Goal: Task Accomplishment & Management: Manage account settings

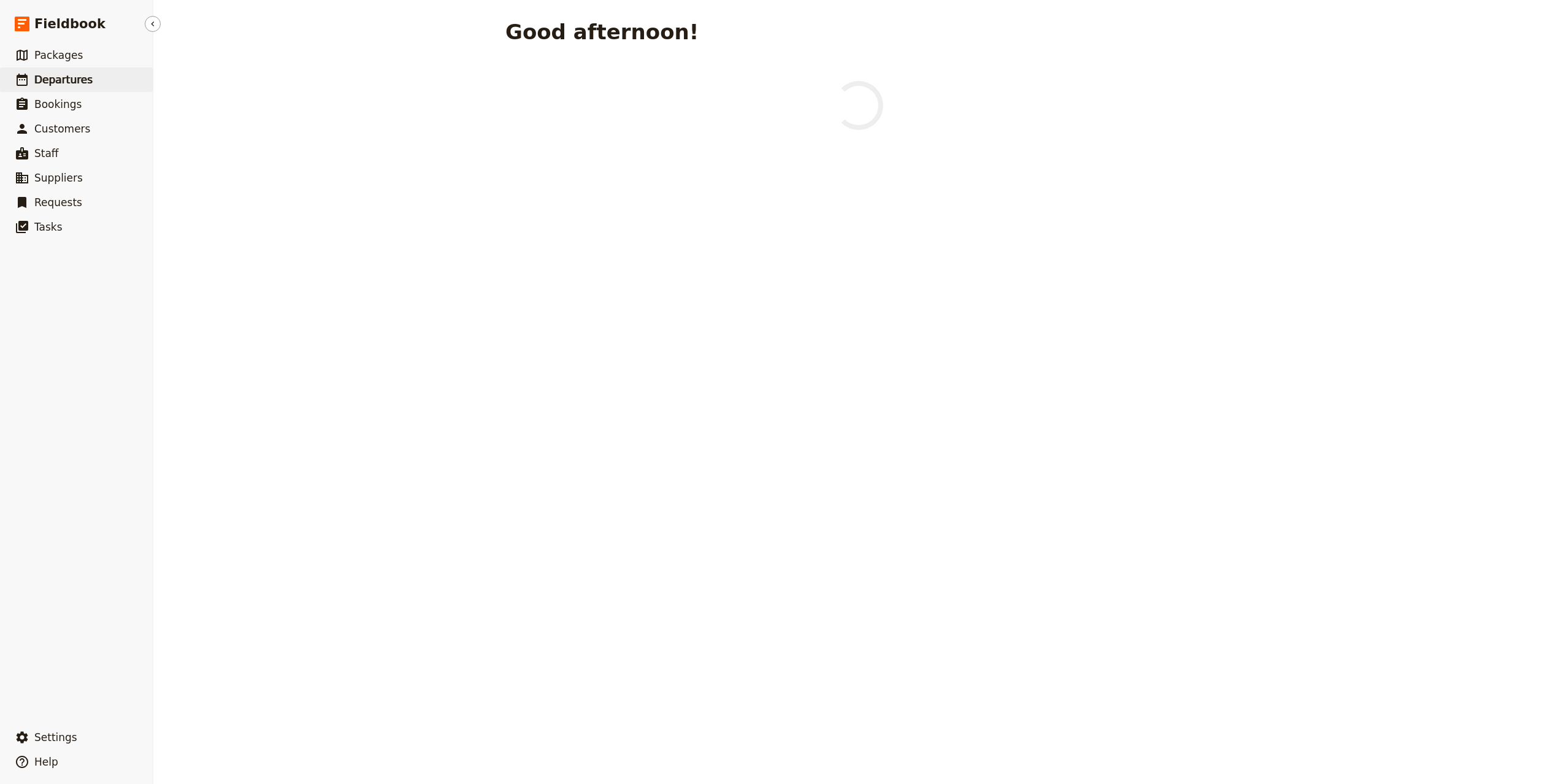
click at [108, 83] on link "​ Departures" at bounding box center [76, 79] width 153 height 25
select select "UPDATED_AT"
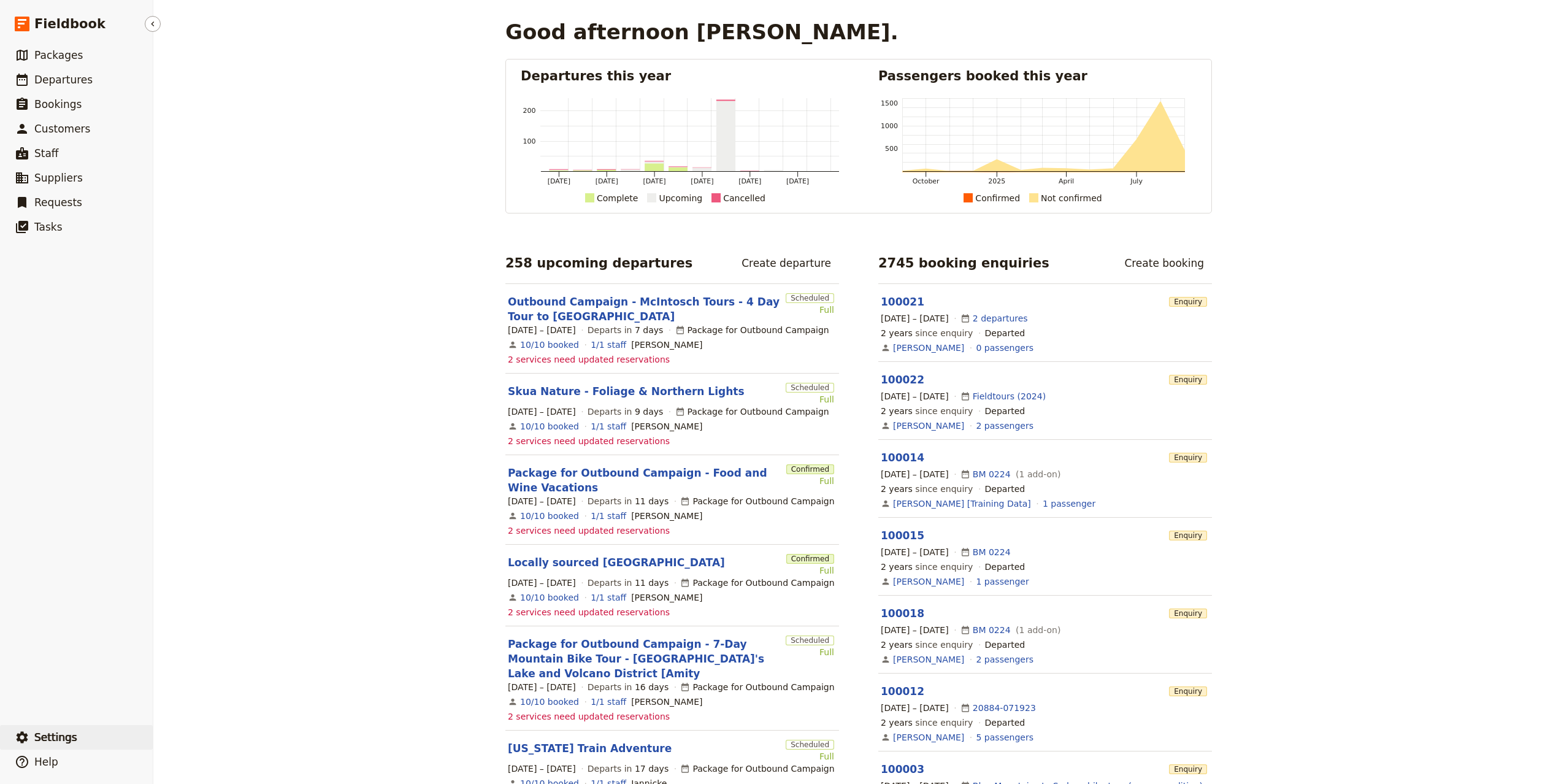
click at [81, 730] on button "​ Settings" at bounding box center [76, 737] width 153 height 25
click at [231, 705] on span "Your organization" at bounding box center [202, 703] width 74 height 12
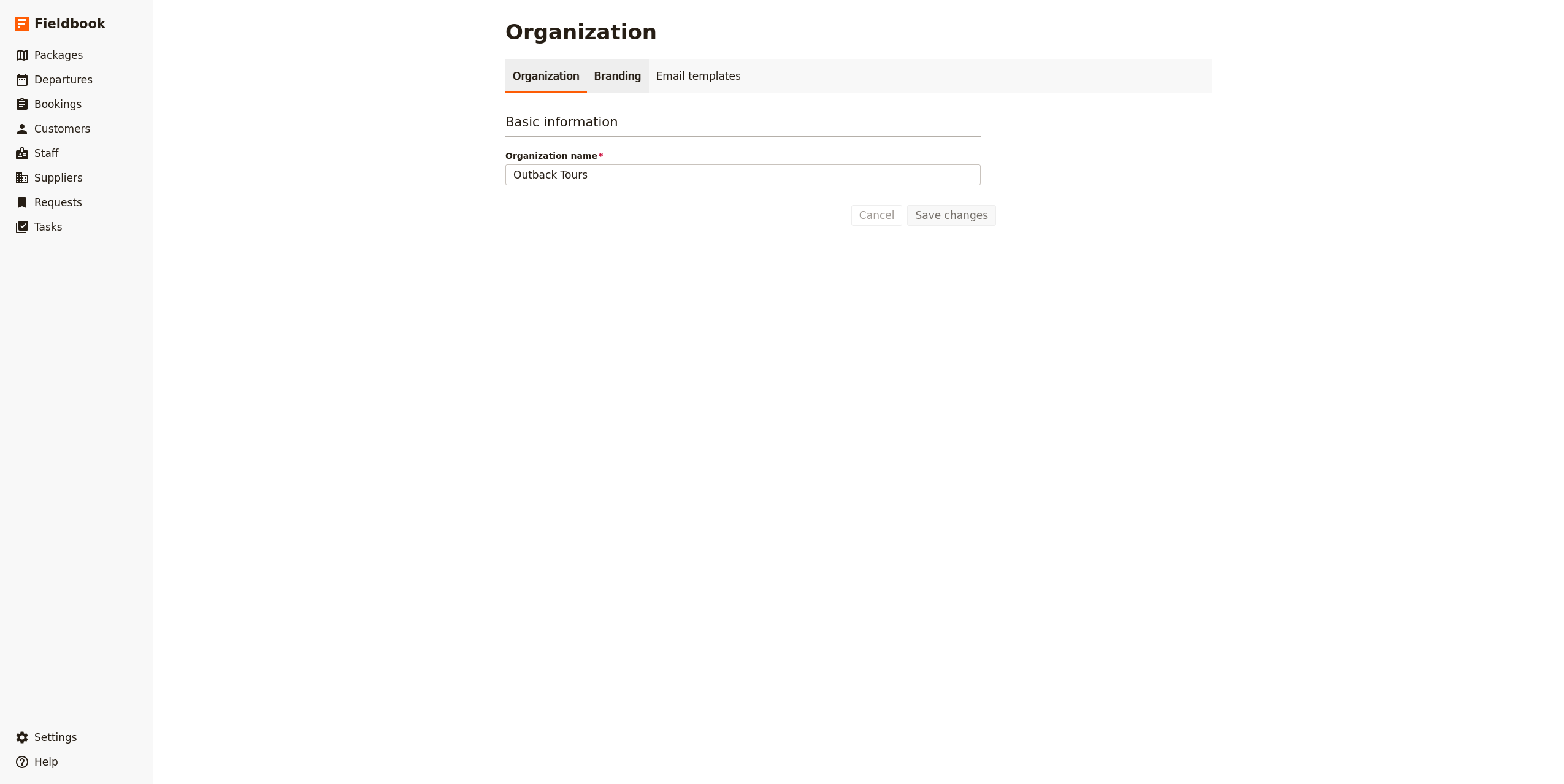
click at [604, 85] on link "Branding" at bounding box center [618, 75] width 62 height 34
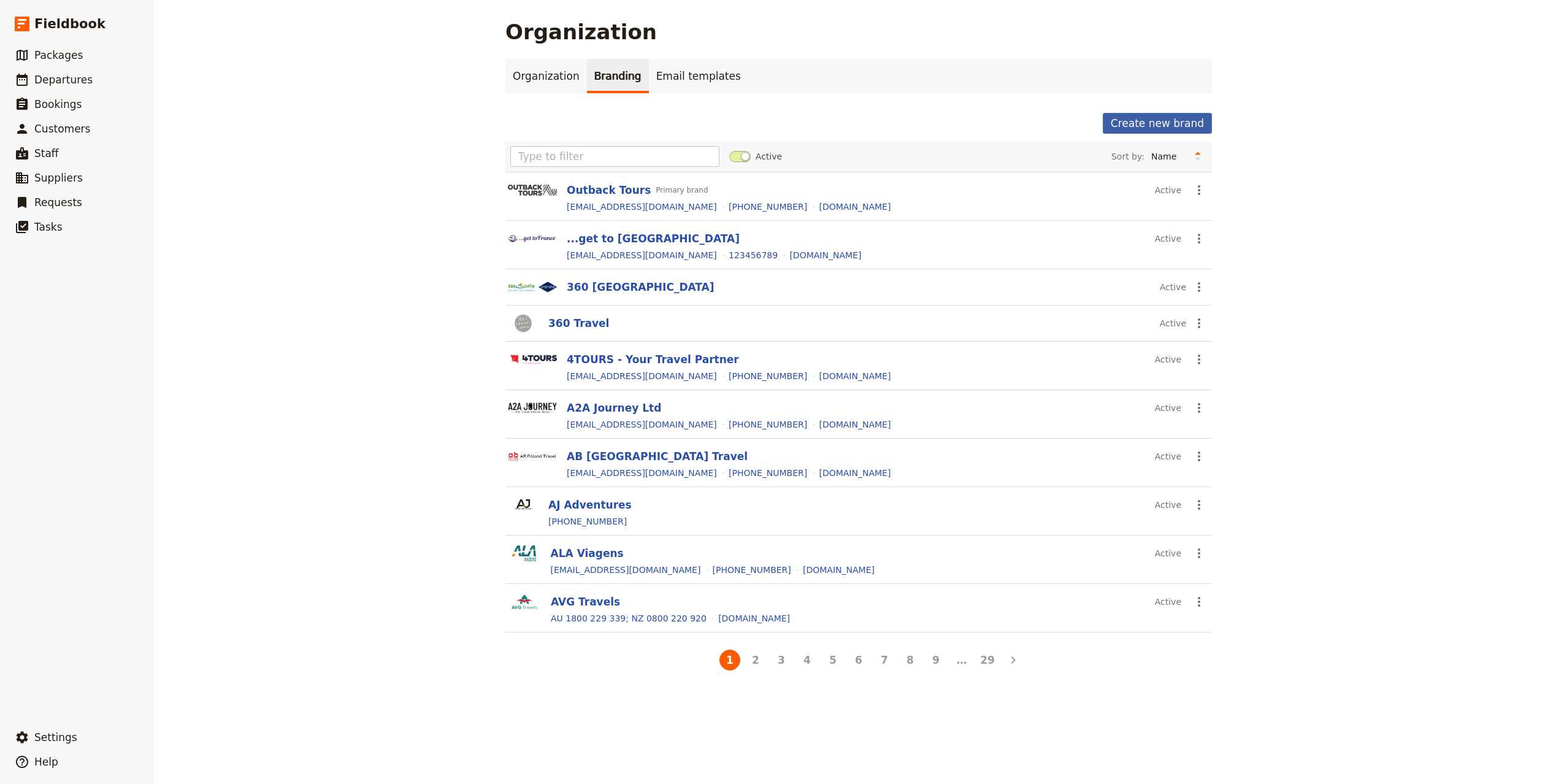
drag, startPoint x: 1217, startPoint y: 109, endPoint x: 1202, endPoint y: 116, distance: 16.6
click at [1217, 110] on main "Organization Organization Branding Email templates Create new brand Active Sort…" at bounding box center [859, 346] width 736 height 693
click at [1177, 122] on button "Create new brand" at bounding box center [1157, 123] width 109 height 21
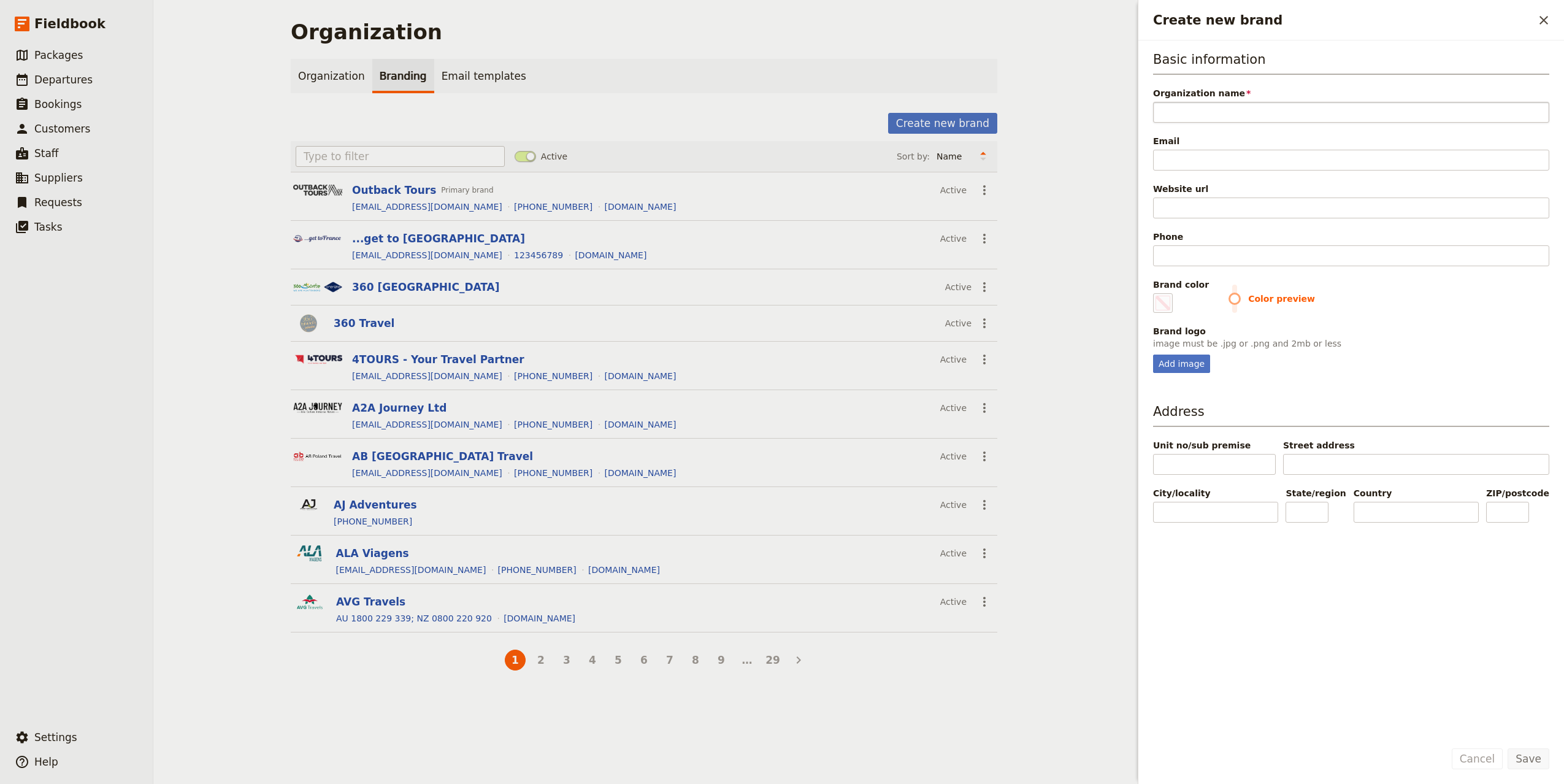
type input "G"
type input "#000000"
type input "Go"
type input "#000000"
type input "Go"
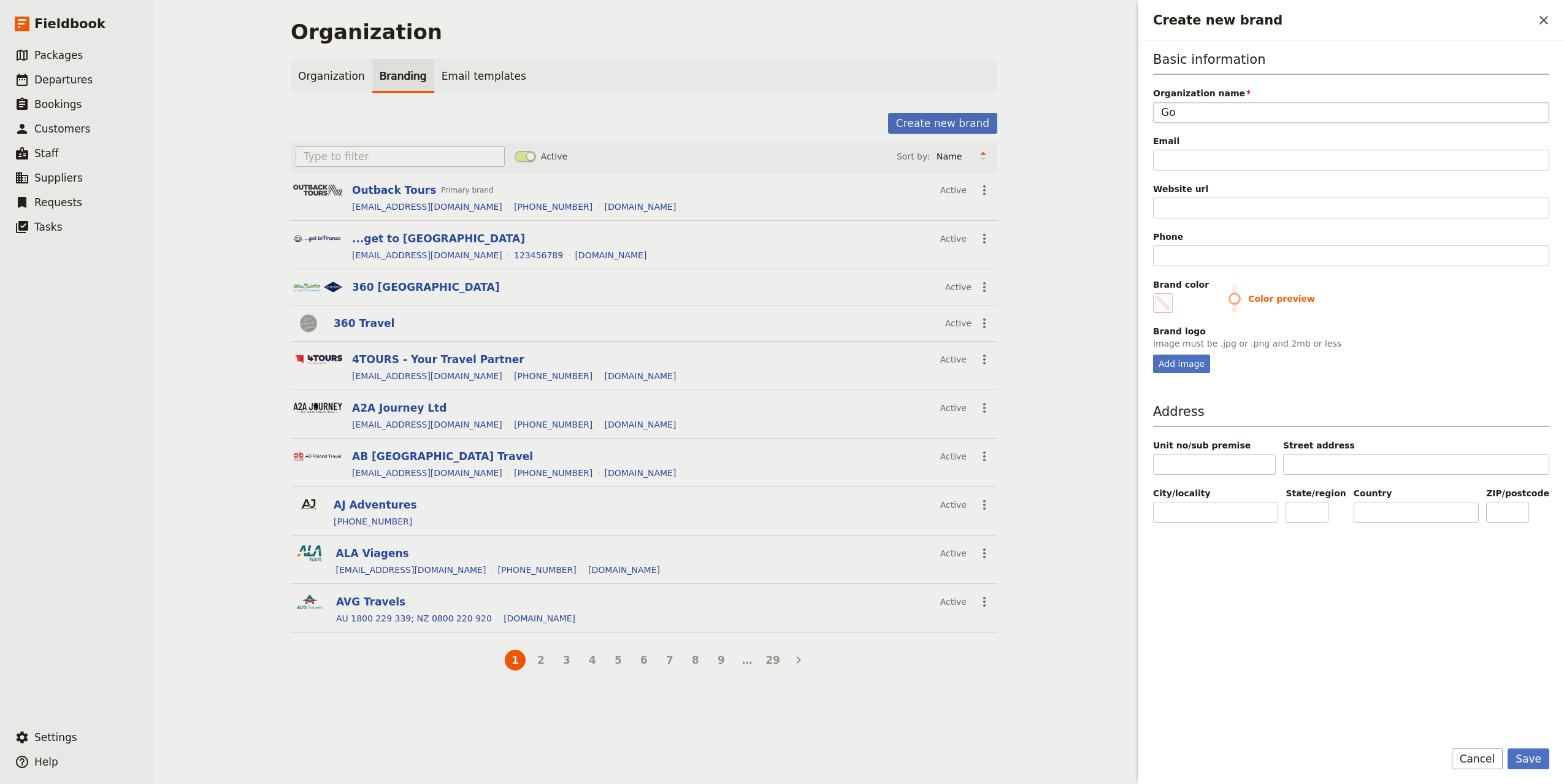
type input "#000000"
type input "Go A"
type input "#000000"
type input "Go Ac"
type input "#000000"
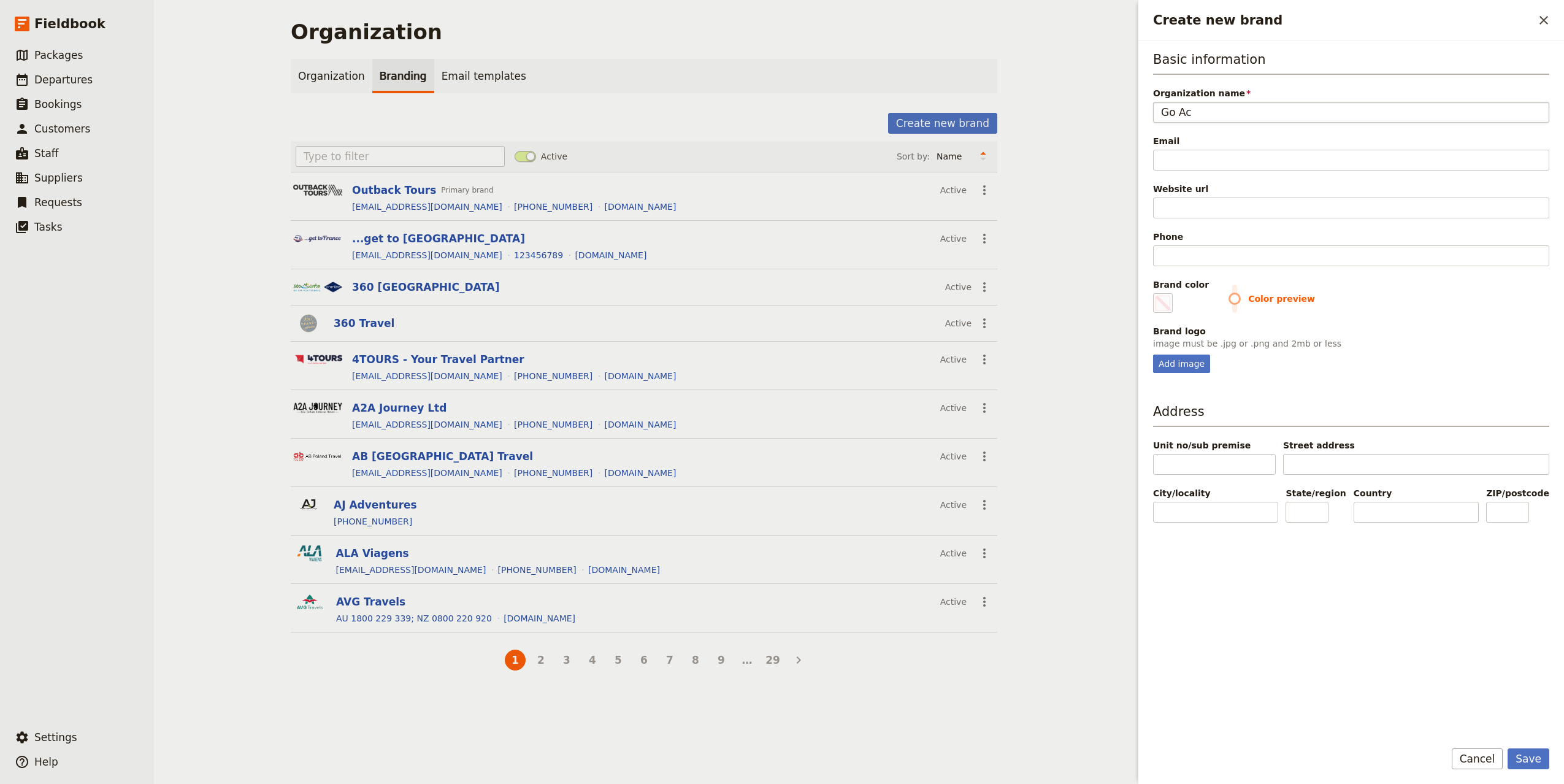
type input "Go Act"
type input "#000000"
type input "Go Acti"
type input "#000000"
type input "Go Activ"
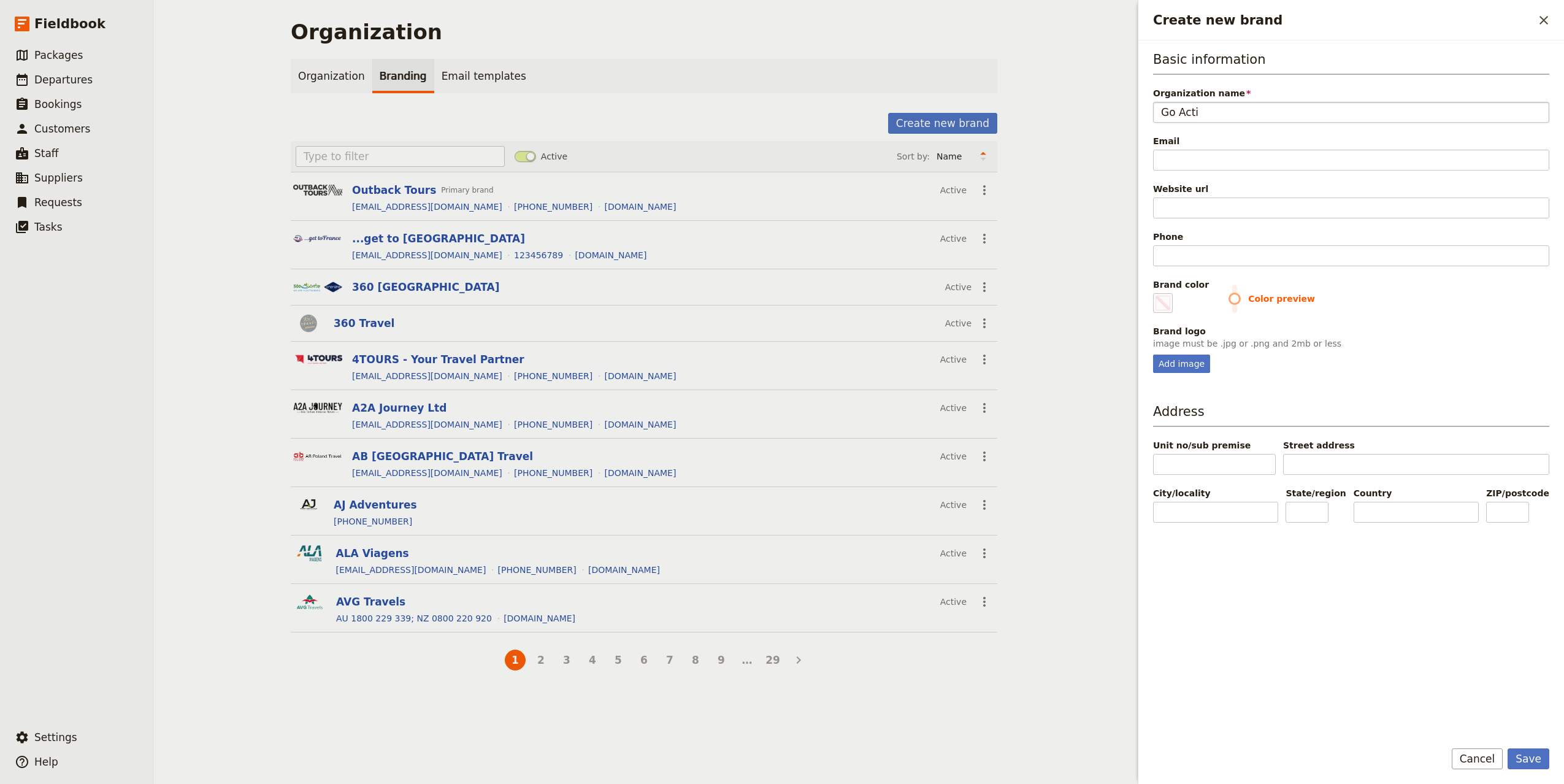
type input "#000000"
type input "Go Active"
type input "#000000"
type input "Go Active"
click at [1280, 162] on input "Email" at bounding box center [1350, 160] width 396 height 21
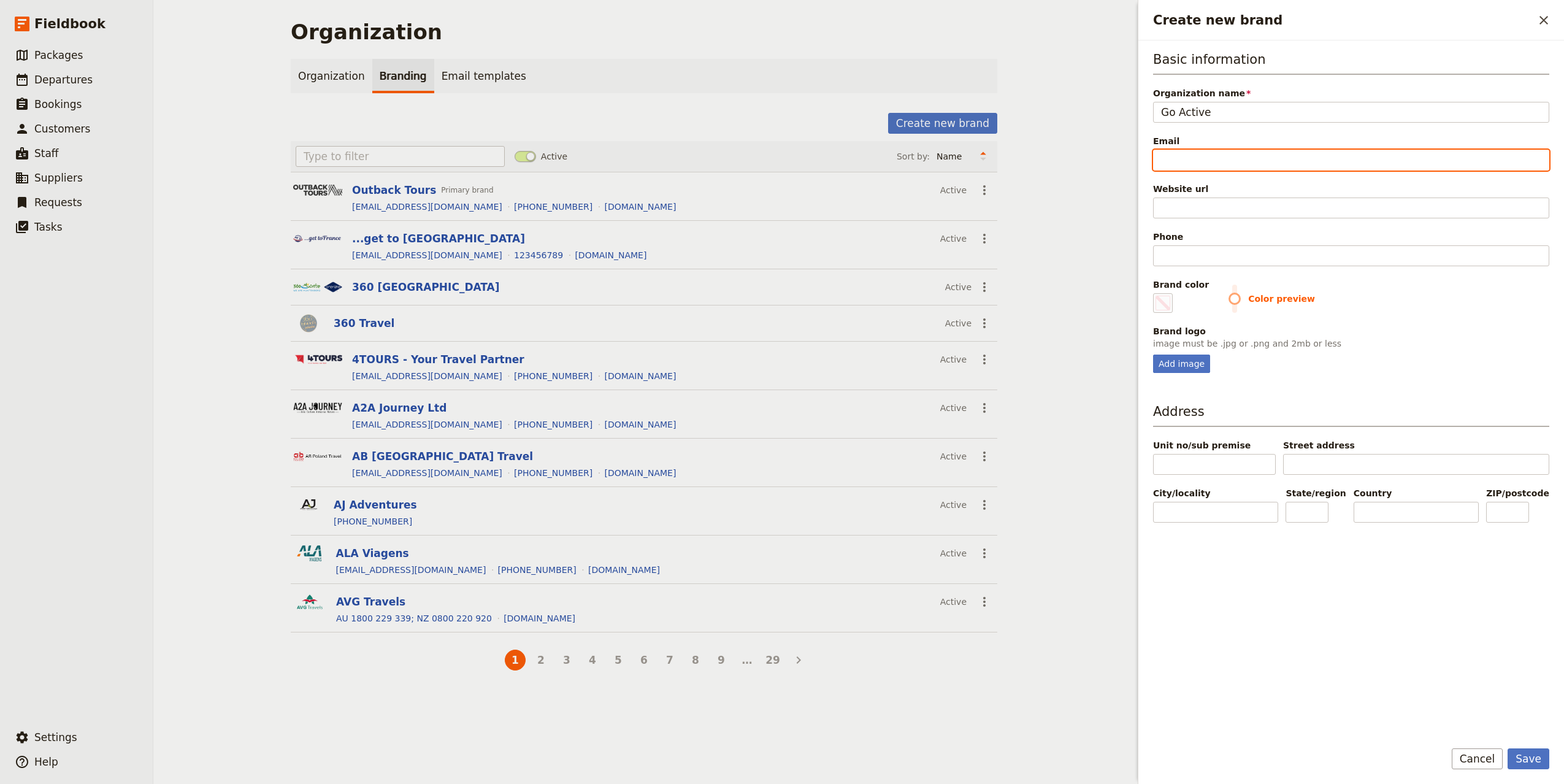
paste input "[EMAIL_ADDRESS][DOMAIN_NAME]"
type input "[EMAIL_ADDRESS][DOMAIN_NAME]"
type input "#000000"
type input "[EMAIL_ADDRESS][DOMAIN_NAME]"
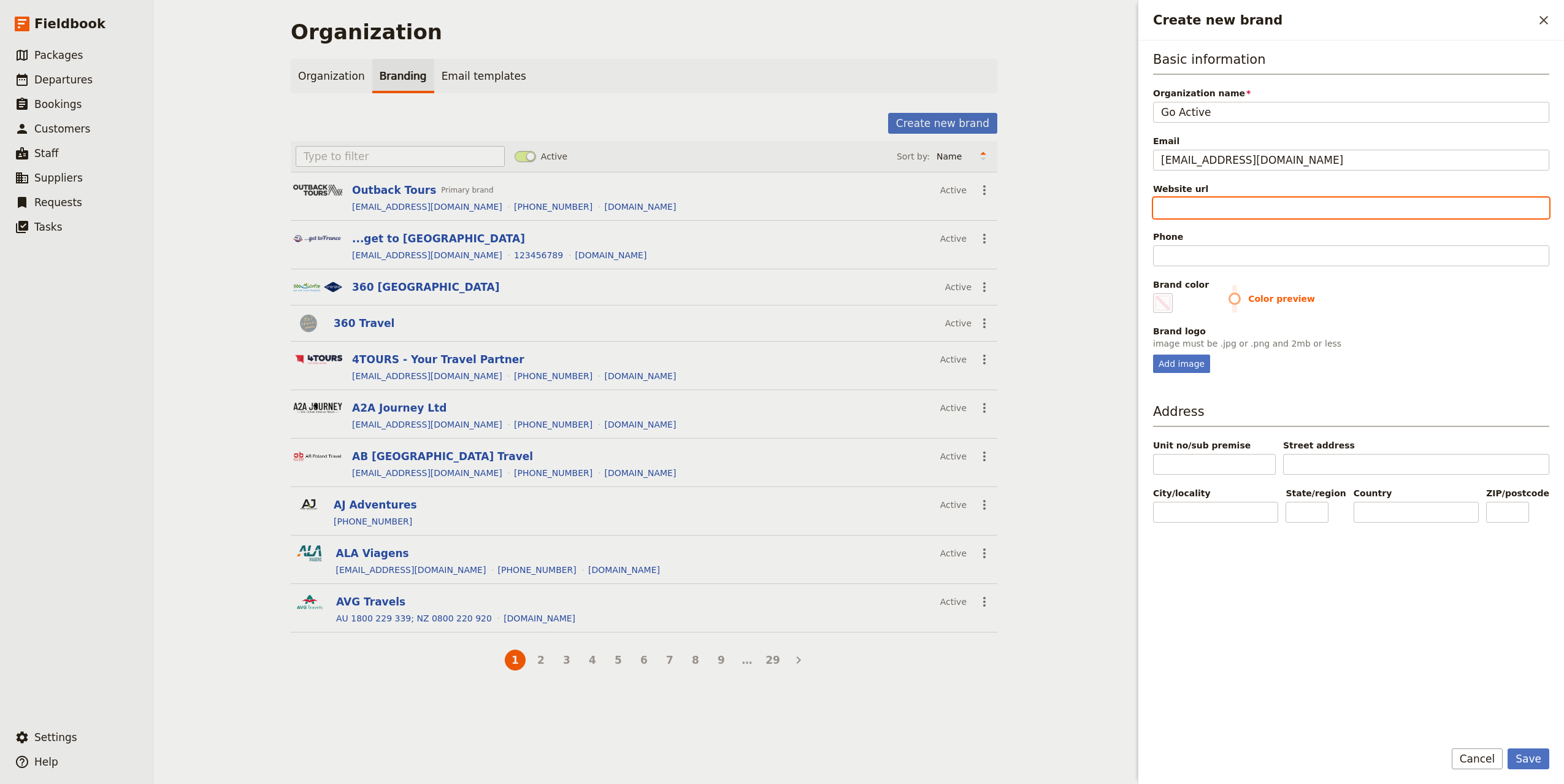
click at [1219, 211] on input "Website url" at bounding box center [1350, 208] width 396 height 21
paste input "[URL][DOMAIN_NAME]"
type input "[URL][DOMAIN_NAME]"
type input "#000000"
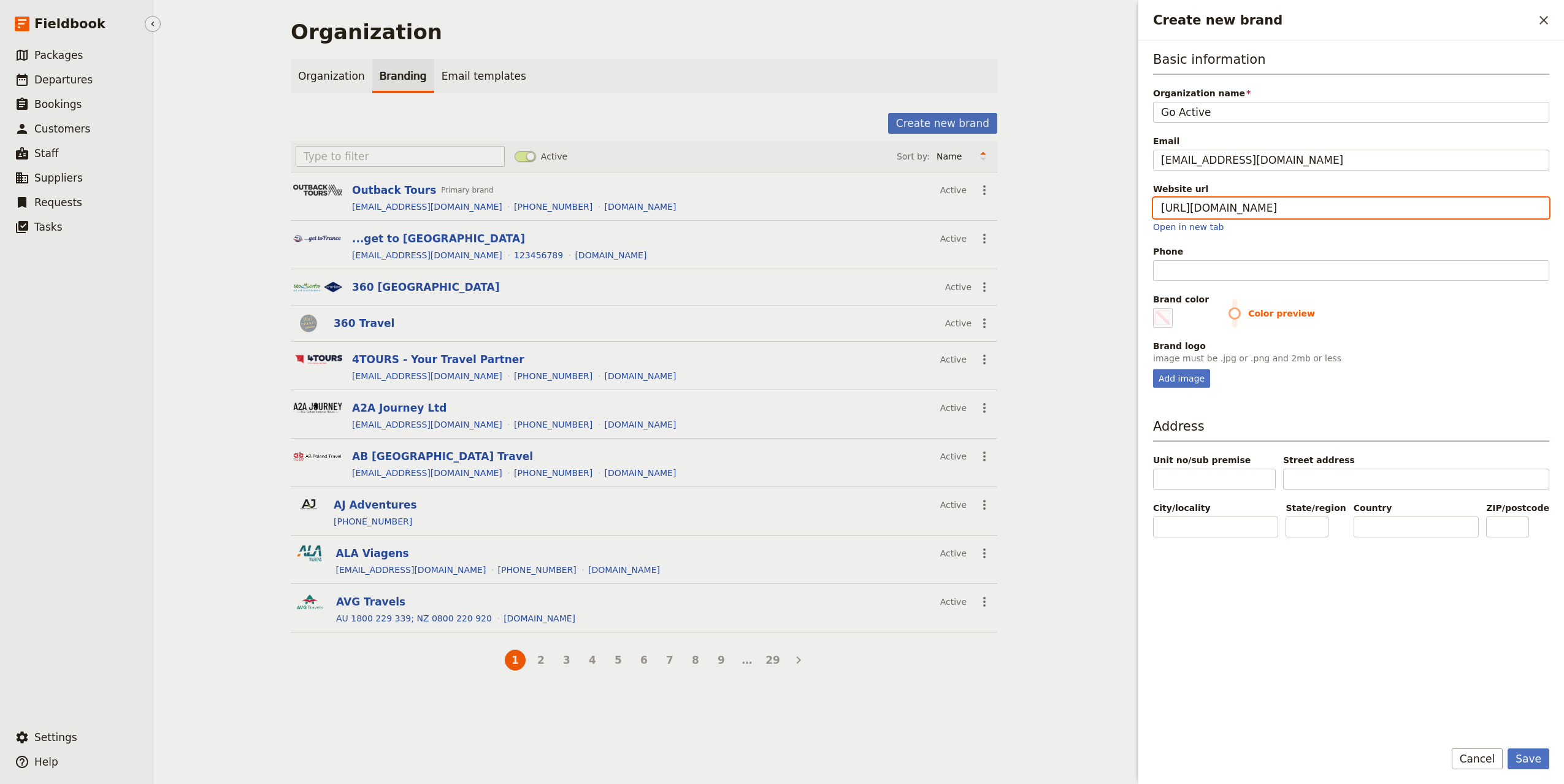
type input "[URL][DOMAIN_NAME]"
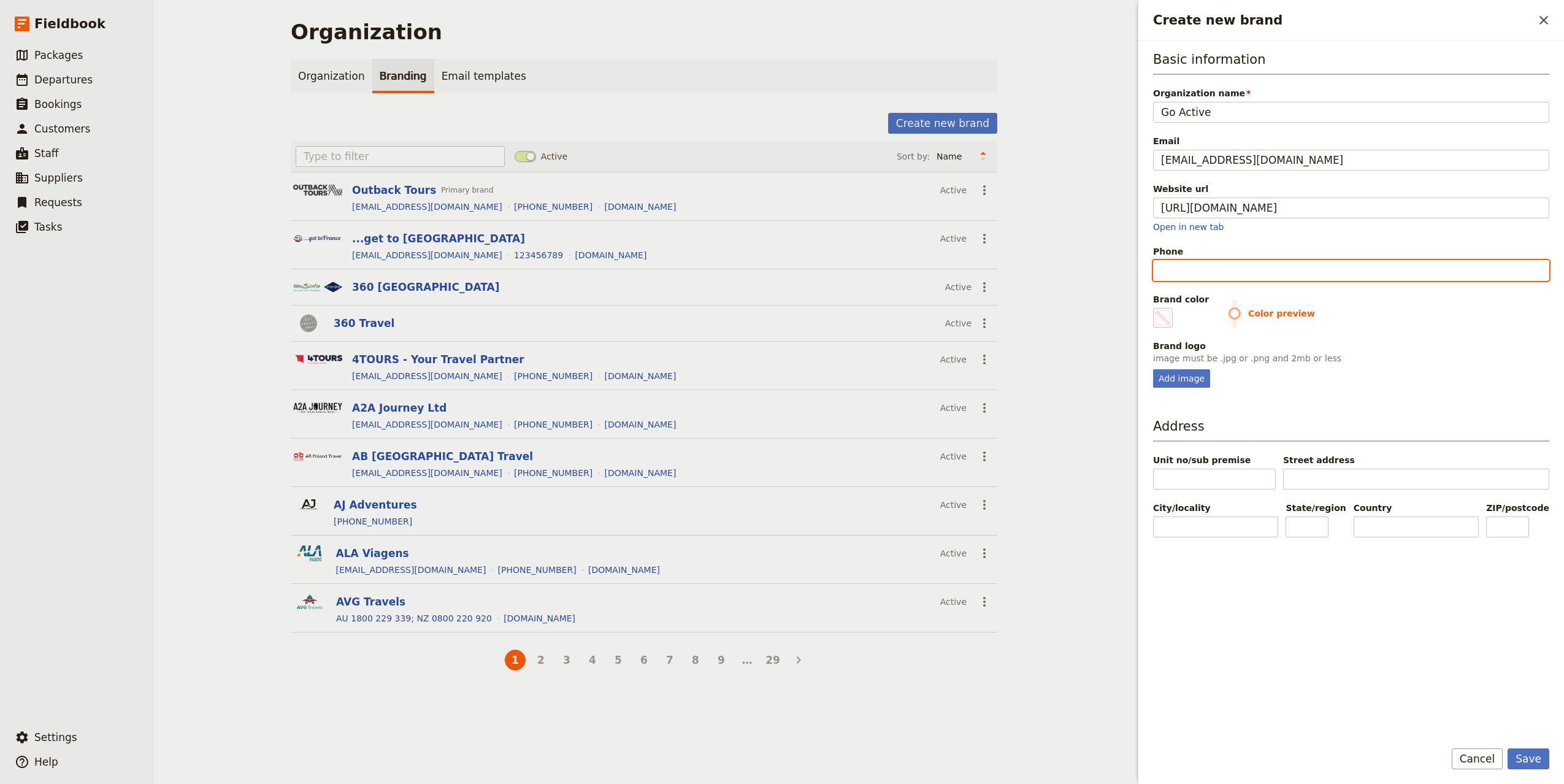
type input "#000000"
click at [1237, 270] on input "Phone" at bounding box center [1350, 270] width 396 height 21
paste input "[PHONE_NUMBER]"
type input "[PHONE_NUMBER]"
type input "#000000"
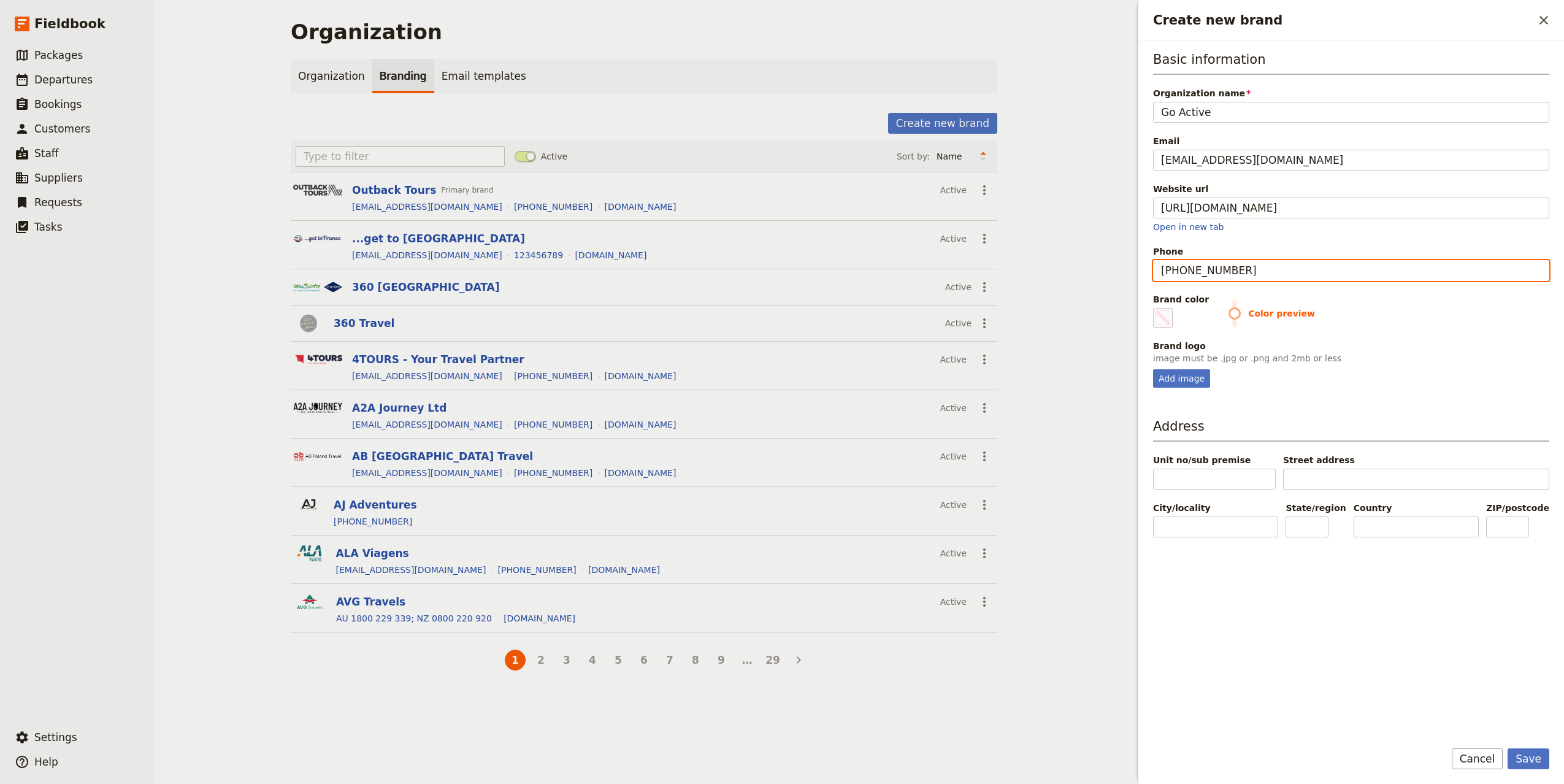
click at [1221, 270] on input "[PHONE_NUMBER]" at bounding box center [1350, 270] width 396 height 21
type input "0771-14 30 0"
type input "#000000"
type input "0771-14 300"
type input "#000000"
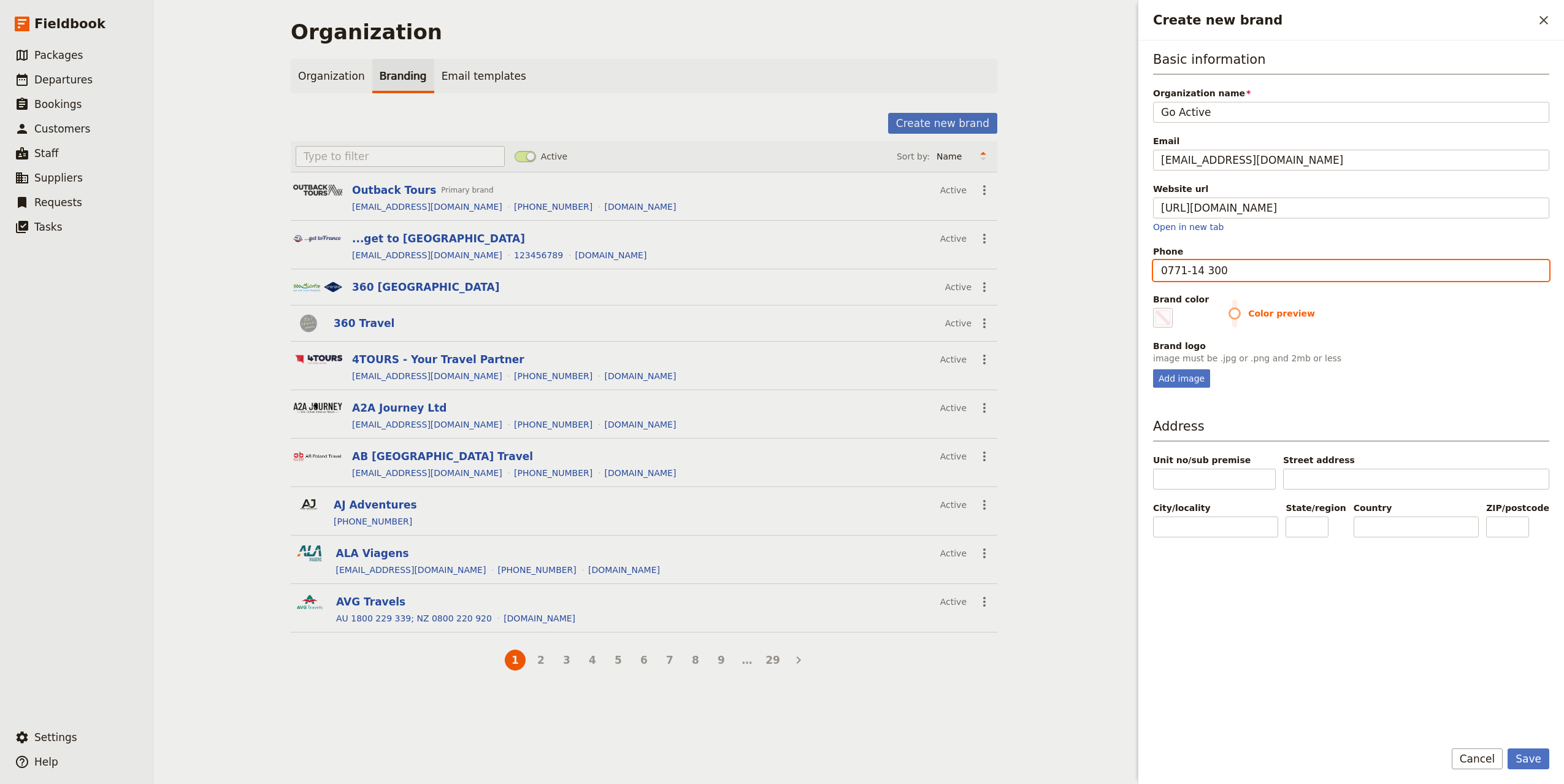
type input "[PHONE_NUMBER]"
type input "#000000"
click at [1203, 273] on input "[PHONE_NUMBER]" at bounding box center [1350, 270] width 396 height 21
type input "0771-143030"
type input "#000000"
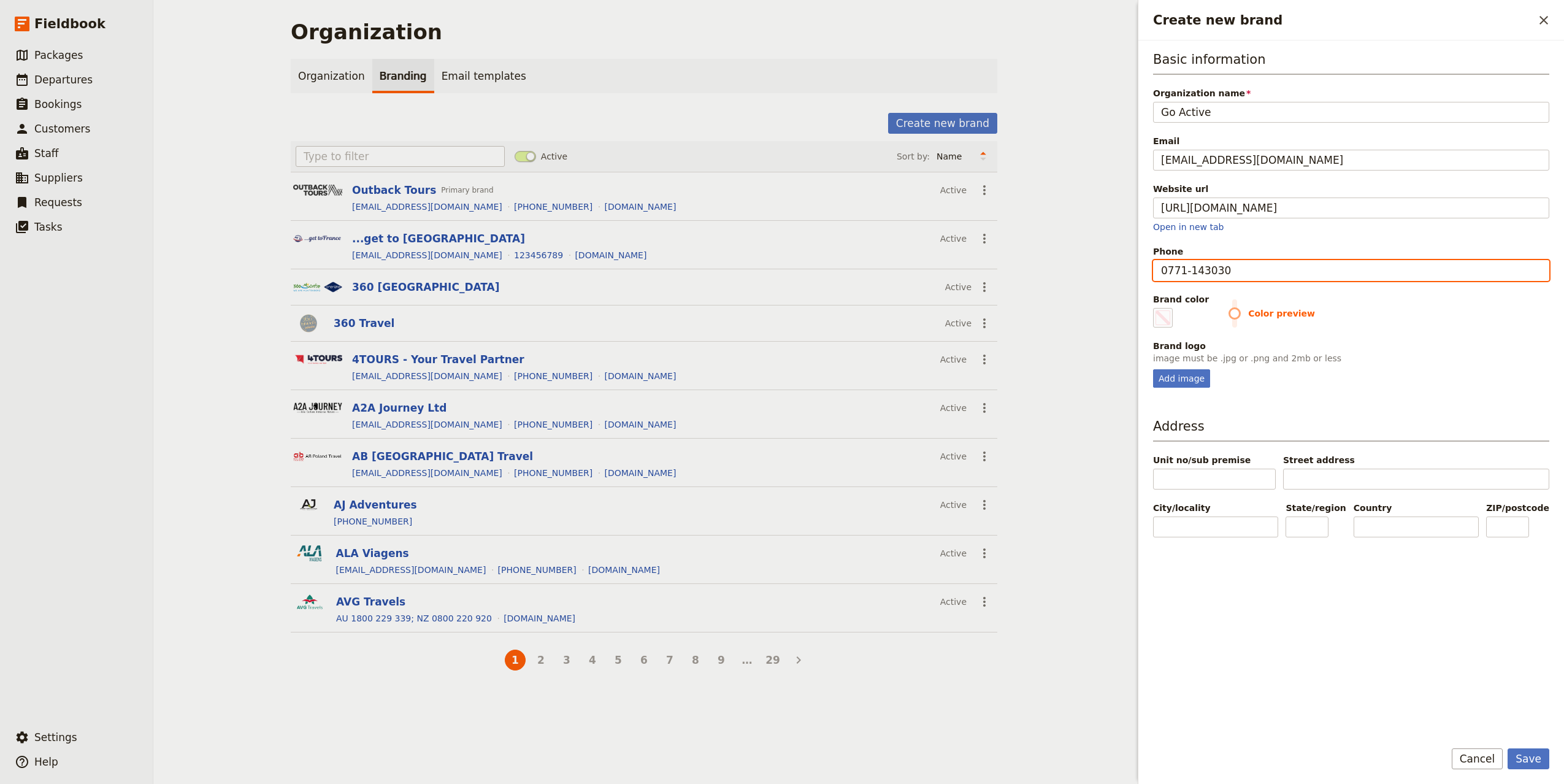
click at [1189, 272] on input "0771-143030" at bounding box center [1350, 270] width 396 height 21
type input "0771143030"
type input "#000000"
type input "0771143030"
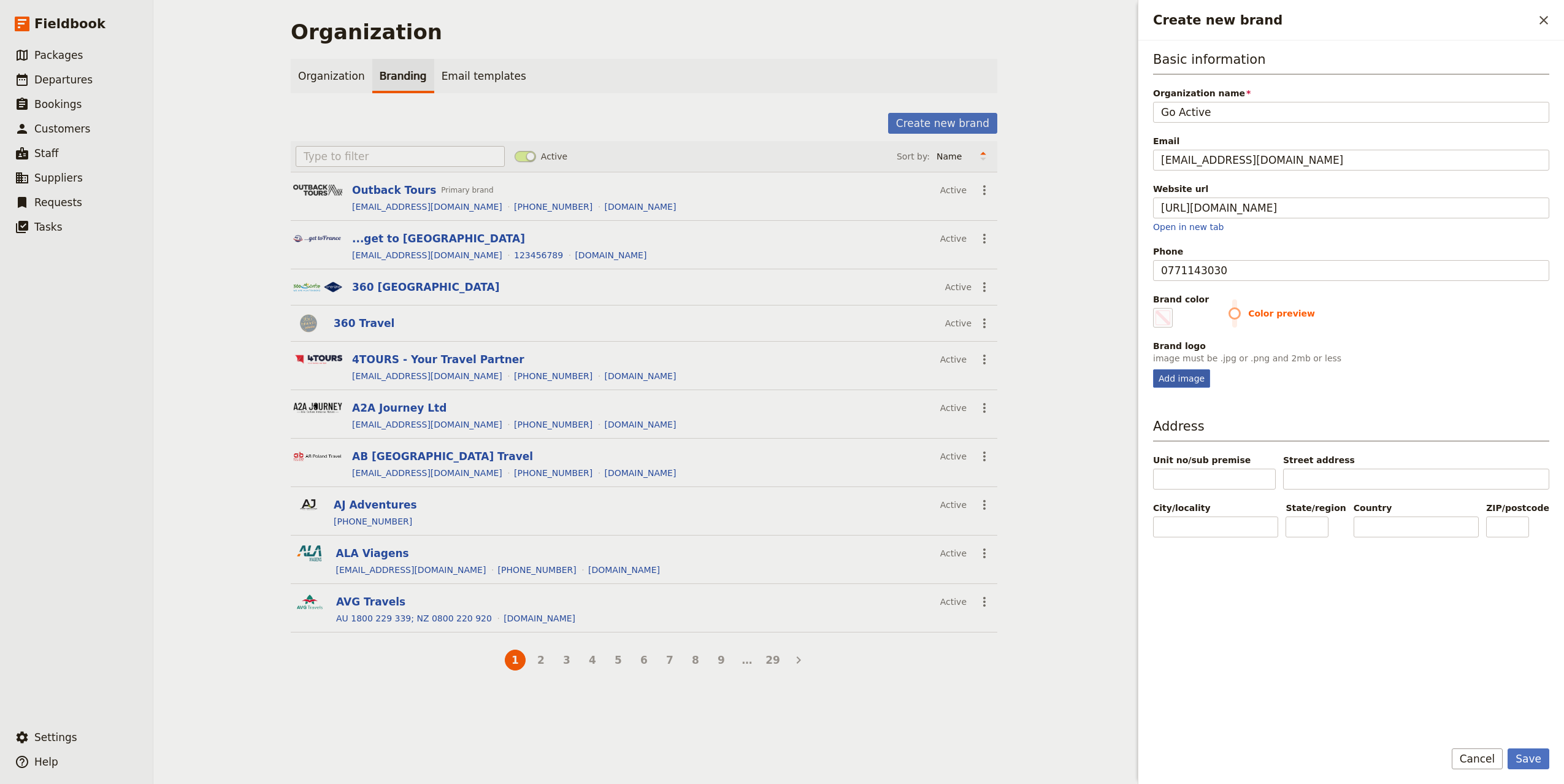
click at [1161, 376] on div "Add image" at bounding box center [1181, 379] width 57 height 19
click at [1153, 369] on input "Add image" at bounding box center [1152, 369] width 1 height 1
click at [1176, 374] on div "Add image" at bounding box center [1181, 379] width 57 height 19
click at [1153, 369] on input "Add image" at bounding box center [1152, 369] width 1 height 1
click at [1181, 381] on div "Add image" at bounding box center [1181, 379] width 57 height 19
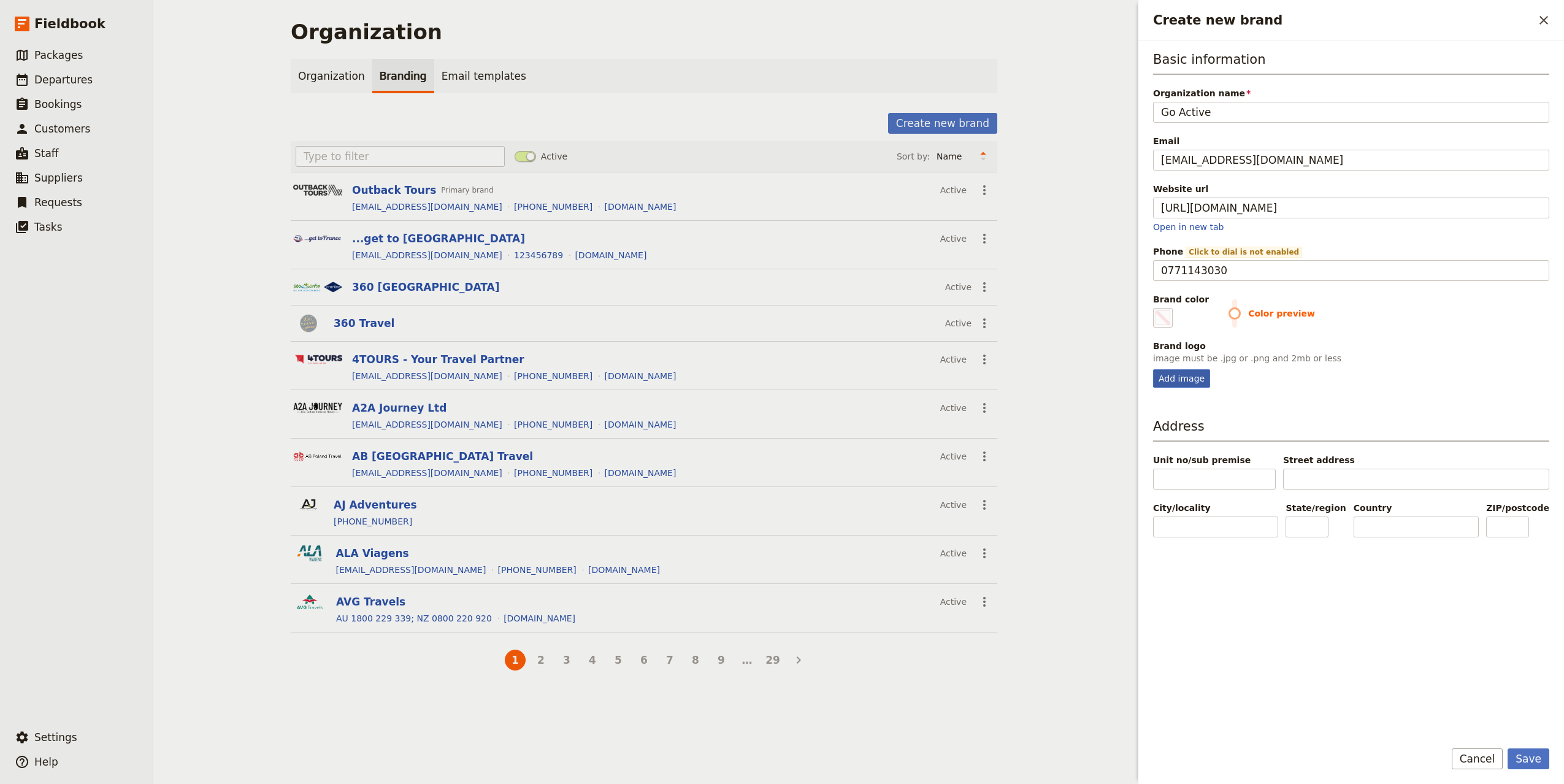
click at [1153, 369] on input "Add image" at bounding box center [1152, 369] width 1 height 1
type input "C:\fakepath\Screenshot [DATE] 12.59.59.png"
click at [1177, 316] on label "Brand color #000000" at bounding box center [1181, 310] width 56 height 34
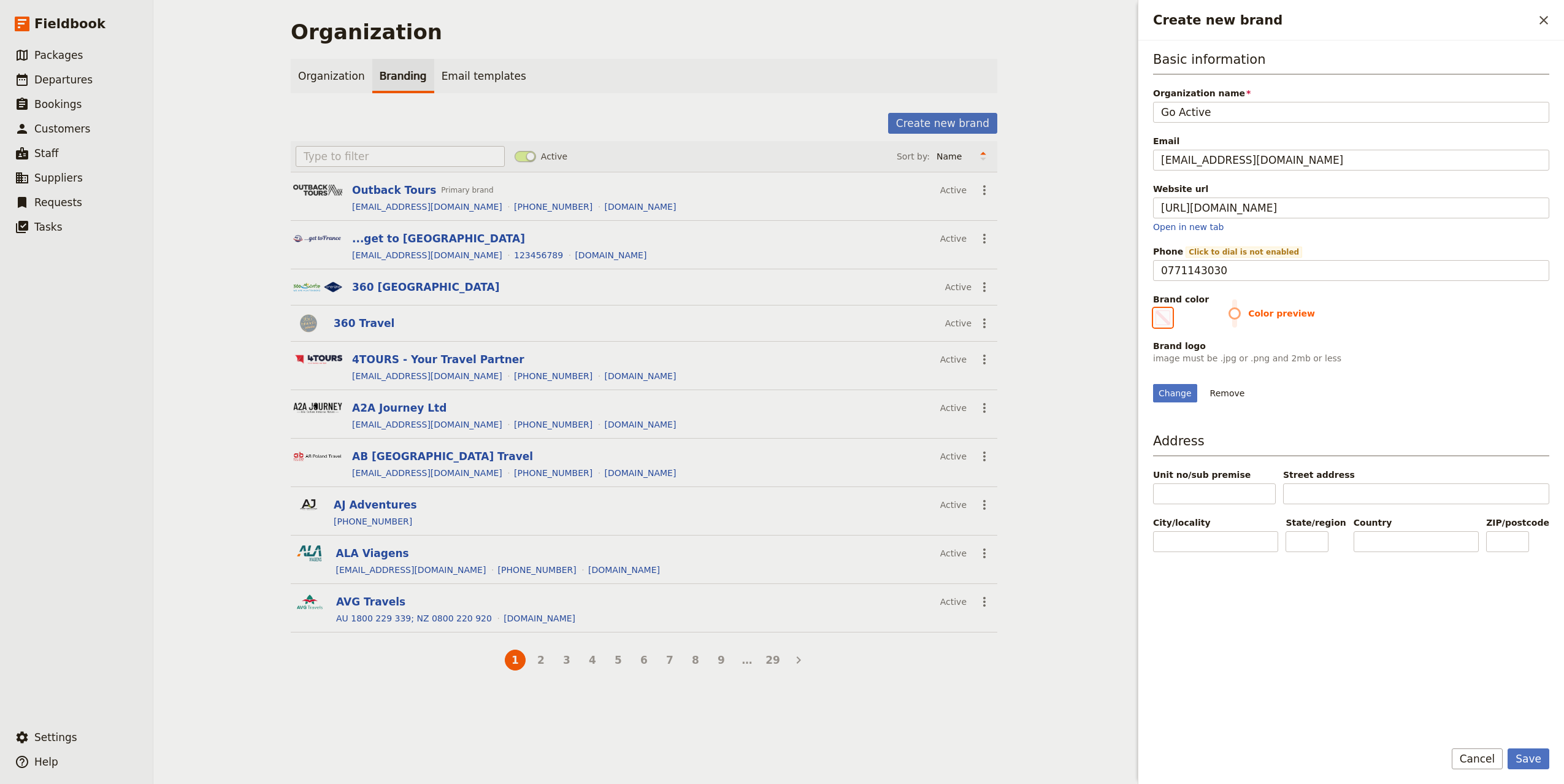
click at [1156, 308] on input "#000000" at bounding box center [1155, 307] width 1 height 1
click at [1175, 325] on icon "Clear input" at bounding box center [1171, 325] width 10 height 10
click at [1156, 308] on input "#9feae1" at bounding box center [1155, 307] width 1 height 1
type input "#04979d"
click at [1324, 402] on div "Change Remove" at bounding box center [1350, 386] width 396 height 33
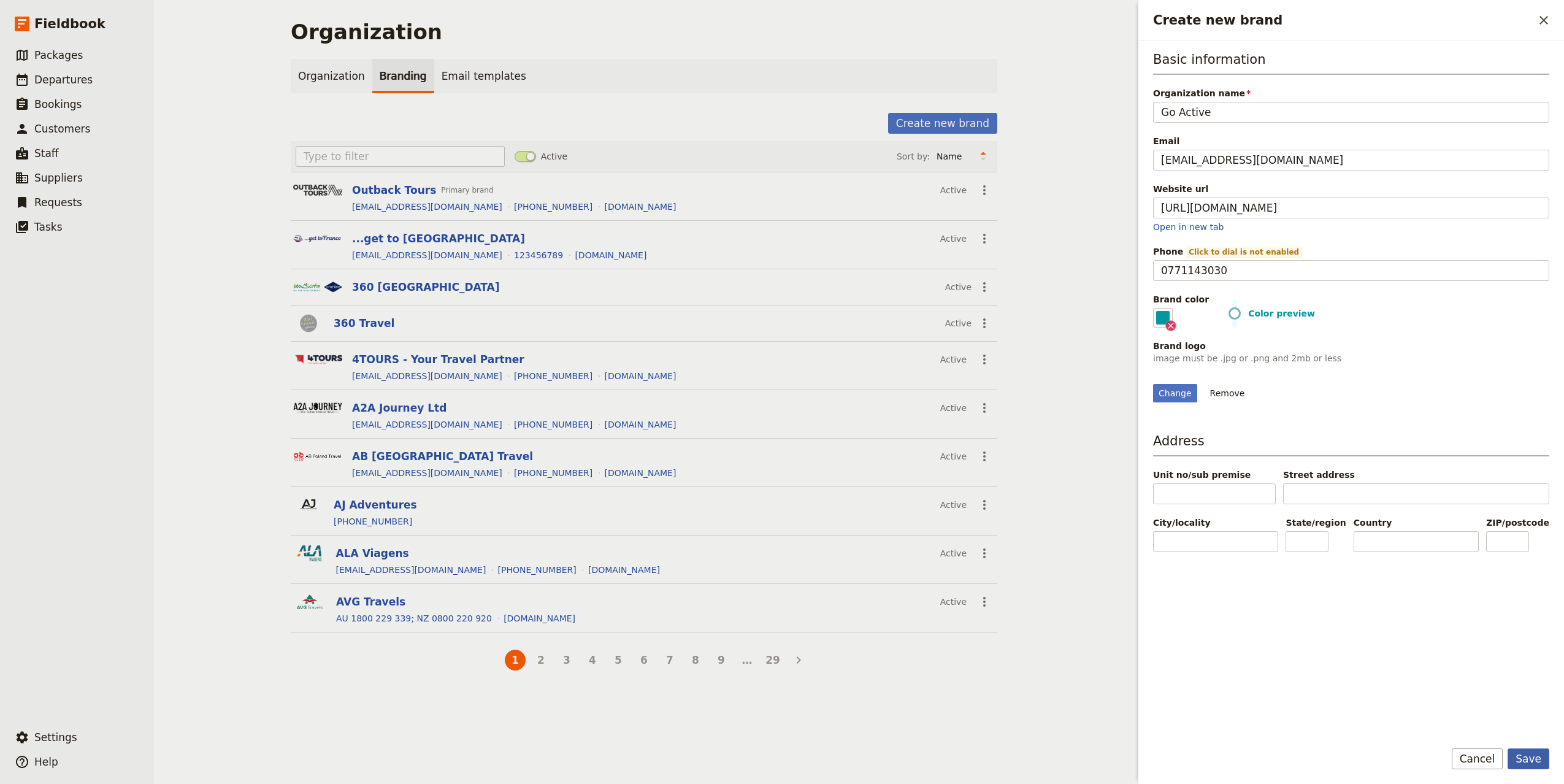
click at [1530, 759] on button "Save" at bounding box center [1528, 758] width 41 height 21
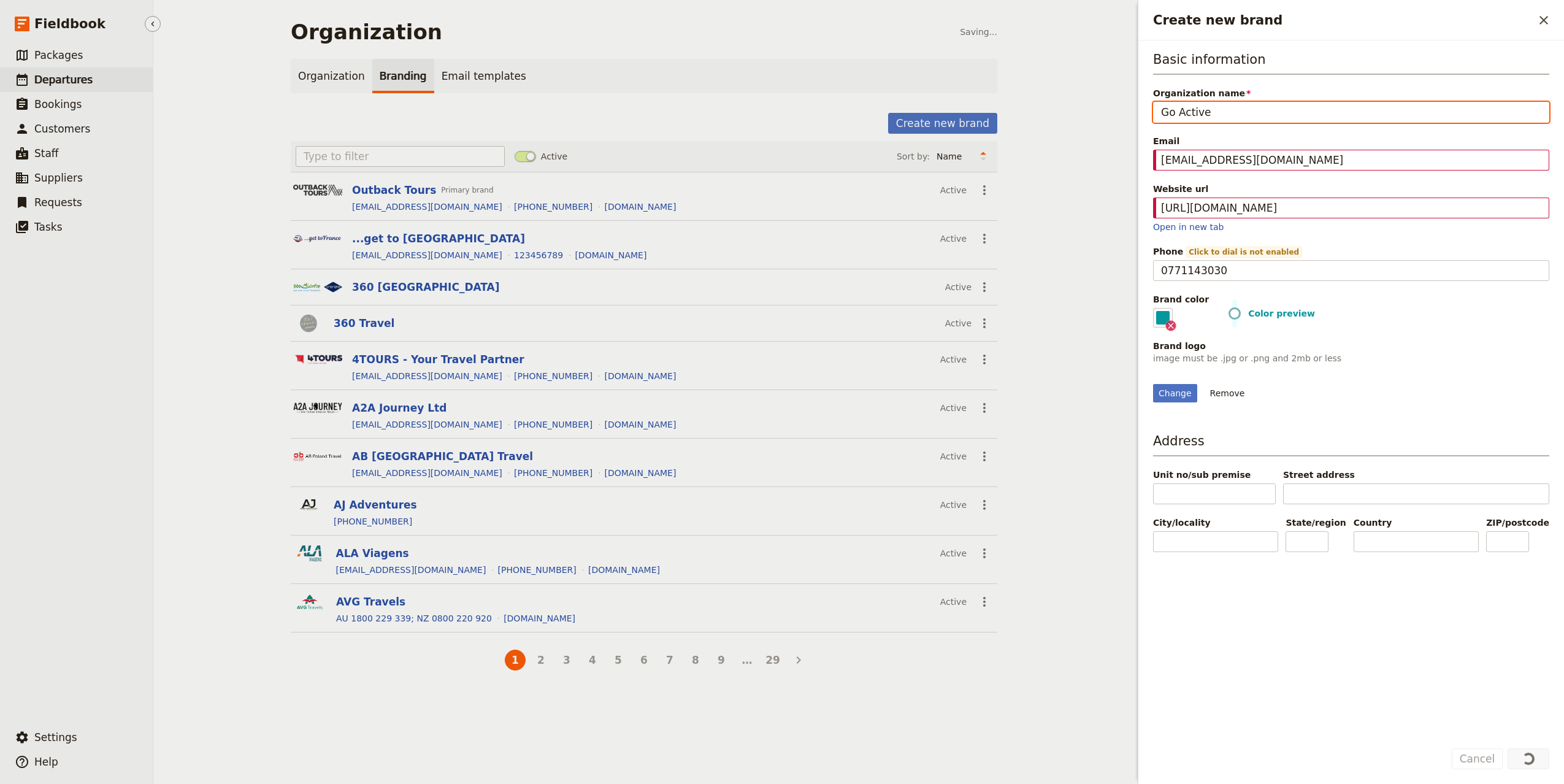
click at [112, 79] on link "​ Departures" at bounding box center [76, 79] width 153 height 25
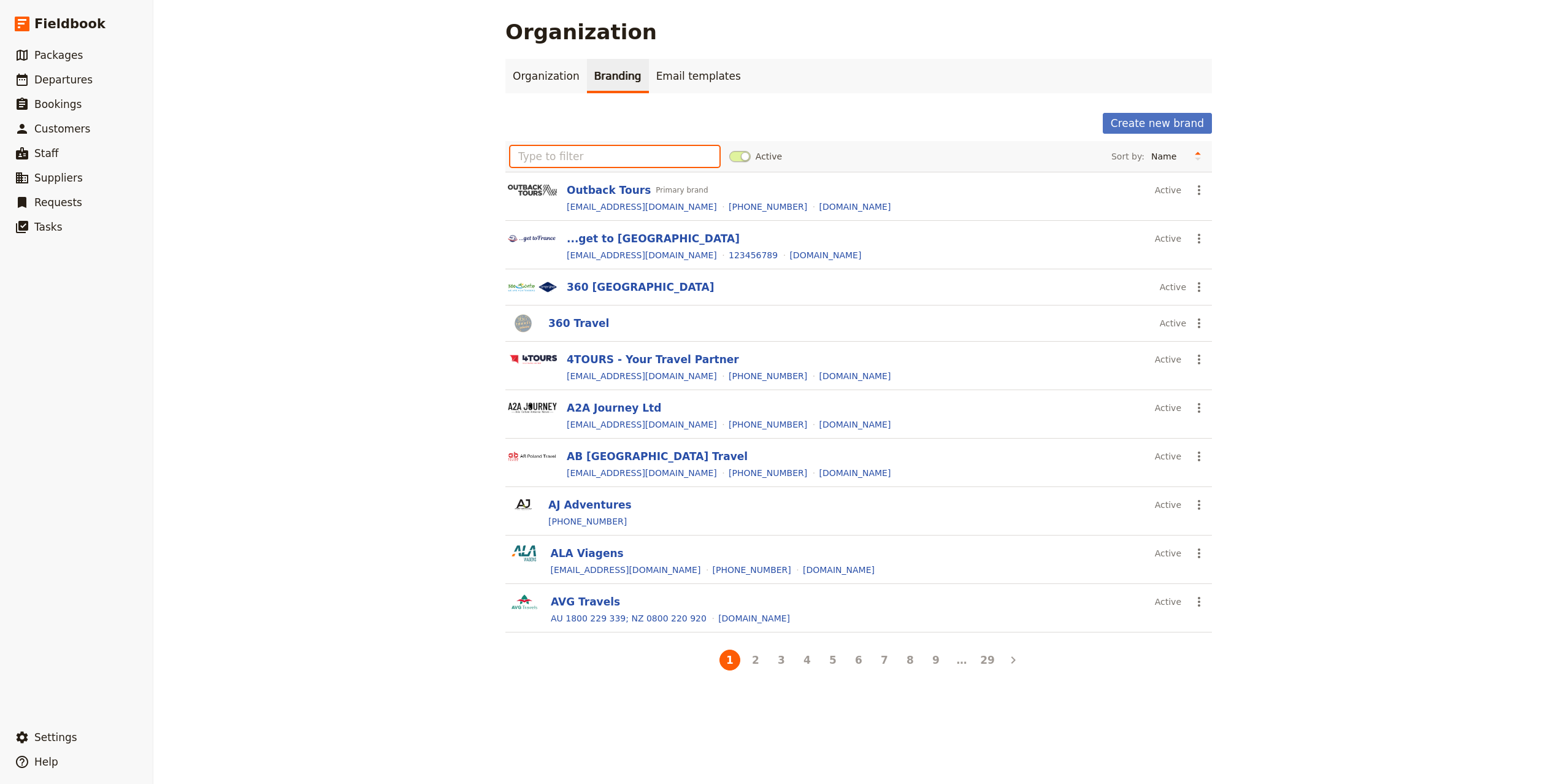
click at [660, 154] on input "text" at bounding box center [614, 156] width 209 height 21
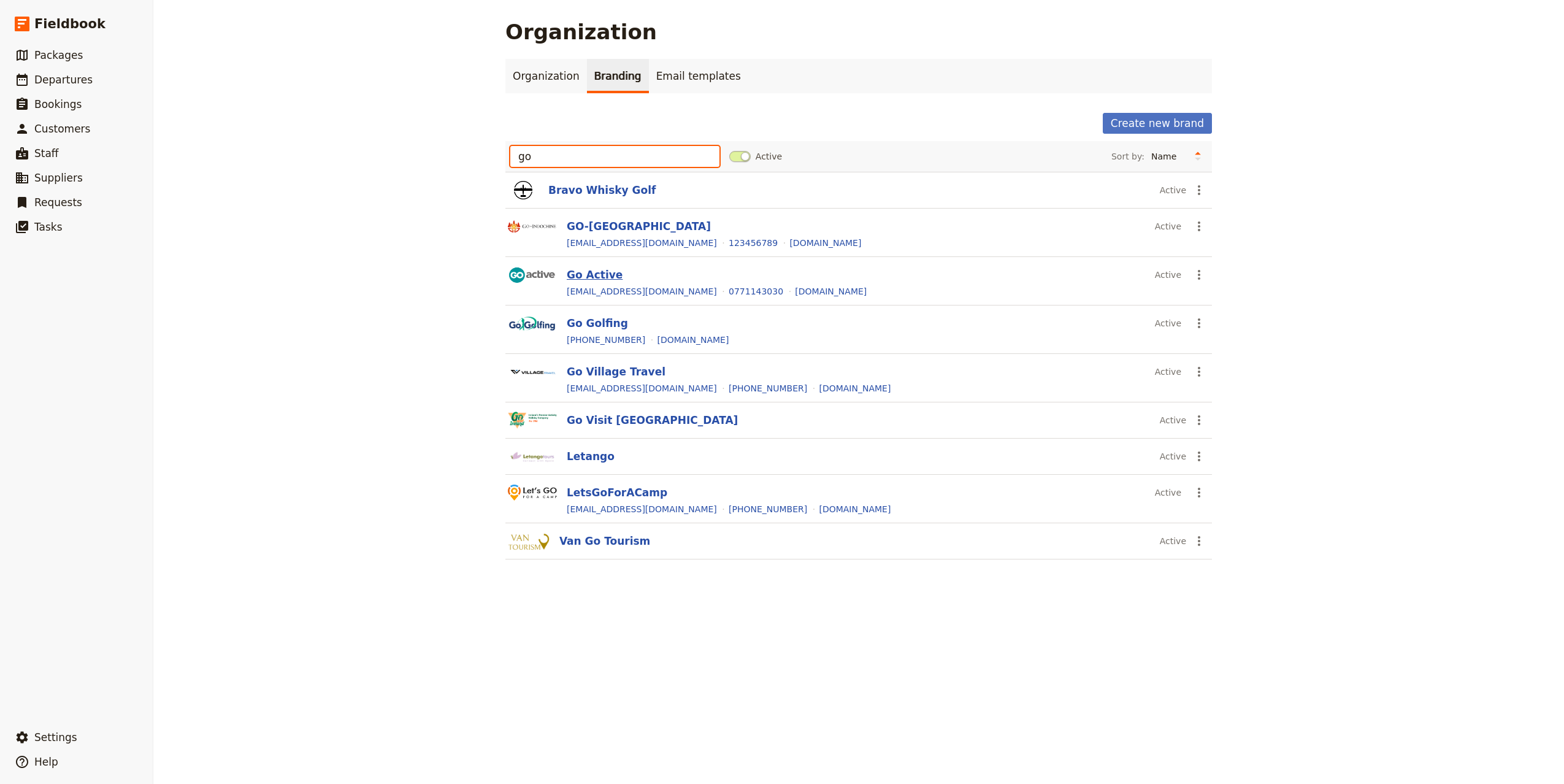
type input "go"
click at [589, 272] on button "Go Active" at bounding box center [594, 274] width 56 height 15
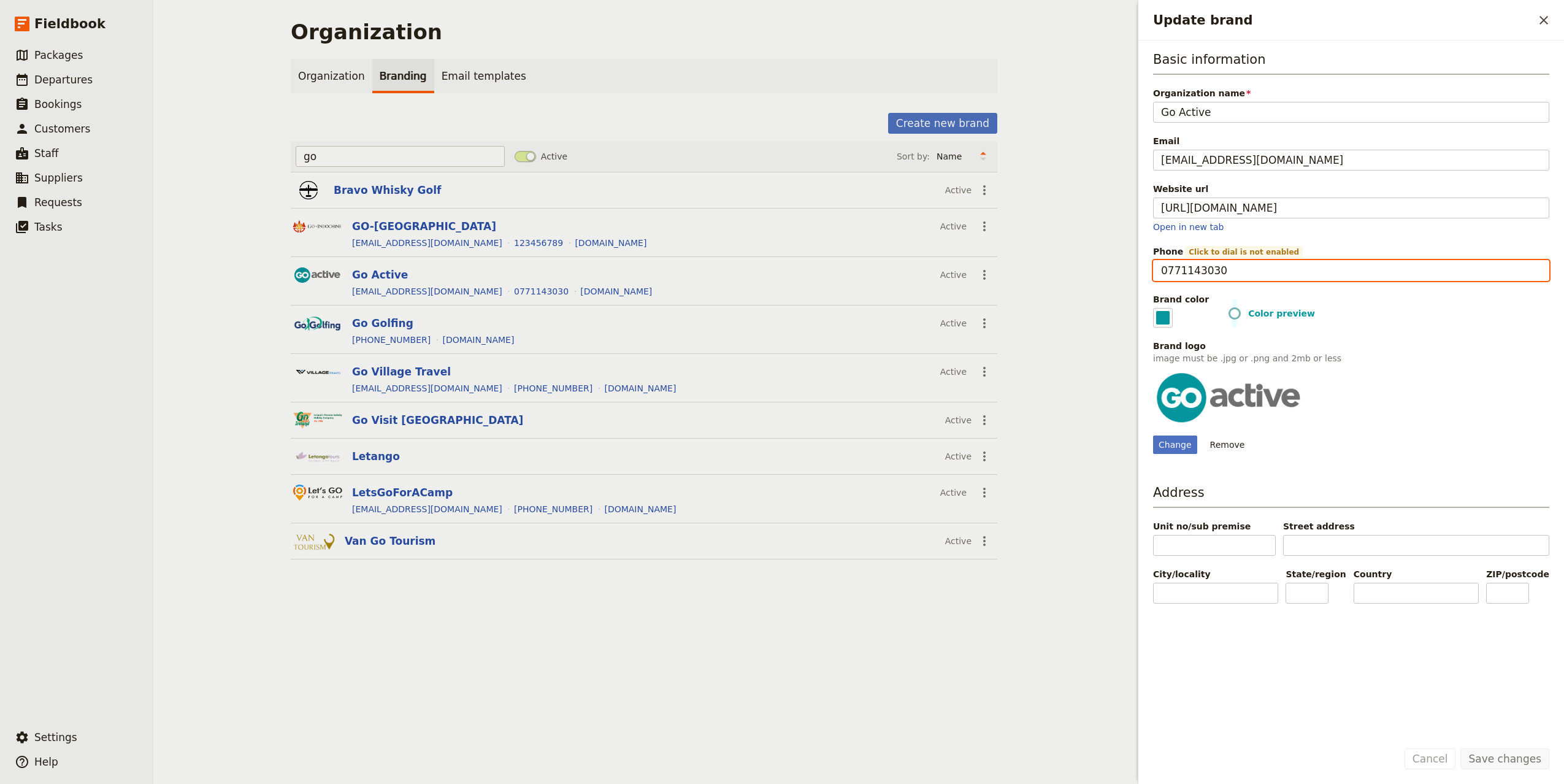
click at [1320, 281] on input "0771143030" at bounding box center [1350, 270] width 396 height 21
click at [1168, 272] on input "0771143030" at bounding box center [1350, 270] width 396 height 21
click at [1170, 270] on input "0771143030" at bounding box center [1350, 270] width 396 height 21
type input "[PHONE_NUMBER]"
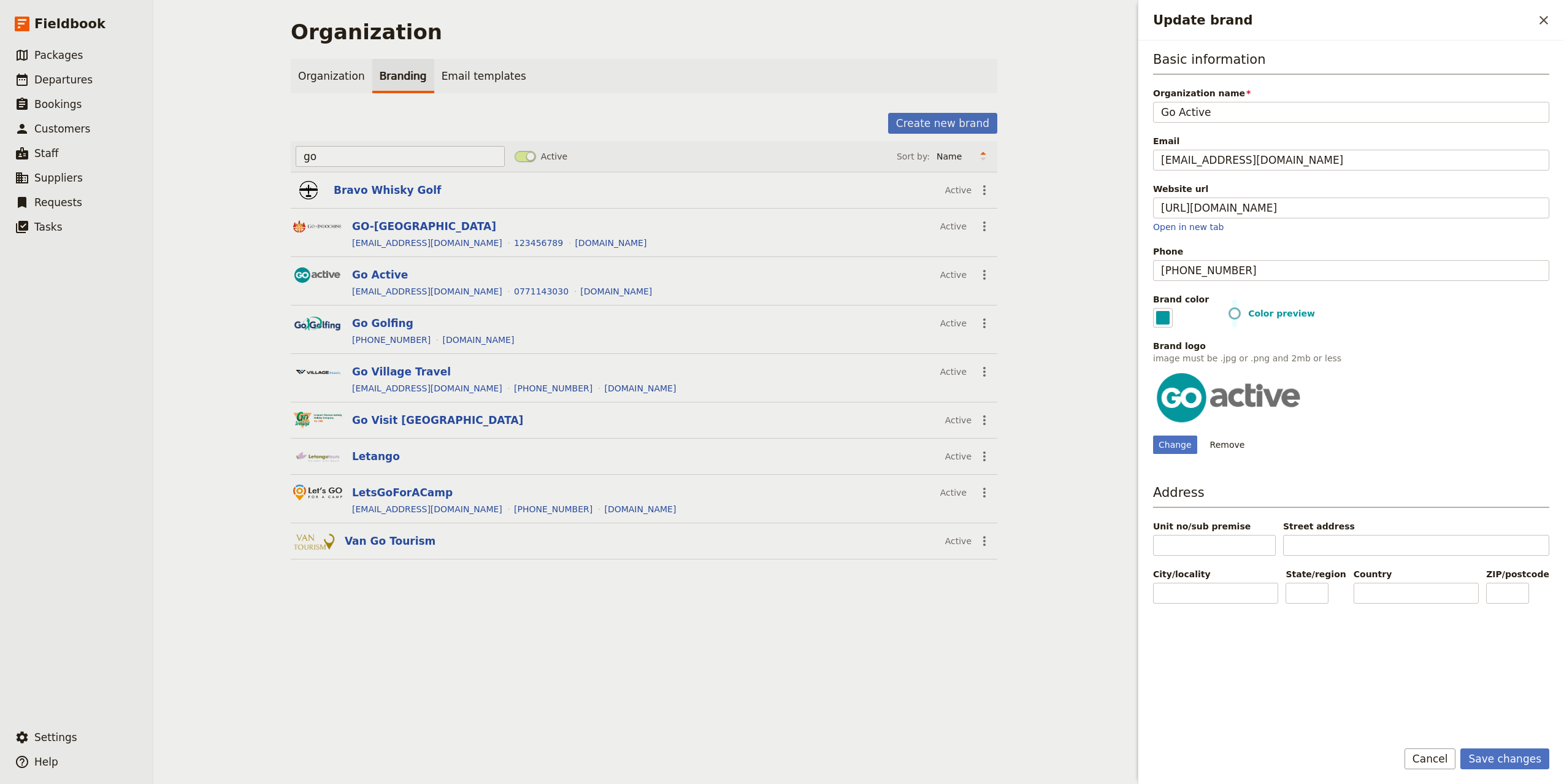
click at [1380, 379] on div "Change Remove" at bounding box center [1350, 411] width 396 height 85
click at [1539, 755] on button "Save changes" at bounding box center [1504, 758] width 89 height 21
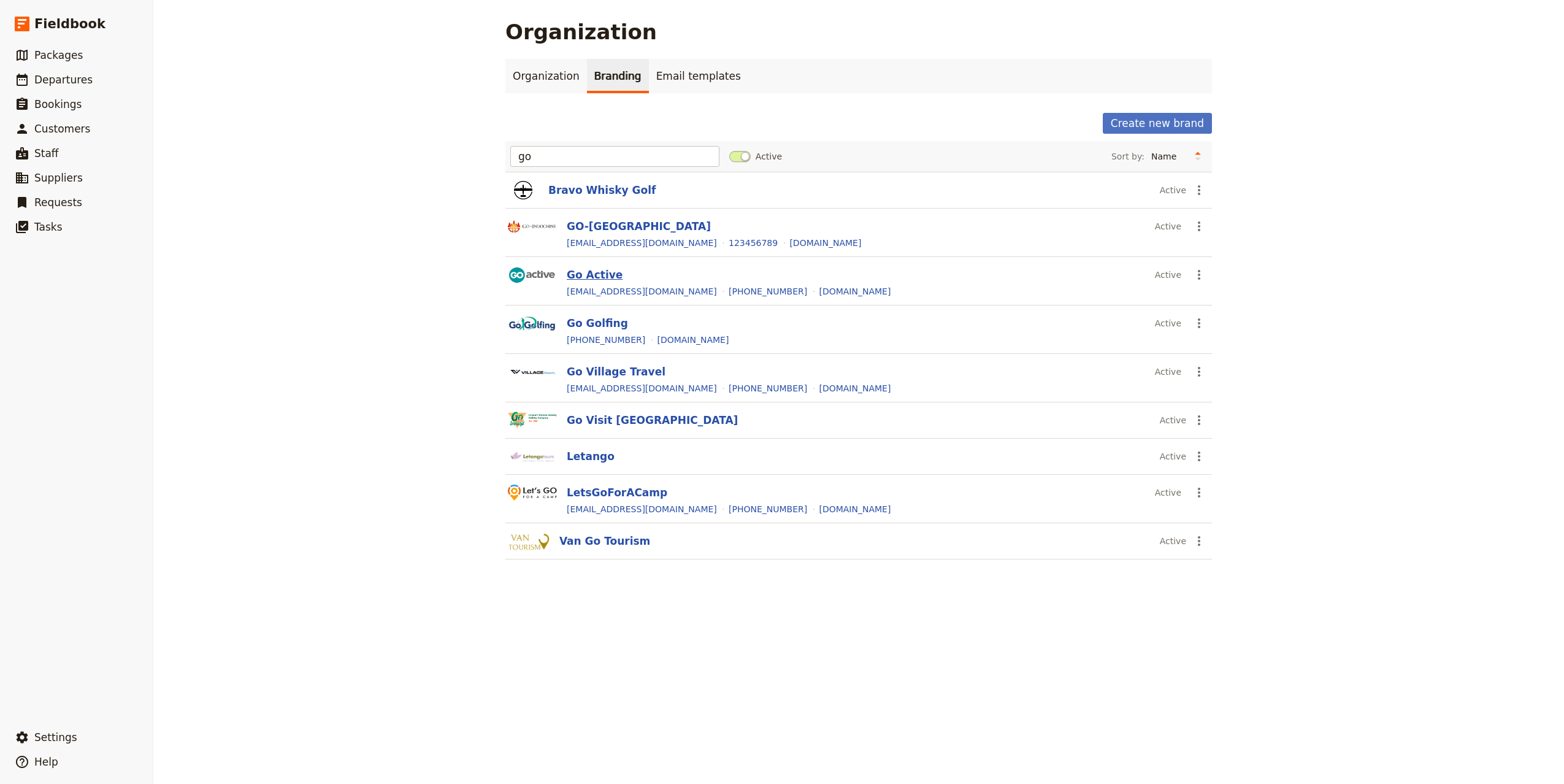
click at [566, 275] on button "Go Active" at bounding box center [594, 274] width 56 height 15
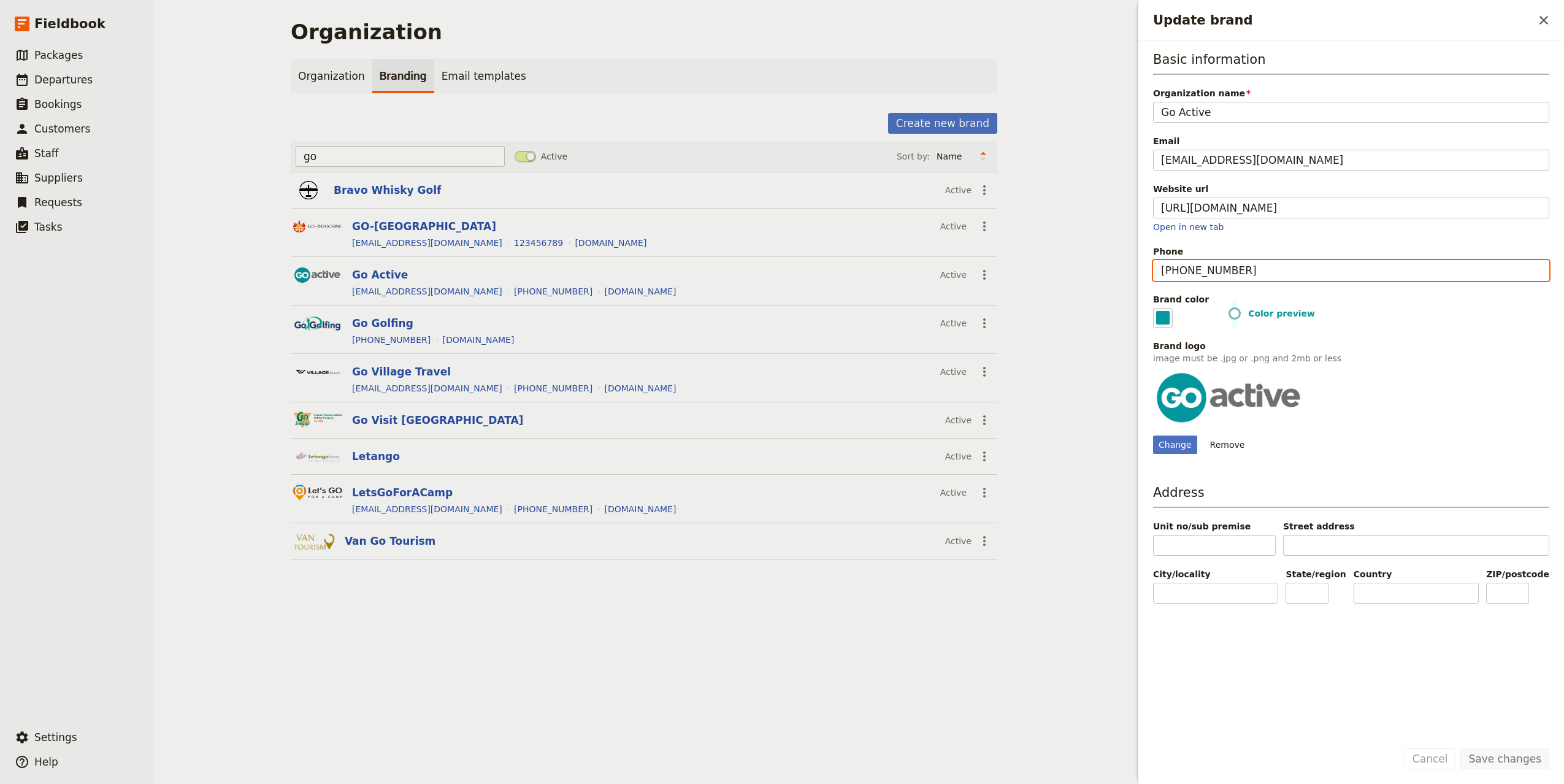
click at [1245, 280] on input "[PHONE_NUMBER]" at bounding box center [1350, 270] width 396 height 21
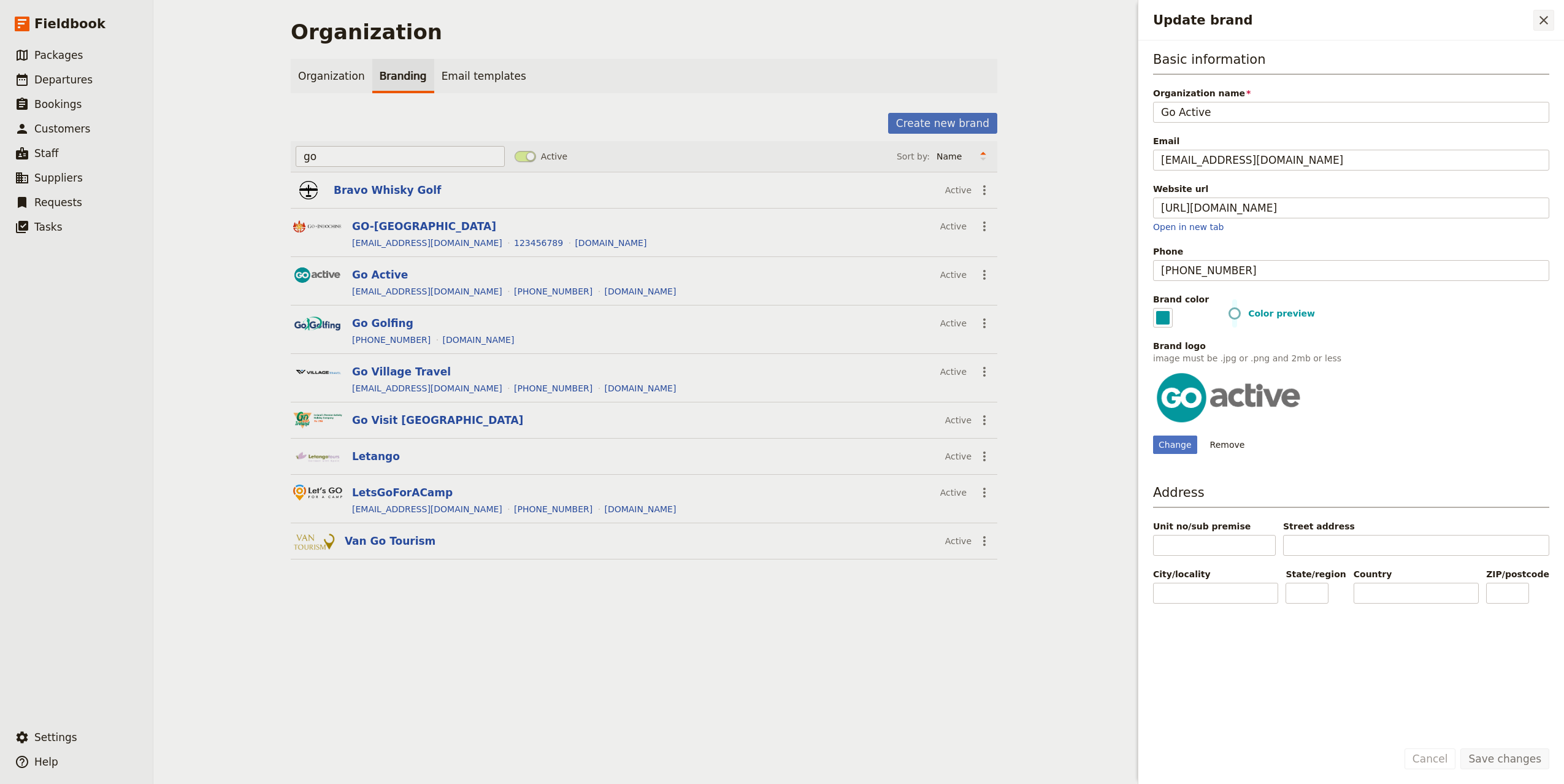
click at [1548, 13] on icon "Close drawer" at bounding box center [1543, 20] width 15 height 15
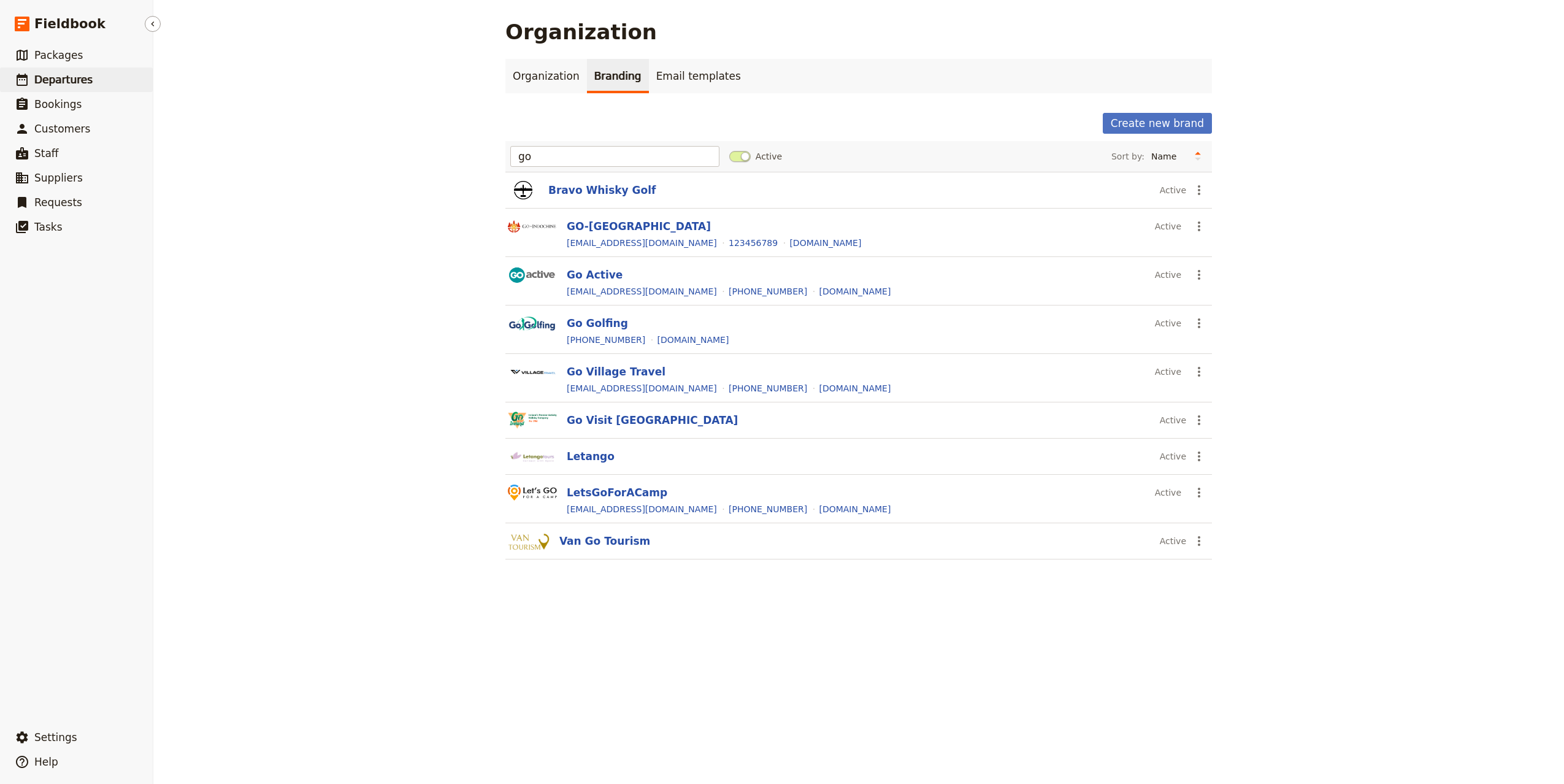
click at [87, 75] on link "​ Departures" at bounding box center [76, 79] width 153 height 25
select select "UPDATED_AT"
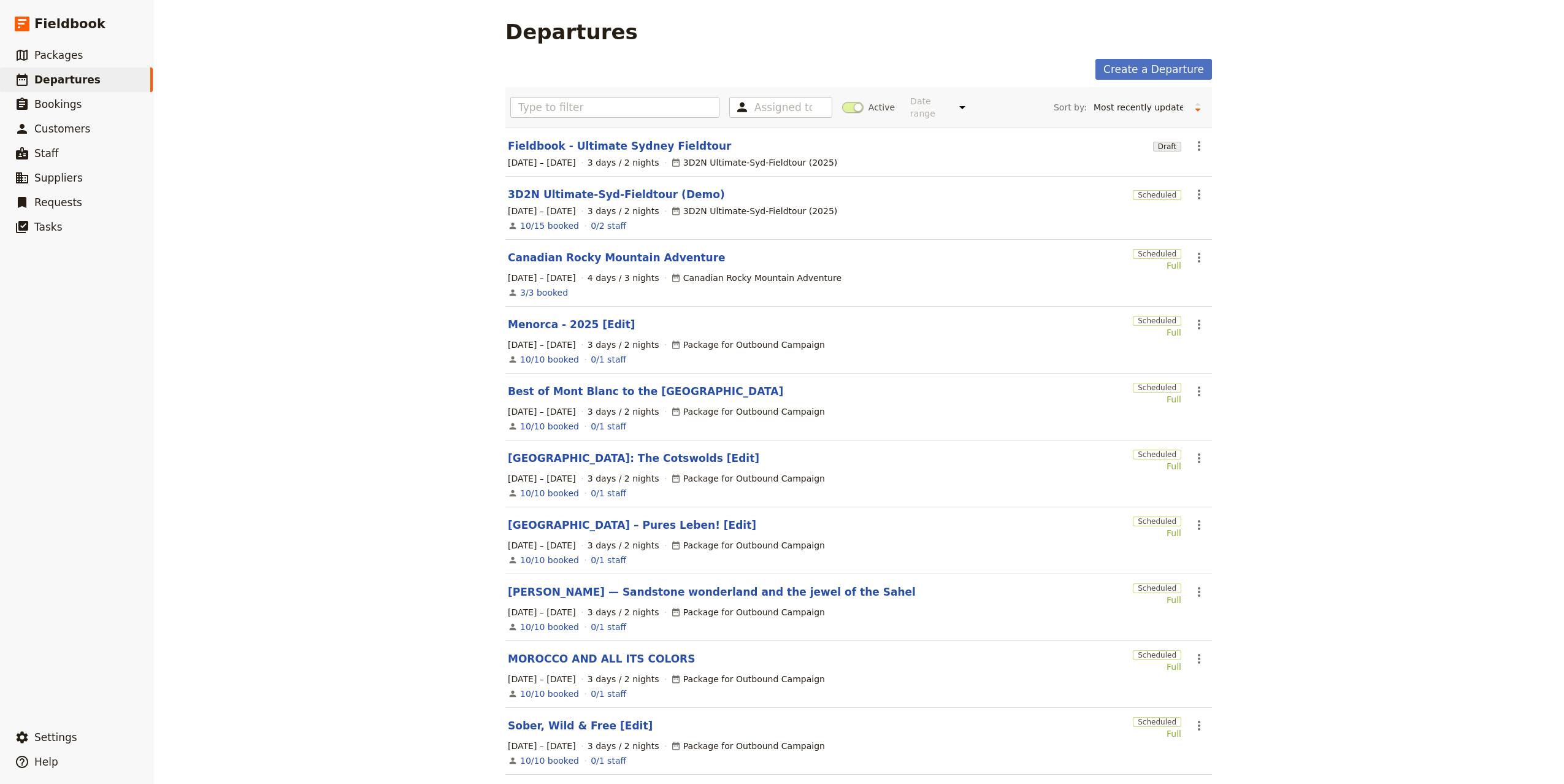
click at [1193, 204] on div "[DATE] – [DATE] 3 days / 2 nights 3D2N Ultimate-Syd-Fieldtour (2025)" at bounding box center [858, 211] width 704 height 15
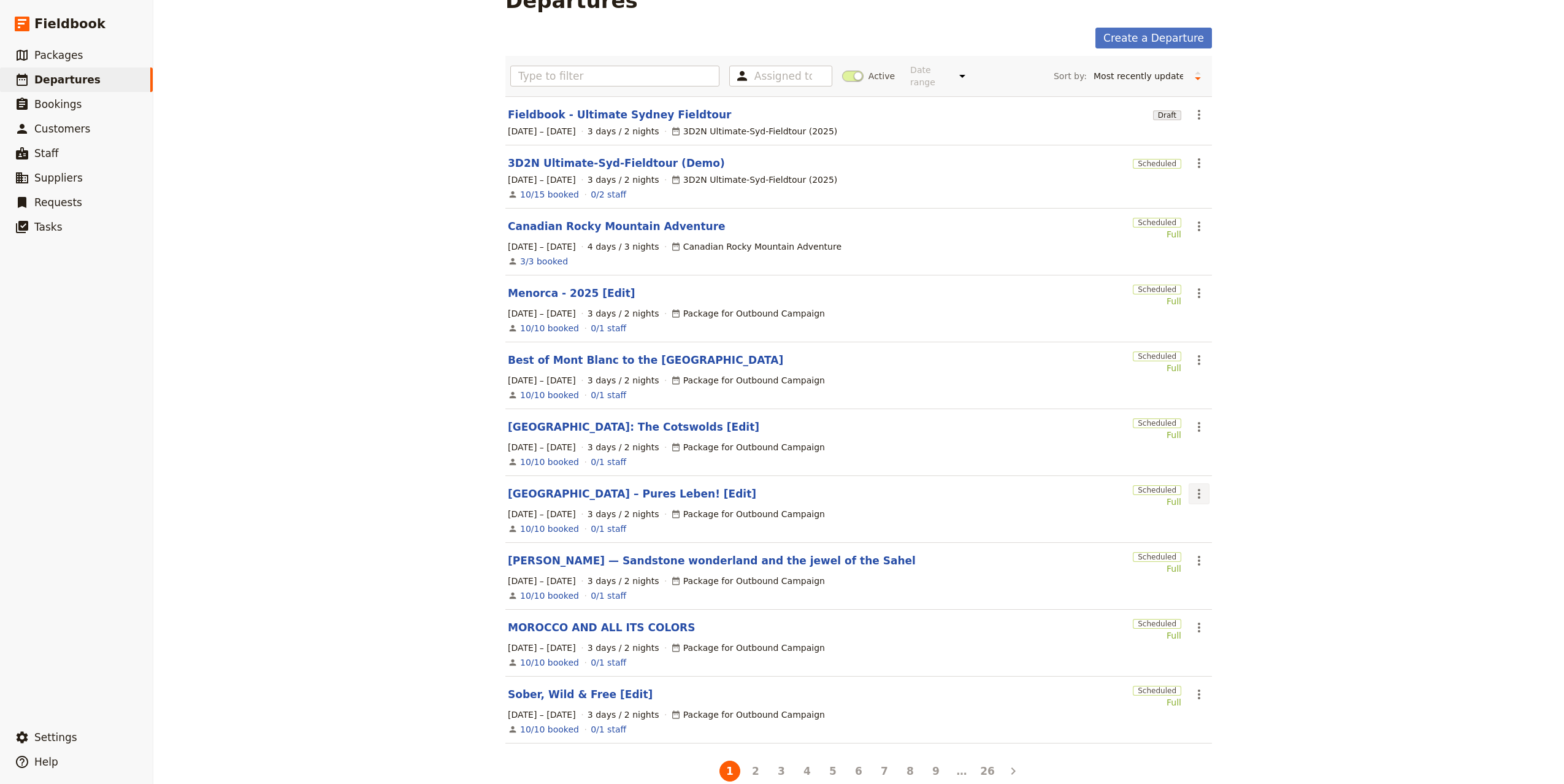
click at [1191, 492] on icon "Actions" at bounding box center [1199, 494] width 15 height 15
click at [1217, 536] on span "Clone this departure" at bounding box center [1233, 533] width 87 height 12
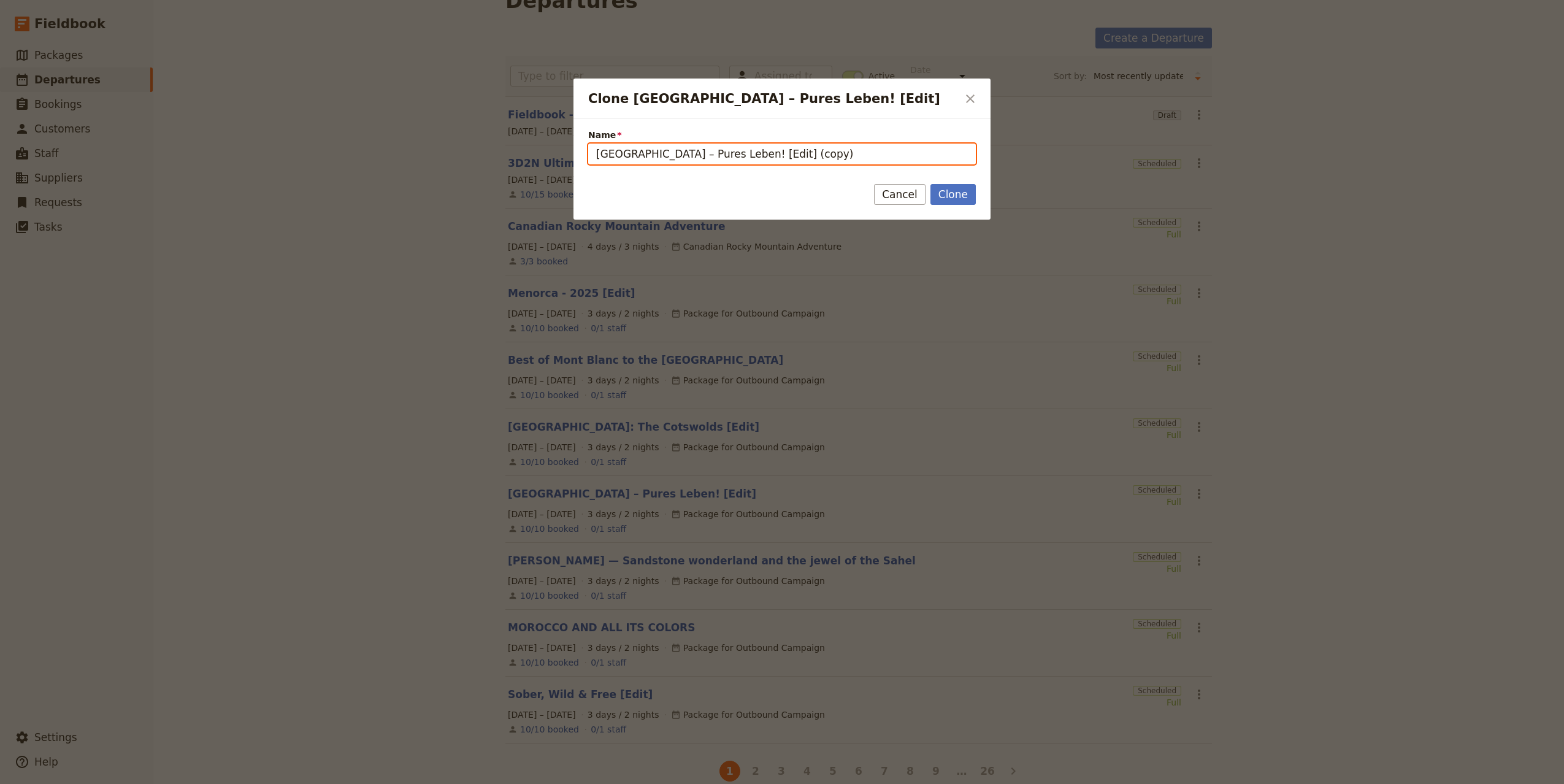
drag, startPoint x: 698, startPoint y: 154, endPoint x: 508, endPoint y: 152, distance: 190.0
click at [508, 783] on div "Clone [GEOGRAPHIC_DATA] – Pures Leben! [Edit] ​ Name [GEOGRAPHIC_DATA] – Pures …" at bounding box center [782, 784] width 1564 height 0
paste input "Amalfikusten Vandring Italien – Vandringsresor med doft av hav och citron"
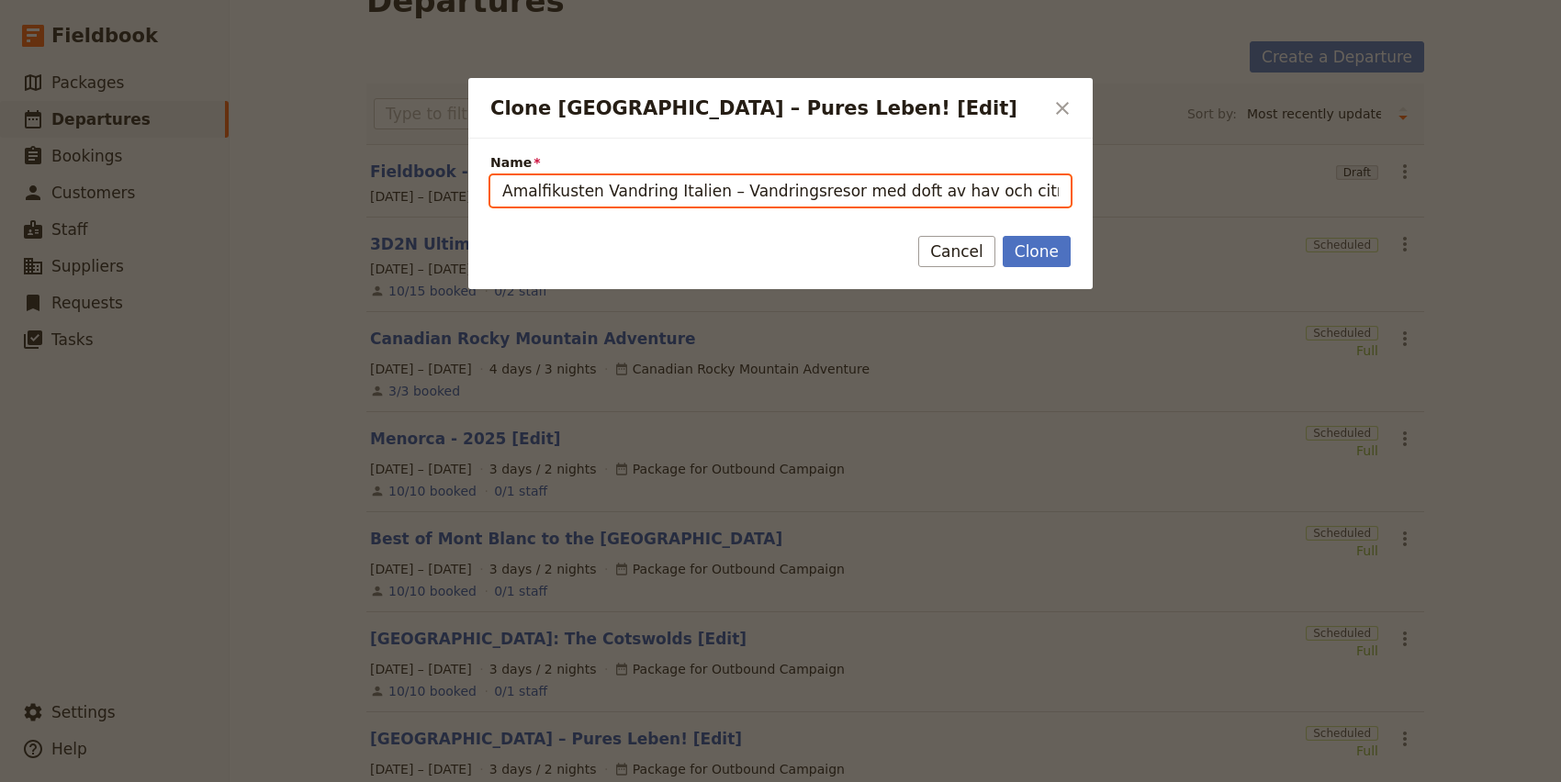
scroll to position [0, 50]
drag, startPoint x: 973, startPoint y: 189, endPoint x: 1111, endPoint y: 197, distance: 137.9
click at [1111, 782] on div "Clone [GEOGRAPHIC_DATA] – Pures Leben! [Edit] ​ Name [PERSON_NAME] Italien – Va…" at bounding box center [780, 782] width 1561 height 0
drag, startPoint x: 1017, startPoint y: 192, endPoint x: 1078, endPoint y: 195, distance: 60.7
click at [1077, 195] on div "Name Amalfikusten Vandring Italien – Vandringsresor med doft av hav och citron …" at bounding box center [780, 174] width 624 height 70
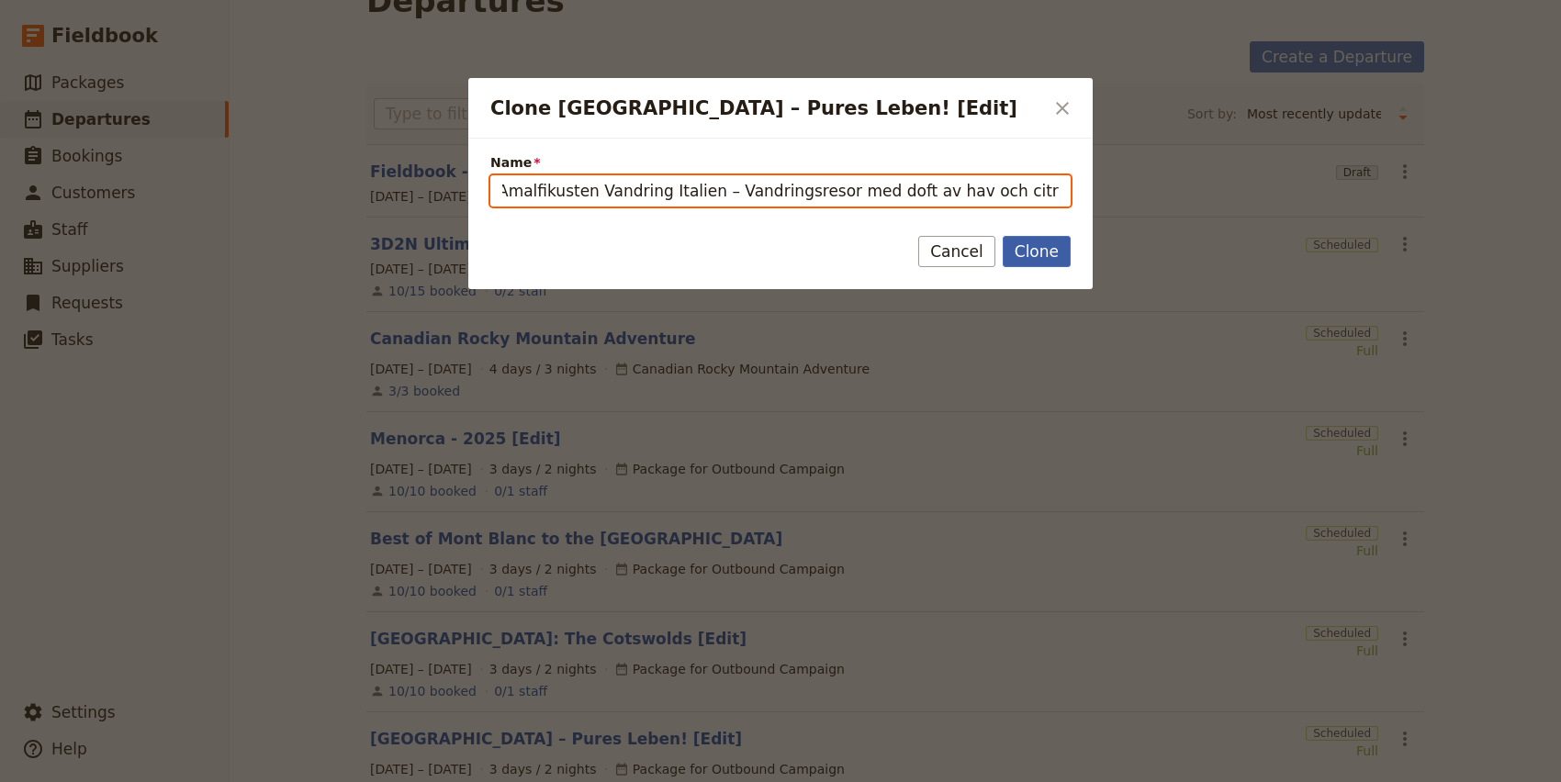
scroll to position [0, 1]
drag, startPoint x: 1018, startPoint y: 188, endPoint x: 535, endPoint y: 175, distance: 483.2
click at [535, 175] on input "Amalfikusten Vandring Italien – Vandringsresor med doft av hav och citron [Edit]" at bounding box center [780, 190] width 580 height 31
type input "Amalfikusten Vandring Italien – Vandringsresor med doft av hav och citron [Edit]"
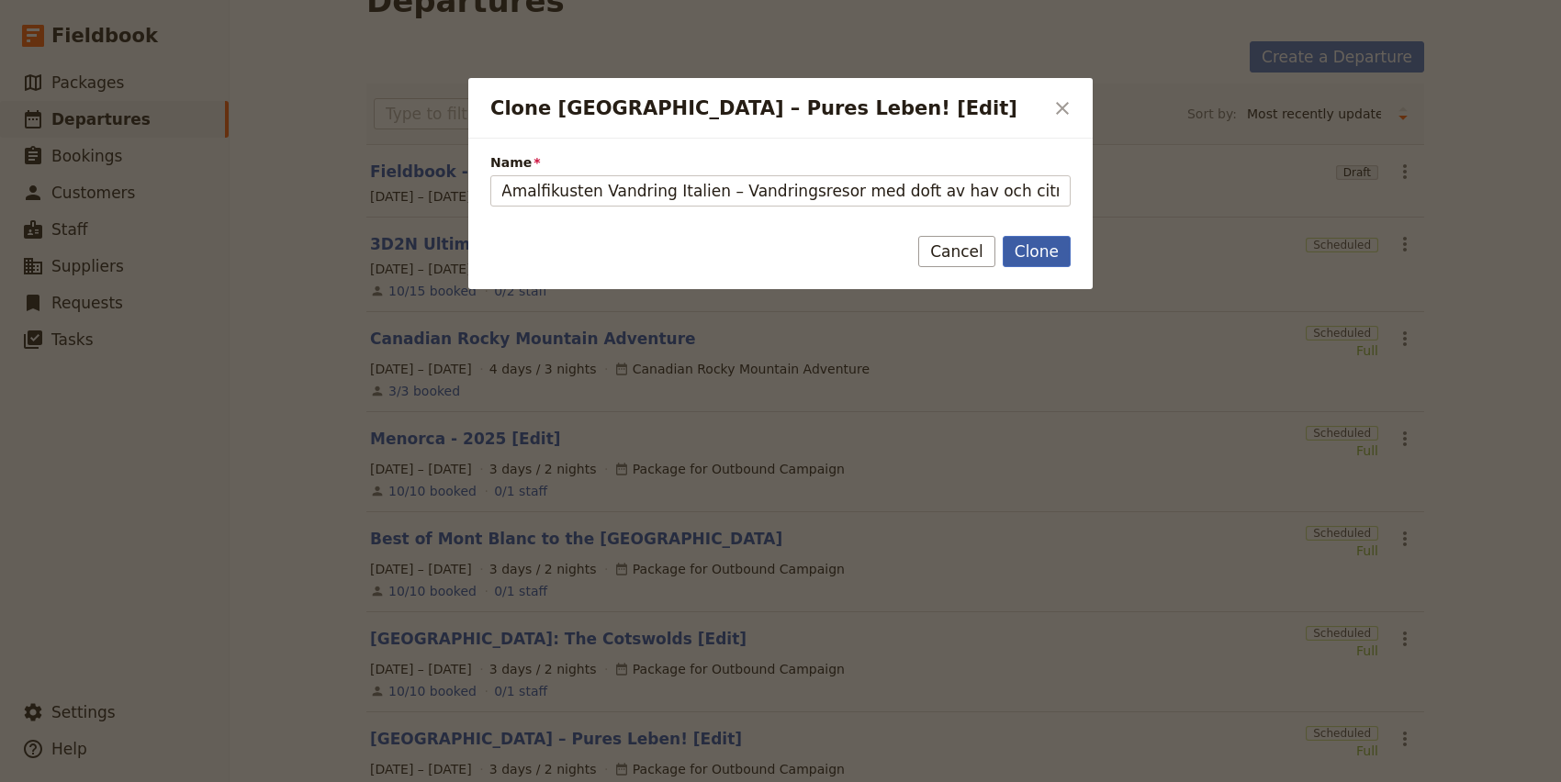
click at [1031, 253] on button "Clone" at bounding box center [1037, 251] width 68 height 31
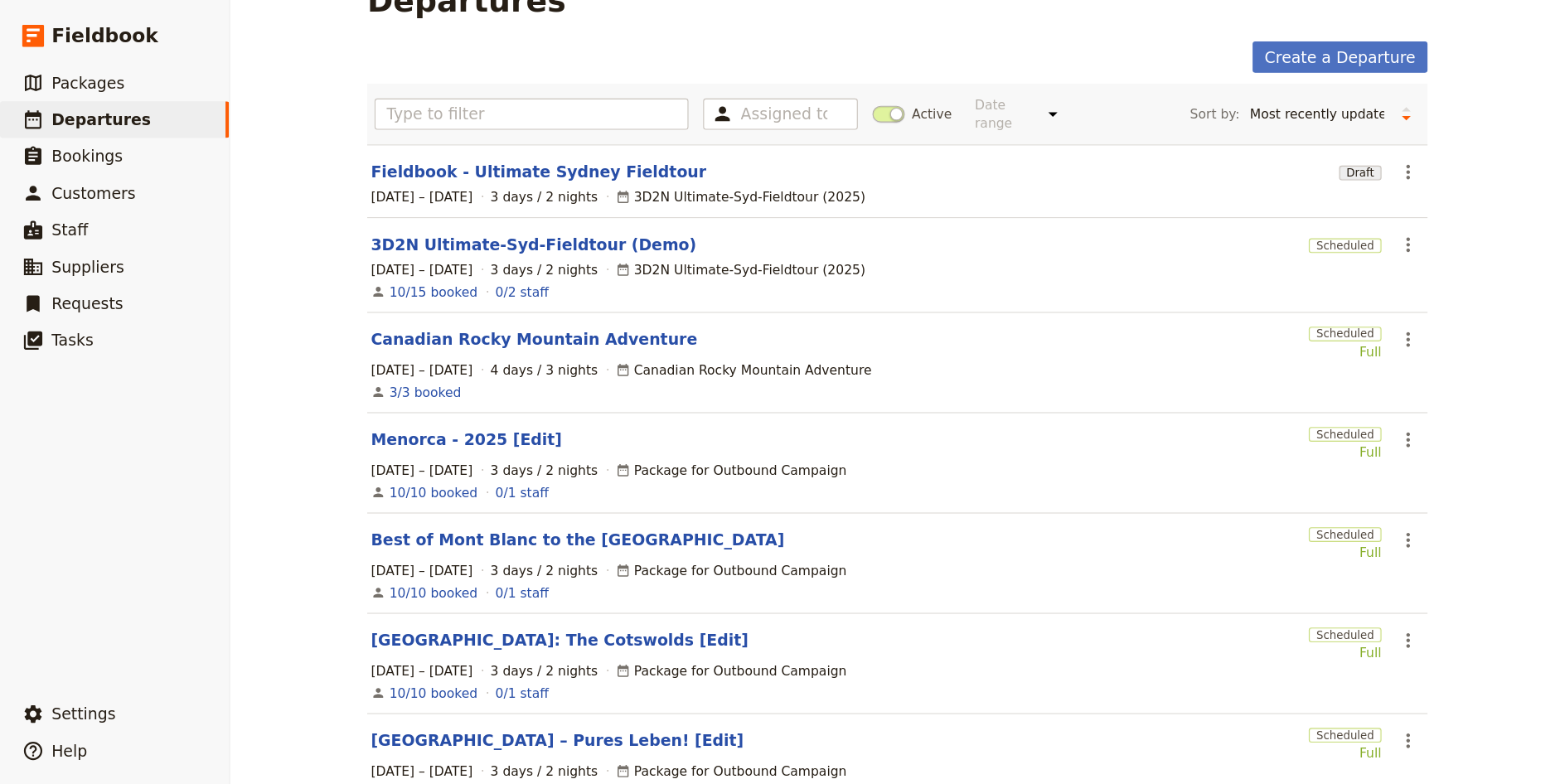
scroll to position [42, 0]
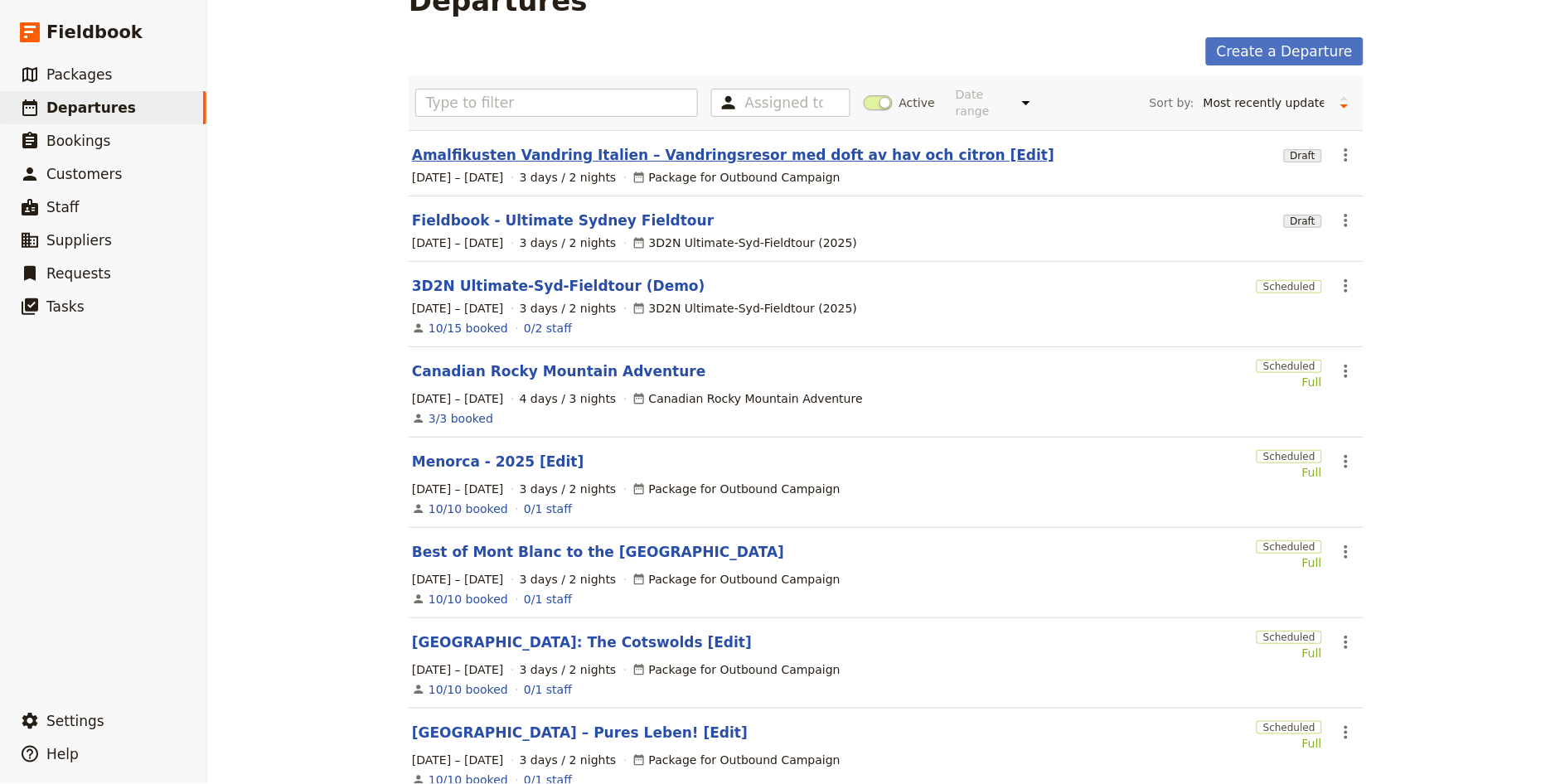
click at [757, 145] on link "Amalfikusten Vandring Italien – Vandringsresor med doft av hav och citron [Edit]" at bounding box center [733, 155] width 643 height 20
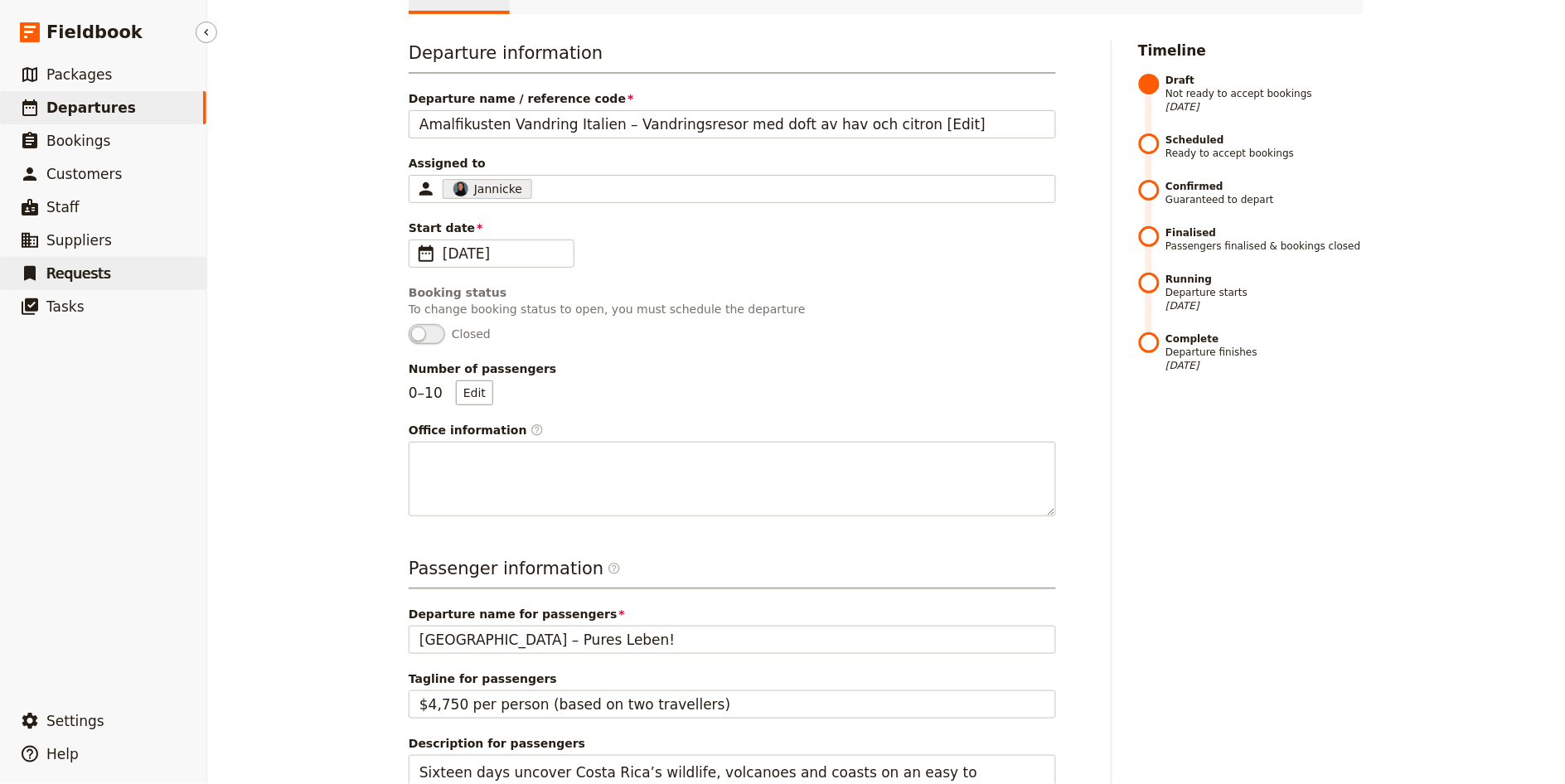
scroll to position [348, 0]
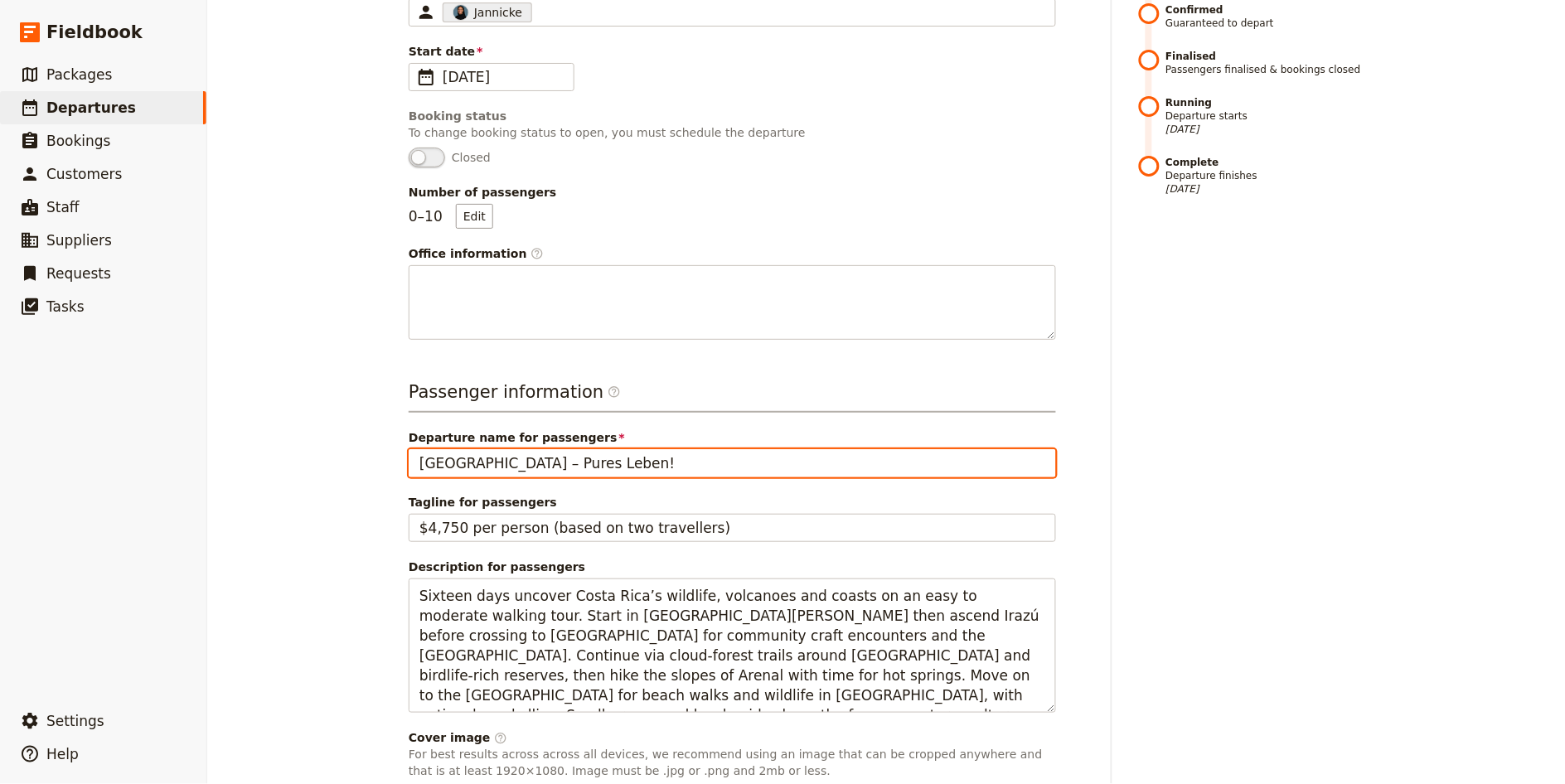
click at [598, 464] on input "[GEOGRAPHIC_DATA] – Pures Leben!" at bounding box center [732, 463] width 647 height 28
paste input "Amalfikusten Vandring Italien – Vandringsresor med doft av hav och citron"
type input "Amalfikusten Vandring Italien – Vandringsresor med doft av hav och citrona"
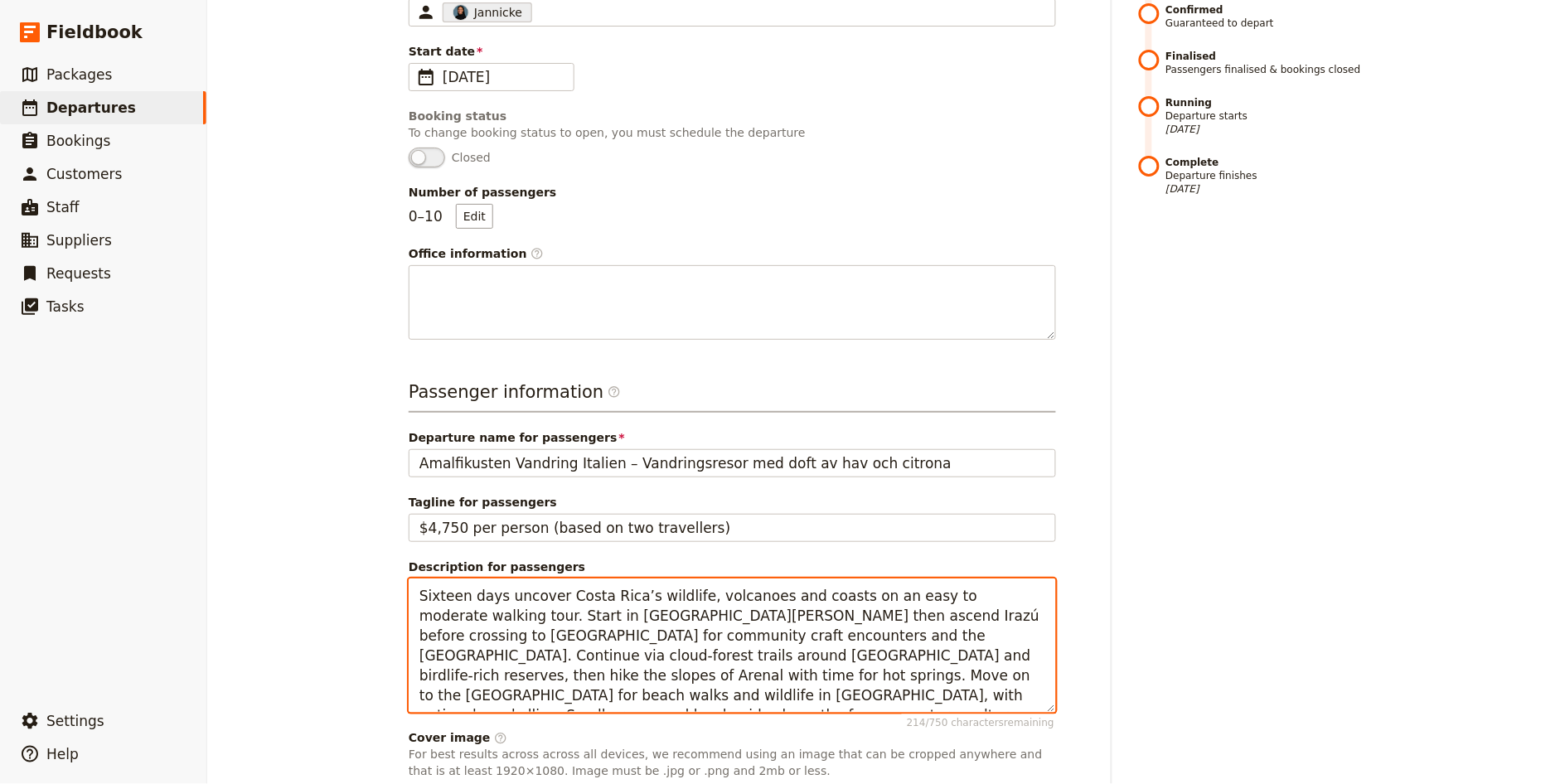
click at [765, 616] on textarea "Sixteen days uncover Costa Rica’s wildlife, volcanoes and coasts on an easy to …" at bounding box center [732, 645] width 647 height 134
click at [766, 616] on textarea "Sixteen days uncover Costa Rica’s wildlife, volcanoes and coasts on an easy to …" at bounding box center [732, 645] width 647 height 134
paste textarea "En vandringsvecka som kombinerar kultur och natur längs Amalfikusten. Höga utsi…"
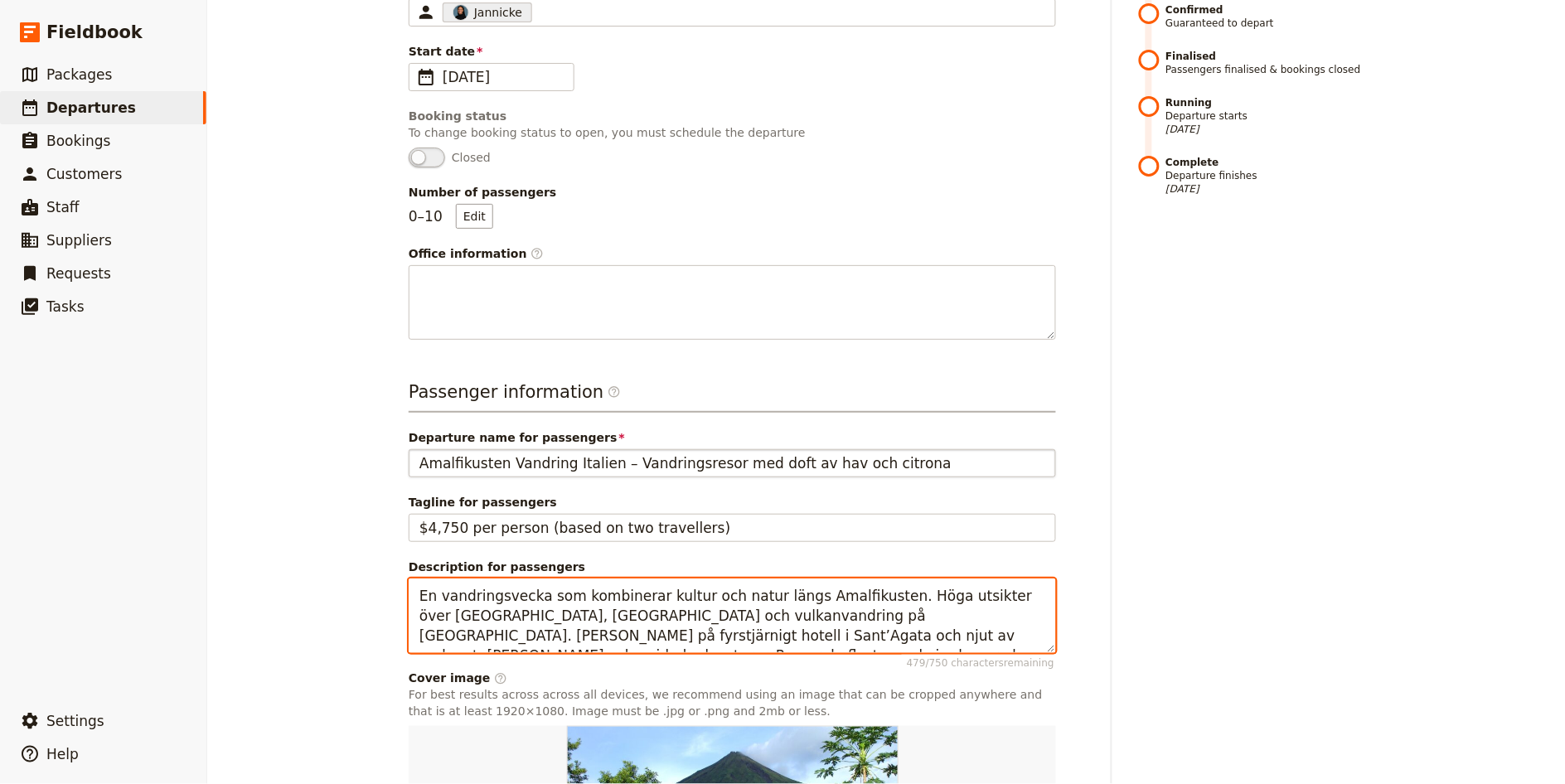
type textarea "En vandringsvecka som kombinerar kultur och natur längs Amalfikusten. Höga utsi…"
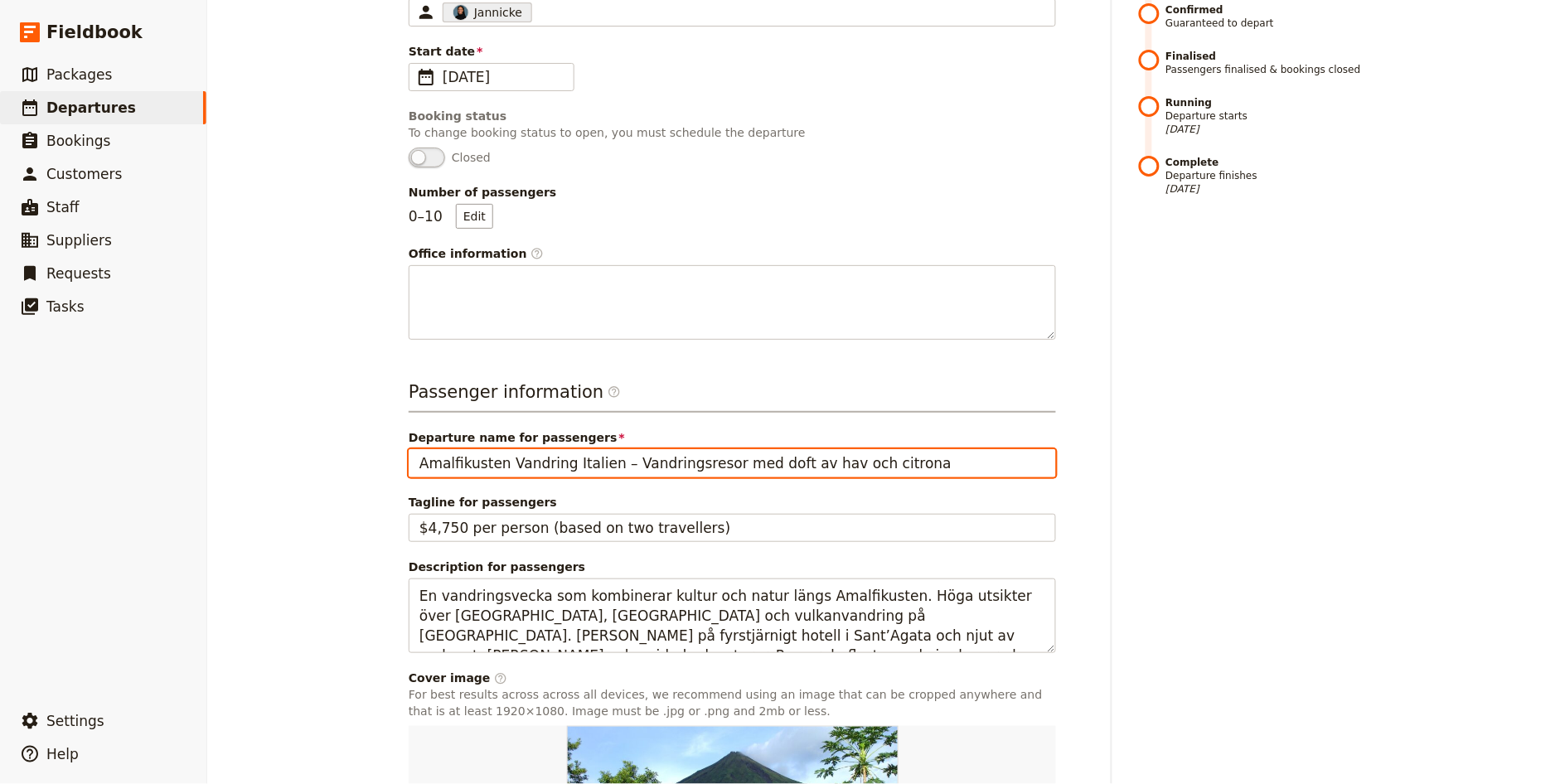
click at [899, 464] on input "Amalfikusten Vandring Italien – Vandringsresor med doft av hav och citrona" at bounding box center [732, 463] width 647 height 28
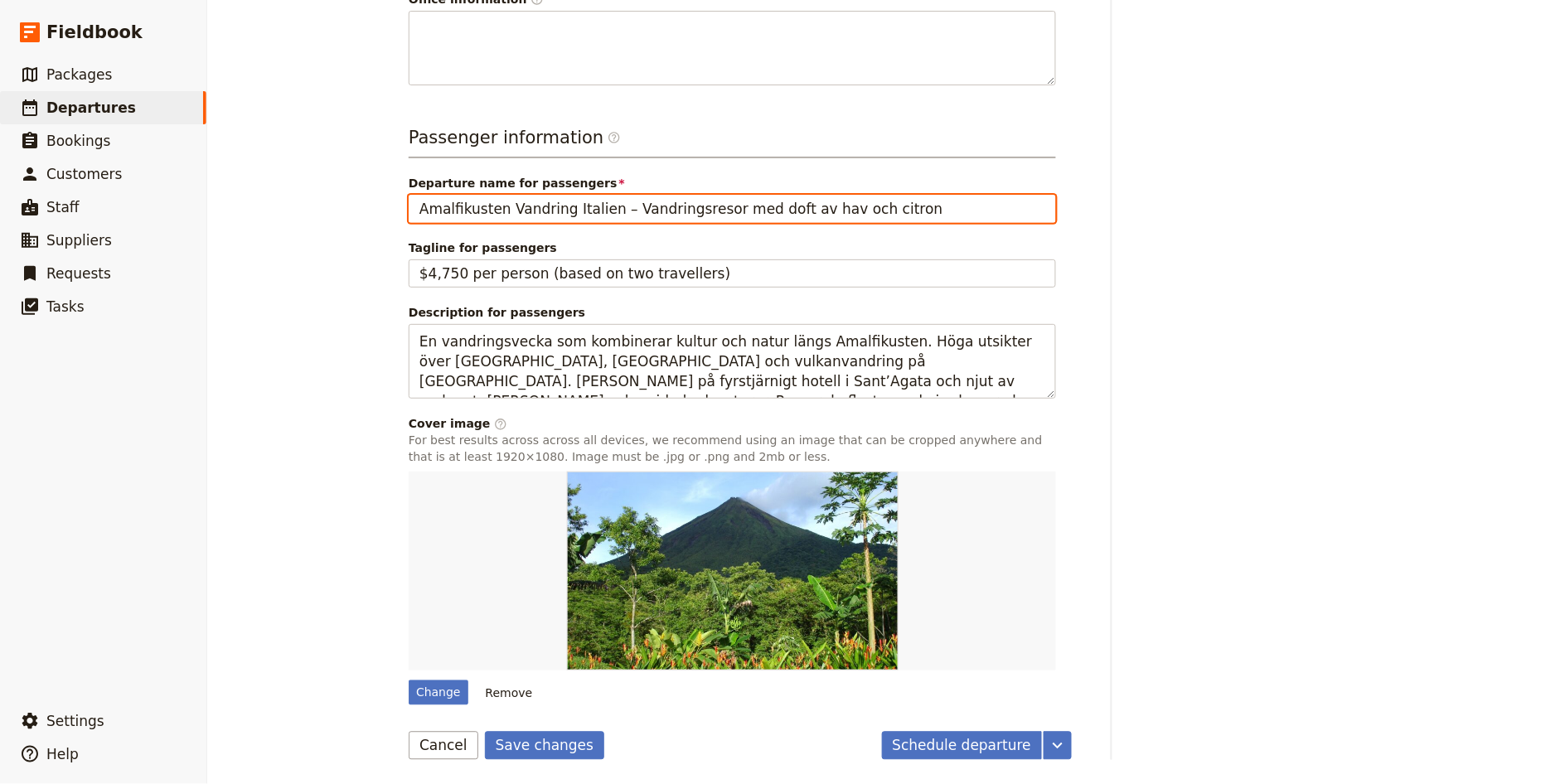
scroll to position [603, 0]
type input "Amalfikusten Vandring Italien – Vandringsresor med doft av hav och citron"
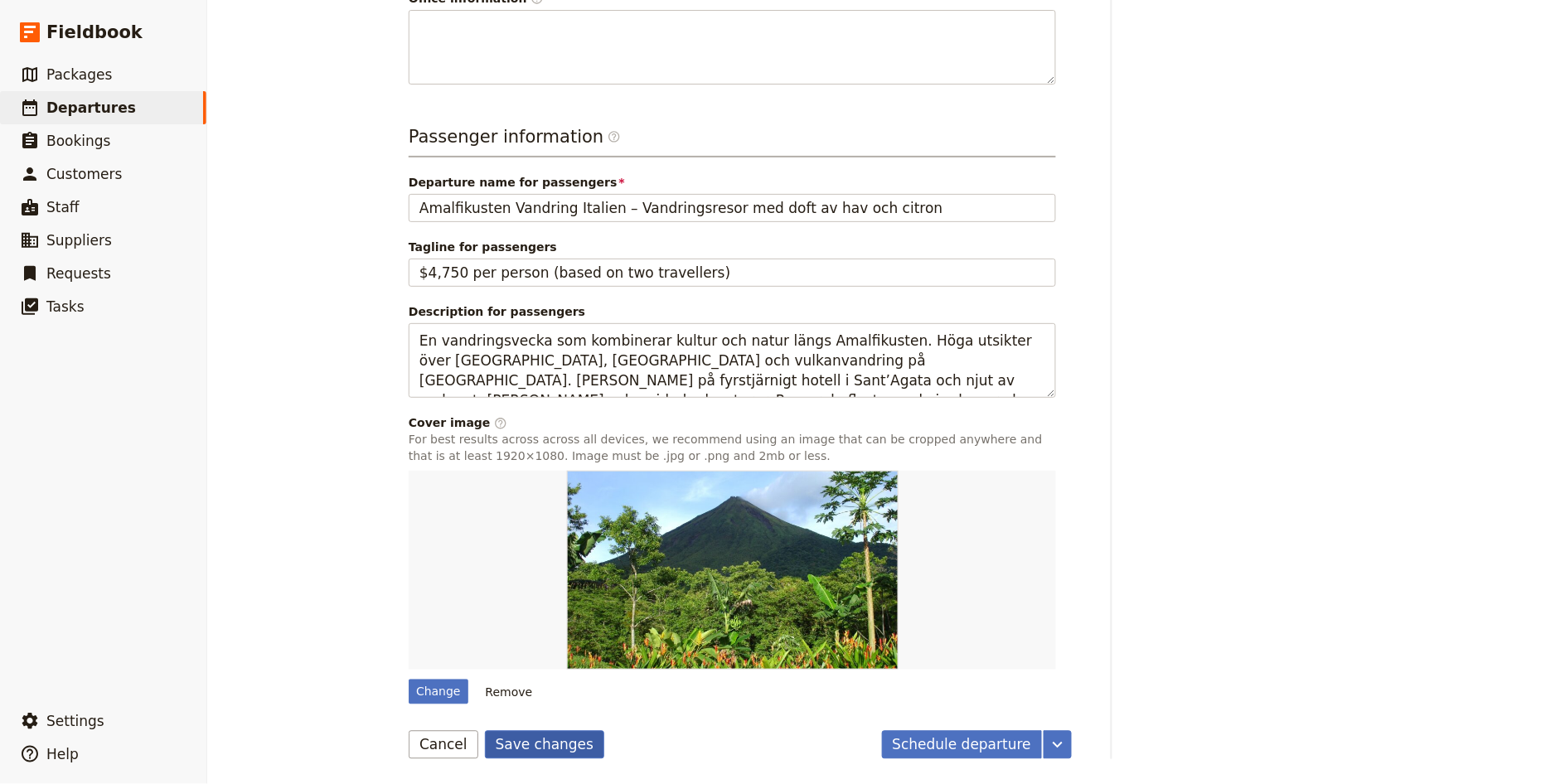
click at [551, 751] on button "Save changes" at bounding box center [544, 744] width 120 height 28
click at [440, 691] on div "Change" at bounding box center [439, 692] width 60 height 25
click at [409, 679] on input "Change" at bounding box center [408, 678] width 1 height 1
type input "C:\fakepath\shutterstock_1684856758.jpg"
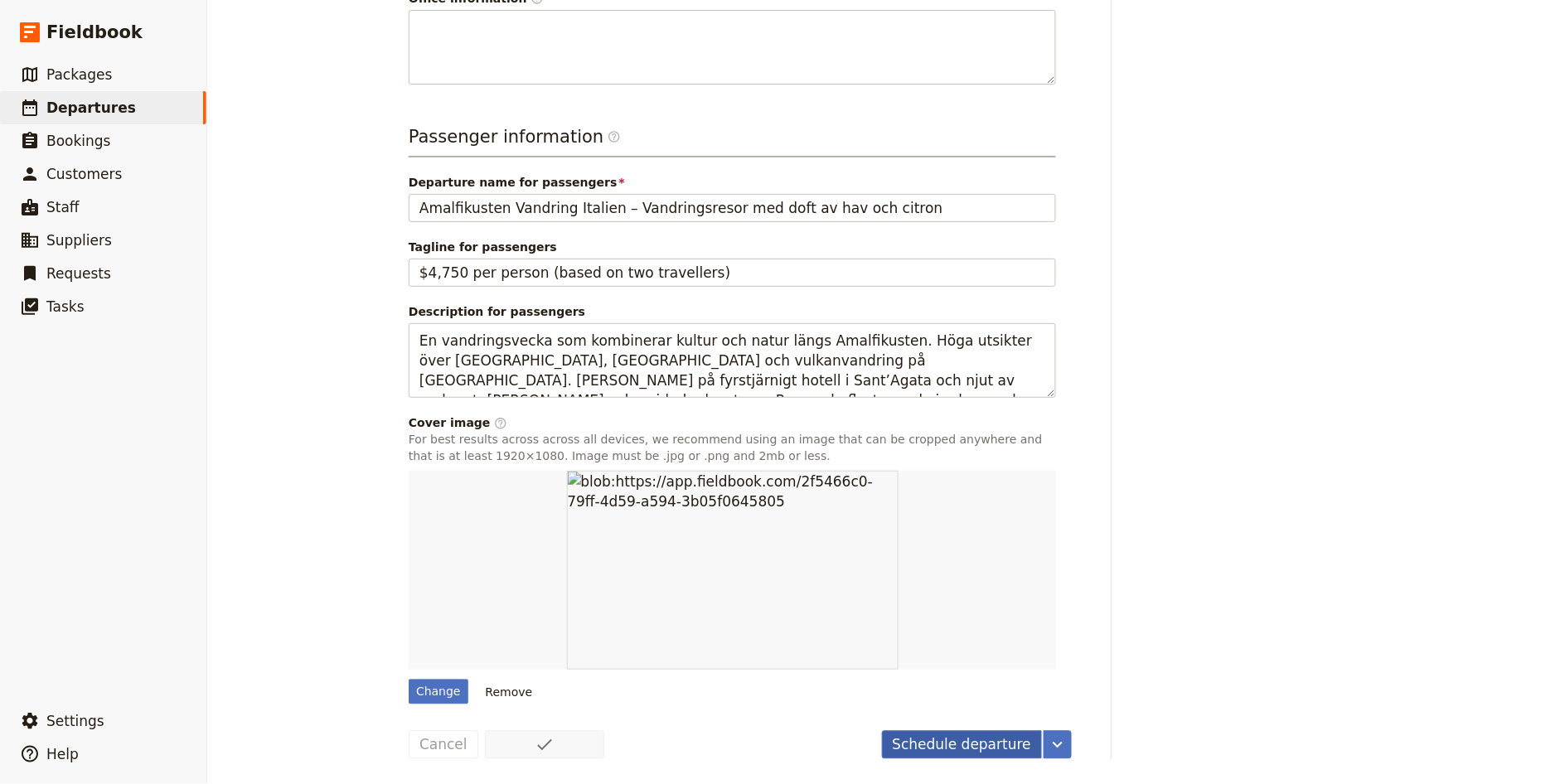
click at [980, 745] on button "Schedule departure" at bounding box center [962, 744] width 161 height 28
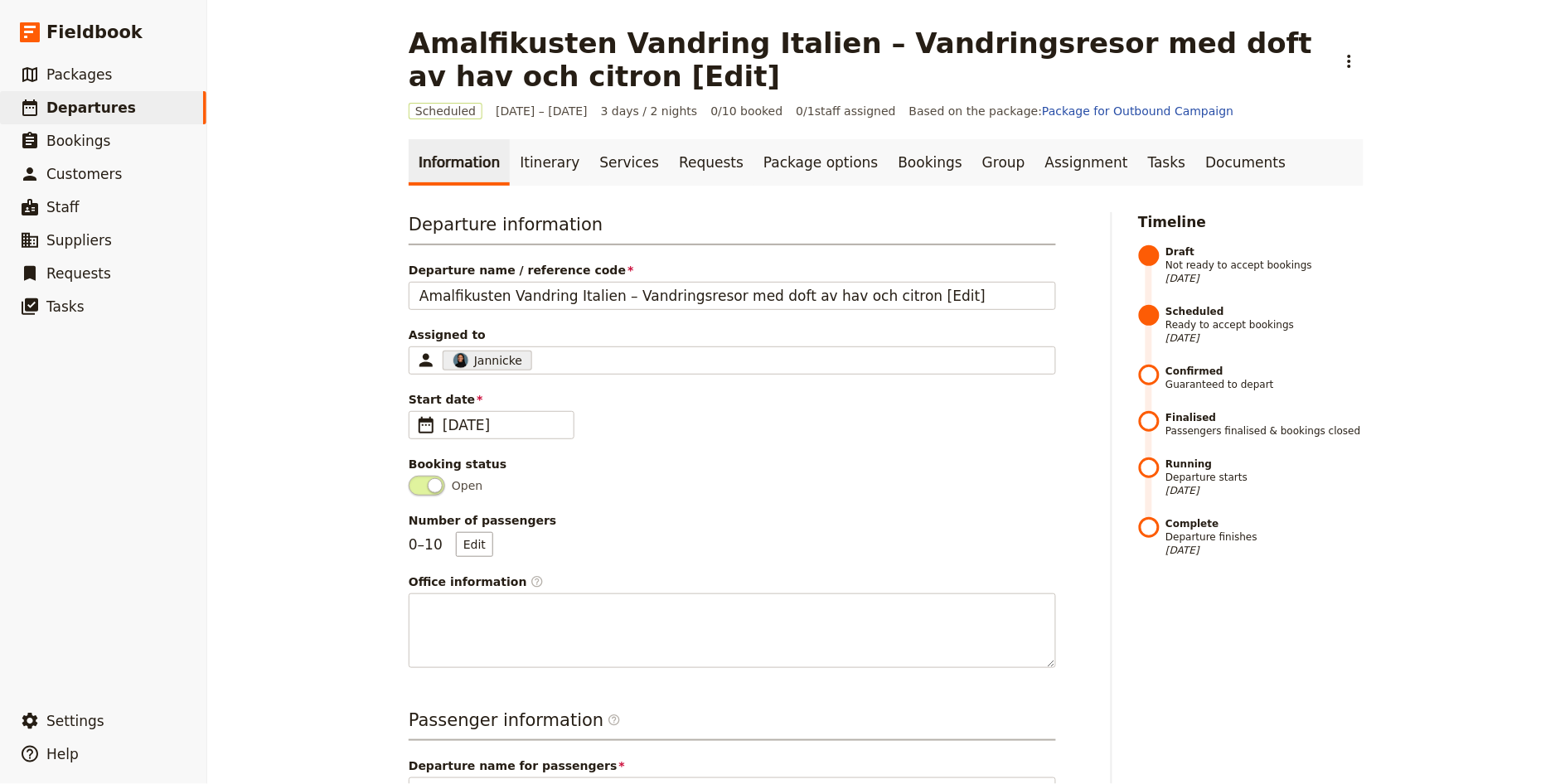
scroll to position [584, 0]
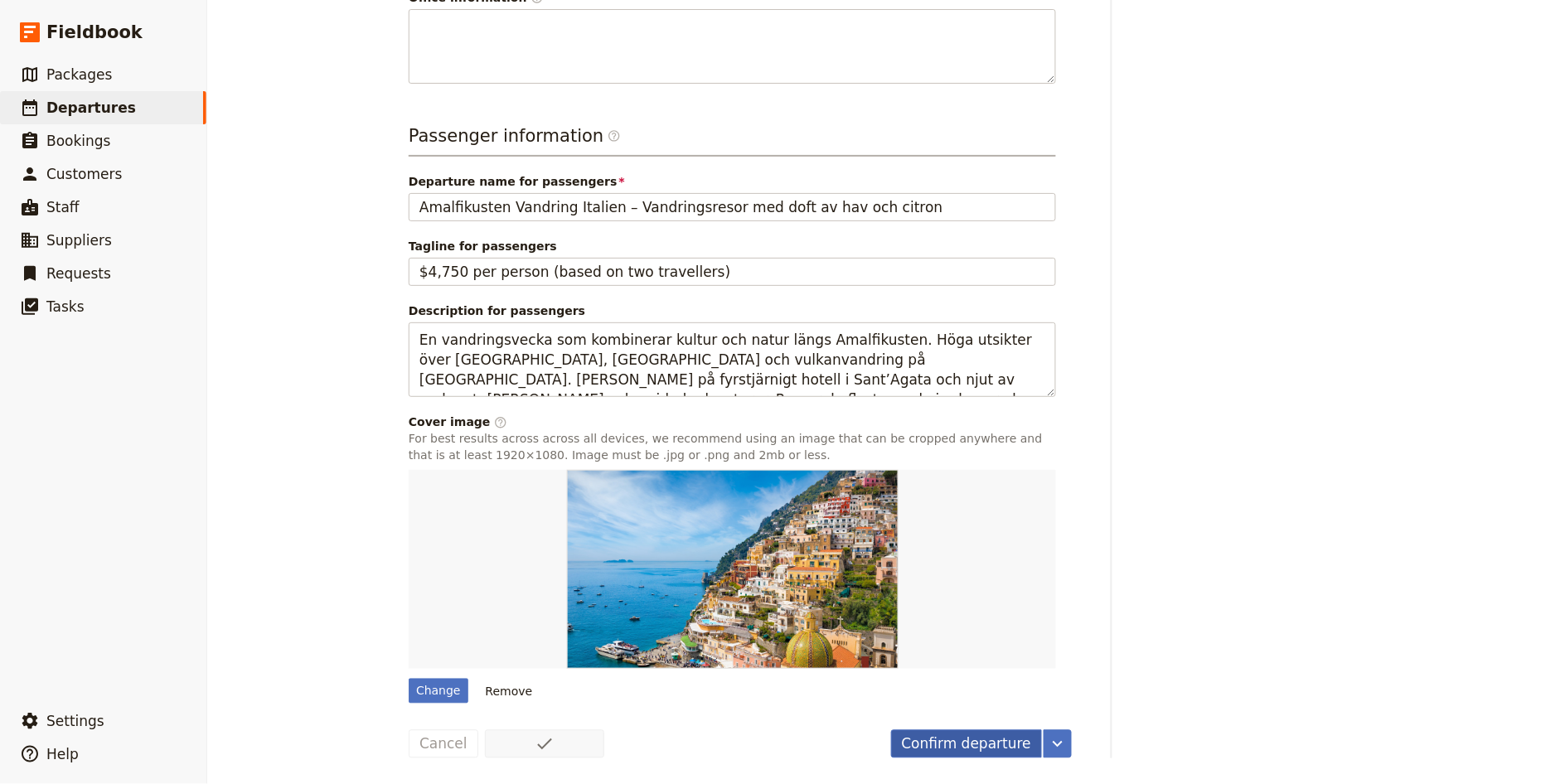
click at [987, 742] on button "Confirm departure" at bounding box center [966, 743] width 151 height 28
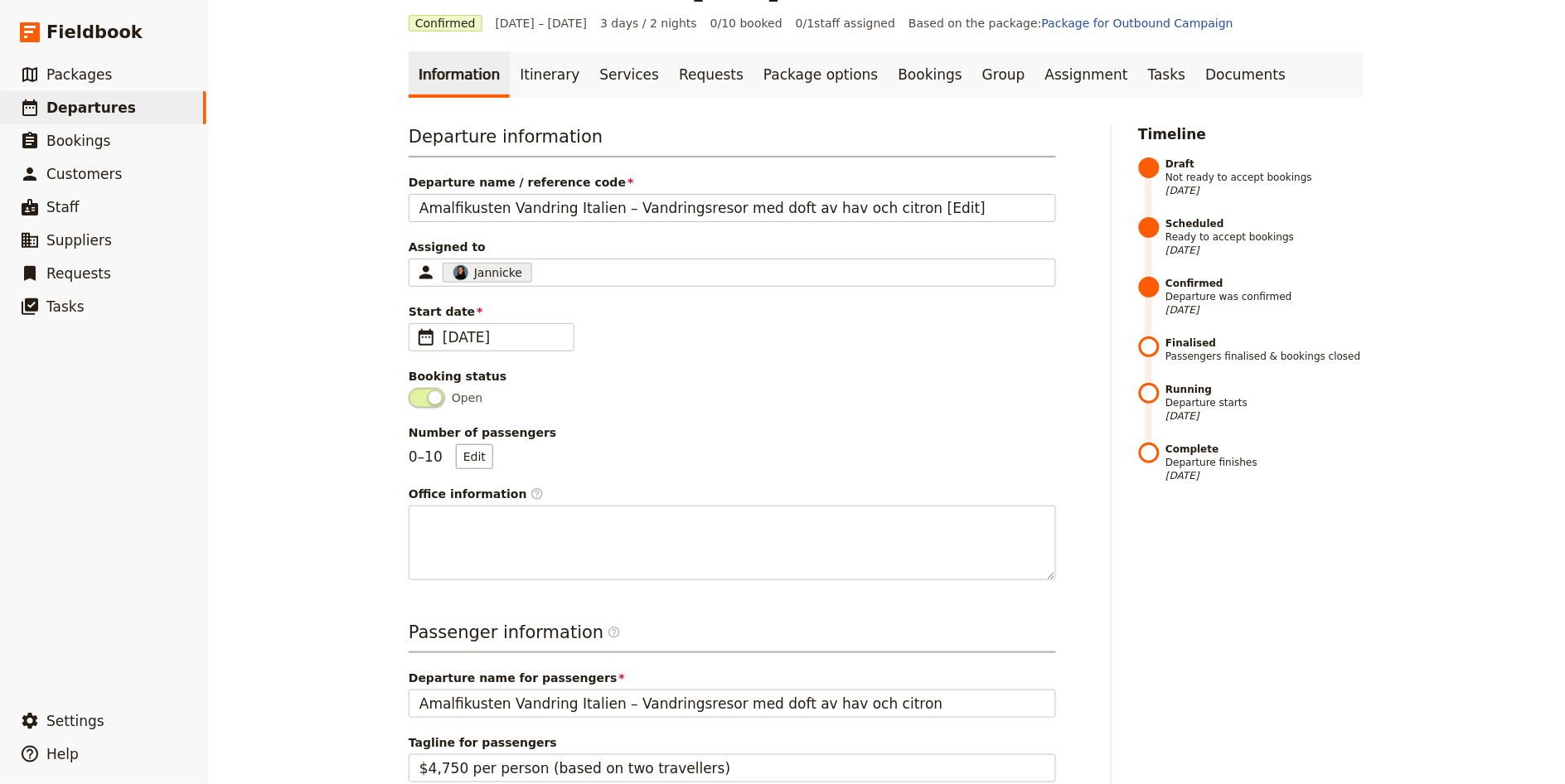
scroll to position [0, 0]
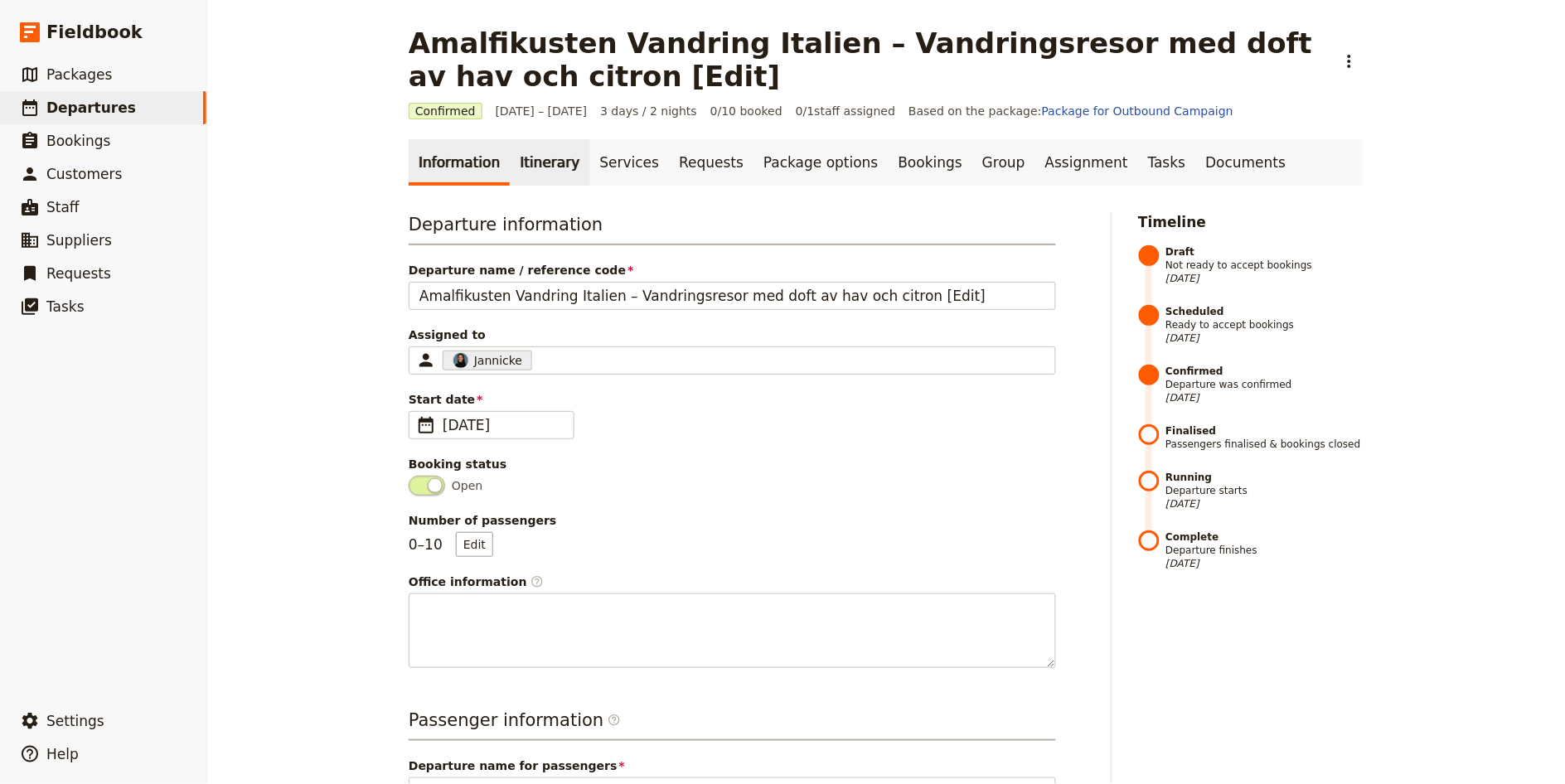
click at [524, 155] on link "Itinerary" at bounding box center [550, 161] width 79 height 46
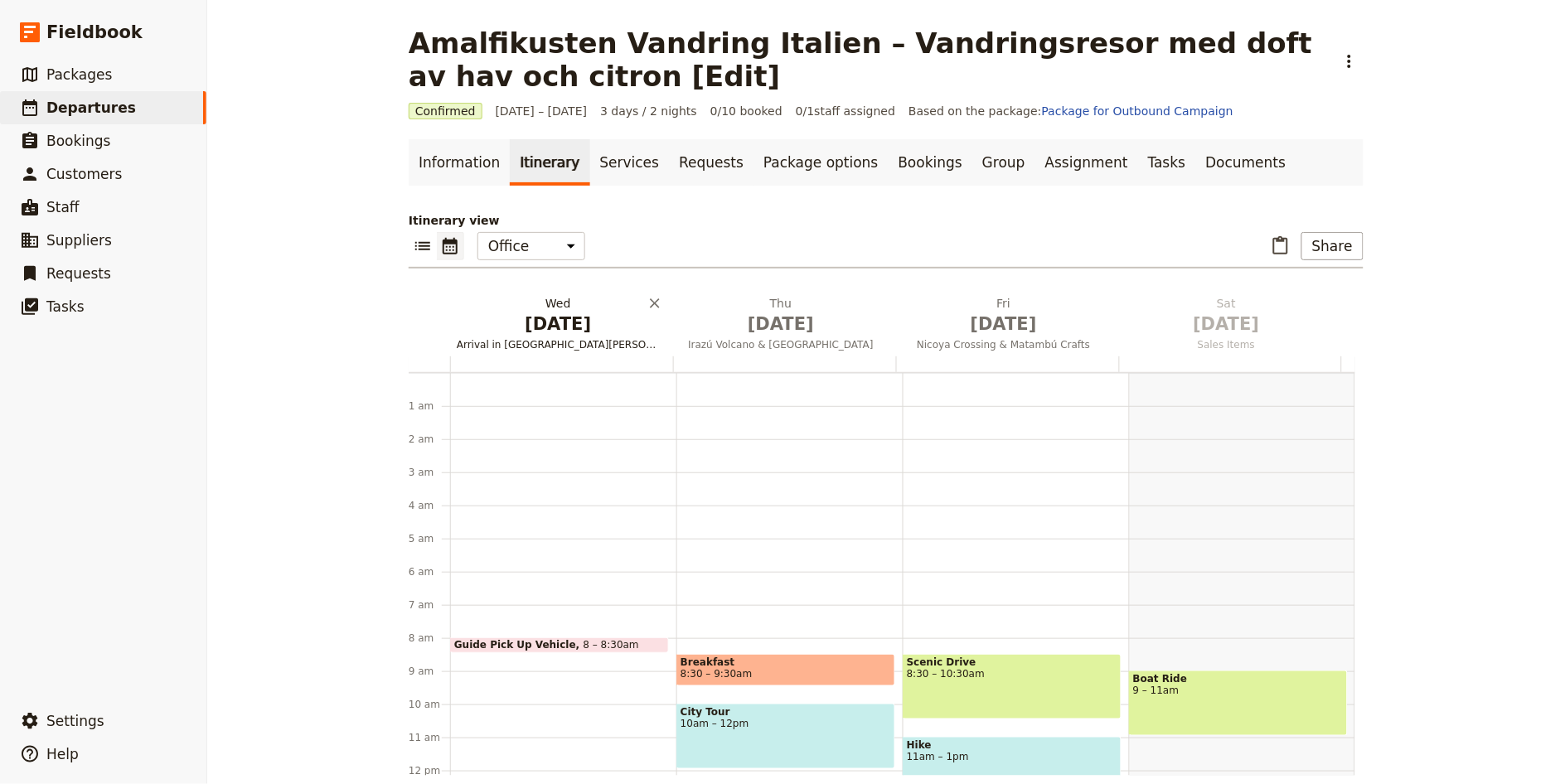
click at [564, 348] on span "Arrival in [GEOGRAPHIC_DATA][PERSON_NAME]" at bounding box center [559, 345] width 217 height 14
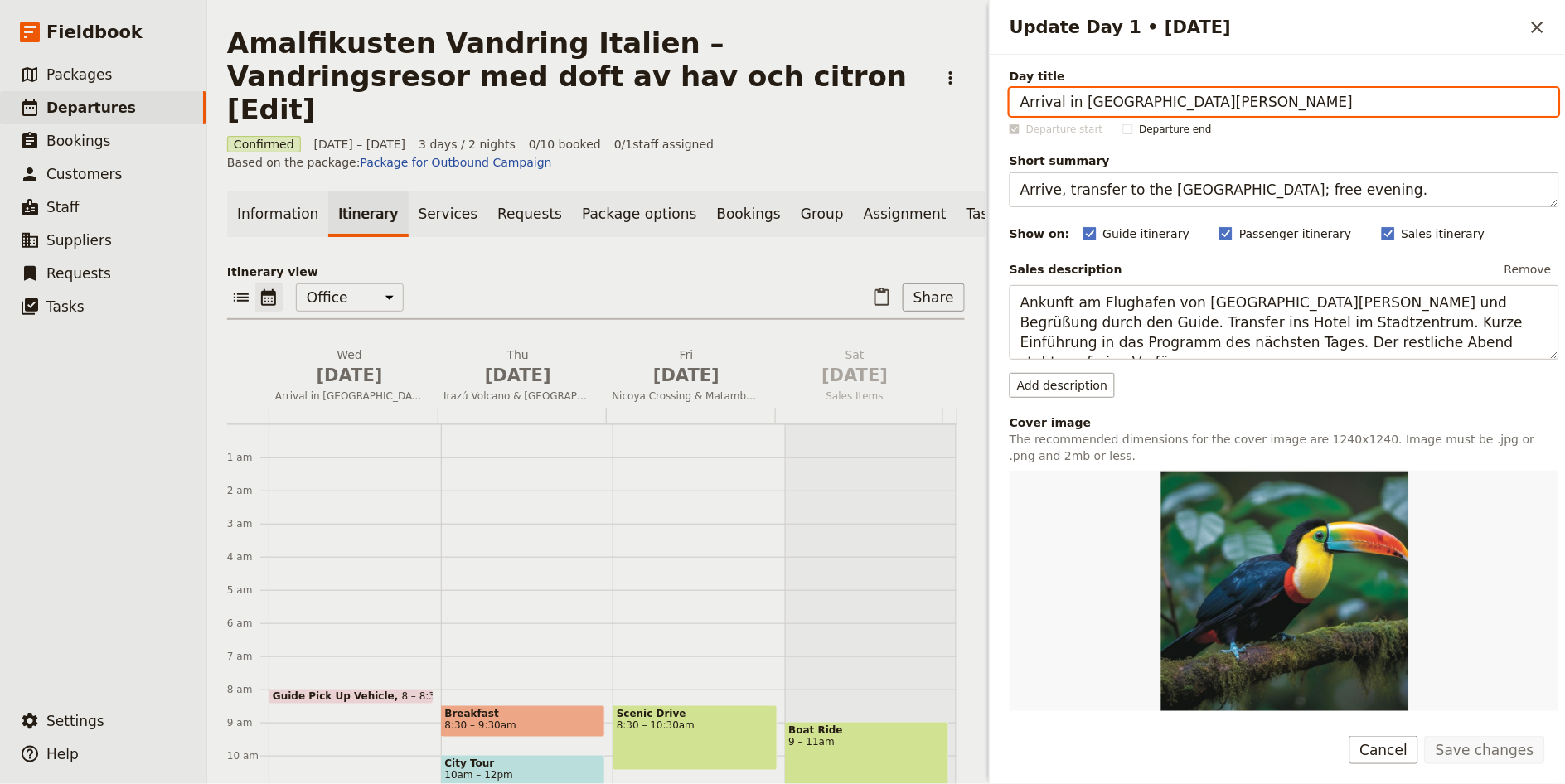
click at [1186, 109] on input "Arrival in [GEOGRAPHIC_DATA][PERSON_NAME]" at bounding box center [1283, 101] width 550 height 28
paste input "nkomst & Sant’Agata"
type input "Ankomst & Sant’Agata"
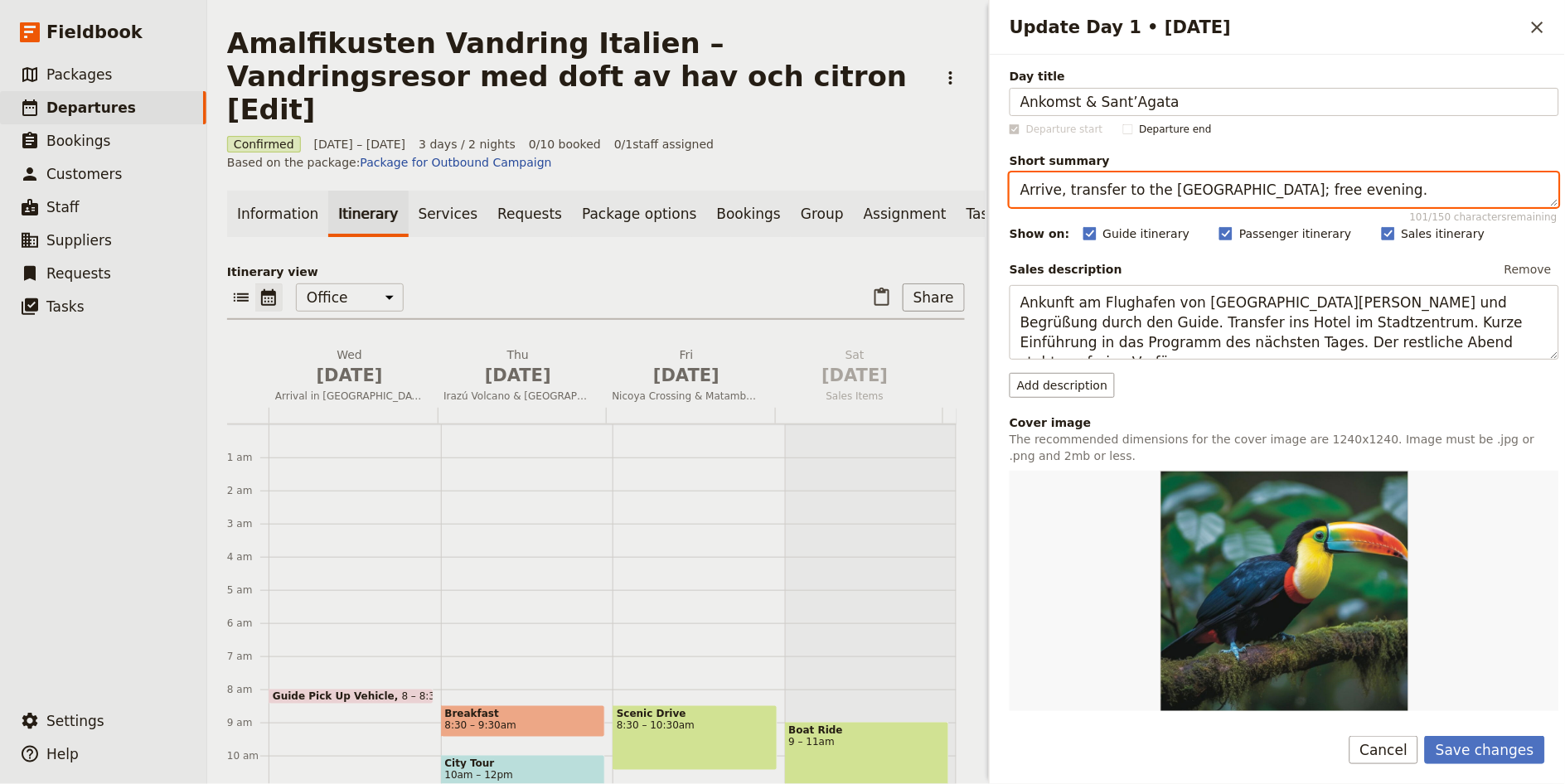
click at [1180, 203] on textarea "Arrive, transfer to the [GEOGRAPHIC_DATA]; free evening." at bounding box center [1283, 189] width 550 height 35
paste textarea "Lugn start i Sorrentoområdet"
type textarea "Lugn start i Sorrentoområdet"
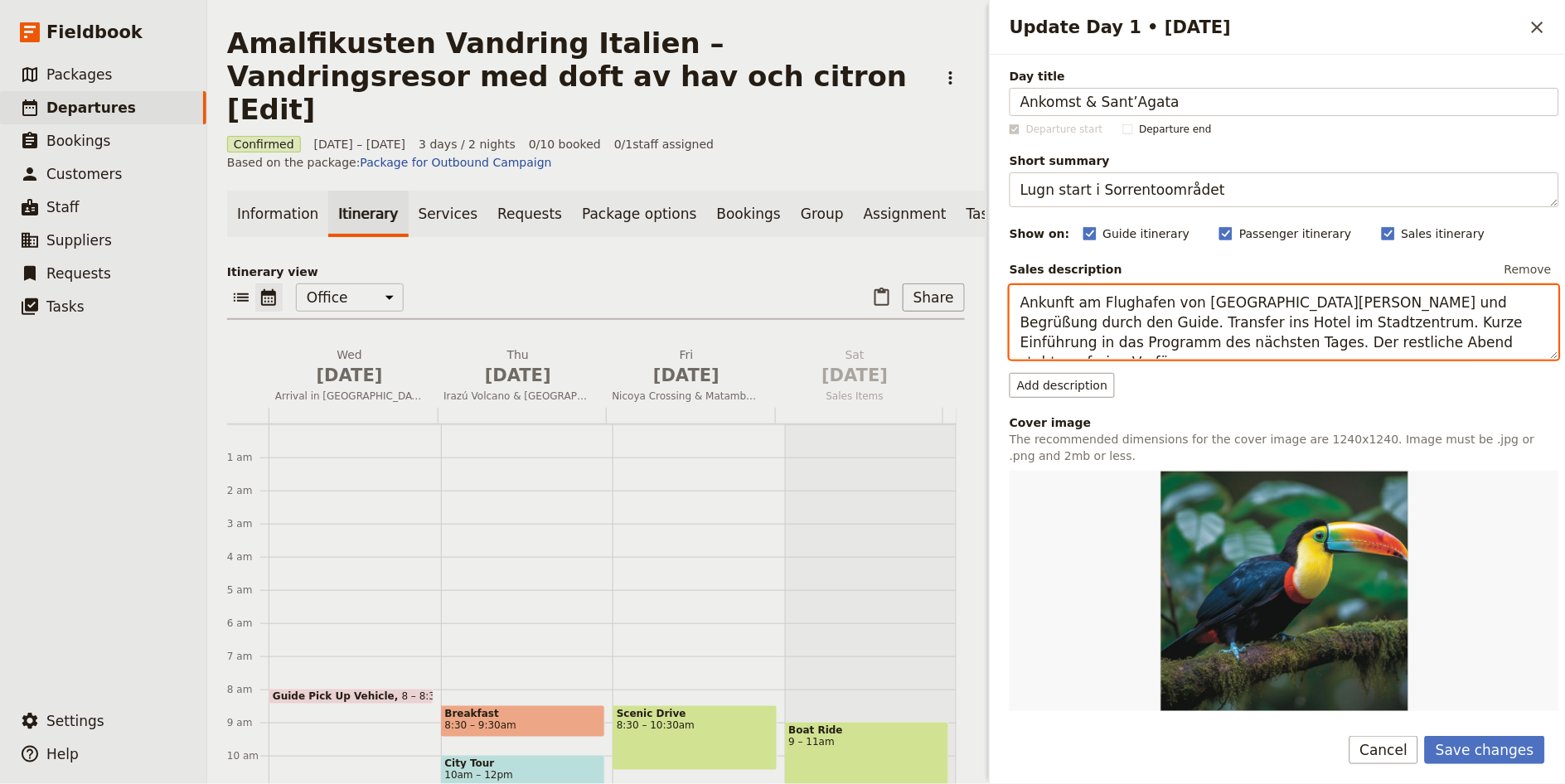
click at [1162, 329] on textarea "Ankunft am Flughafen von [GEOGRAPHIC_DATA][PERSON_NAME] und Begrüßung durch den…" at bounding box center [1283, 322] width 550 height 75
paste textarea "omst Rom, transfer till hotell i Sant'Agata"
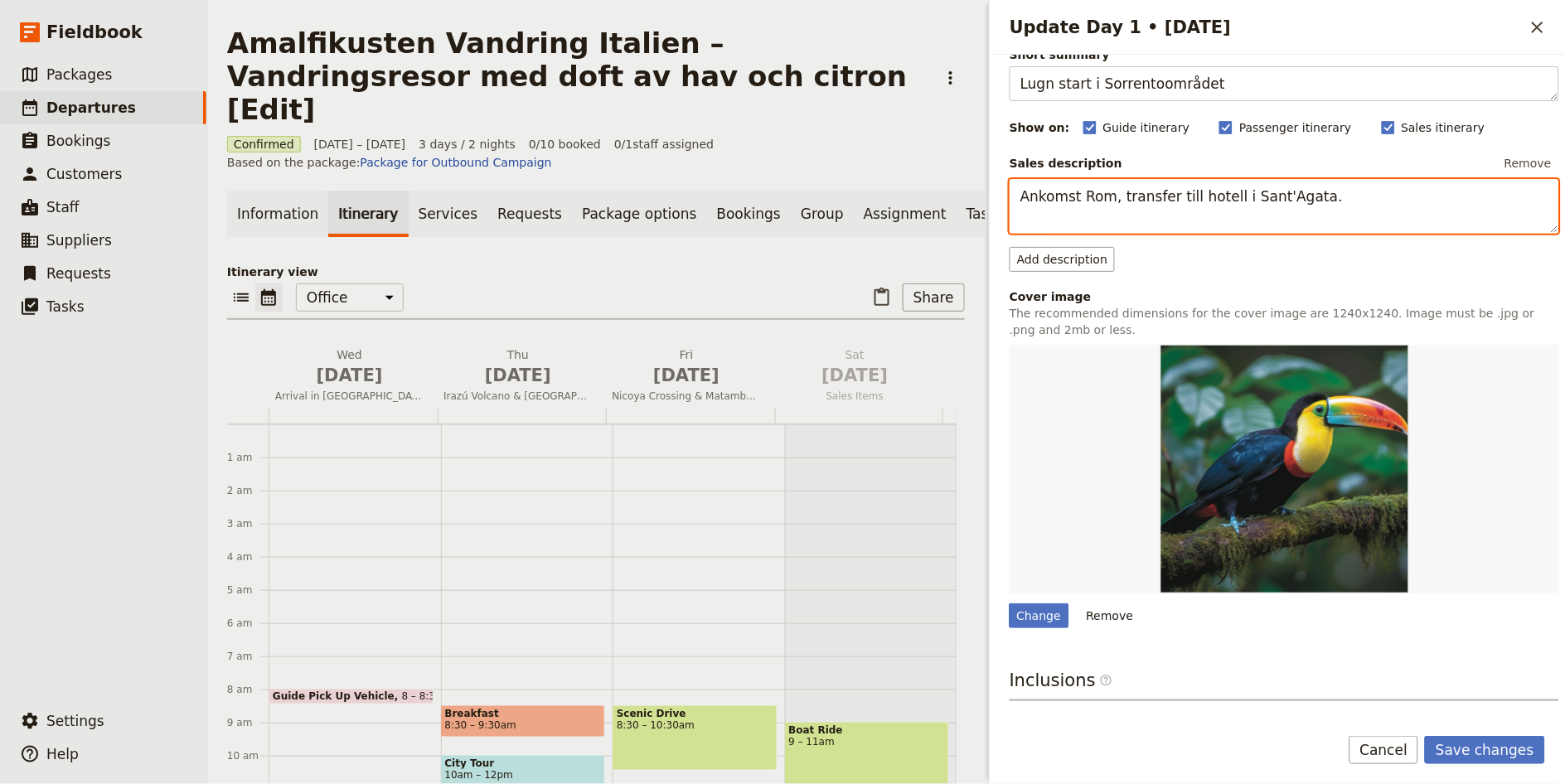
scroll to position [269, 0]
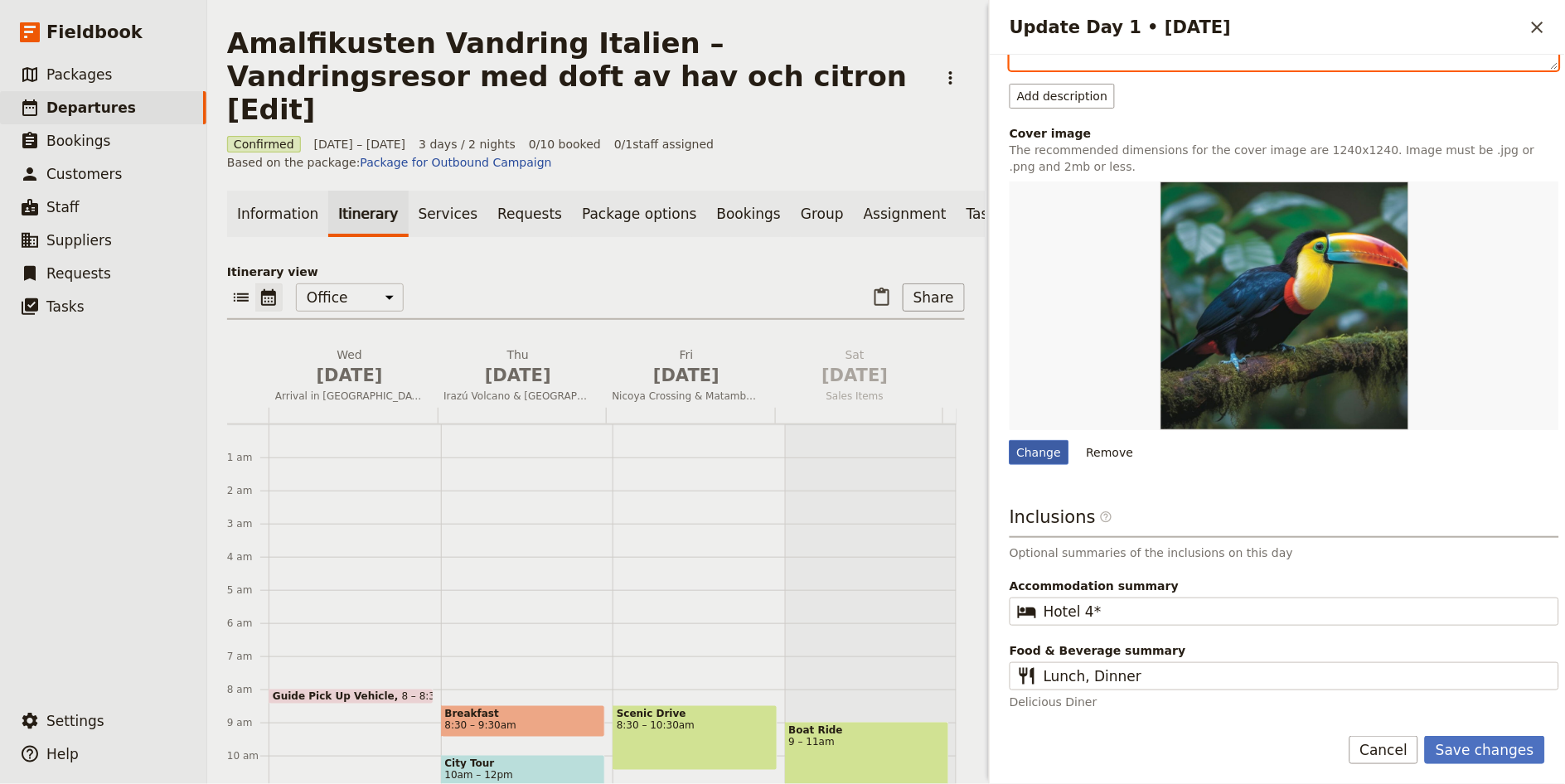
type textarea "Ankomst Rom, transfer till hotell i Sant'Agata."
click at [1045, 455] on div "Change" at bounding box center [1039, 453] width 60 height 25
click at [1009, 440] on input "Change" at bounding box center [1009, 439] width 1 height 1
type input "C:\fakepath\vandring-02.jpg"
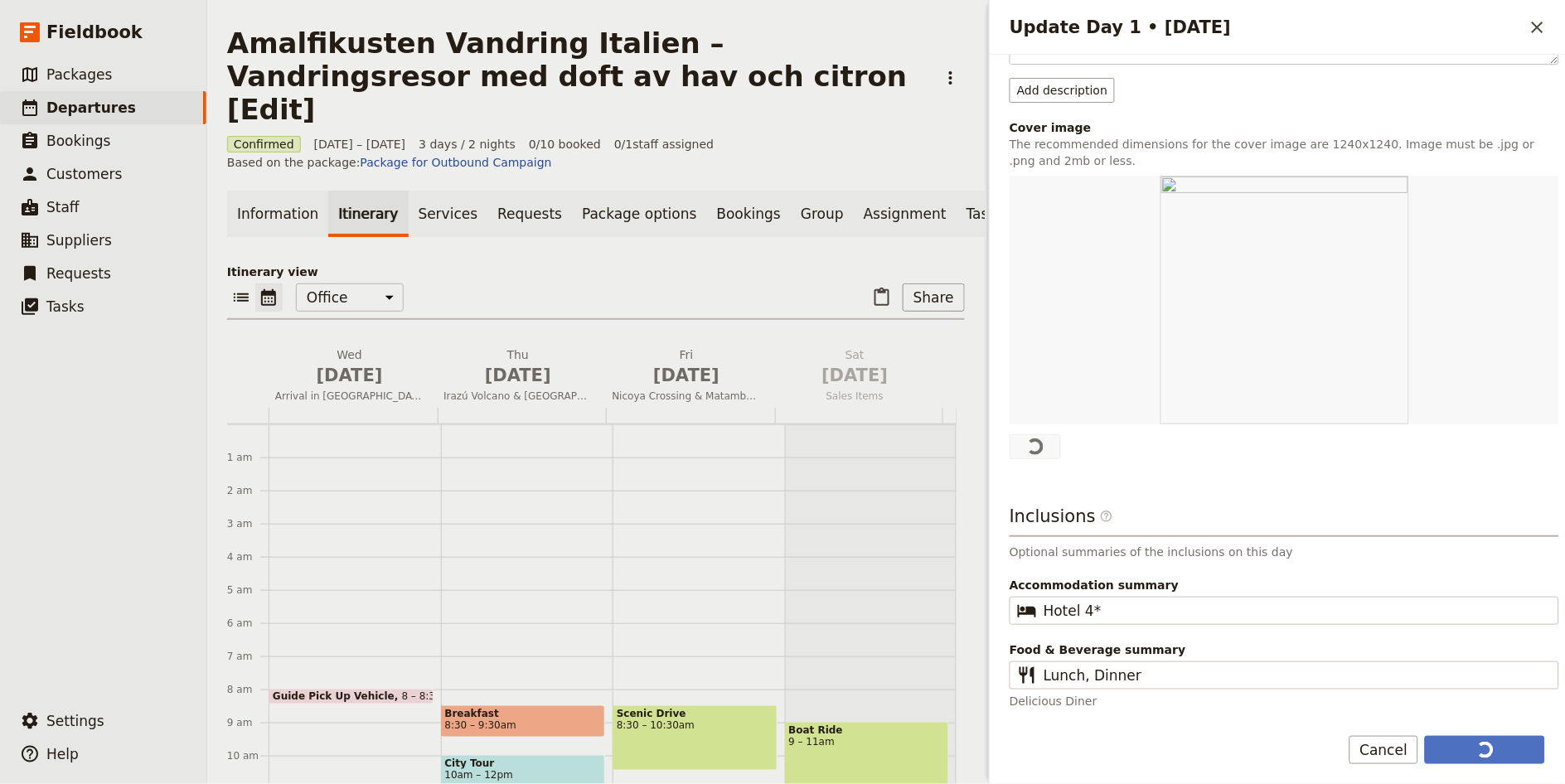
scroll to position [270, 0]
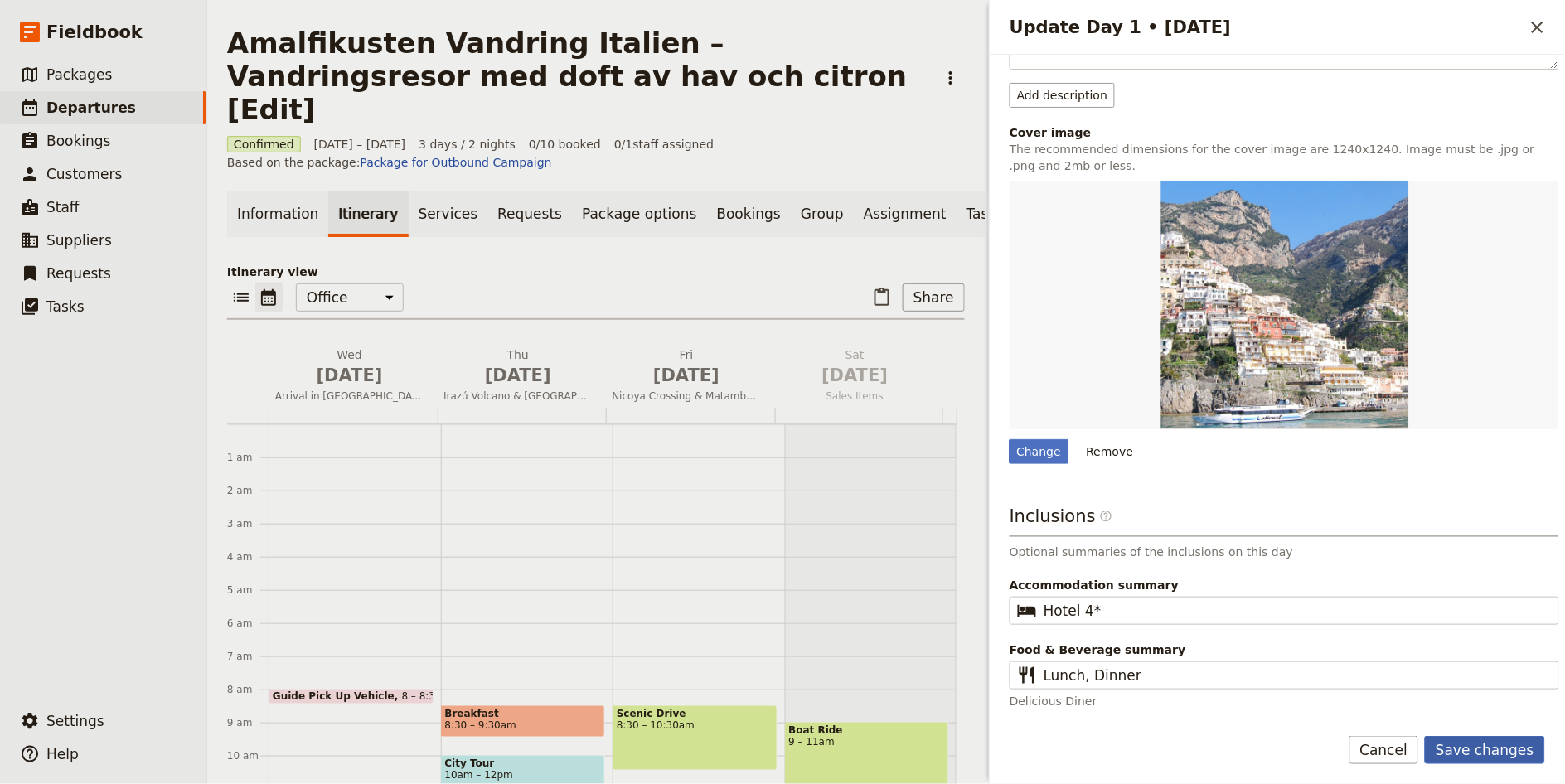
click at [1478, 750] on button "Save changes" at bounding box center [1484, 749] width 120 height 28
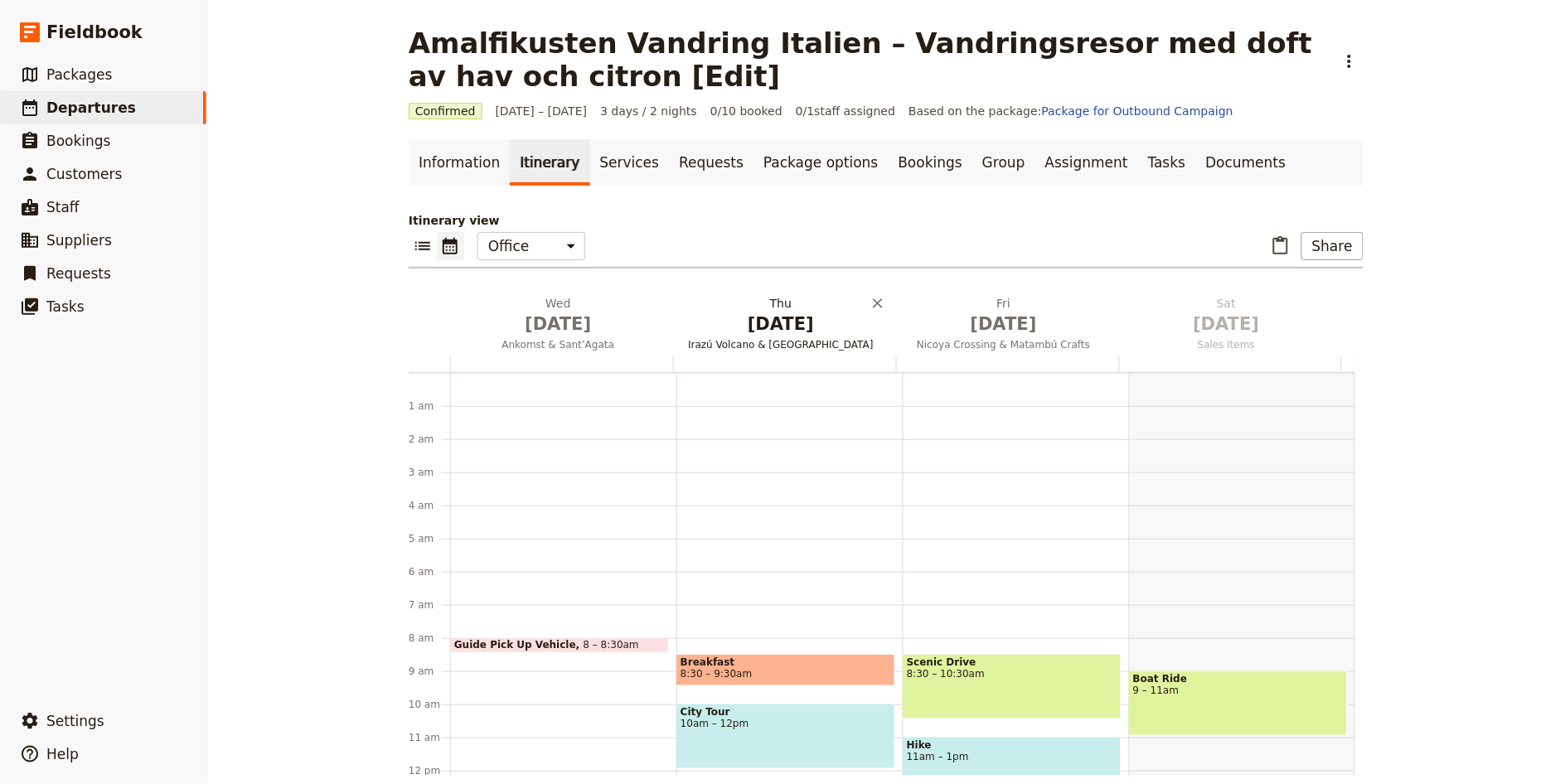
click at [741, 346] on span "Irazú Volcano & [GEOGRAPHIC_DATA]" at bounding box center [782, 345] width 217 height 14
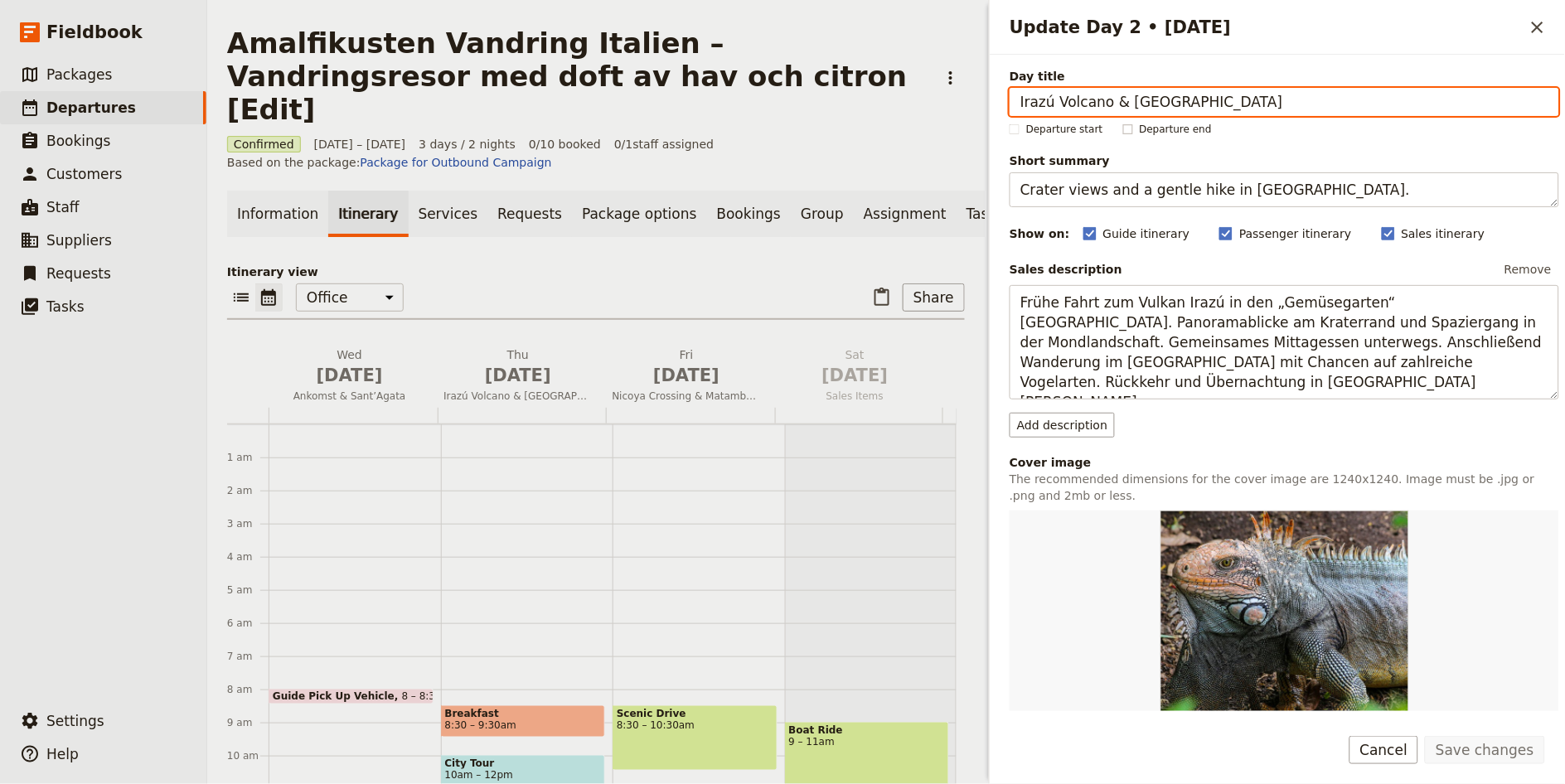
paste input "Sirenuse trail"
type input "Sirenuse trail"
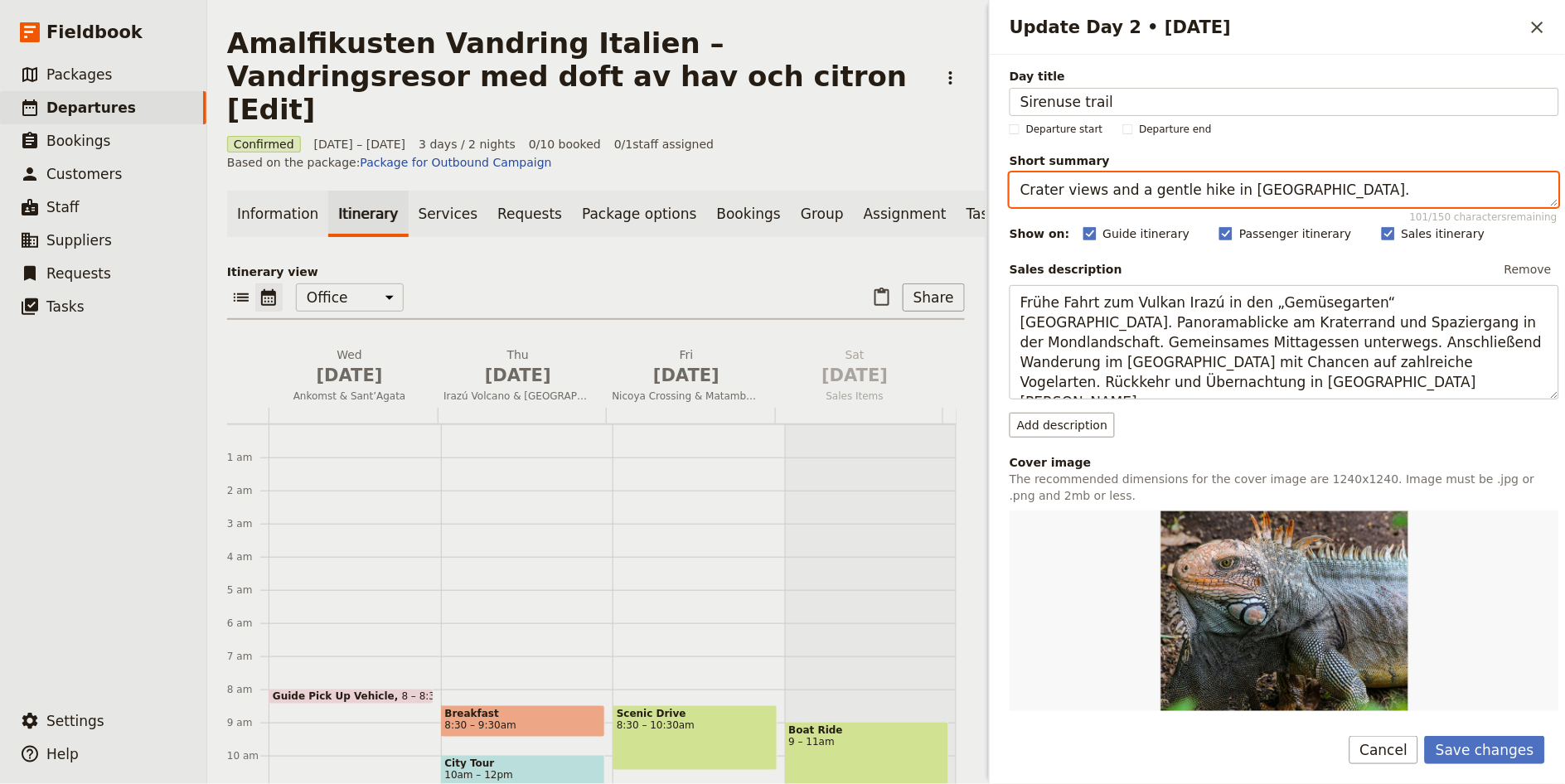
click at [1171, 200] on textarea "Crater views and a gentle hike in [GEOGRAPHIC_DATA]." at bounding box center [1283, 189] width 550 height 35
click at [1098, 198] on textarea "Crater views and a gentle hike in [GEOGRAPHIC_DATA]." at bounding box center [1283, 189] width 550 height 35
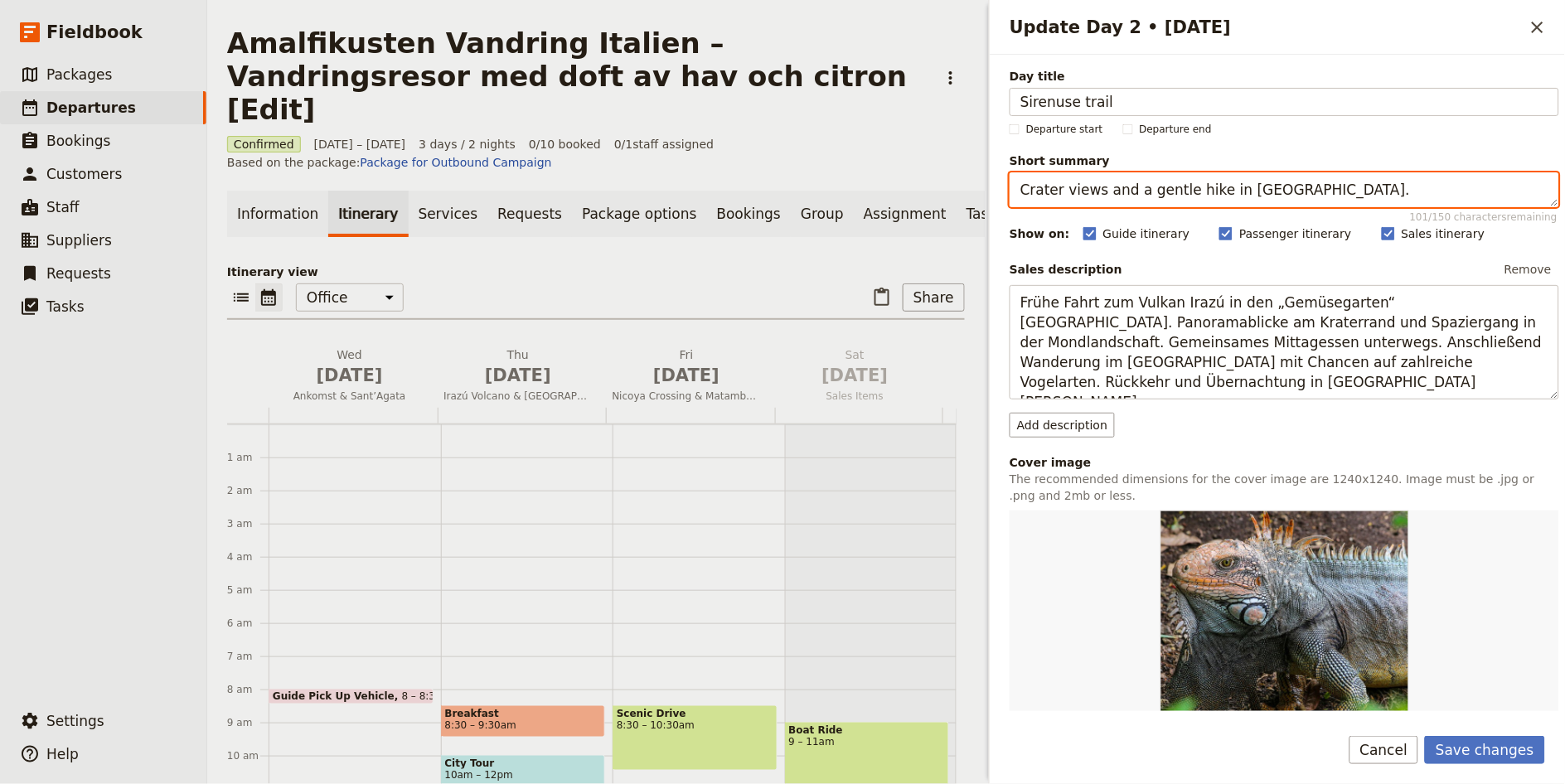
click at [1098, 198] on textarea "Crater views and a gentle hike in [GEOGRAPHIC_DATA]." at bounding box center [1283, 189] width 550 height 35
paste textarea "Olivlundar och vyer över kusten"
type textarea "Olivlundar och vyer över kusten"
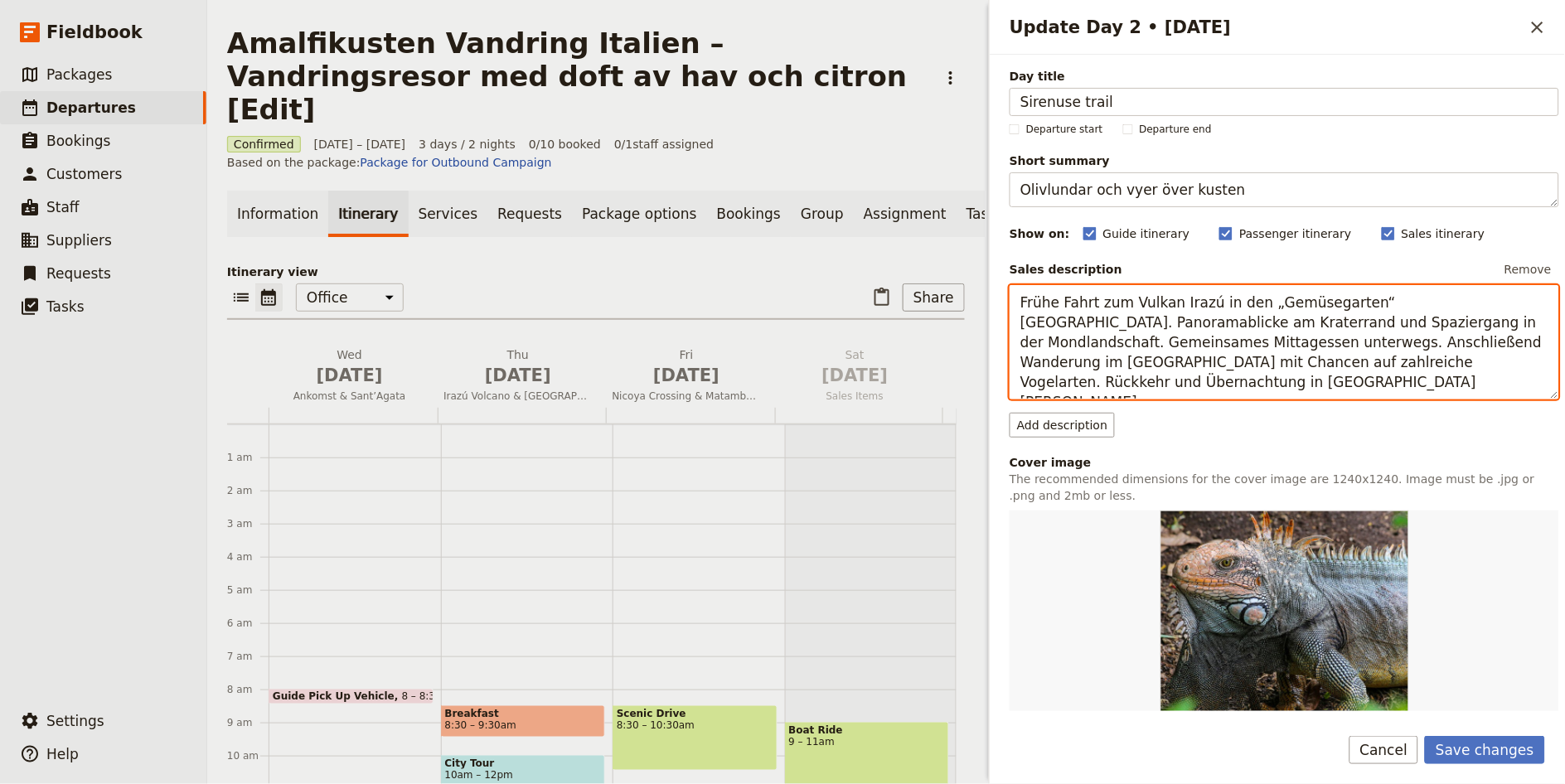
click at [1224, 334] on textarea "Frühe Fahrt zum Vulkan Irazú in den „Gemüsegarten“ [GEOGRAPHIC_DATA]. Panoramab…" at bounding box center [1283, 342] width 550 height 115
click at [1223, 334] on textarea "Frühe Fahrt zum Vulkan Irazú in den „Gemüsegarten“ [GEOGRAPHIC_DATA]. Panoramab…" at bounding box center [1283, 342] width 550 height 115
paste textarea "Vår vandring startar i Sant’Agata sui due Golfi… Vi passerar flera oliv- och ci…"
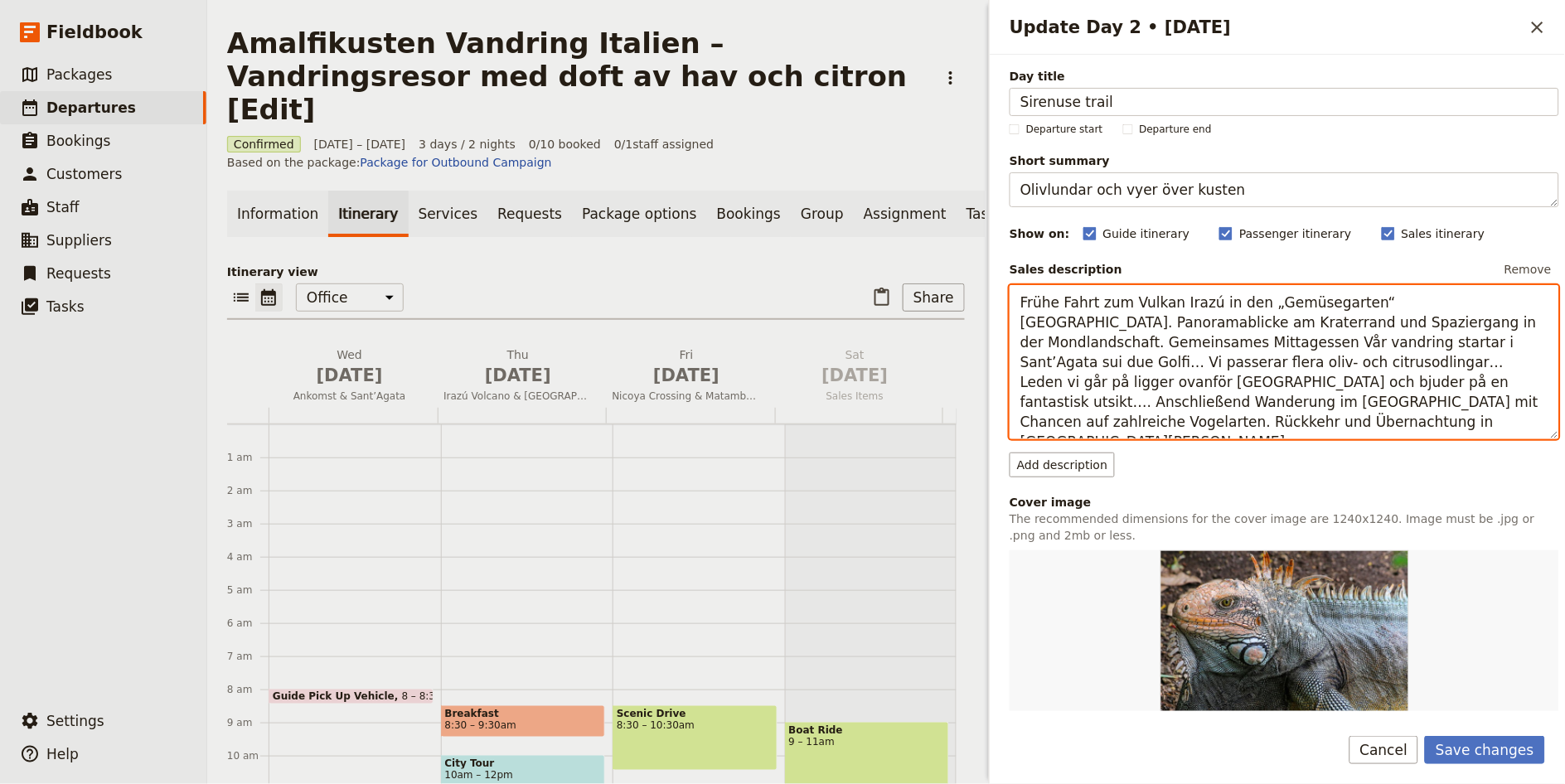
paste textarea "Vår vandring startar i Sant’Agata sui due Golfi… Vi passerar flera oliv- och ci…"
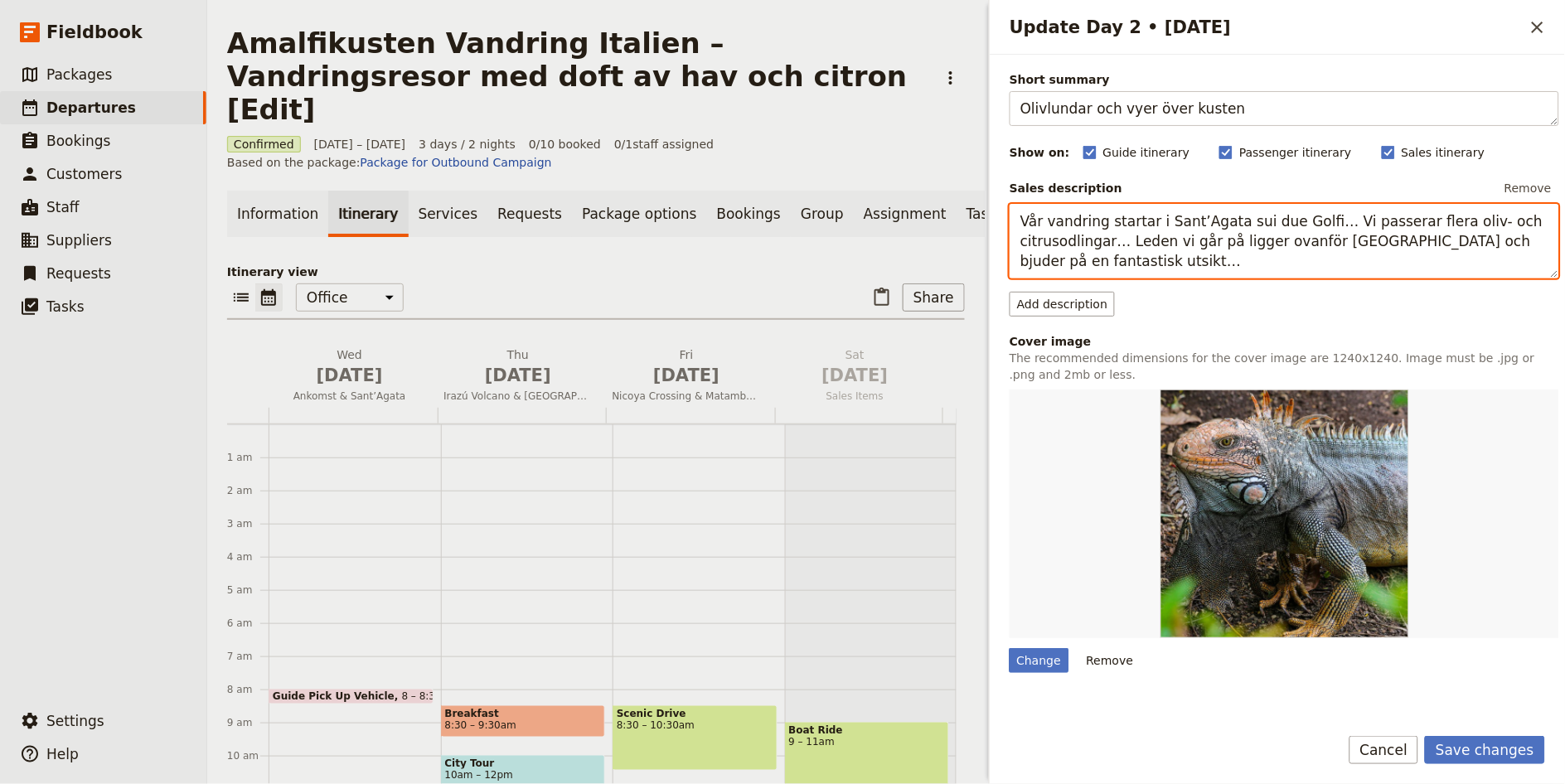
scroll to position [188, 0]
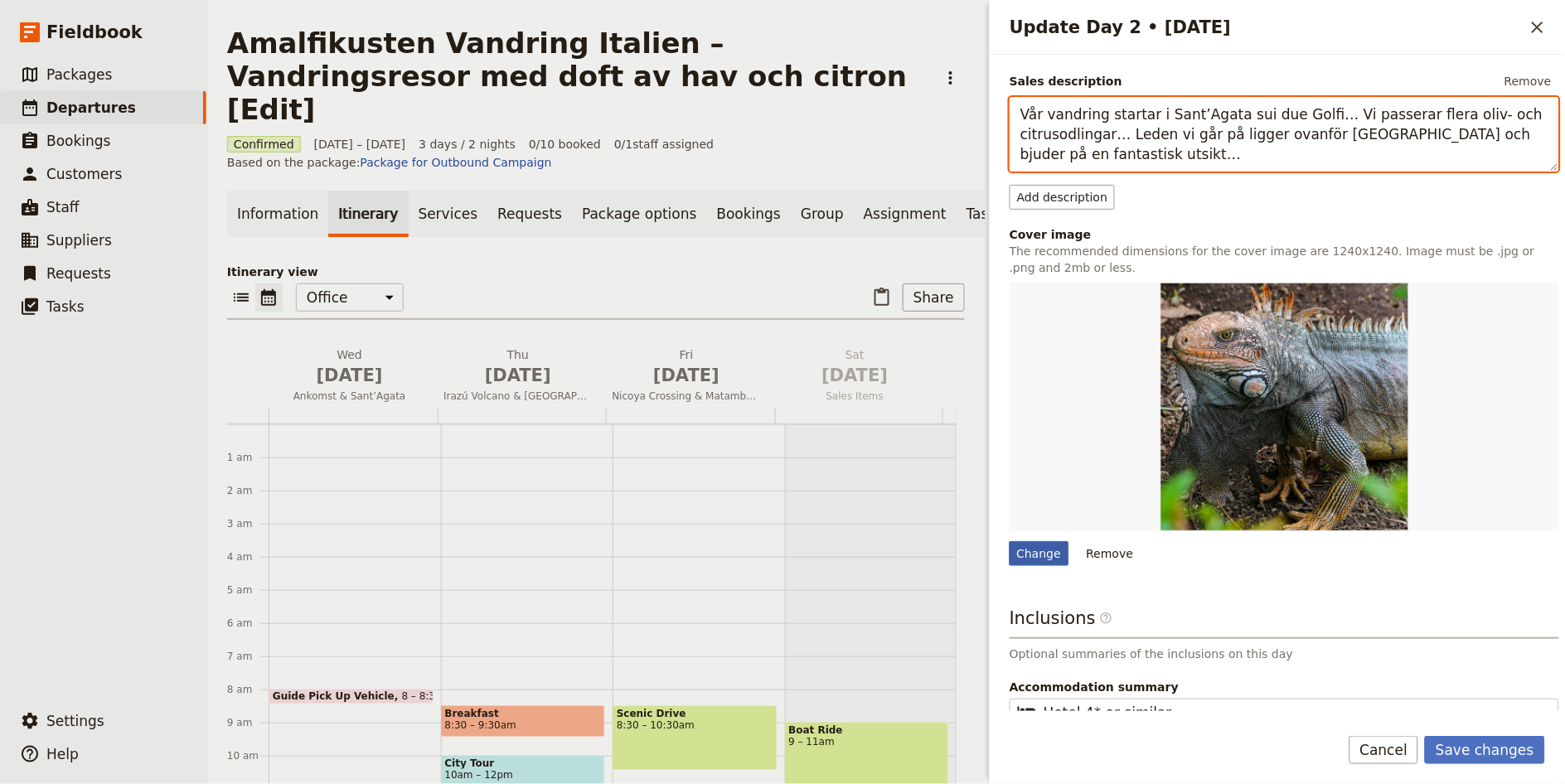
type textarea "Vår vandring startar i Sant’Agata sui due Golfi… Vi passerar flera oliv- och ci…"
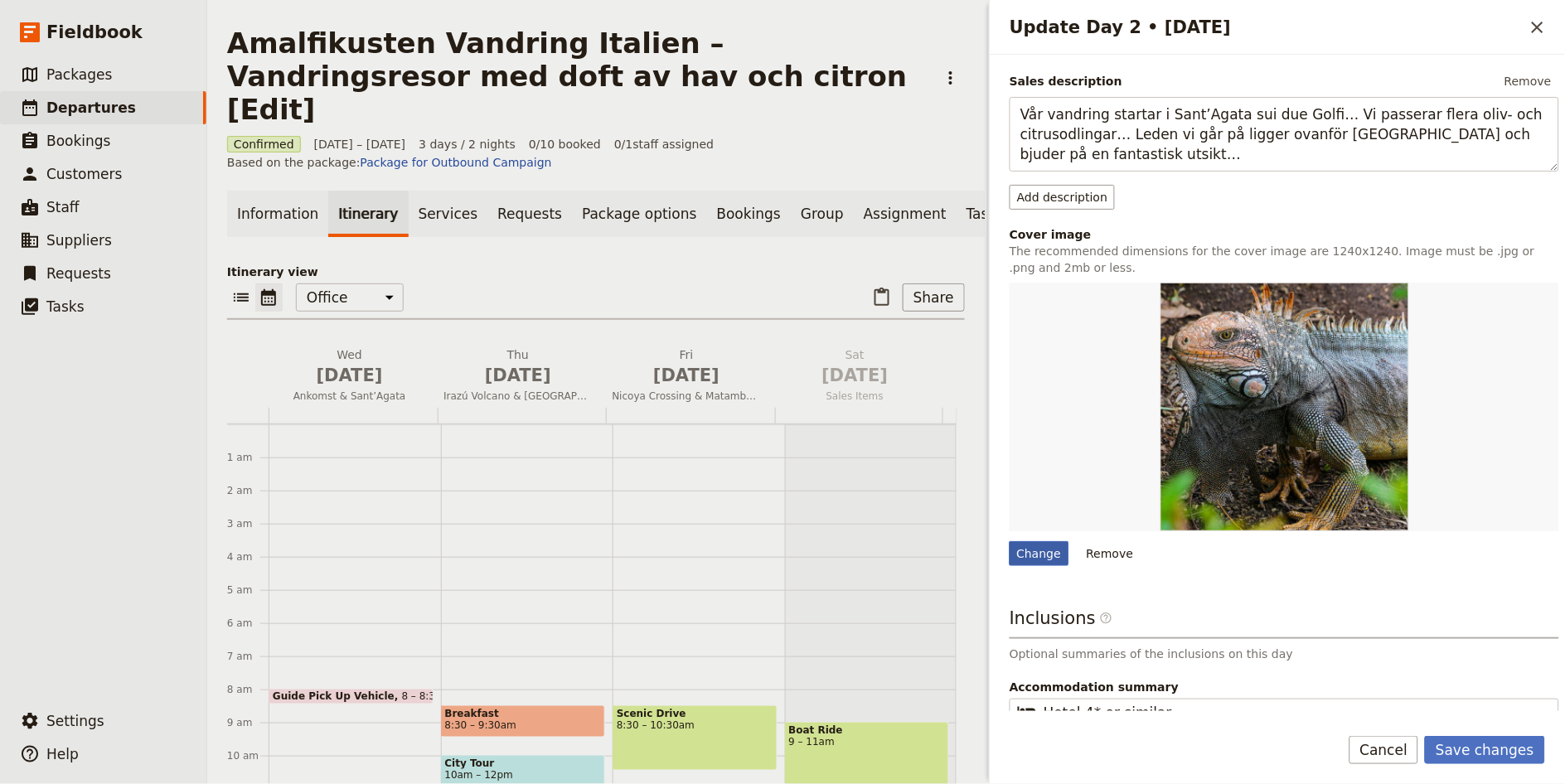
click at [1048, 551] on div "Change" at bounding box center [1039, 554] width 60 height 25
click at [1009, 541] on input "Change" at bounding box center [1009, 540] width 1 height 1
type input "C:\fakepath\vandring-2.jpg"
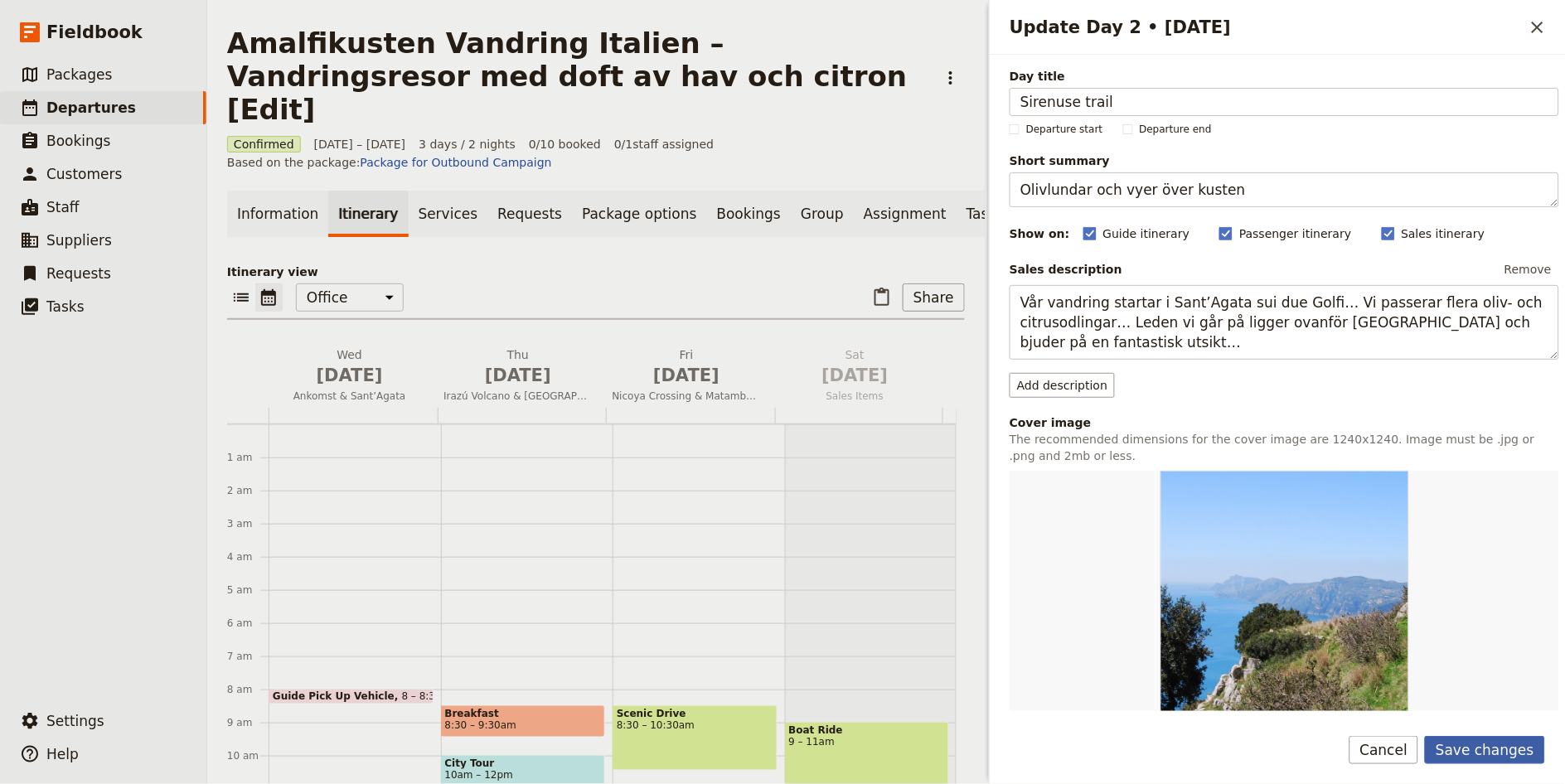
click at [1530, 747] on button "Save changes" at bounding box center [1484, 749] width 120 height 28
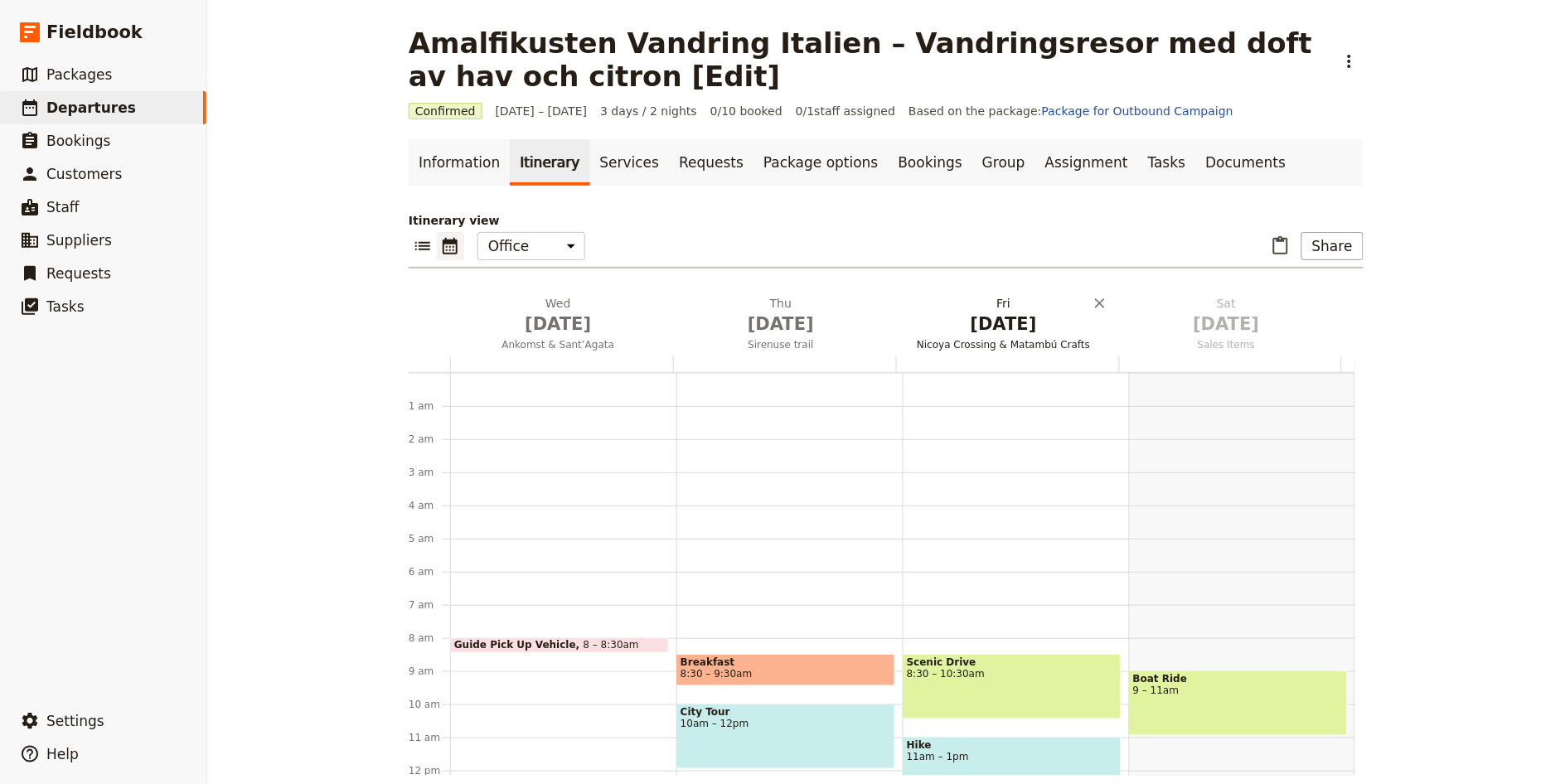
click at [1011, 344] on span "Nicoya Crossing & Matambú Crafts" at bounding box center [1005, 345] width 217 height 14
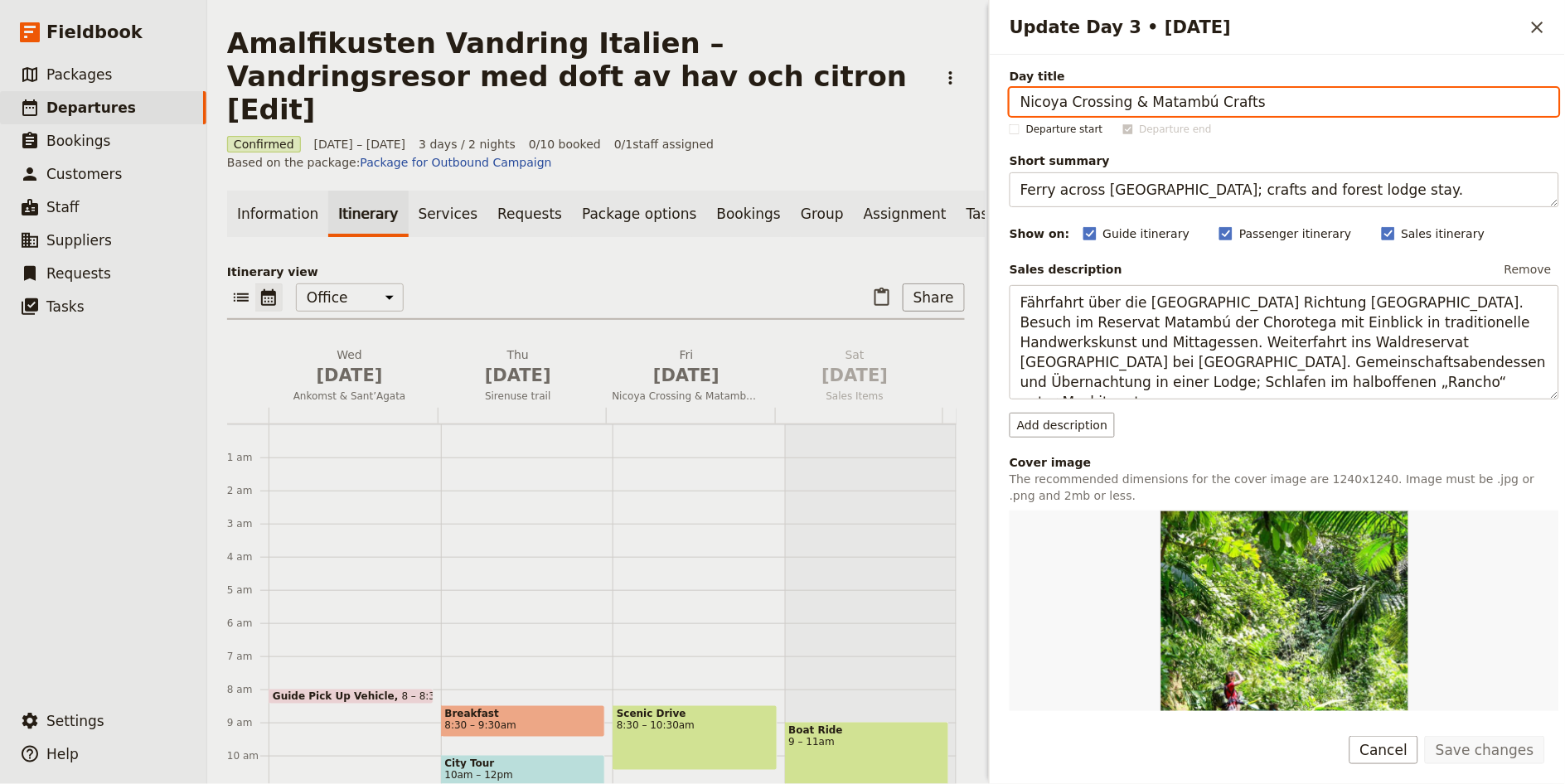
click at [1158, 99] on input "Nicoya Crossing & Matambú Crafts" at bounding box center [1283, 101] width 550 height 28
paste input "Punta [PERSON_NAME]"
type input "Punta [PERSON_NAME]"
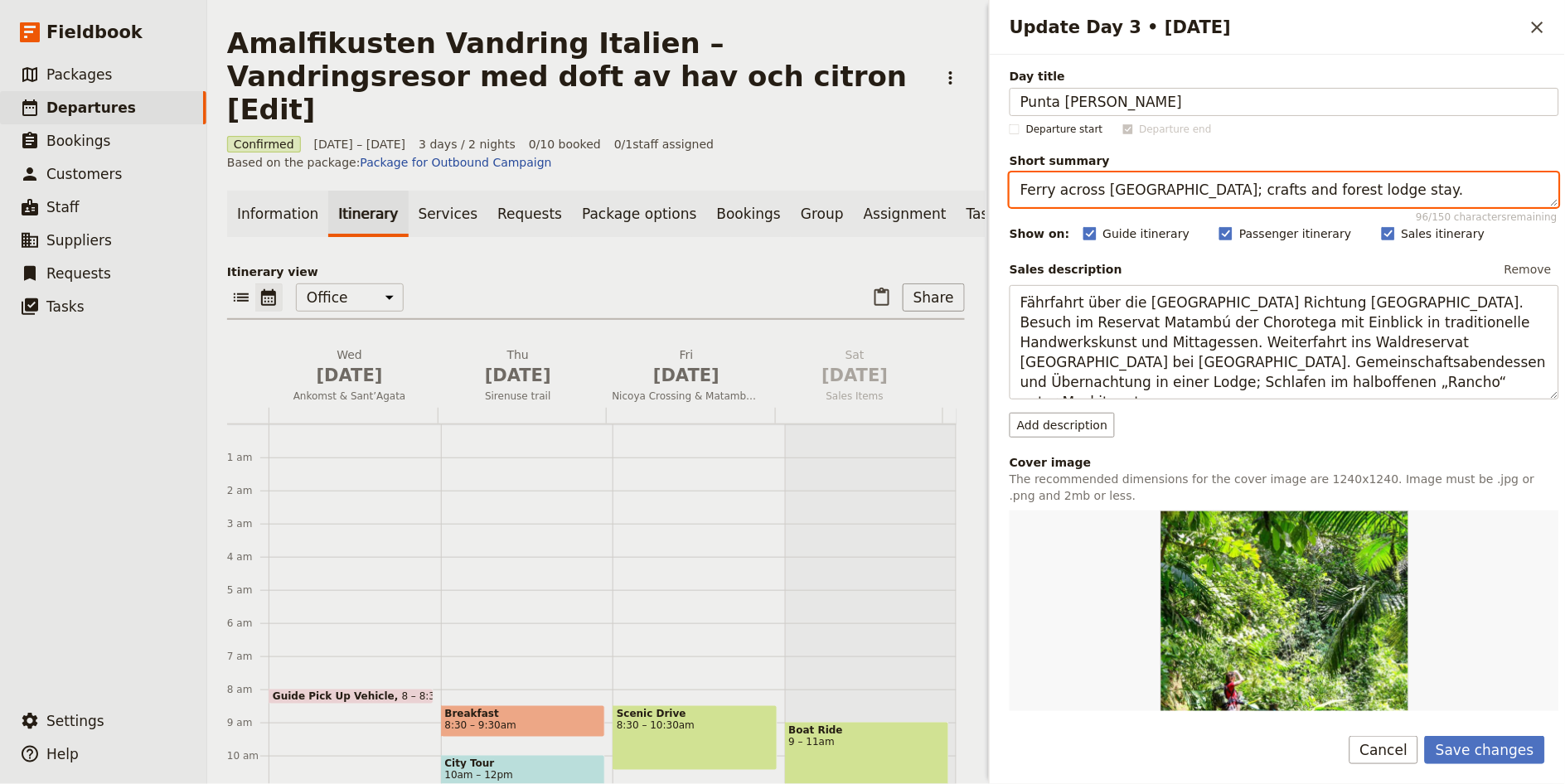
click at [1187, 186] on textarea "Ferry across [GEOGRAPHIC_DATA]; crafts and forest lodge stay." at bounding box center [1283, 189] width 550 height 35
click at [1187, 185] on textarea "Ferry across [GEOGRAPHIC_DATA]; crafts and forest lodge stay." at bounding box center [1283, 189] width 550 height 35
paste textarea "[GEOGRAPHIC_DATA][PERSON_NAME] och byaliv"
type textarea "[GEOGRAPHIC_DATA][PERSON_NAME] och byaliv"
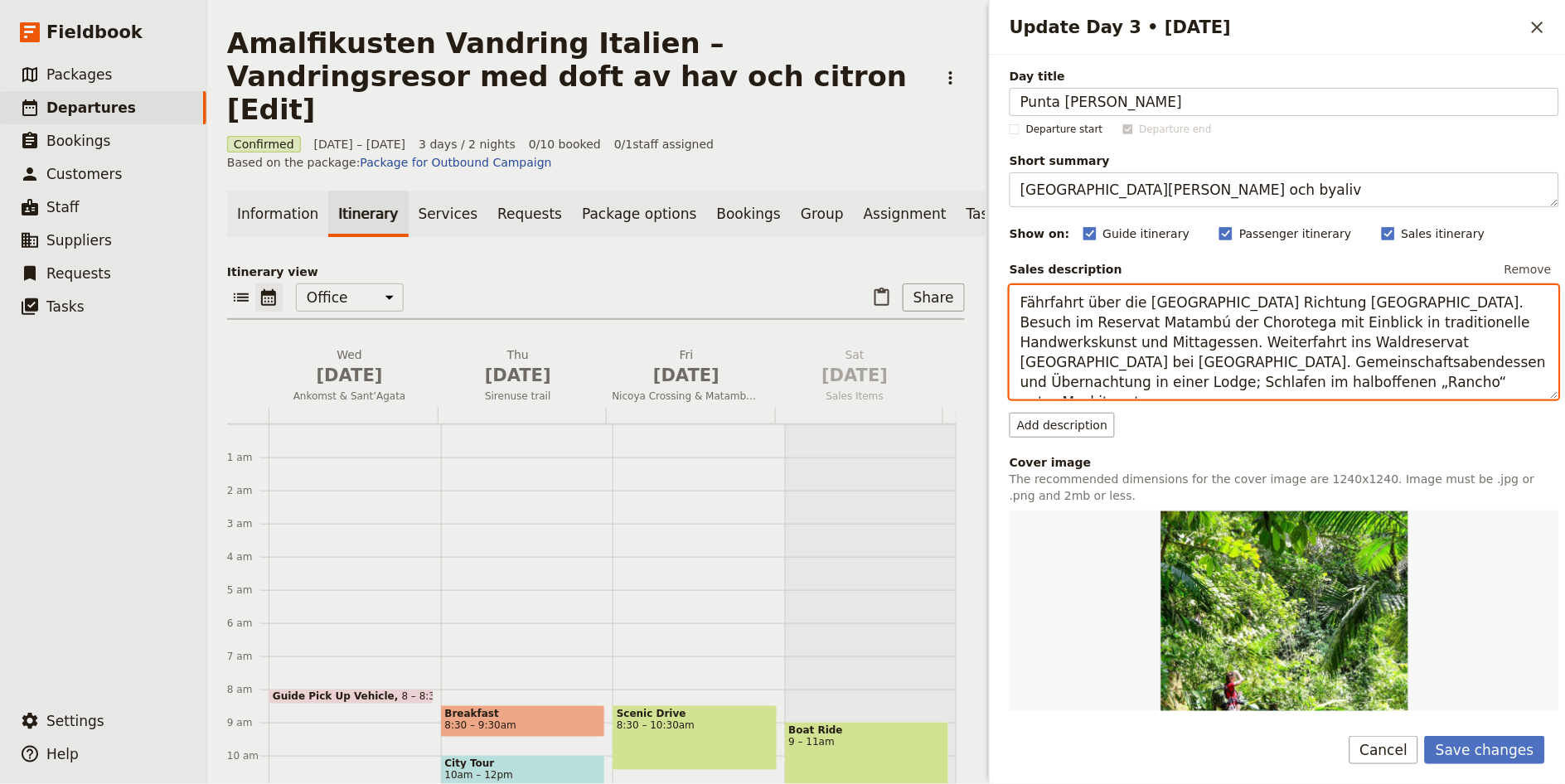
click at [1379, 374] on textarea "Fährfahrt über die [GEOGRAPHIC_DATA] Richtung [GEOGRAPHIC_DATA]. Besuch im Rese…" at bounding box center [1283, 342] width 550 height 115
click at [1378, 374] on textarea "Fährfahrt über die [GEOGRAPHIC_DATA] Richtung [GEOGRAPHIC_DATA]. Besuch im Rese…" at bounding box center [1283, 342] width 550 height 115
paste textarea "Den här turen för oss ut till Sorrentohalvöns västligaste spets, [GEOGRAPHIC_DA…"
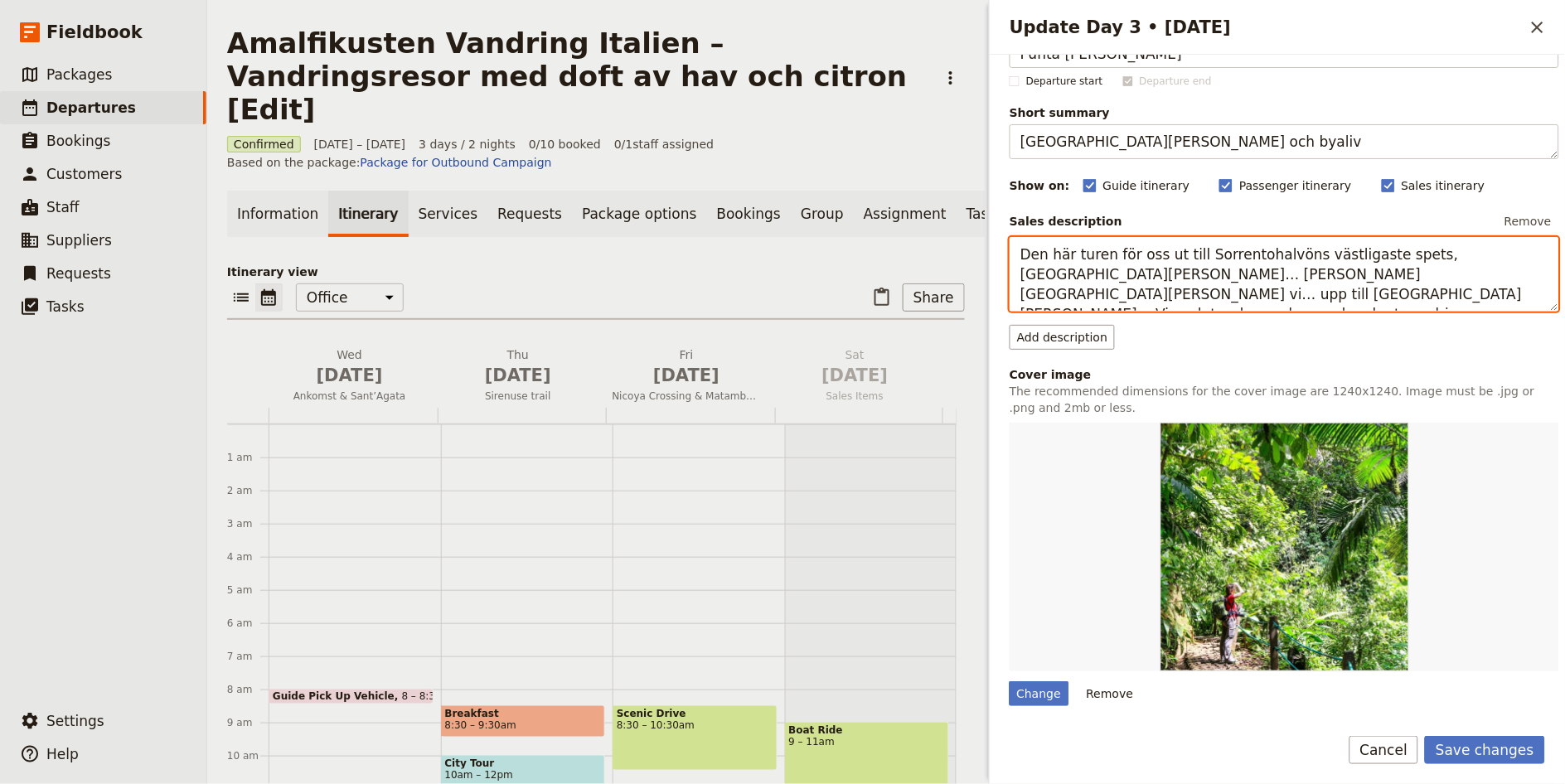
scroll to position [155, 0]
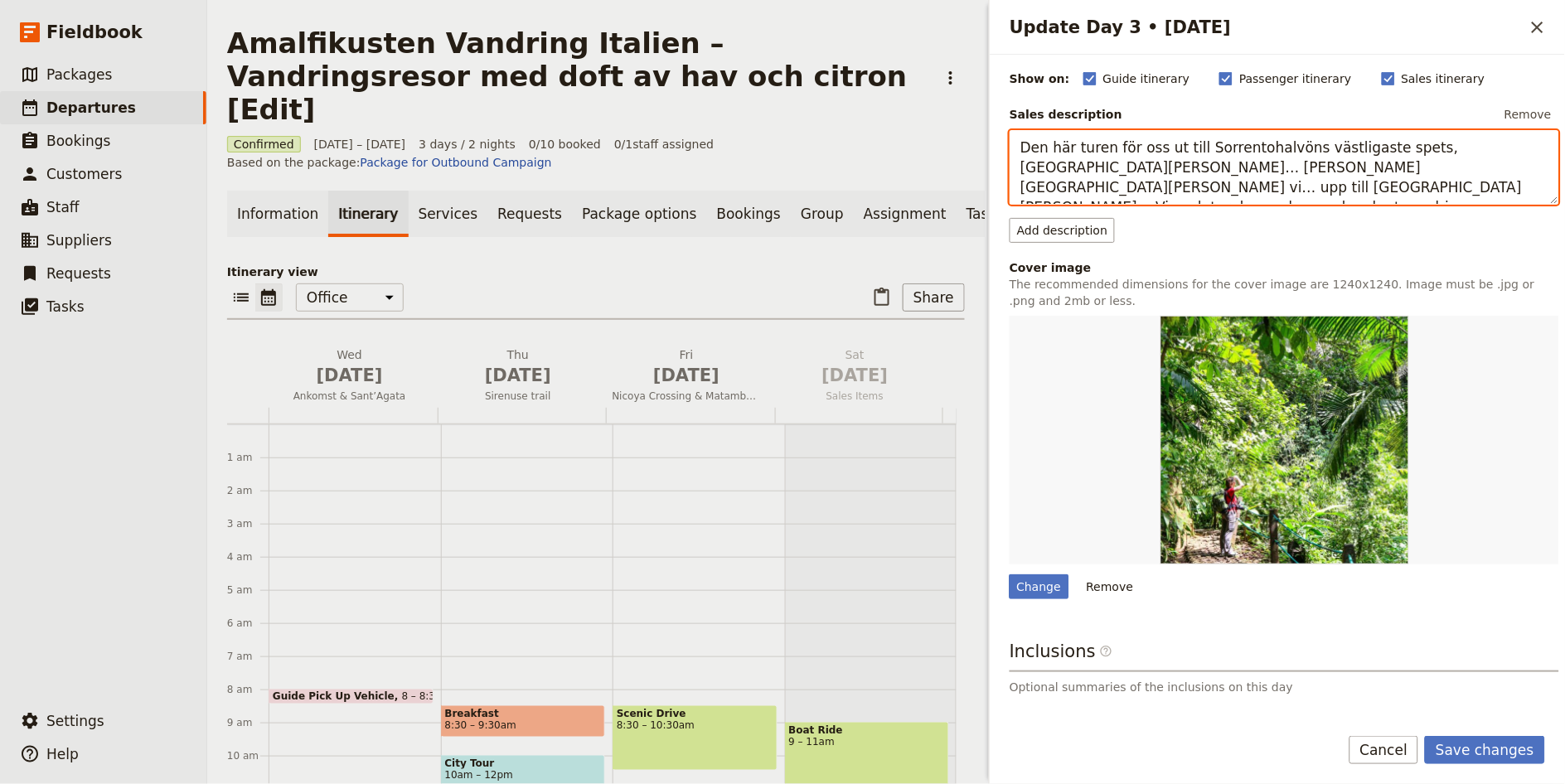
type textarea "Den här turen för oss ut till Sorrentohalvöns västligaste spets, [GEOGRAPHIC_DA…"
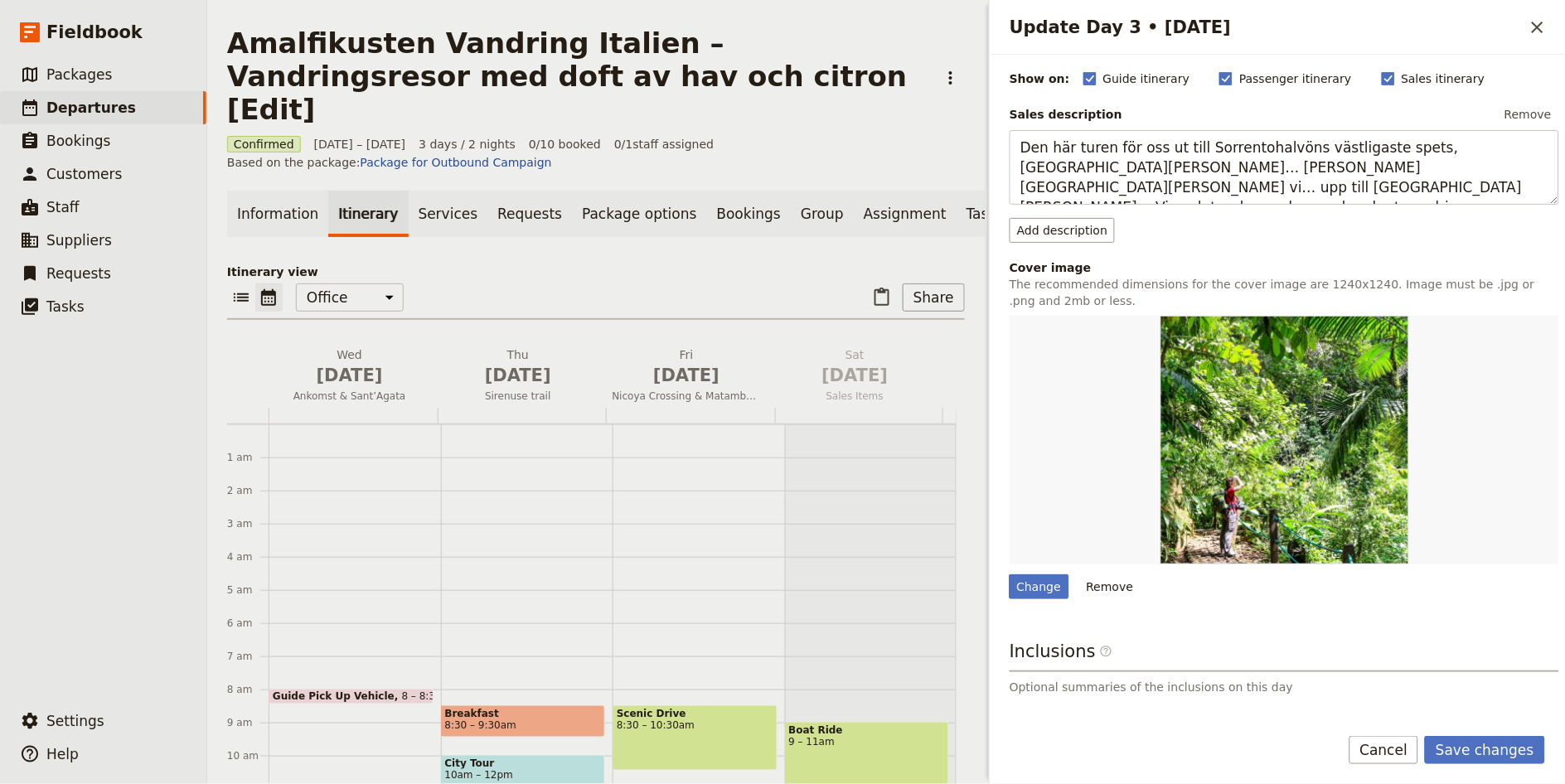
click at [1054, 572] on div "Change Remove" at bounding box center [1283, 457] width 550 height 283
click at [1051, 583] on div "Change" at bounding box center [1039, 586] width 60 height 25
click at [1009, 574] on input "Change" at bounding box center [1009, 573] width 1 height 1
type input "C:\fakepath\vandring-4.jpg"
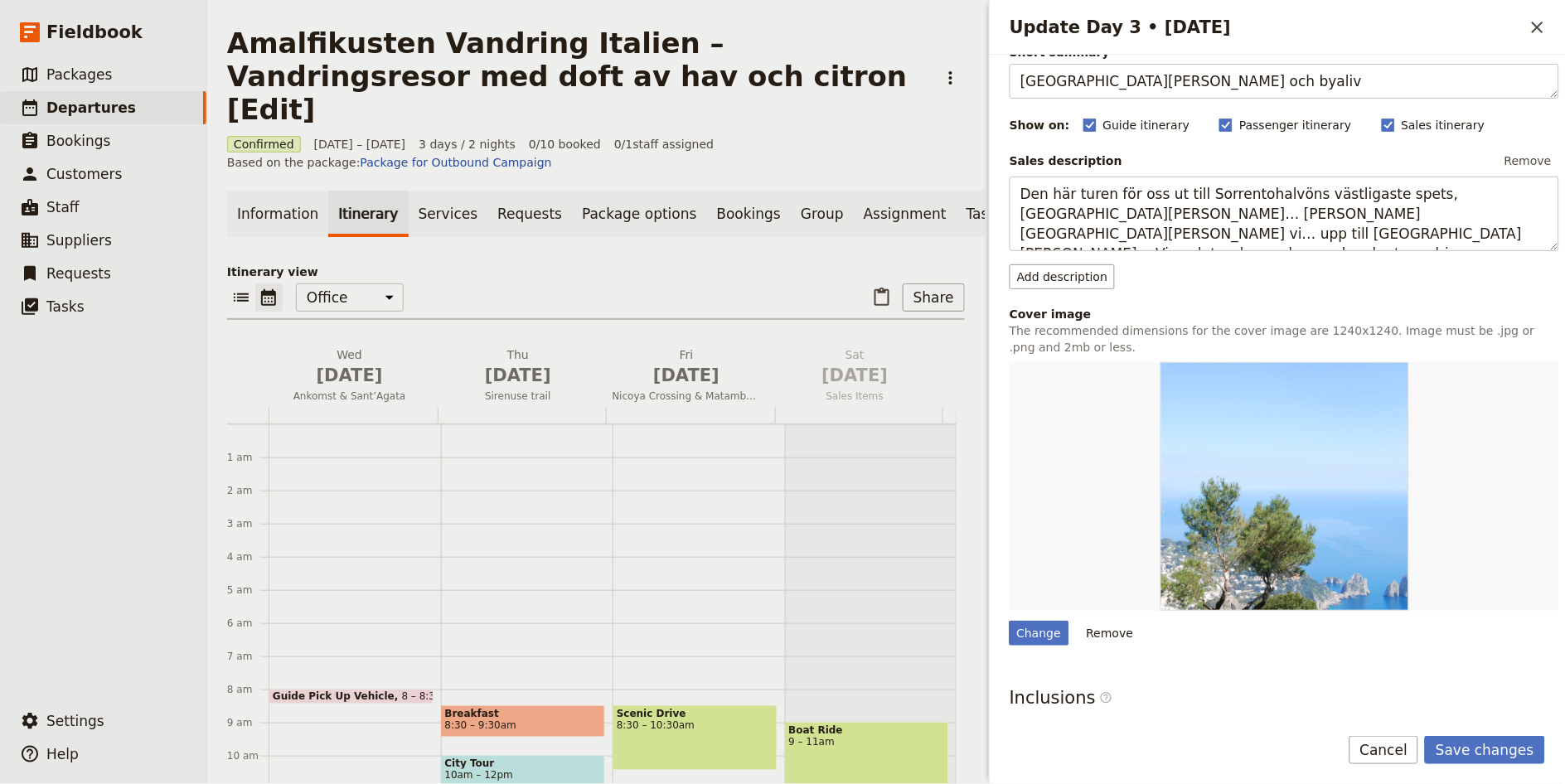
scroll to position [309, 0]
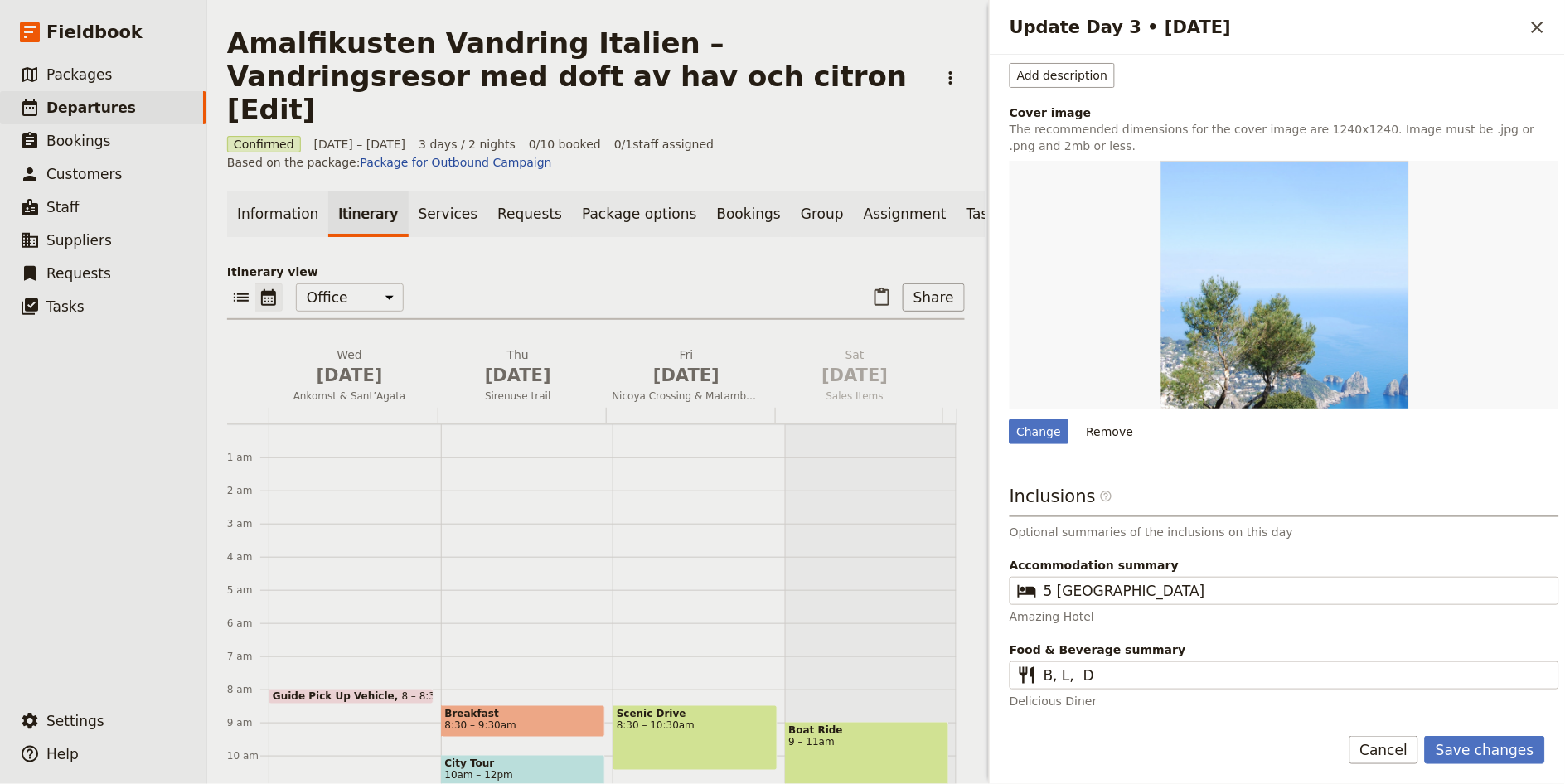
click at [1490, 735] on form "Day title Punta [PERSON_NAME] Departure start Departure end Short summary [GEOG…" at bounding box center [1276, 420] width 575 height 729
click at [1492, 745] on button "Save changes" at bounding box center [1484, 749] width 120 height 28
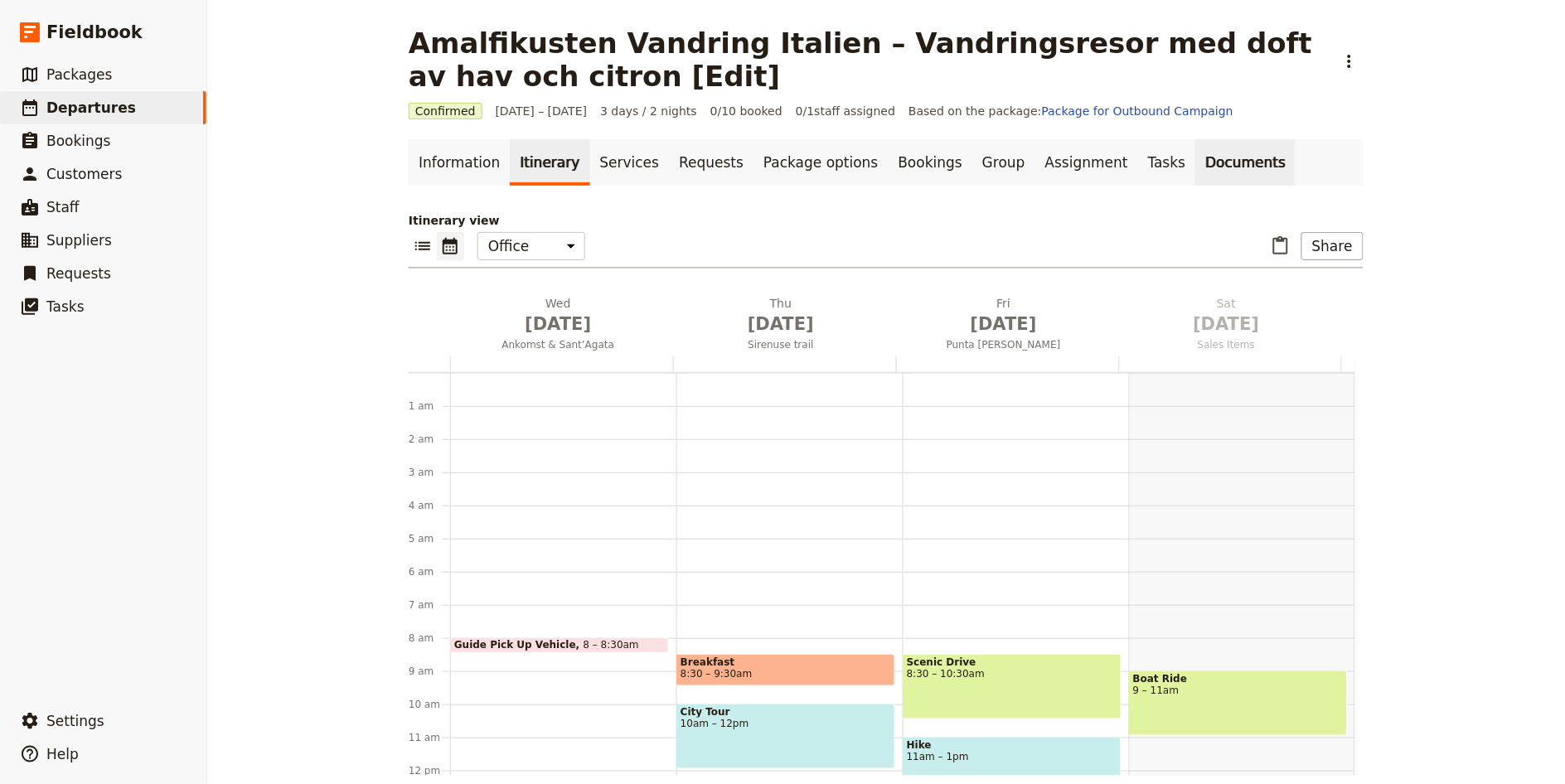
click at [1195, 180] on link "Documents" at bounding box center [1245, 161] width 100 height 46
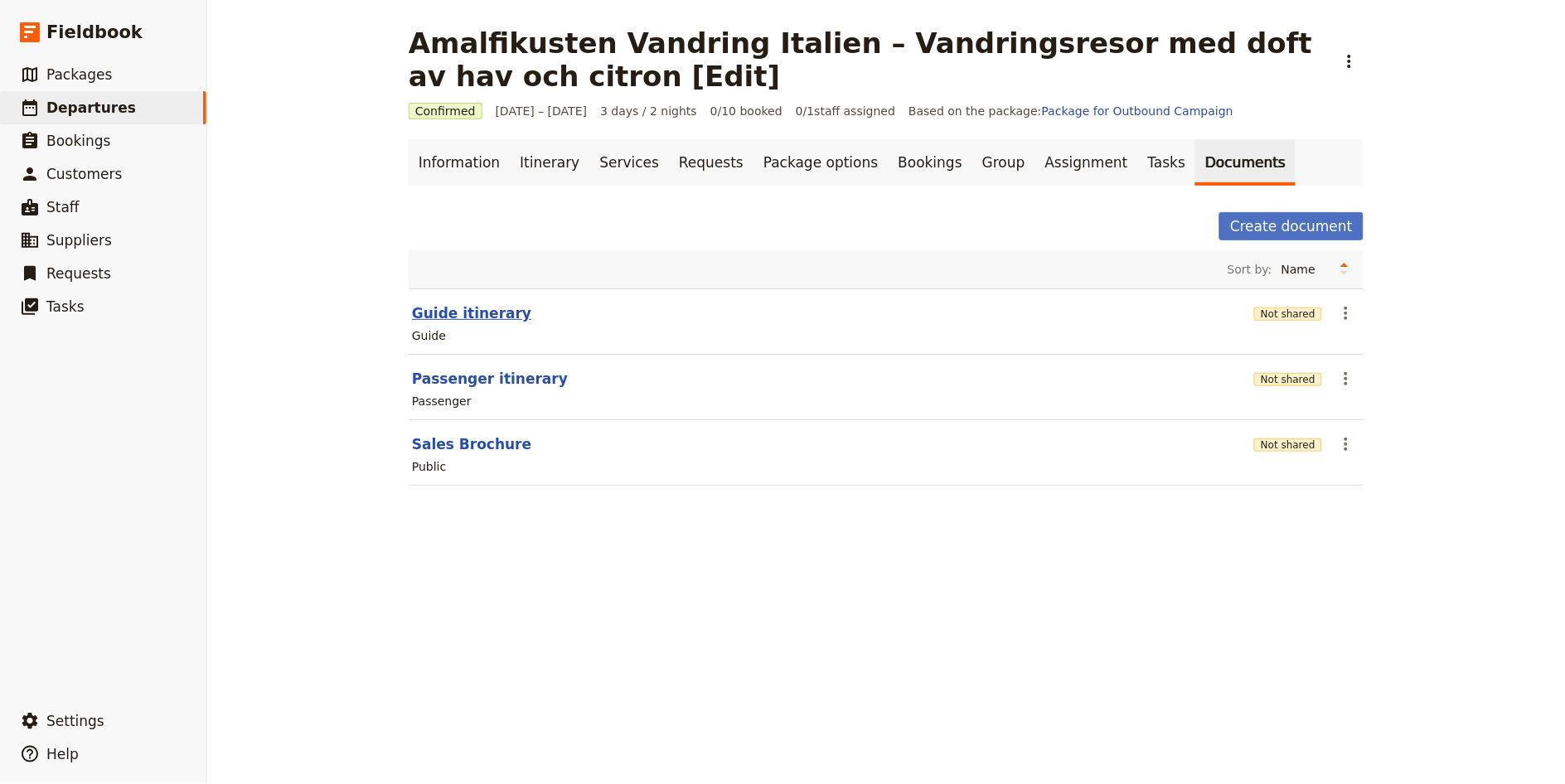
click at [484, 309] on button "Guide itinerary" at bounding box center [471, 313] width 119 height 20
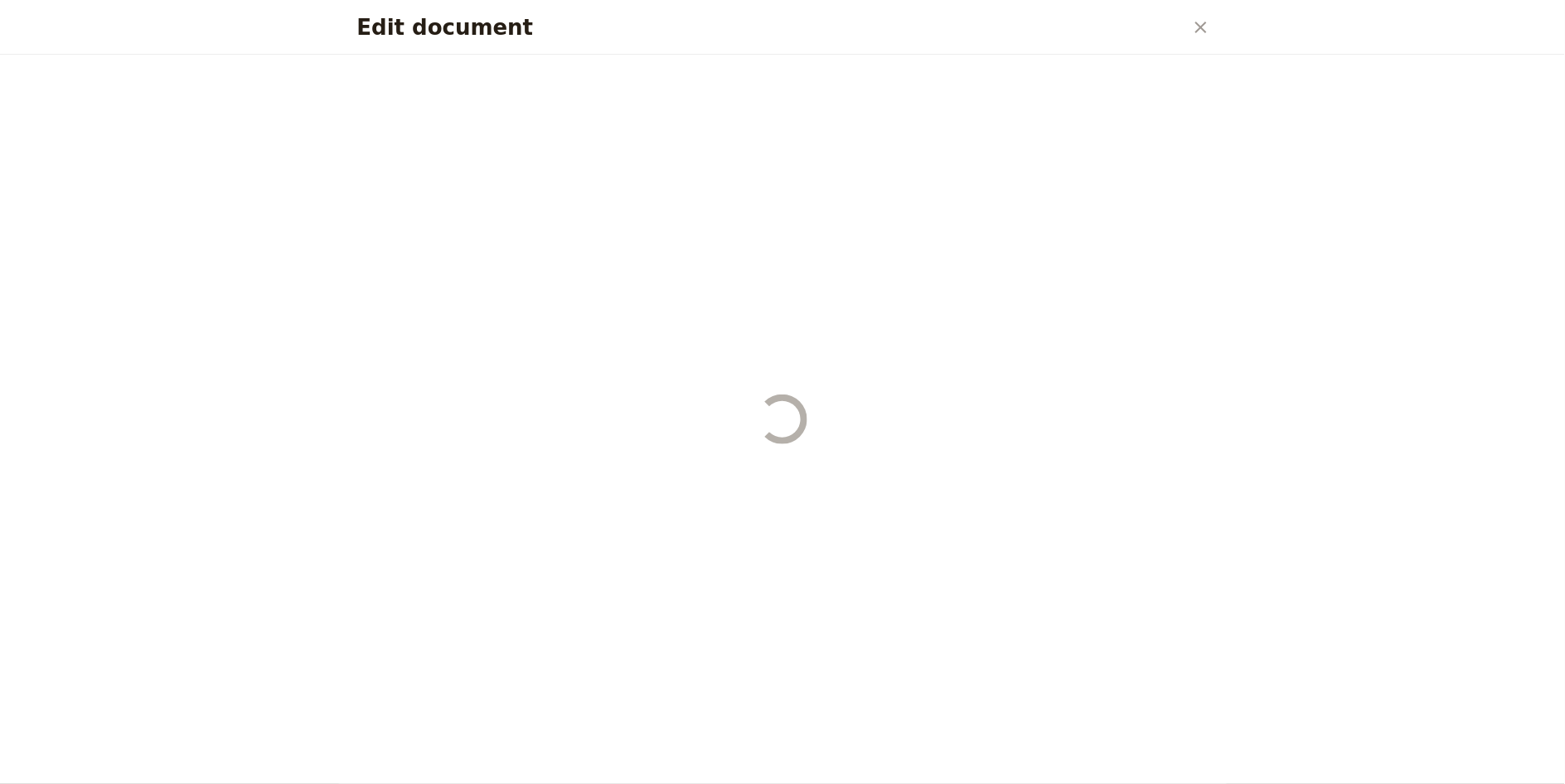
select select "STAFF"
select select "RUN_SHEET"
select select "LARGE"
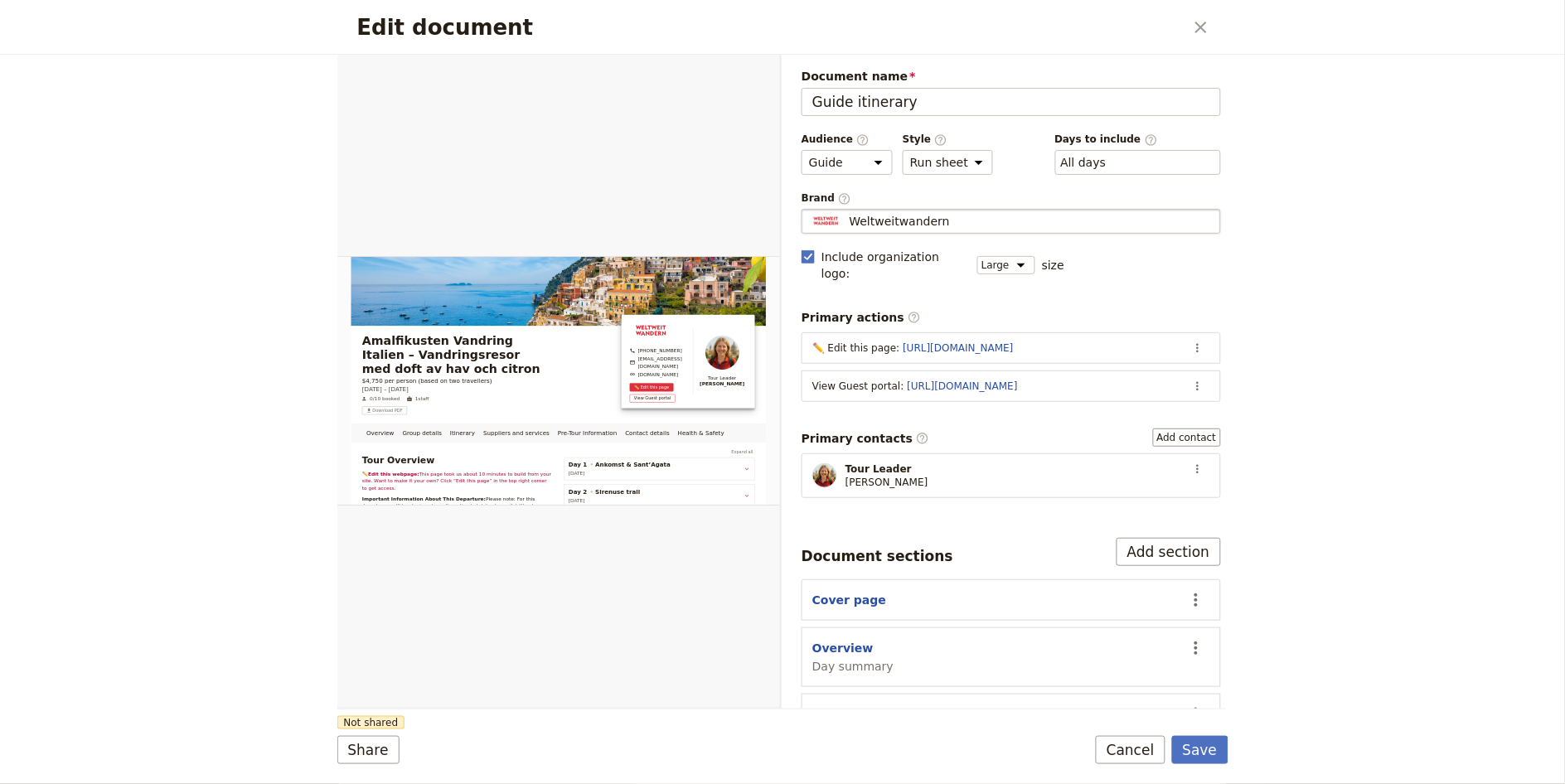
click at [964, 215] on div "Weltweitwandern" at bounding box center [1011, 221] width 404 height 16
click at [809, 209] on input "Weltweitwandern" at bounding box center [808, 208] width 1 height 1
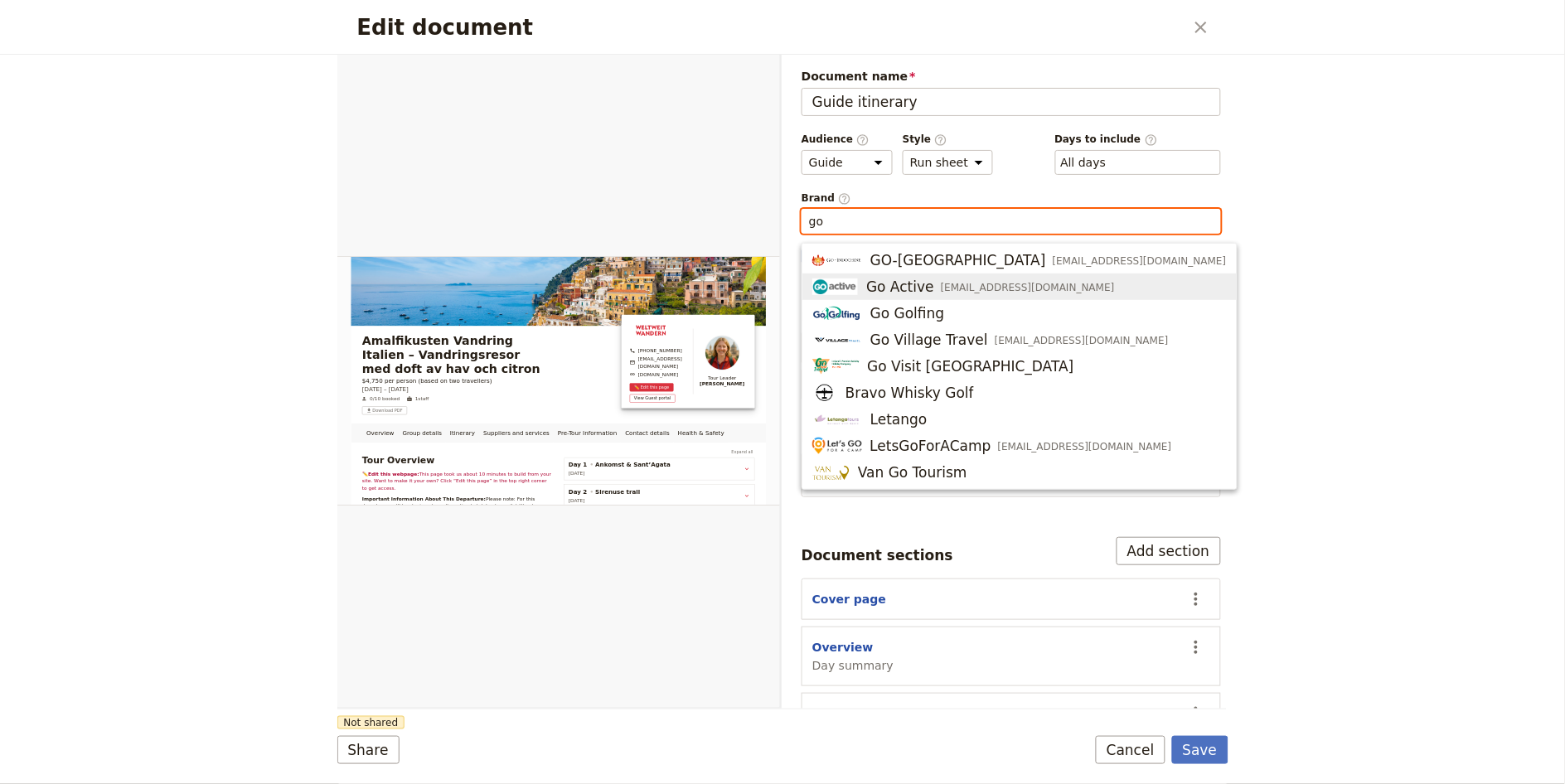
click at [971, 277] on div "Go Active [EMAIL_ADDRESS][DOMAIN_NAME]" at bounding box center [963, 287] width 302 height 20
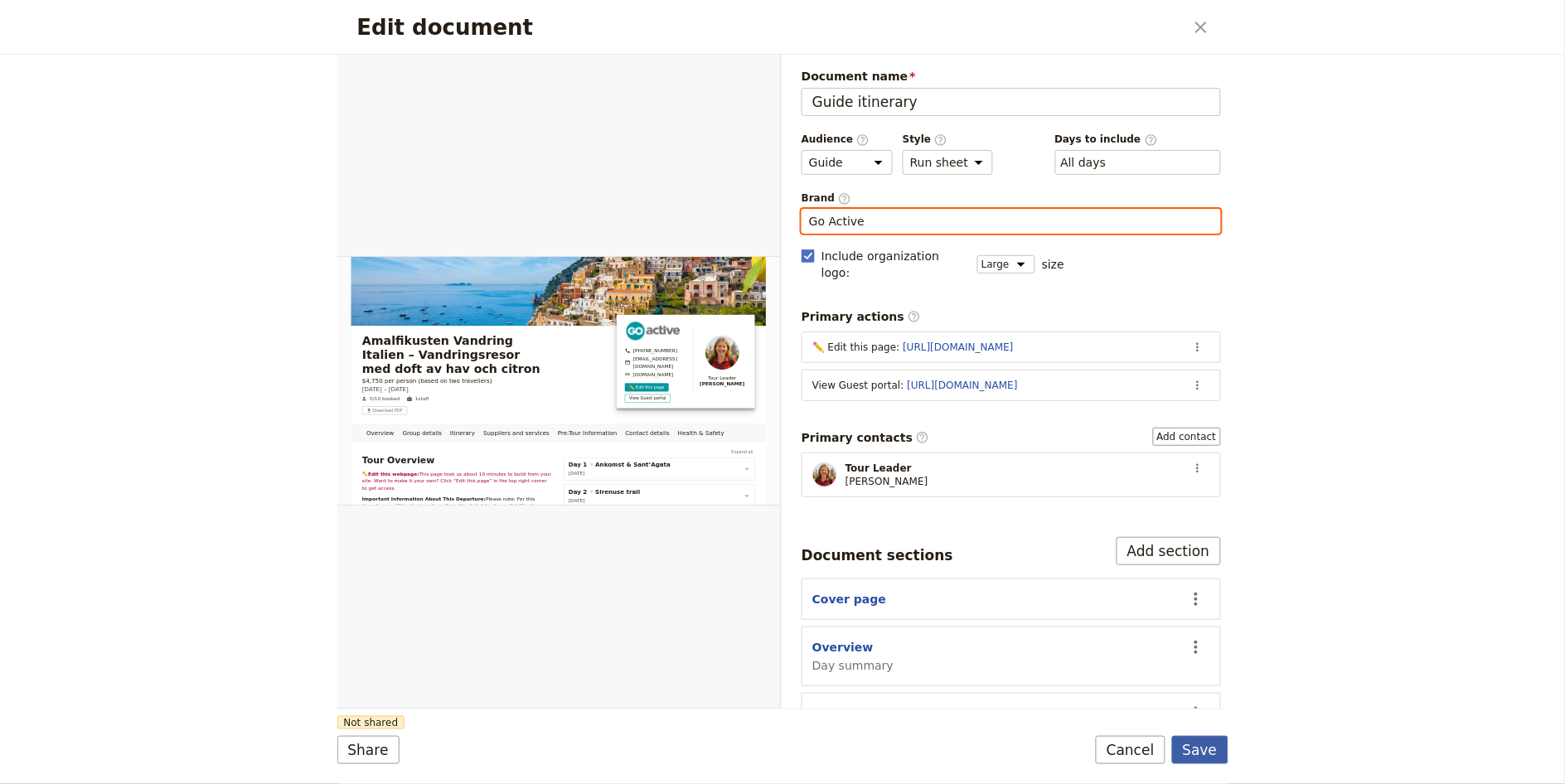
type input "Go Active"
click at [1219, 745] on button "Save" at bounding box center [1199, 749] width 56 height 28
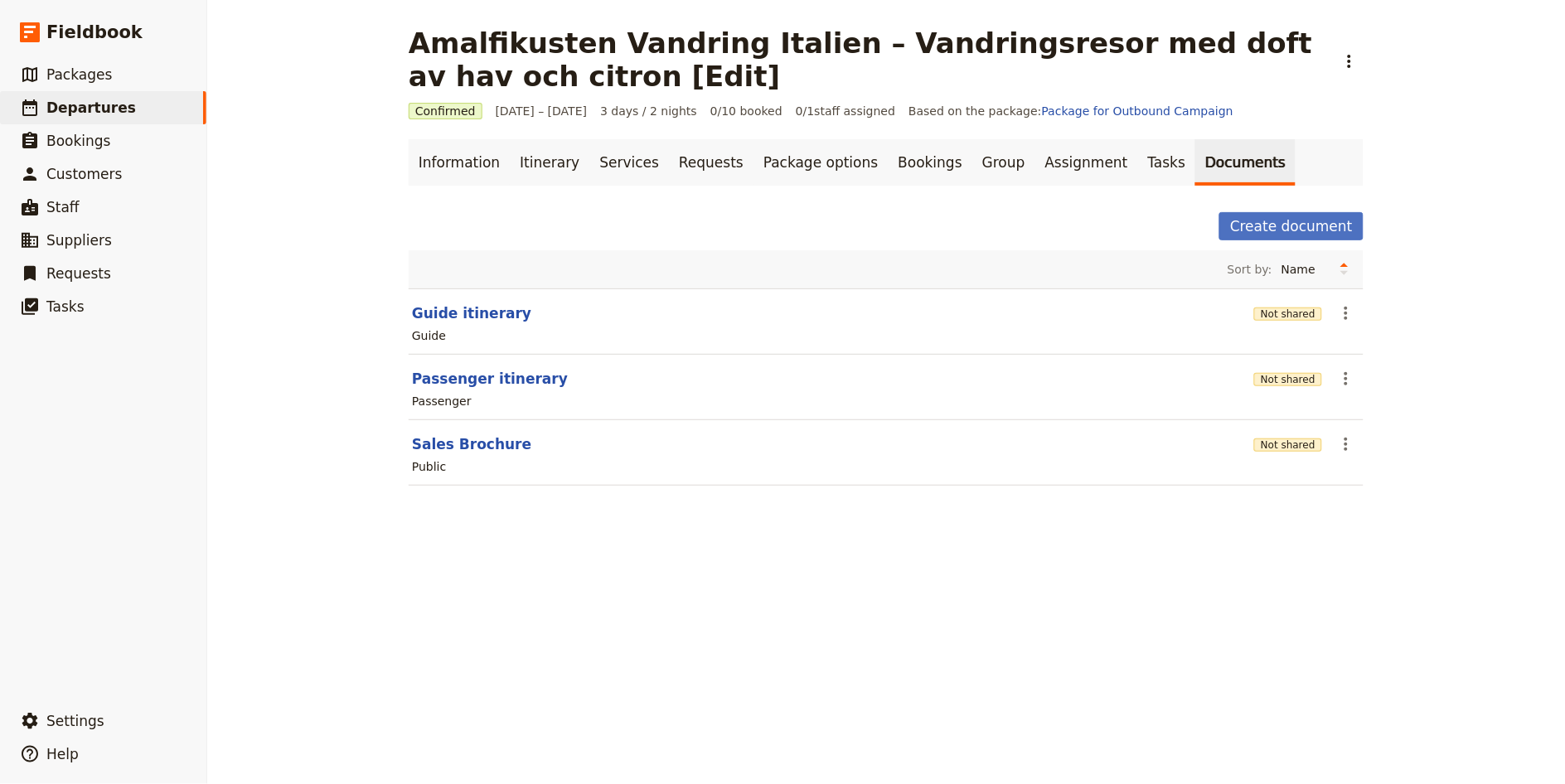
click at [428, 390] on section "Passenger itinerary Not shared ​ Passenger" at bounding box center [886, 387] width 955 height 66
click at [434, 383] on button "Passenger itinerary" at bounding box center [489, 379] width 156 height 20
select select "PASSENGER"
select select "RUN_SHEET"
select select "LARGE"
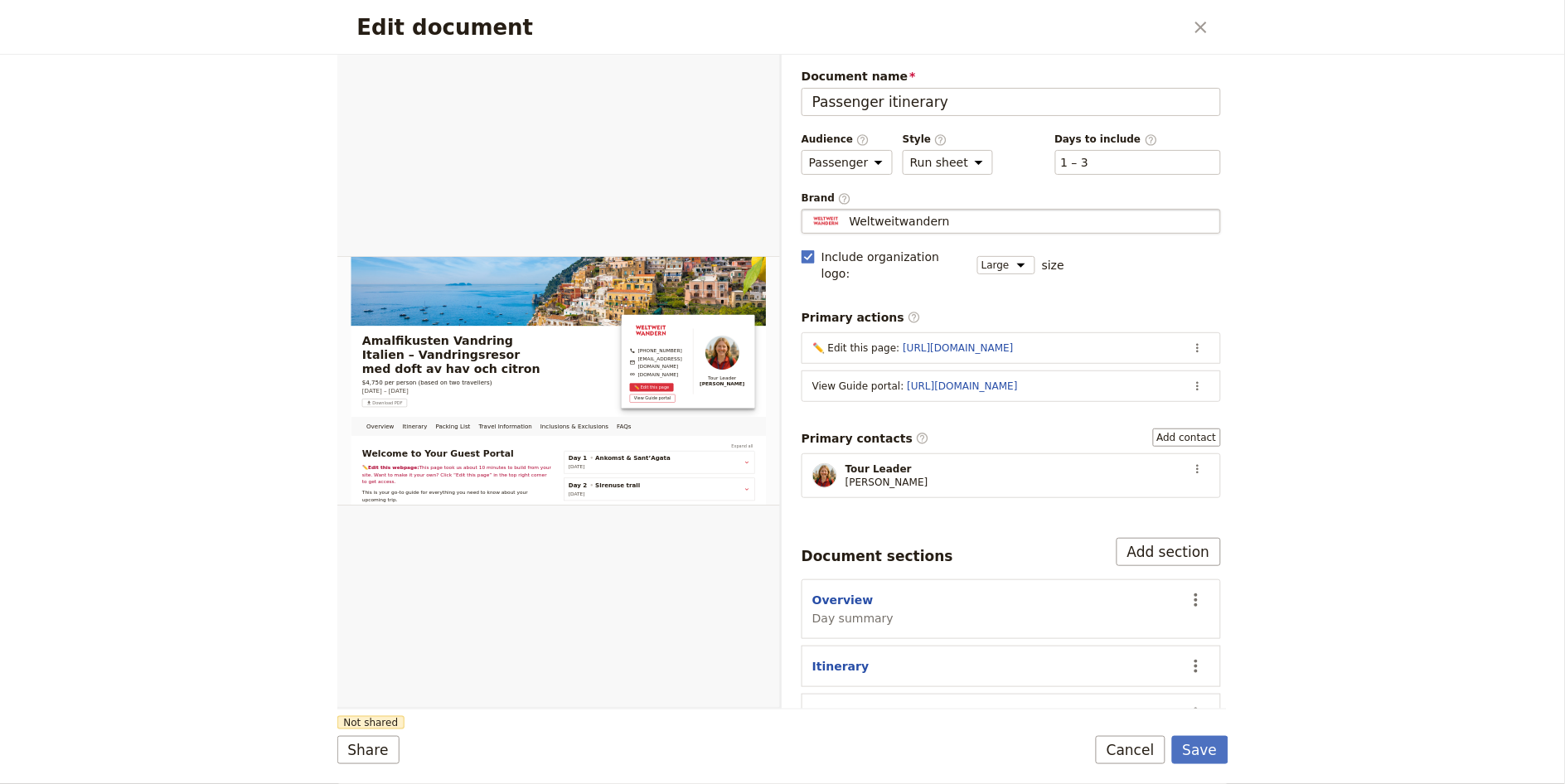
click at [940, 220] on span "Weltweitwandern" at bounding box center [899, 221] width 100 height 16
click at [809, 209] on input "Weltweitwandern" at bounding box center [808, 208] width 1 height 1
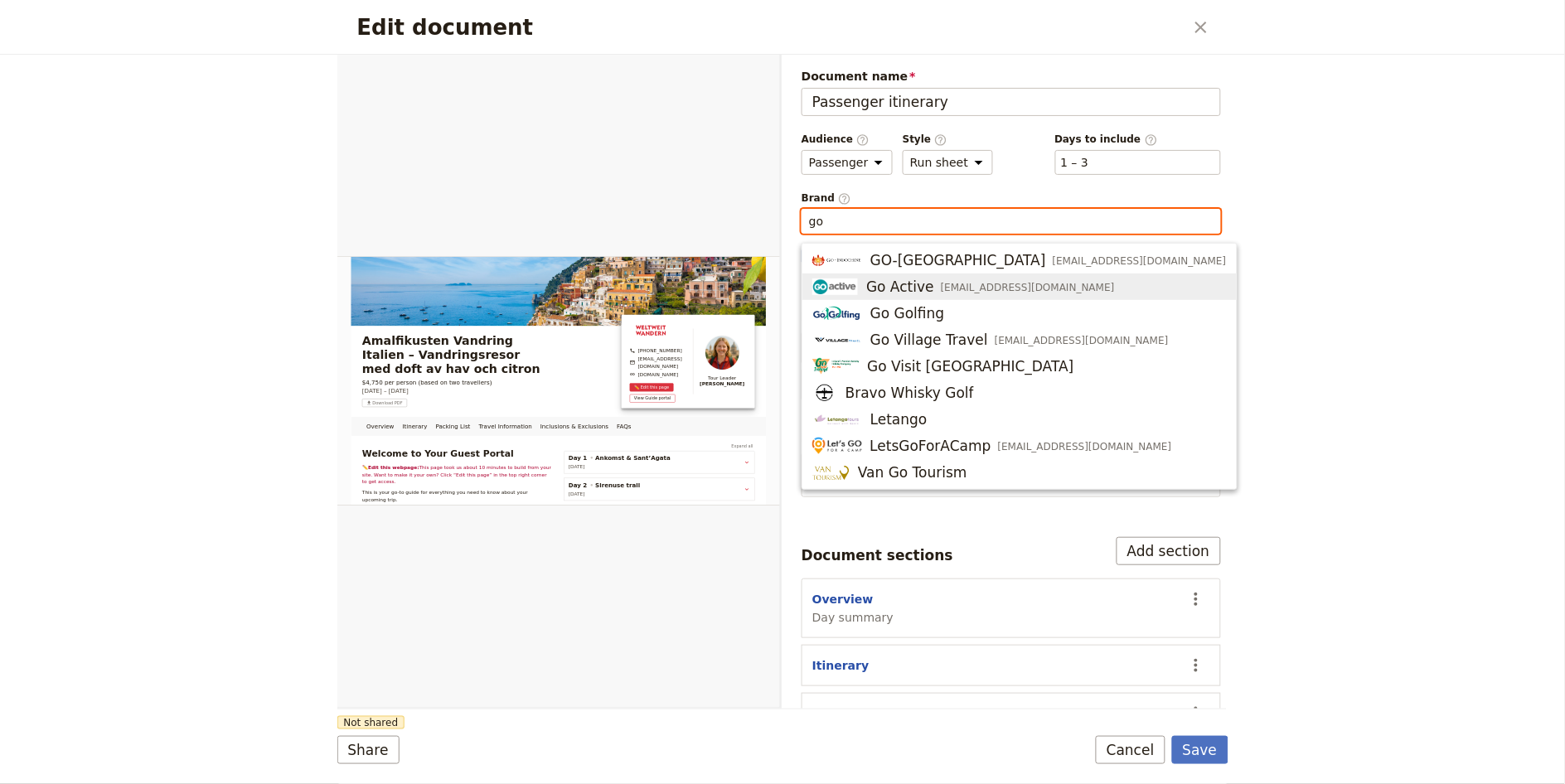
click at [1003, 283] on span "[EMAIL_ADDRESS][DOMAIN_NAME]" at bounding box center [1027, 287] width 174 height 14
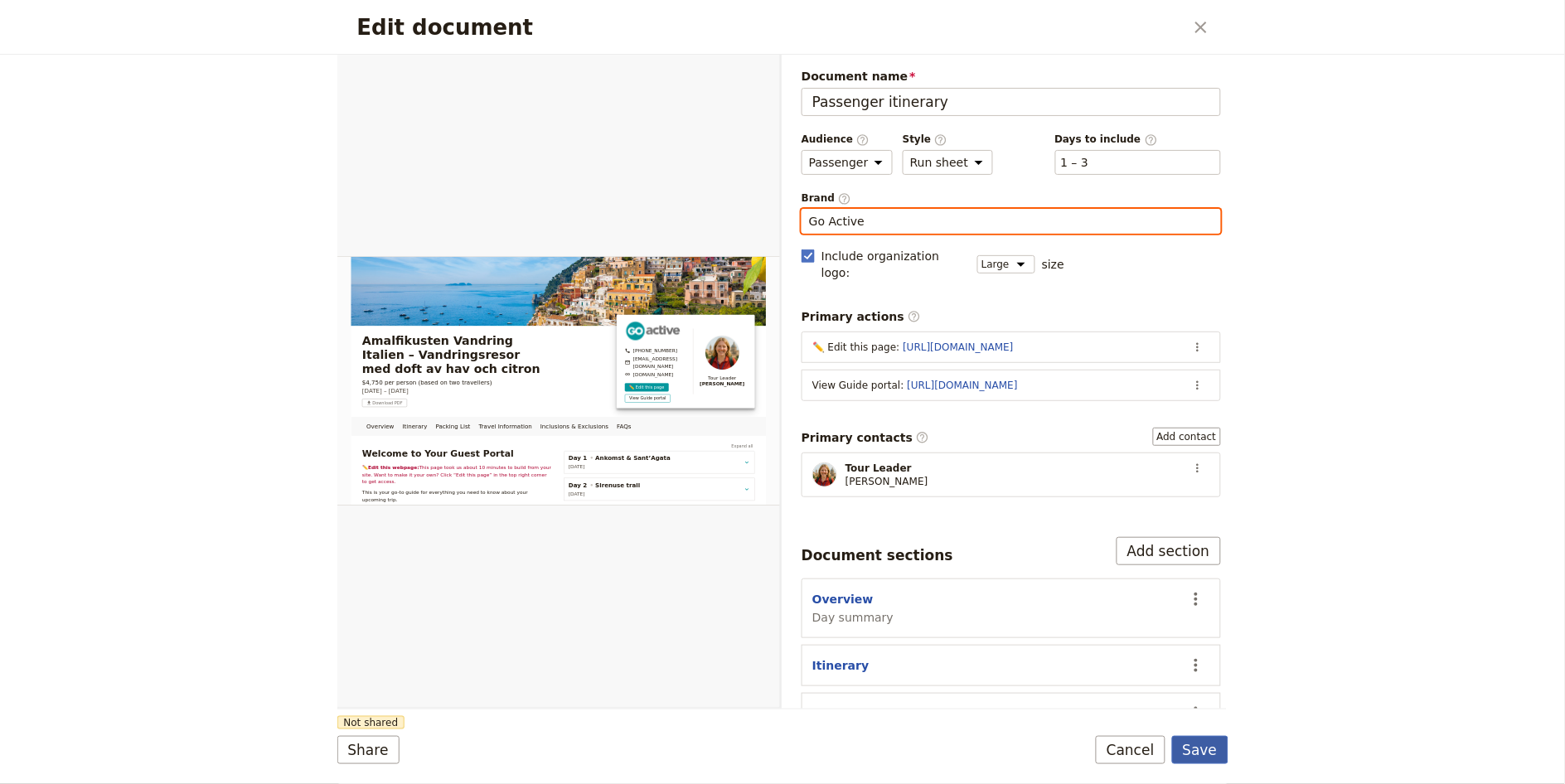
type input "Go Active"
click at [1203, 742] on button "Save" at bounding box center [1199, 749] width 56 height 28
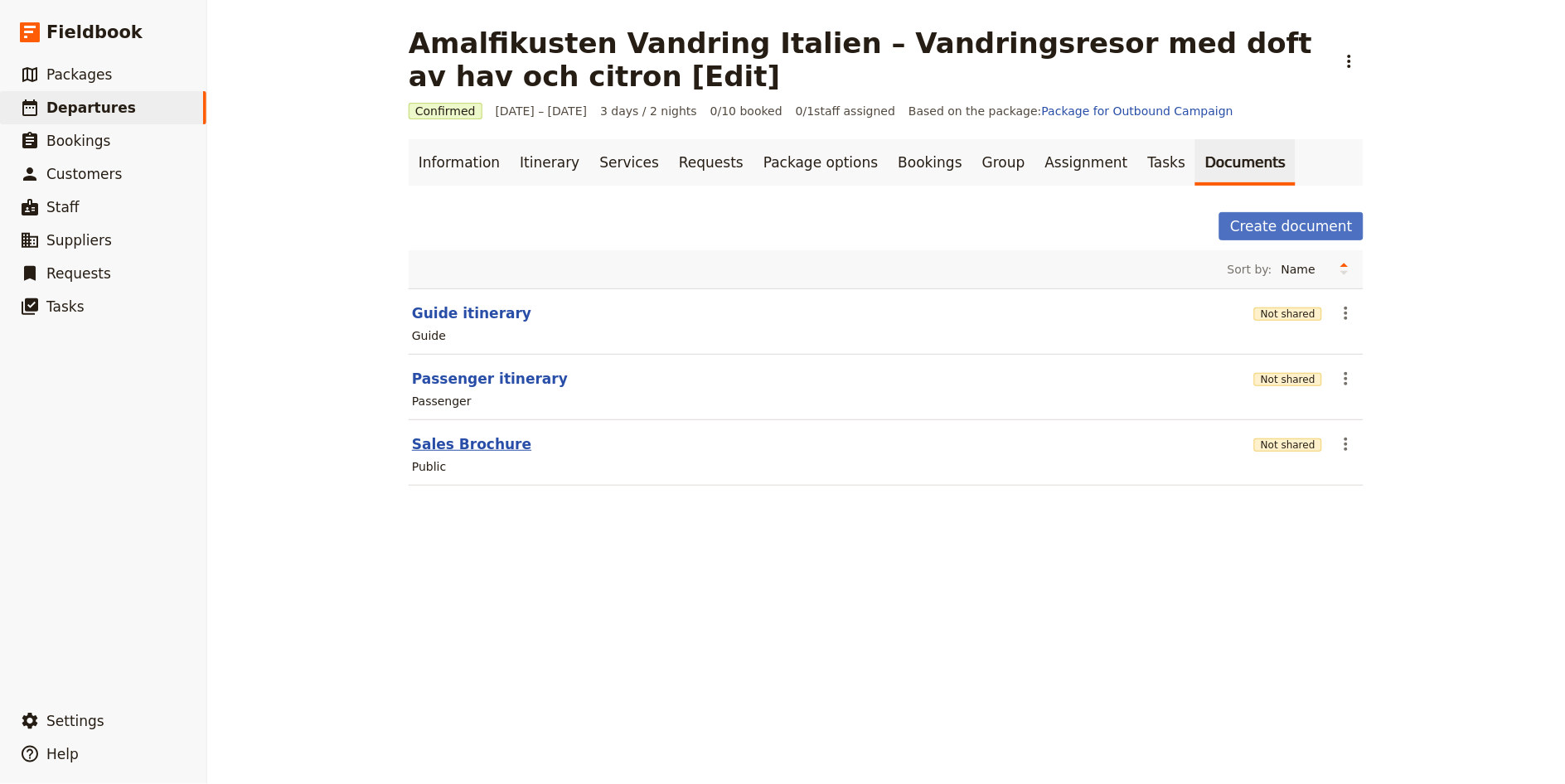
click at [477, 443] on button "Sales Brochure" at bounding box center [471, 444] width 119 height 20
select select "DEFAULT"
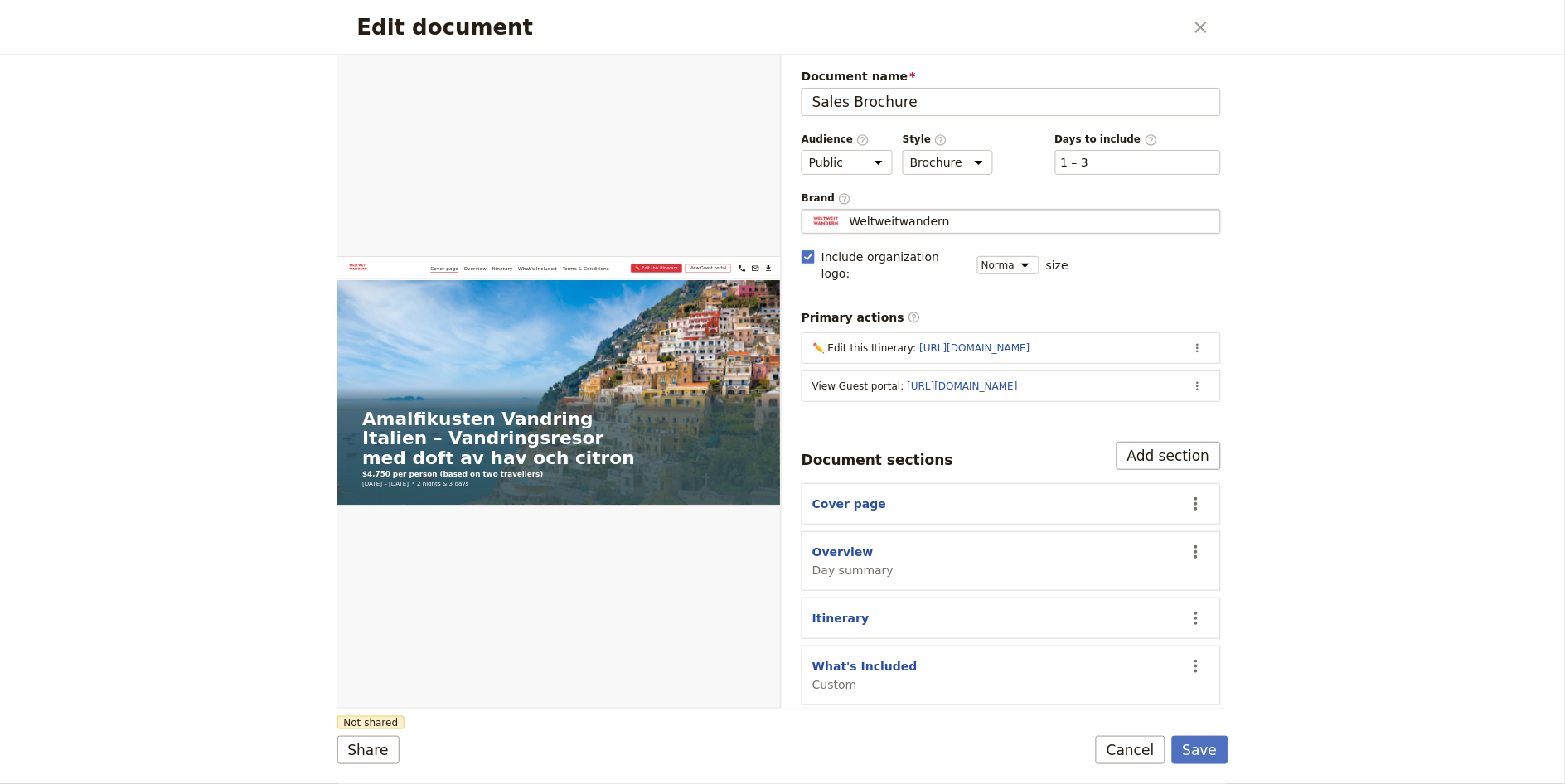
click at [945, 226] on div "Weltweitwandern" at bounding box center [1011, 221] width 404 height 16
click at [809, 209] on input "Weltweitwandern" at bounding box center [808, 208] width 1 height 1
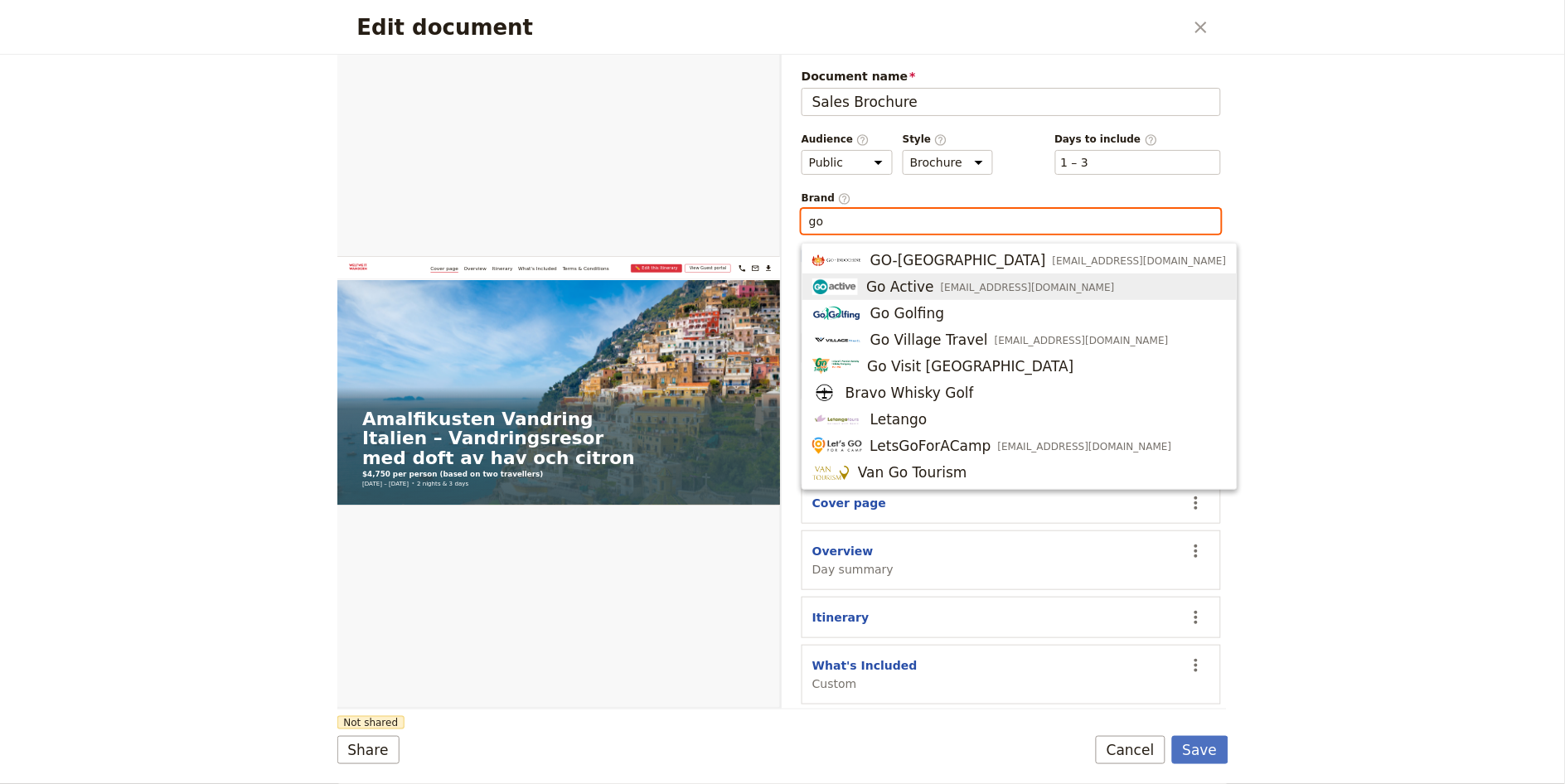
click at [952, 284] on span "[EMAIL_ADDRESS][DOMAIN_NAME]" at bounding box center [1027, 287] width 174 height 14
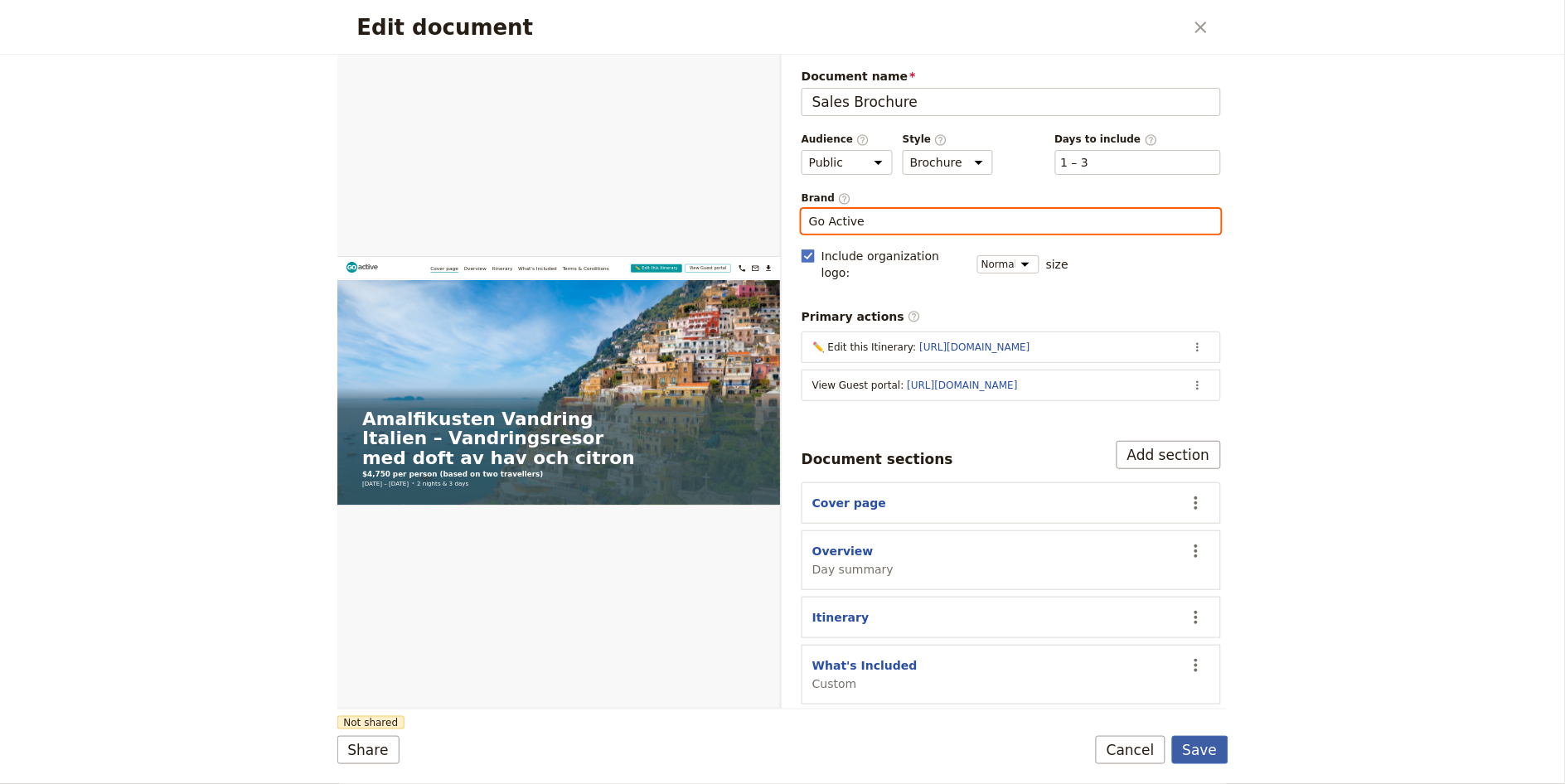
type input "Go Active"
click at [1206, 748] on button "Save" at bounding box center [1199, 749] width 56 height 28
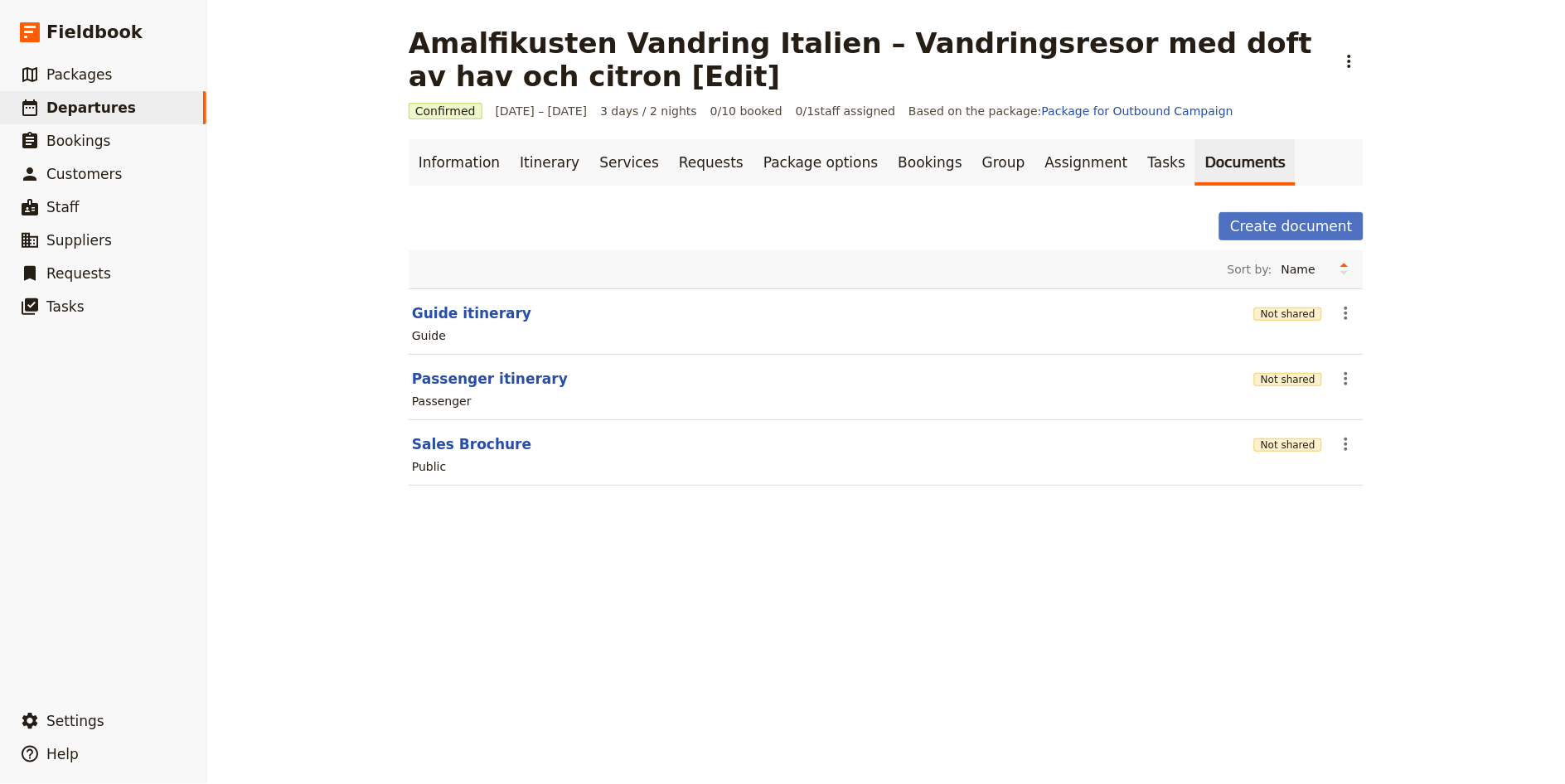
click at [470, 300] on section "Guide itinerary Not shared ​ Guide" at bounding box center [886, 321] width 955 height 66
click at [471, 311] on button "Guide itinerary" at bounding box center [471, 313] width 119 height 20
select select "STAFF"
select select "RUN_SHEET"
select select "LARGE"
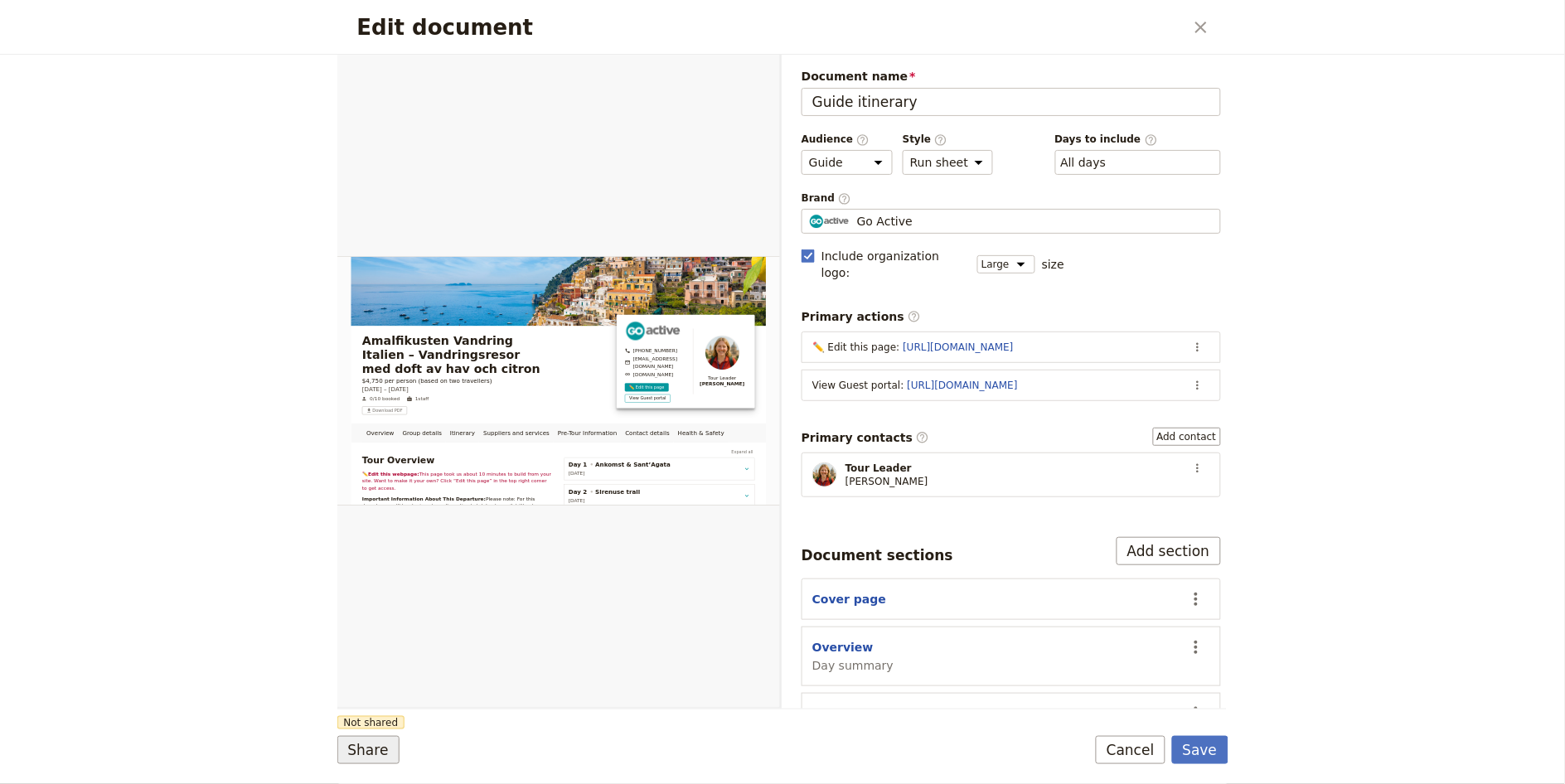
click at [343, 758] on button "Share" at bounding box center [368, 749] width 62 height 28
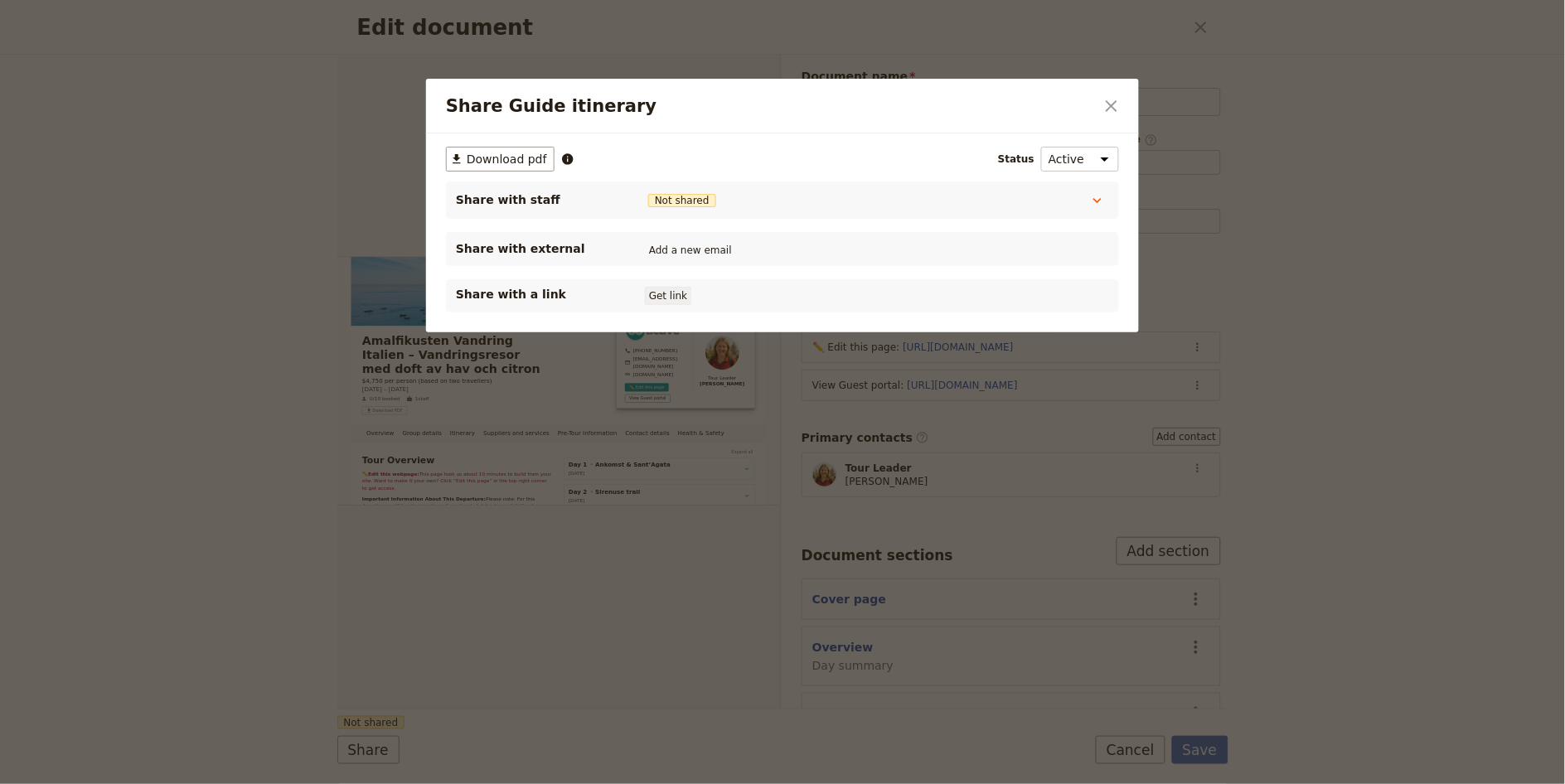
click at [667, 298] on button "Get link" at bounding box center [667, 296] width 46 height 18
click at [1120, 107] on icon "Close dialog" at bounding box center [1111, 106] width 20 height 20
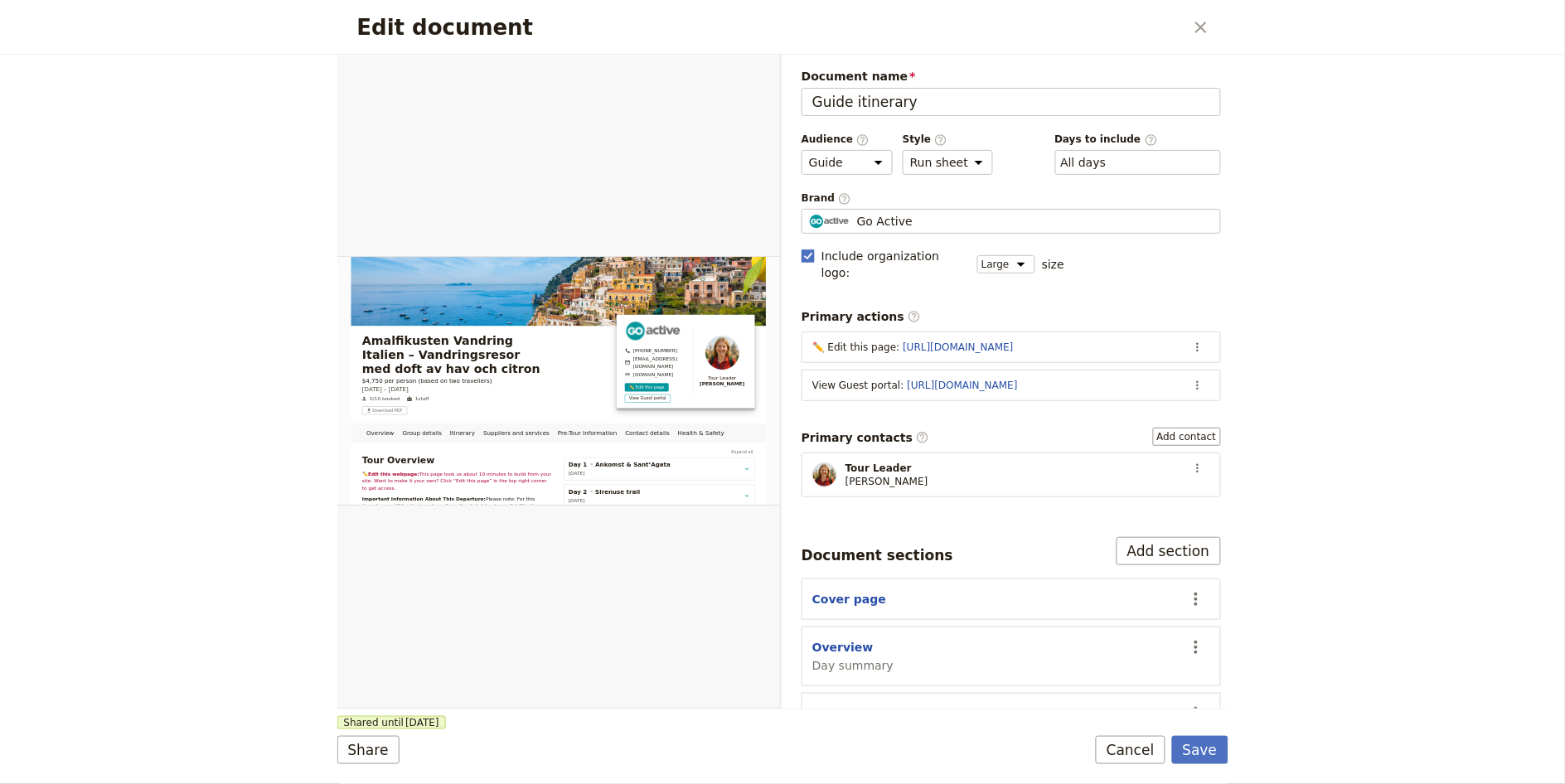
click at [1207, 27] on icon "Close dialog" at bounding box center [1201, 27] width 20 height 20
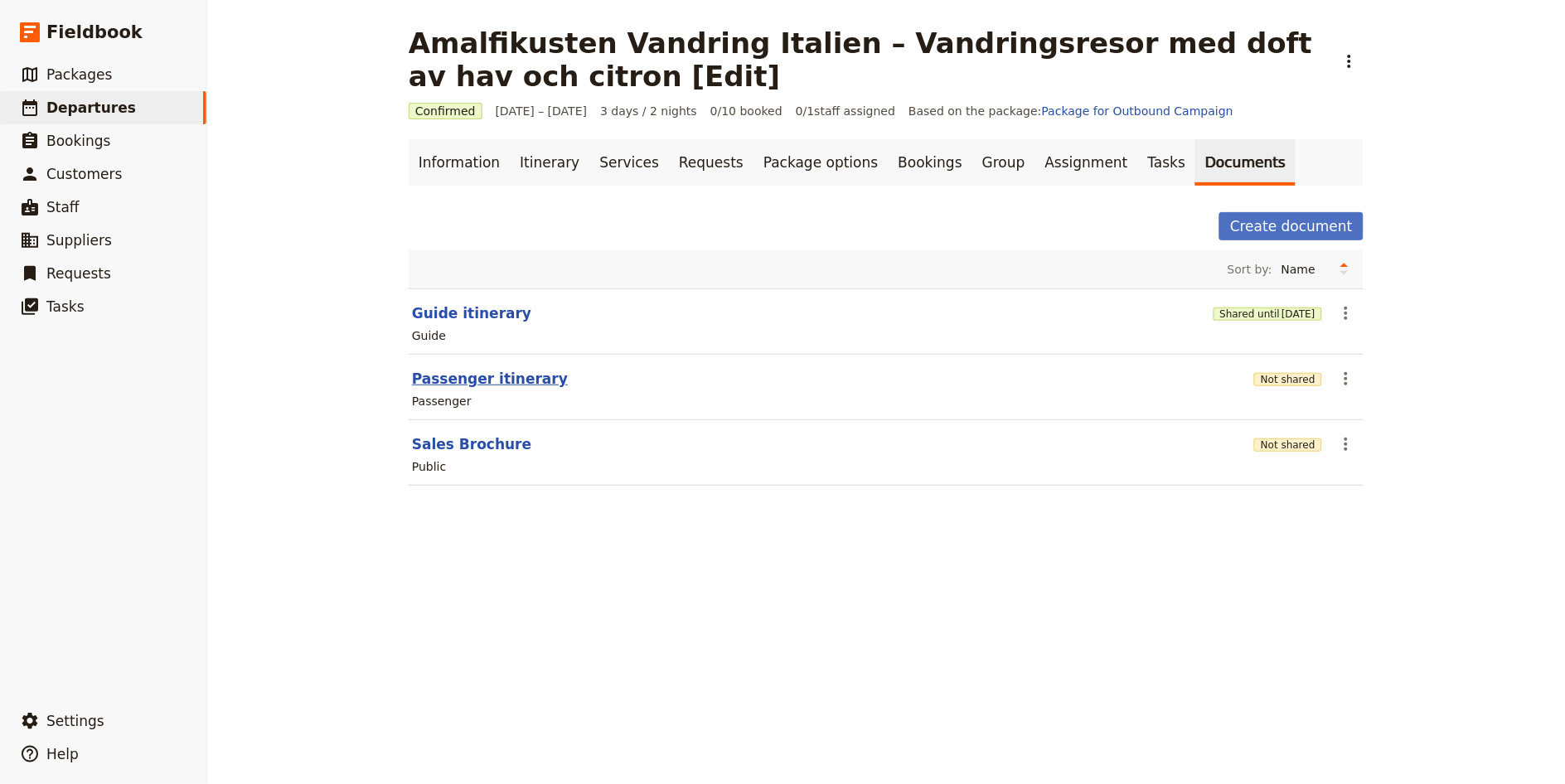
click at [532, 374] on button "Passenger itinerary" at bounding box center [489, 379] width 156 height 20
select select "PASSENGER"
select select "RUN_SHEET"
select select "LARGE"
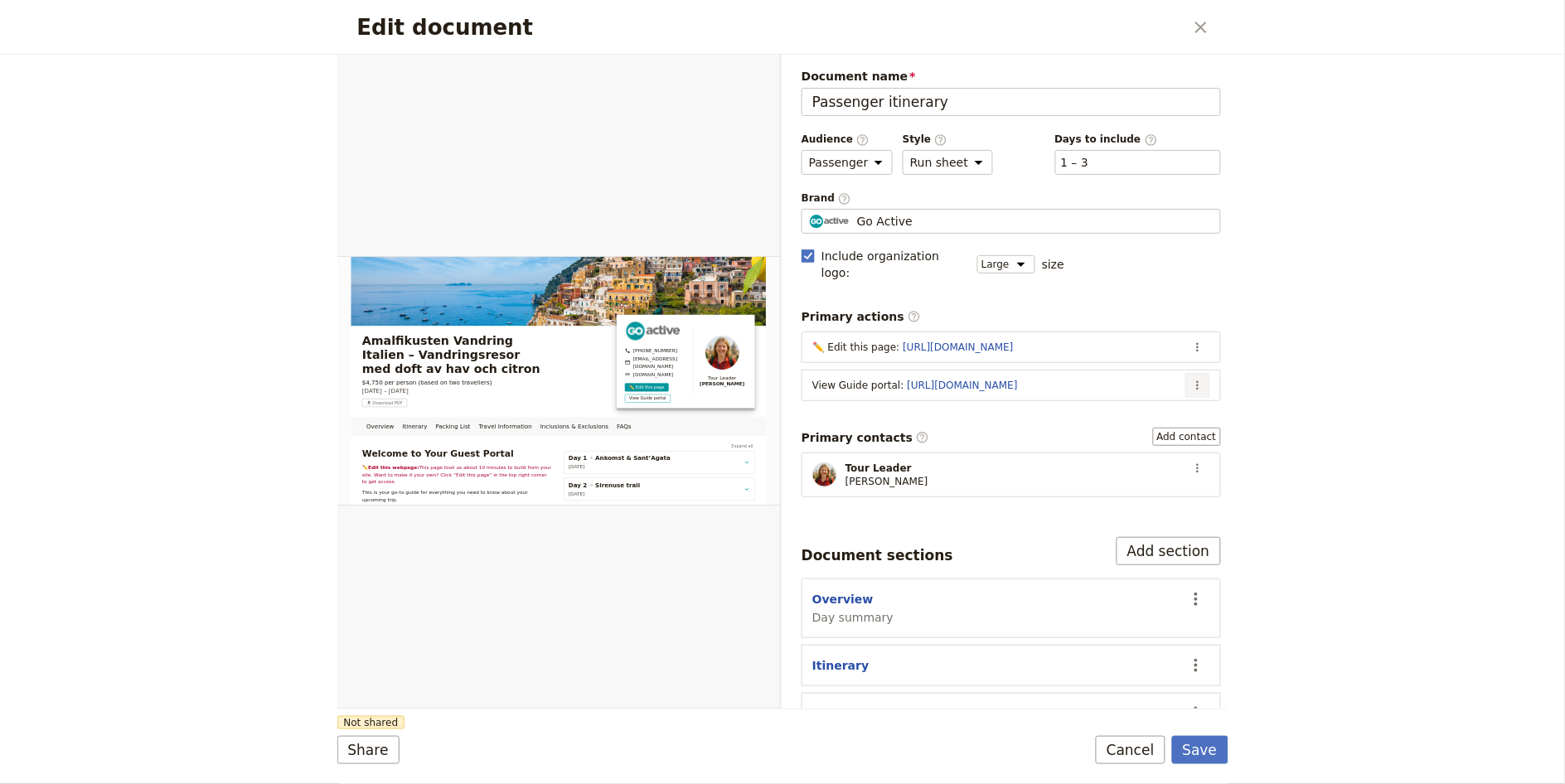
click at [1191, 379] on icon "Actions" at bounding box center [1198, 385] width 14 height 14
click at [1169, 401] on span "Edit action" at bounding box center [1117, 405] width 134 height 16
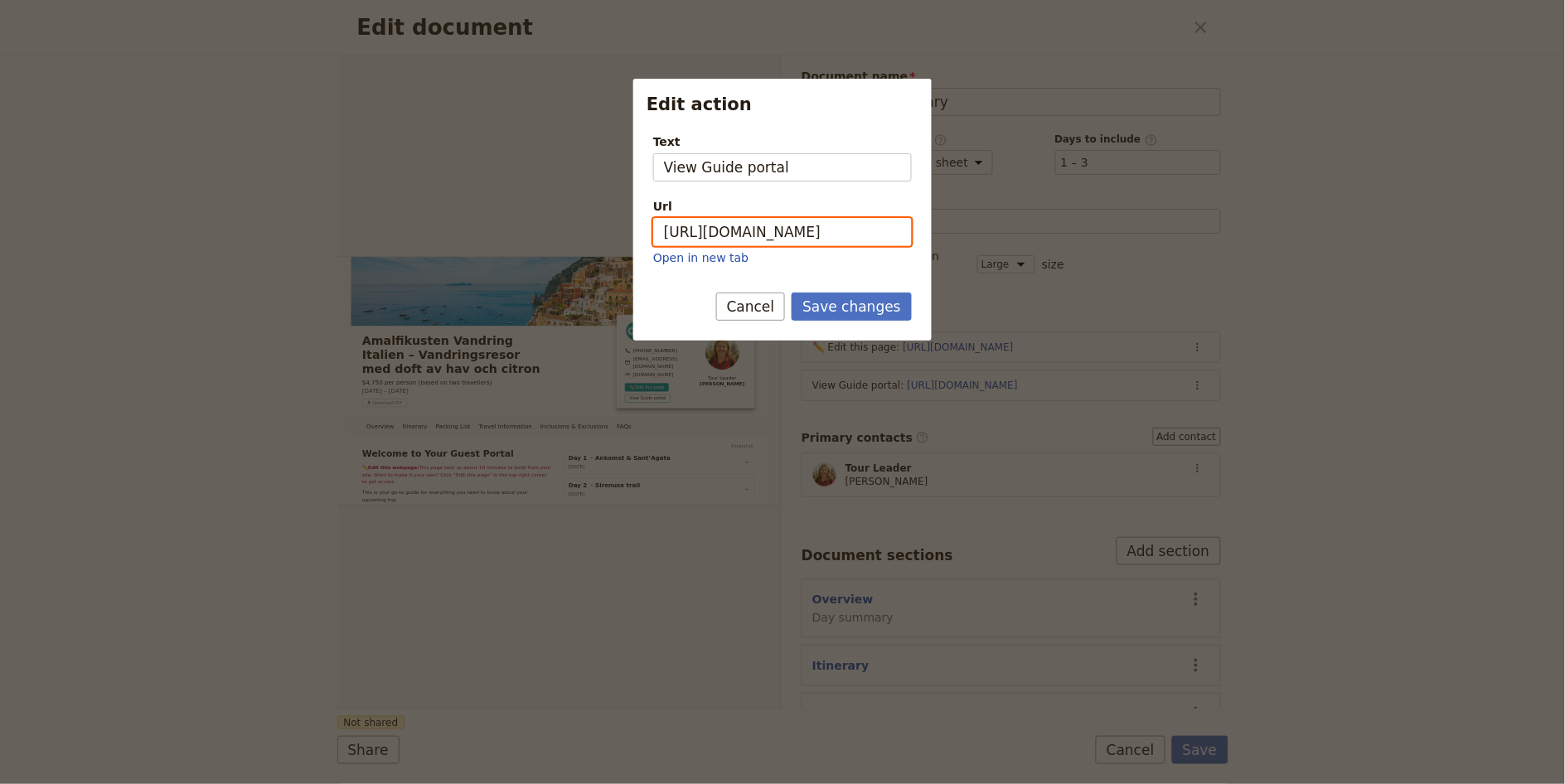
click at [791, 230] on input "[URL][DOMAIN_NAME]" at bounding box center [782, 232] width 258 height 28
paste input "Li7k0RJFPHNhWAXvXao5O"
type input "[URL][DOMAIN_NAME]"
click at [862, 308] on button "Save changes" at bounding box center [851, 306] width 120 height 28
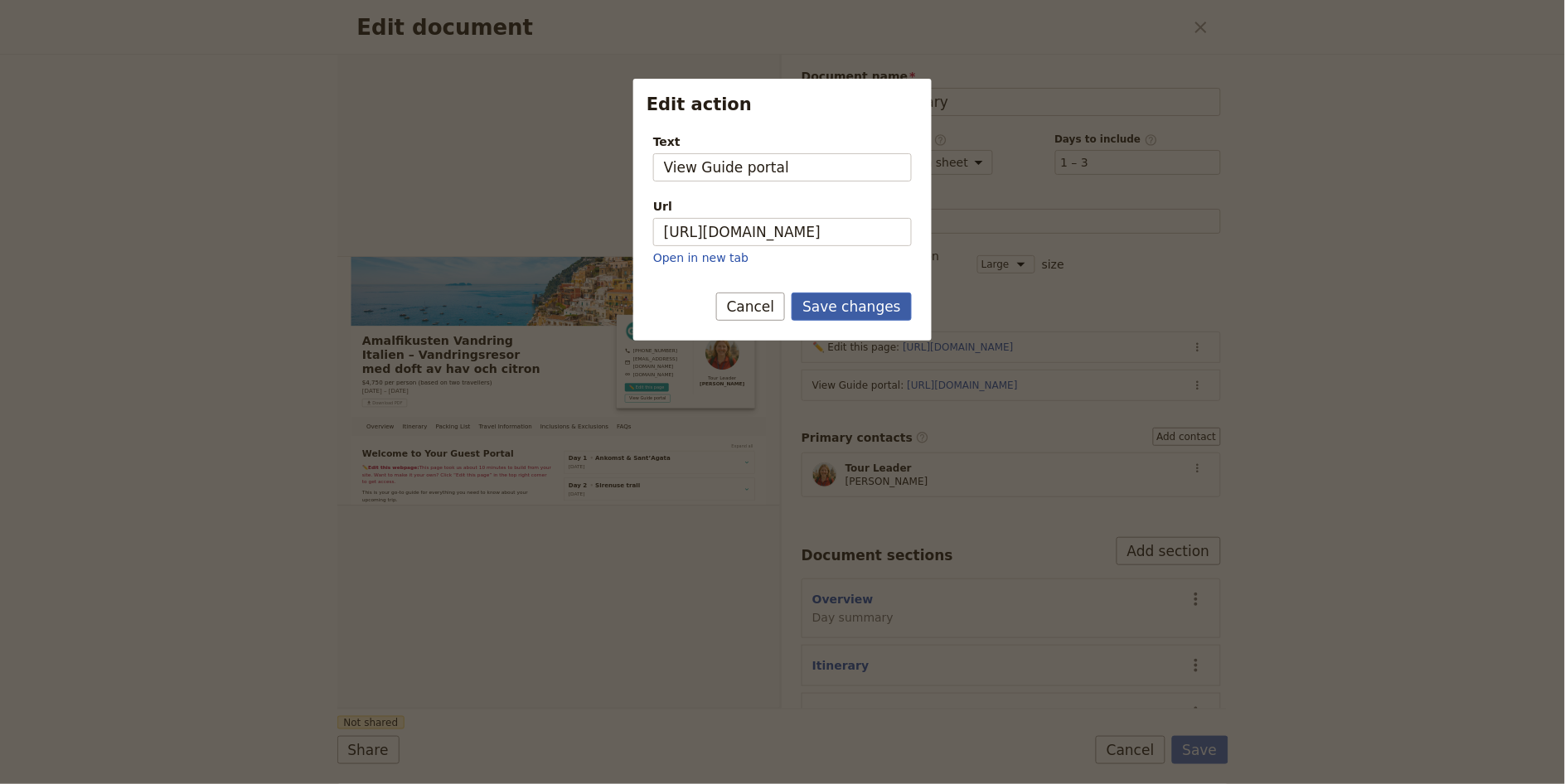
scroll to position [0, 0]
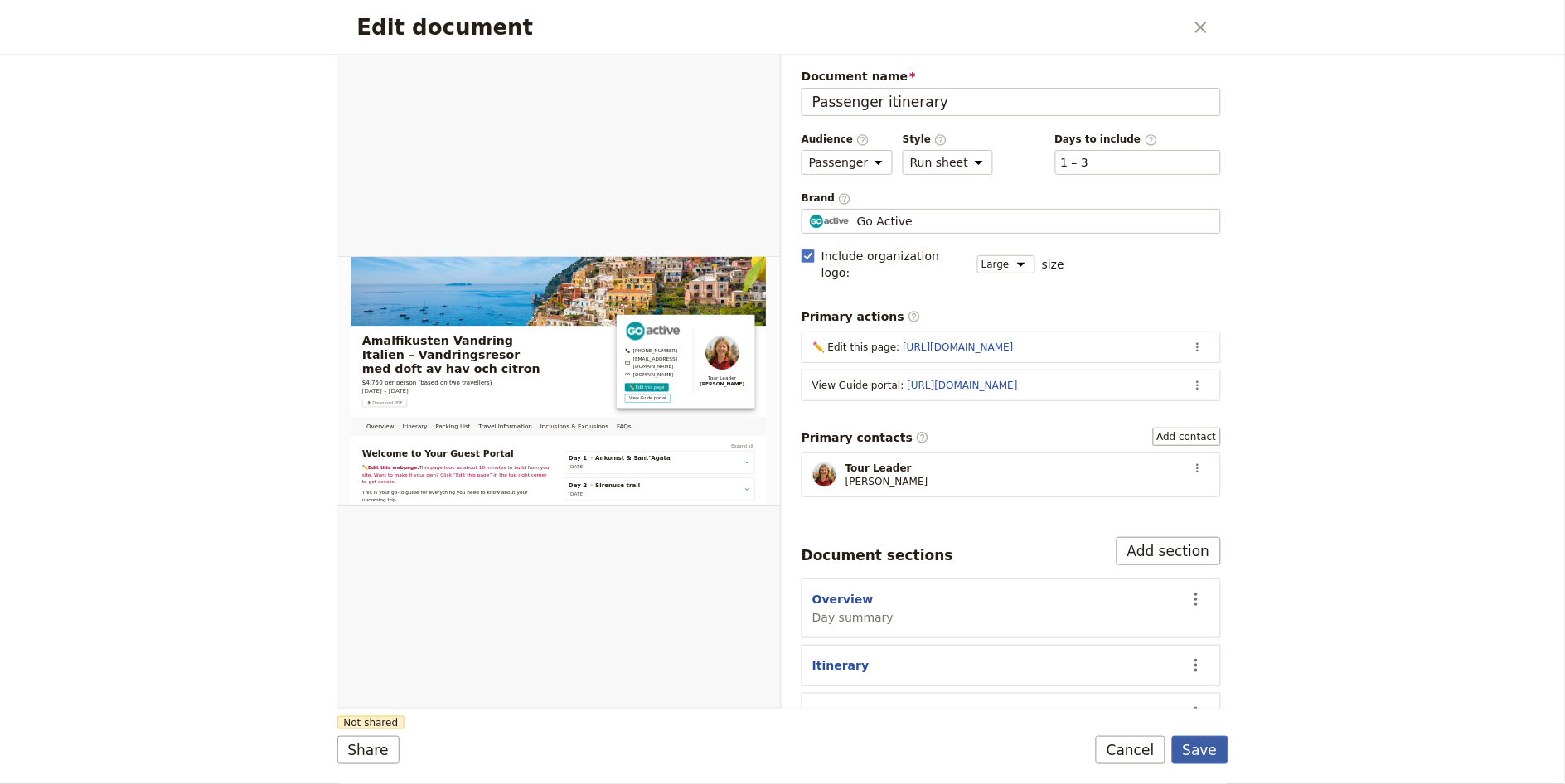
click at [1217, 746] on button "Save" at bounding box center [1199, 749] width 56 height 28
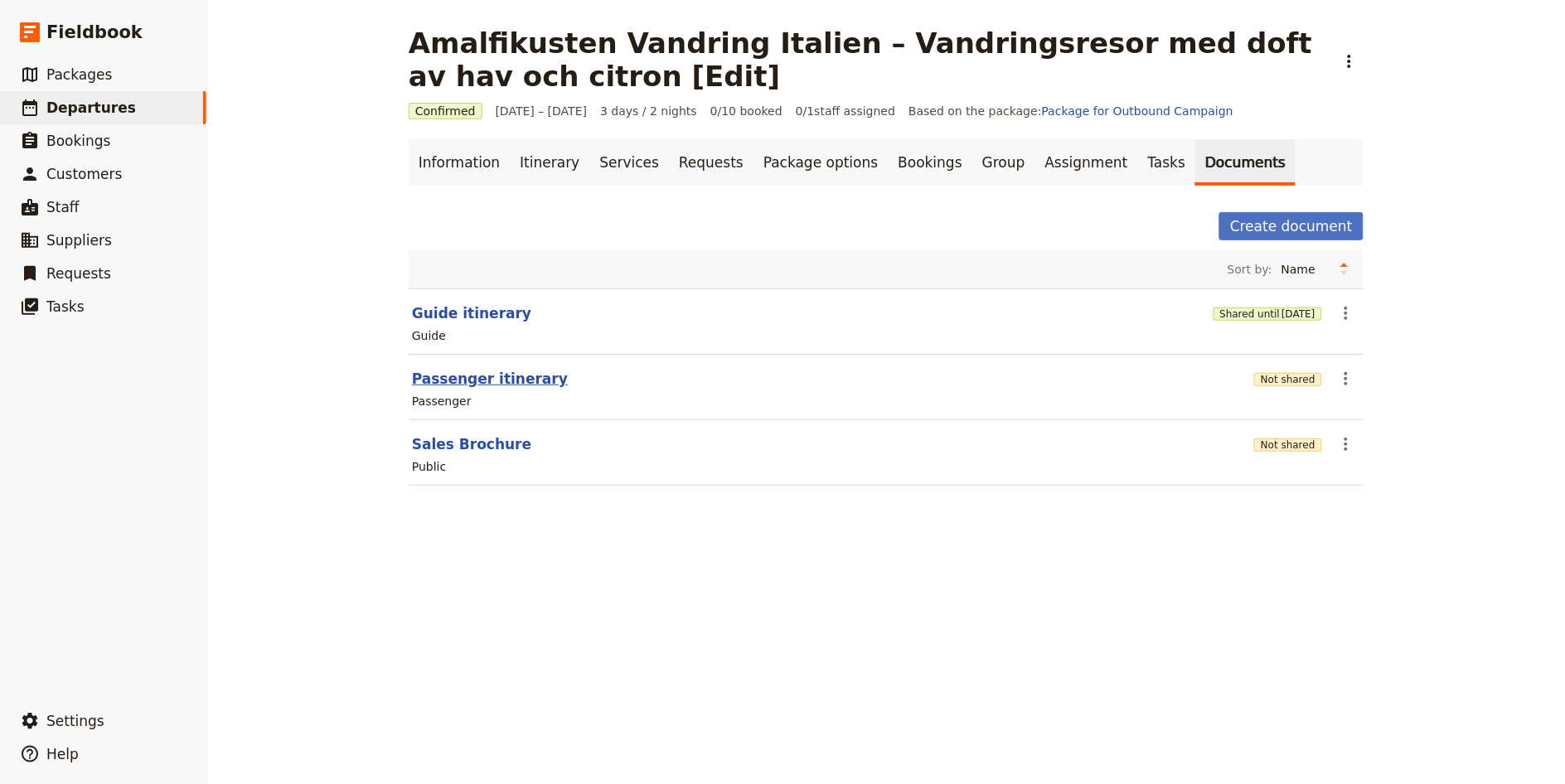
click at [485, 387] on button "Passenger itinerary" at bounding box center [489, 379] width 156 height 20
select select "PASSENGER"
select select "RUN_SHEET"
select select "LARGE"
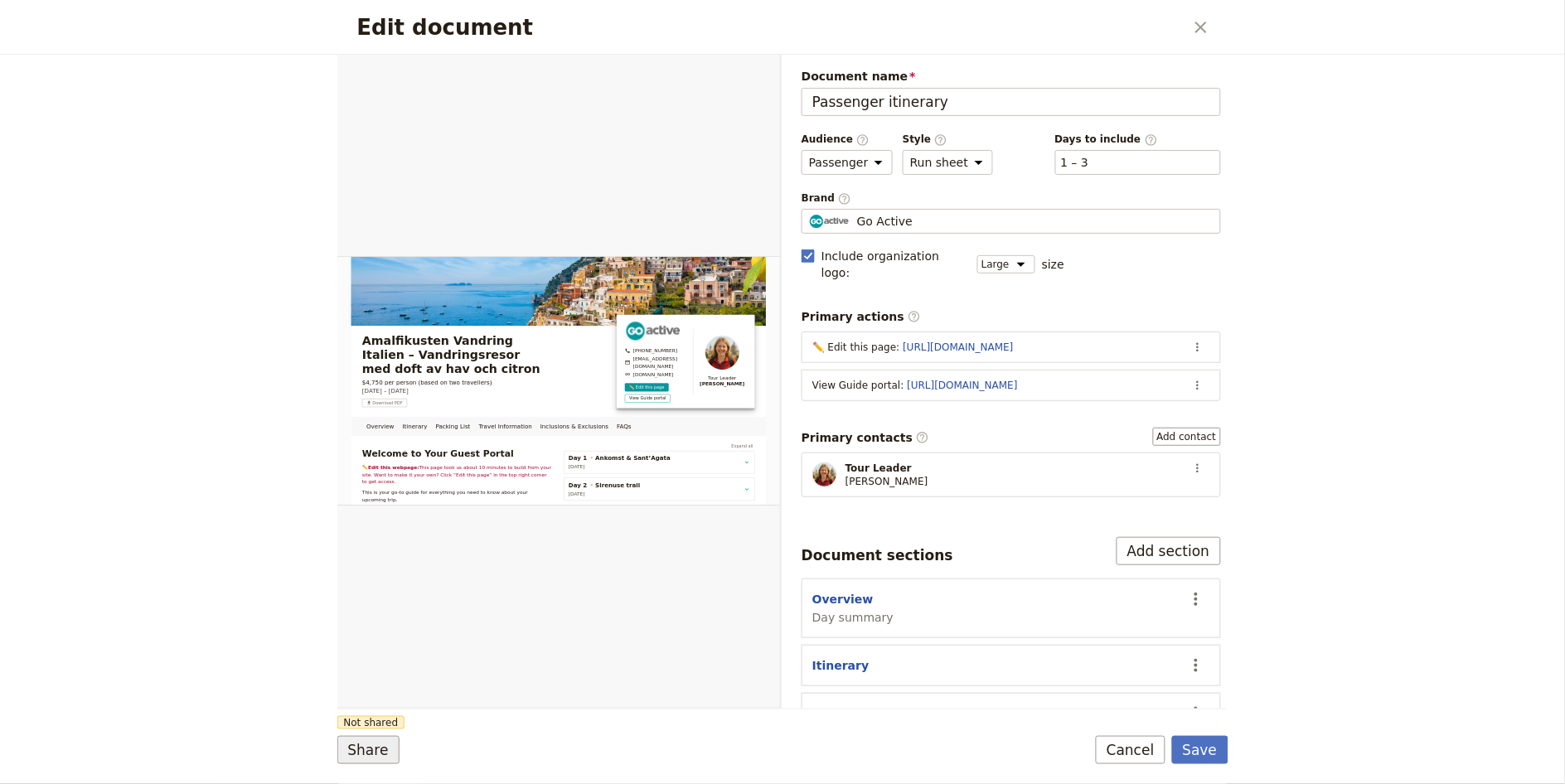
click at [357, 756] on button "Share" at bounding box center [368, 749] width 62 height 28
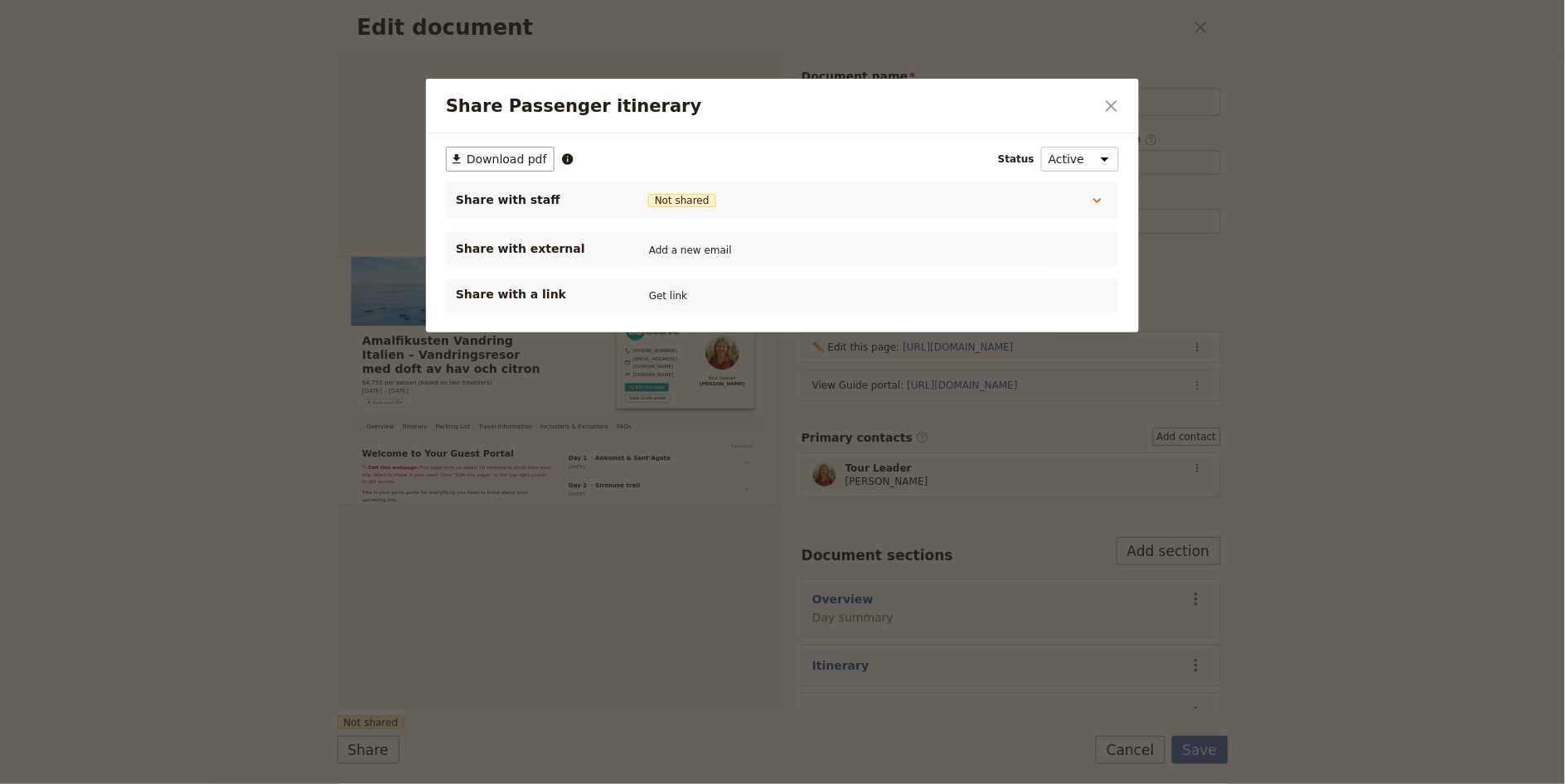
click at [690, 293] on div "Share with a link Get link" at bounding box center [782, 296] width 653 height 20
click at [675, 298] on button "Get link" at bounding box center [667, 296] width 46 height 18
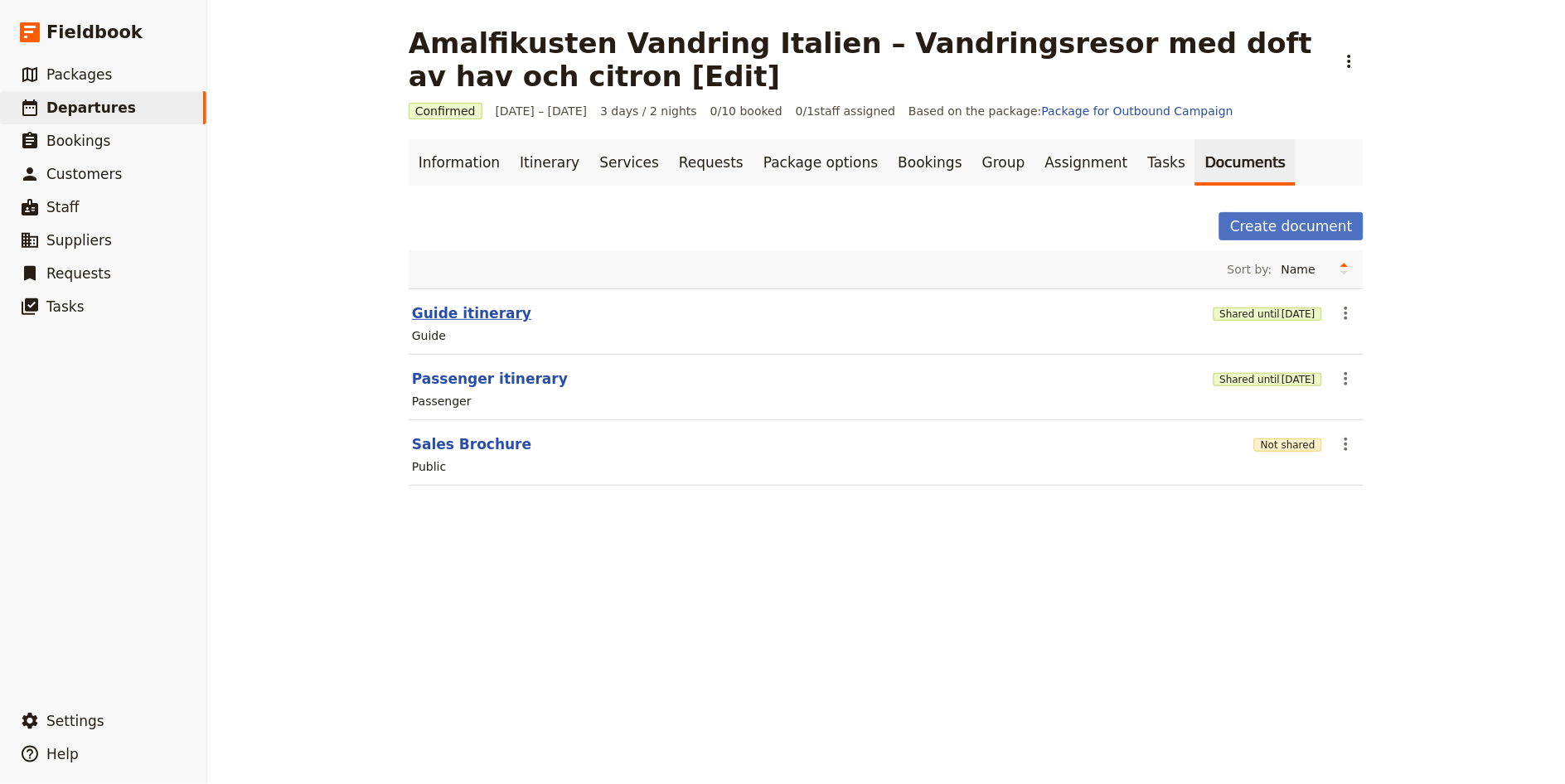
click at [458, 311] on button "Guide itinerary" at bounding box center [471, 313] width 119 height 20
select select "STAFF"
select select "RUN_SHEET"
select select "LARGE"
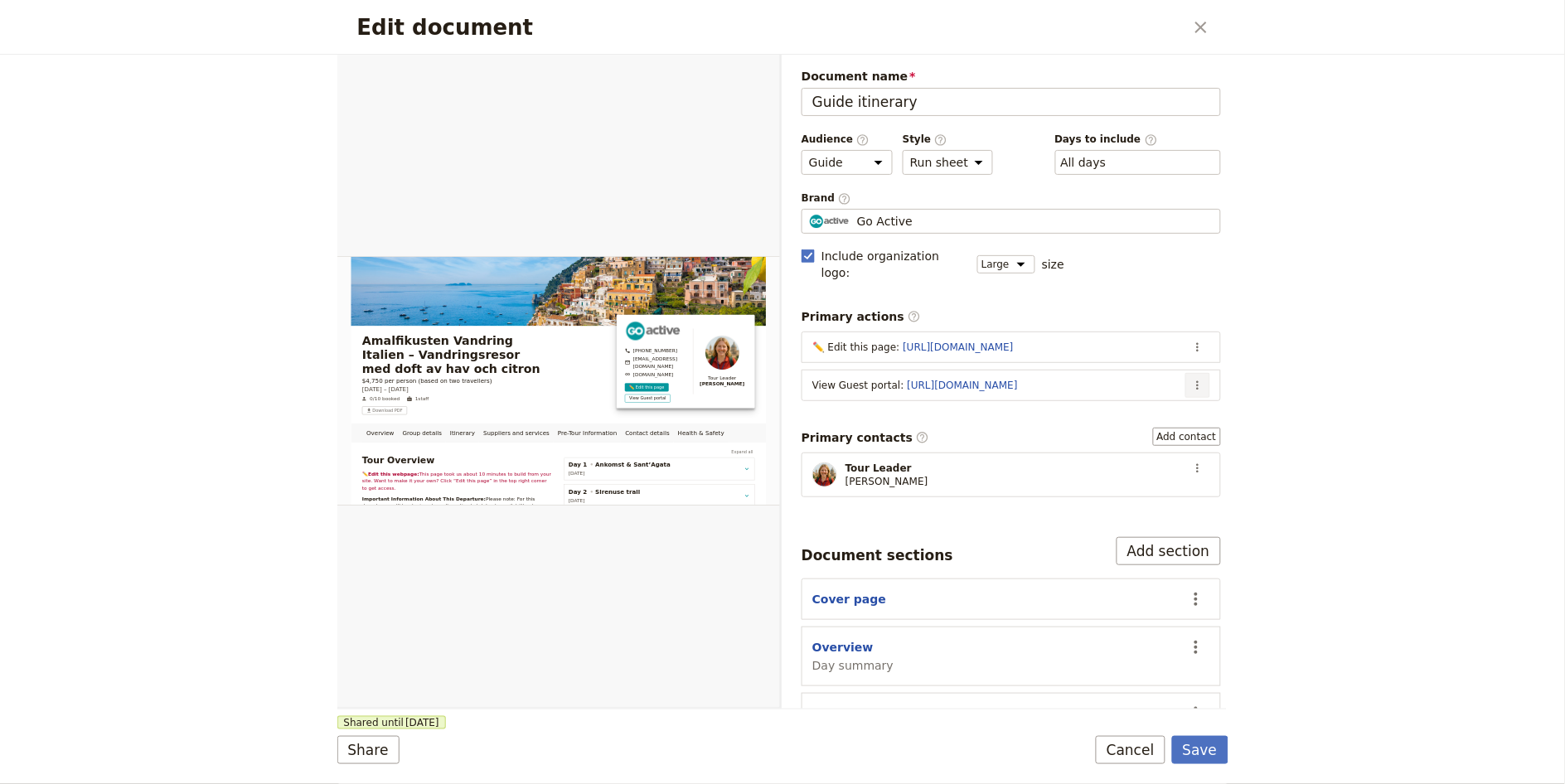
click at [1191, 379] on icon "Actions" at bounding box center [1198, 385] width 14 height 14
click at [1173, 400] on span "Edit action" at bounding box center [1117, 405] width 134 height 16
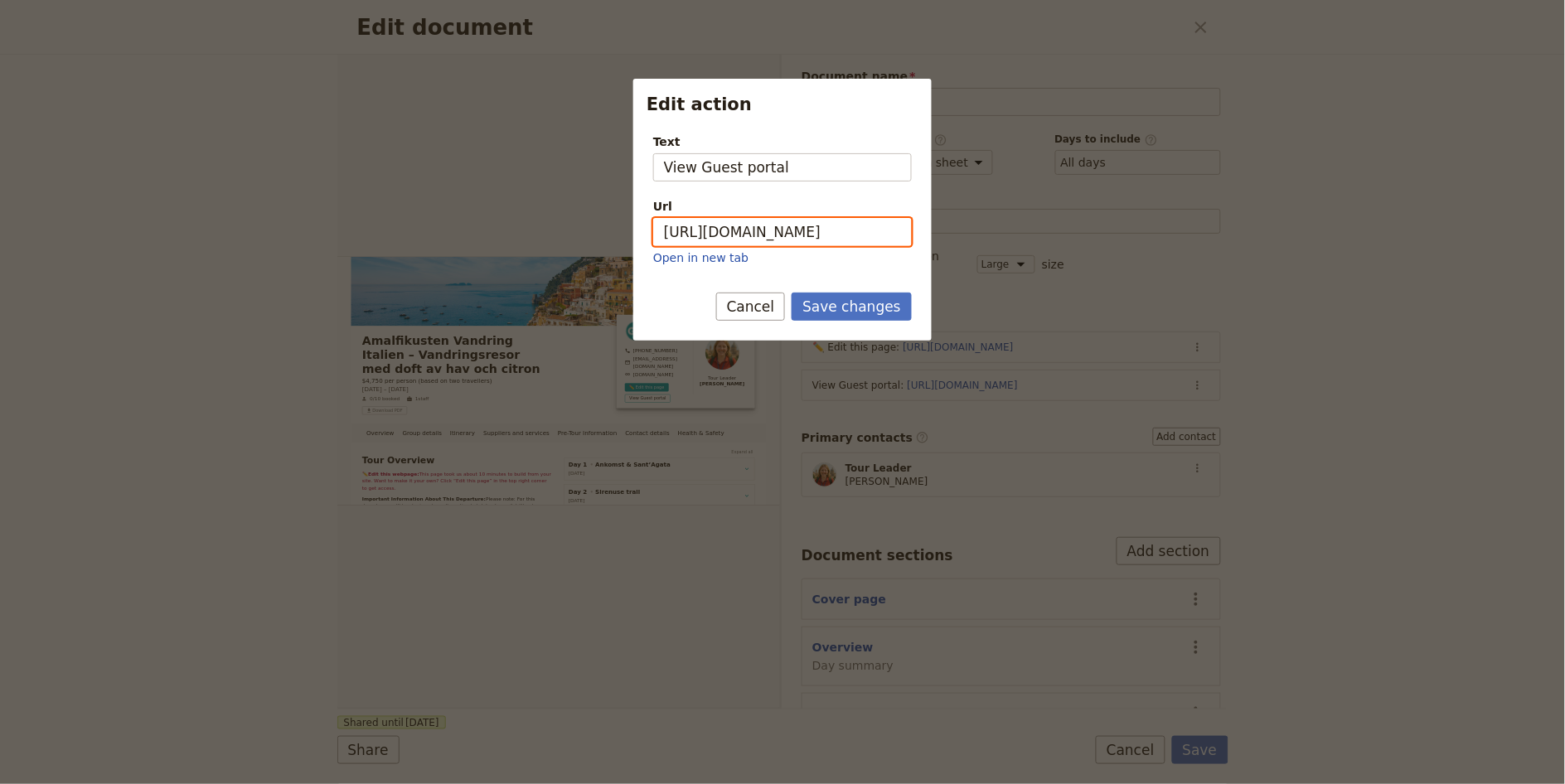
click at [793, 221] on input "[URL][DOMAIN_NAME]" at bounding box center [782, 232] width 258 height 28
paste input "2jaEuDAcUJ1CVWCL75lgO"
type input "[URL][DOMAIN_NAME]"
click at [869, 300] on button "Save changes" at bounding box center [851, 306] width 120 height 28
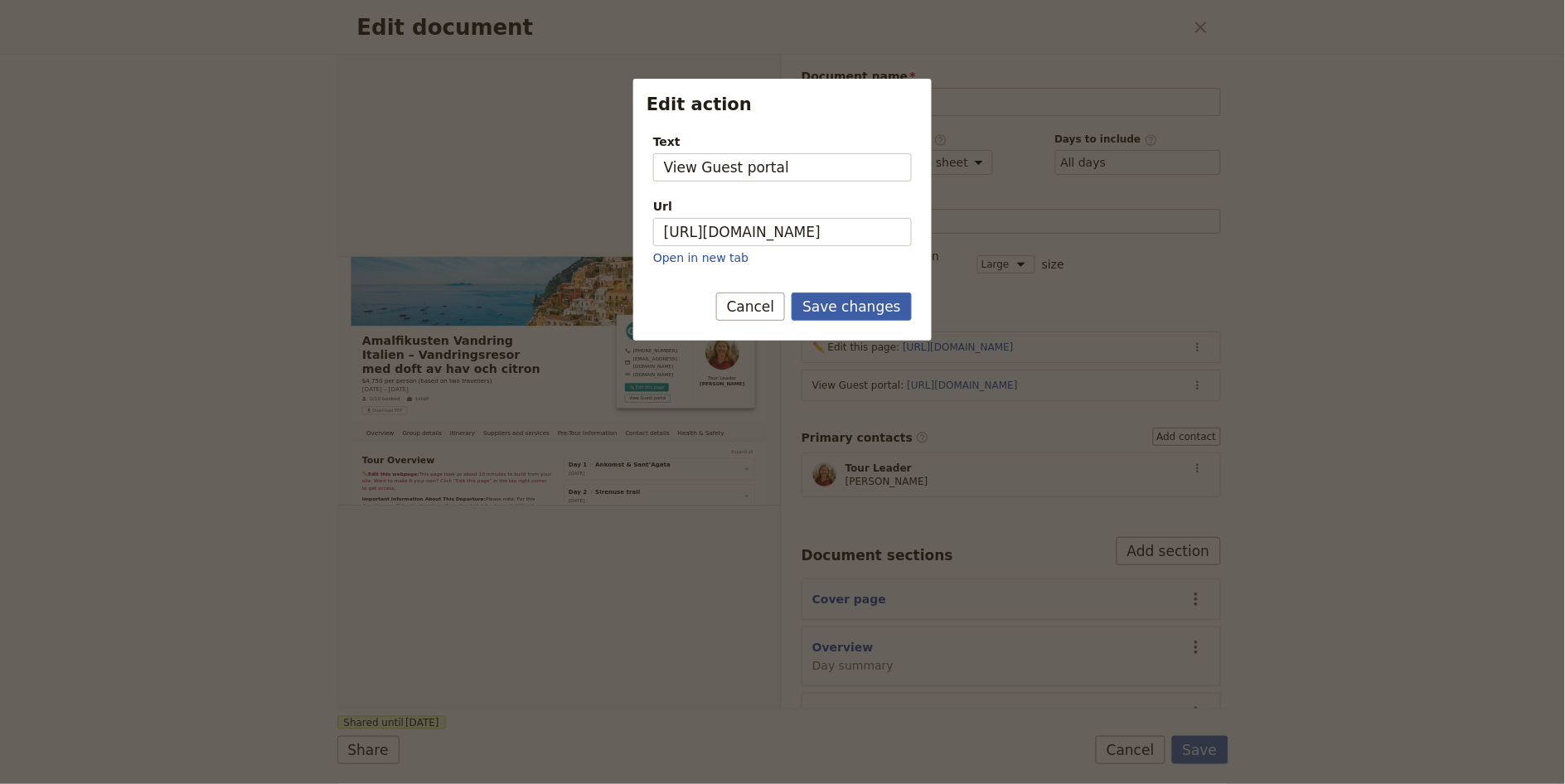
scroll to position [0, 0]
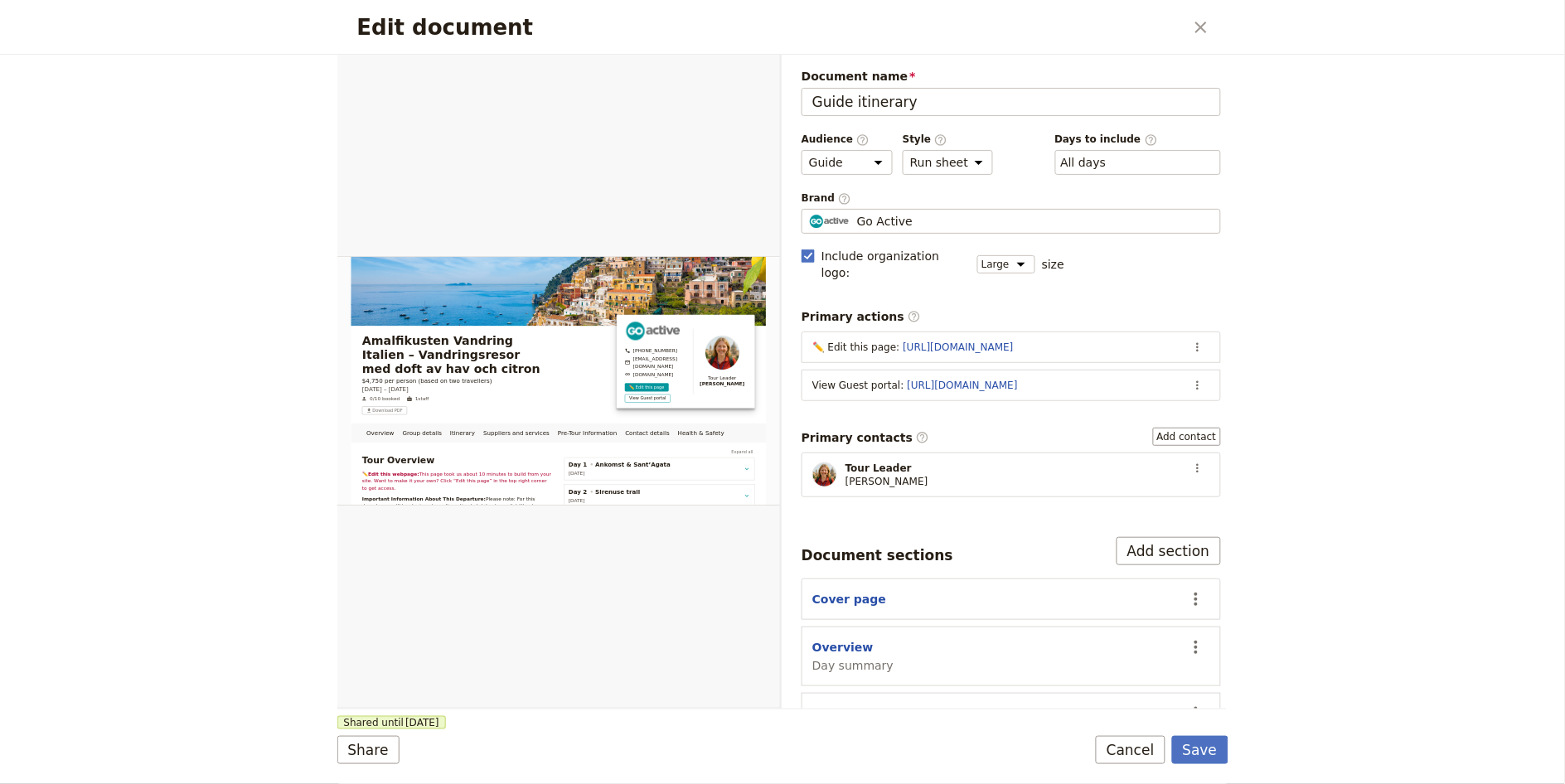
click at [1227, 765] on div "Edit document ​ Overview Group details Itinerary Suppliers and services Pre-Tou…" at bounding box center [782, 392] width 1565 height 784
click at [1229, 759] on div "Edit document ​ Overview Group details Itinerary Suppliers and services Pre-Tou…" at bounding box center [782, 392] width 1565 height 784
click at [1230, 752] on div "Edit document ​ Overview Group details Itinerary Suppliers and services Pre-Tou…" at bounding box center [782, 392] width 1565 height 784
click at [1212, 752] on button "Save" at bounding box center [1199, 749] width 56 height 28
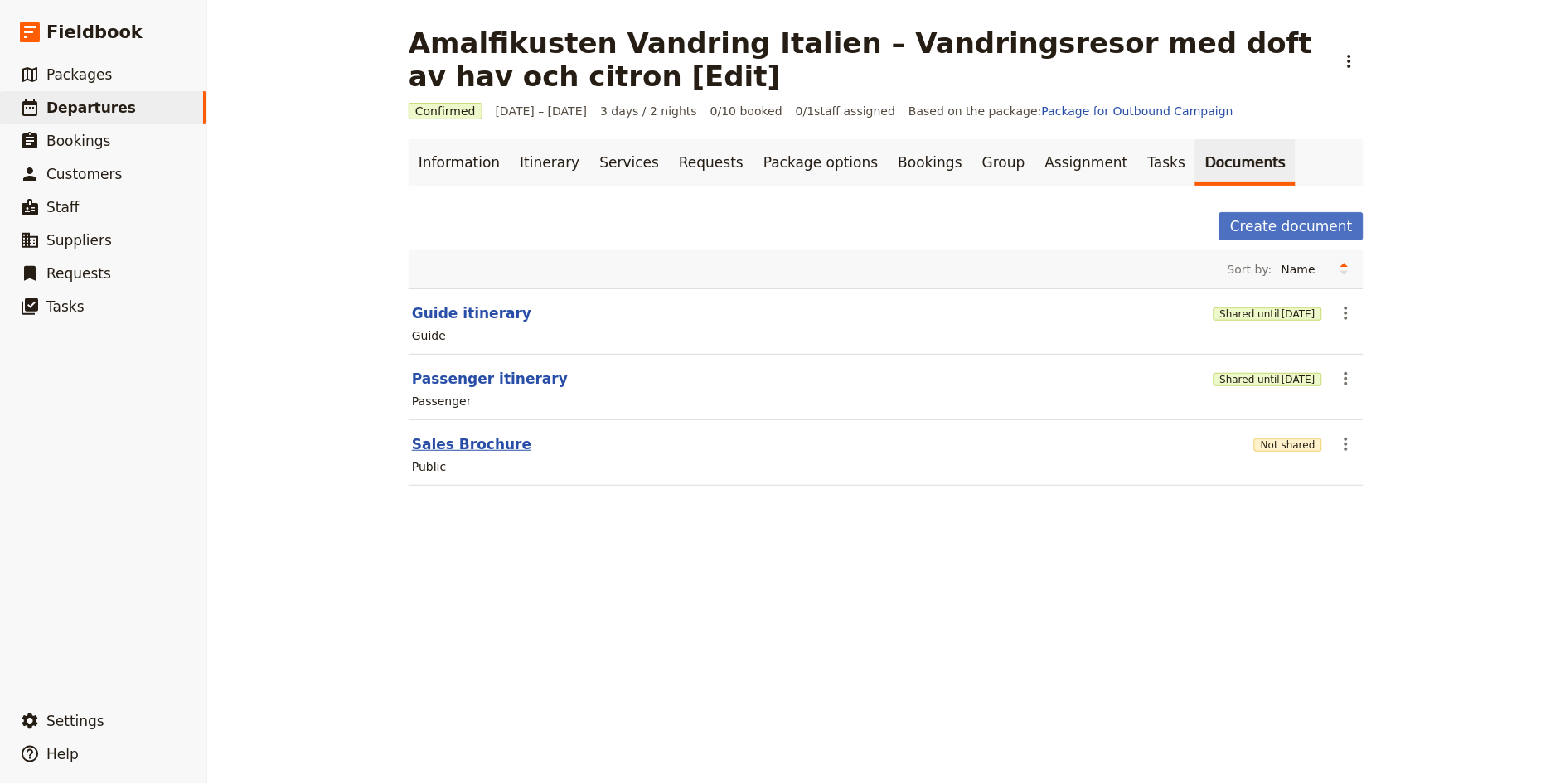
click at [463, 443] on button "Sales Brochure" at bounding box center [471, 444] width 119 height 20
select select "DEFAULT"
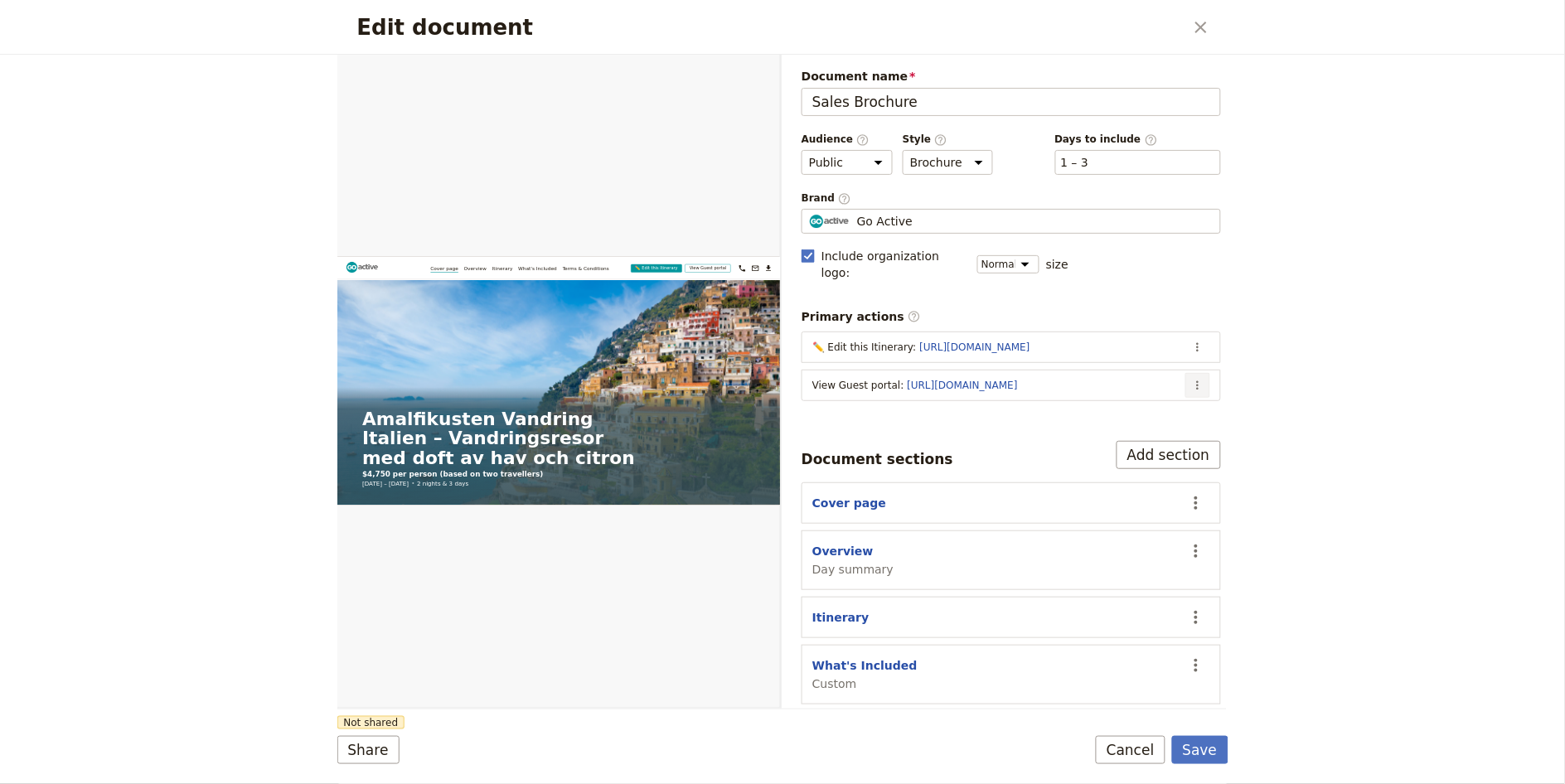
click at [1191, 379] on icon "Actions" at bounding box center [1198, 385] width 14 height 14
click at [1145, 401] on span "Edit action" at bounding box center [1117, 405] width 134 height 16
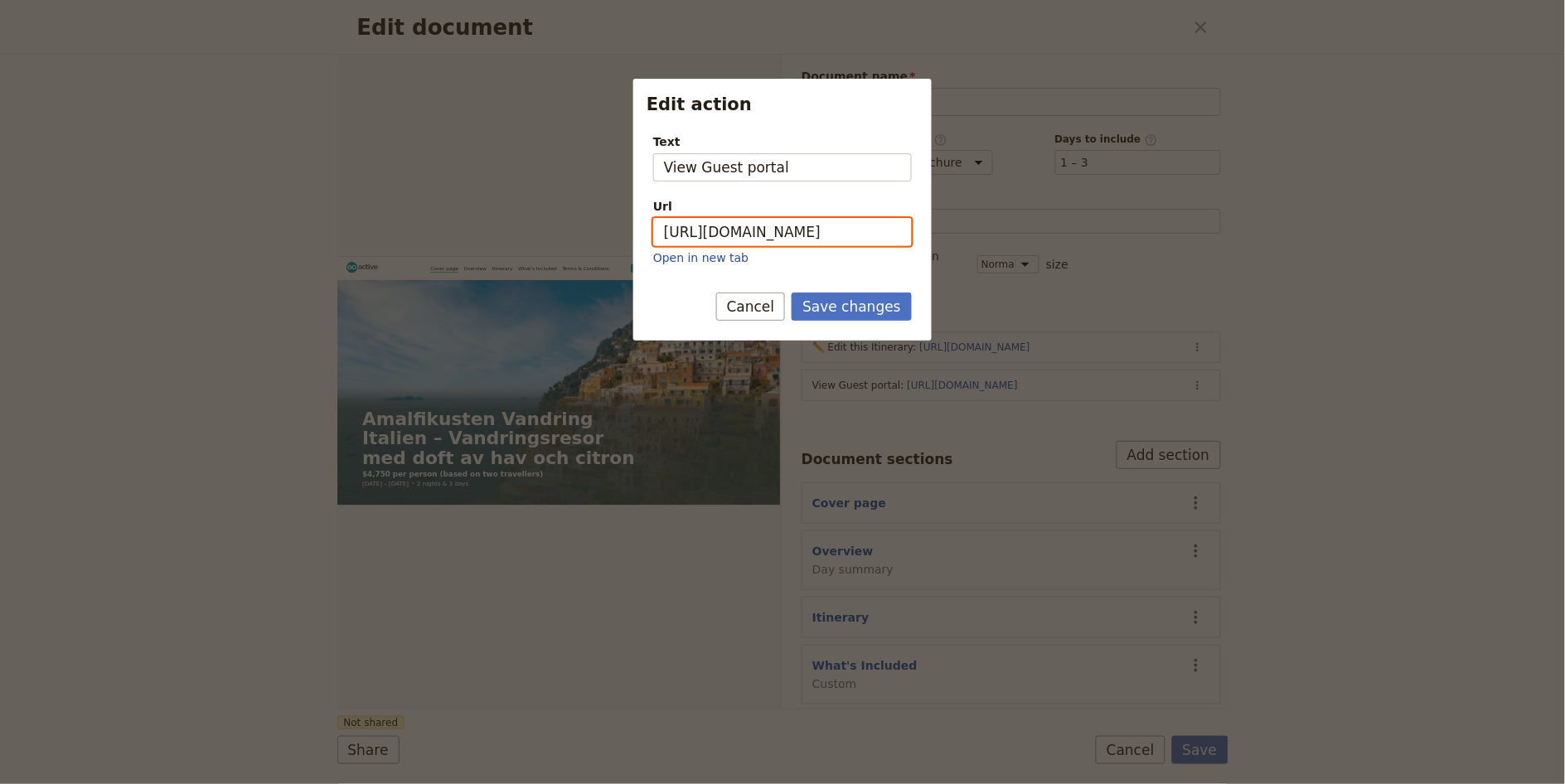
click at [891, 237] on input "[URL][DOMAIN_NAME]" at bounding box center [782, 232] width 258 height 28
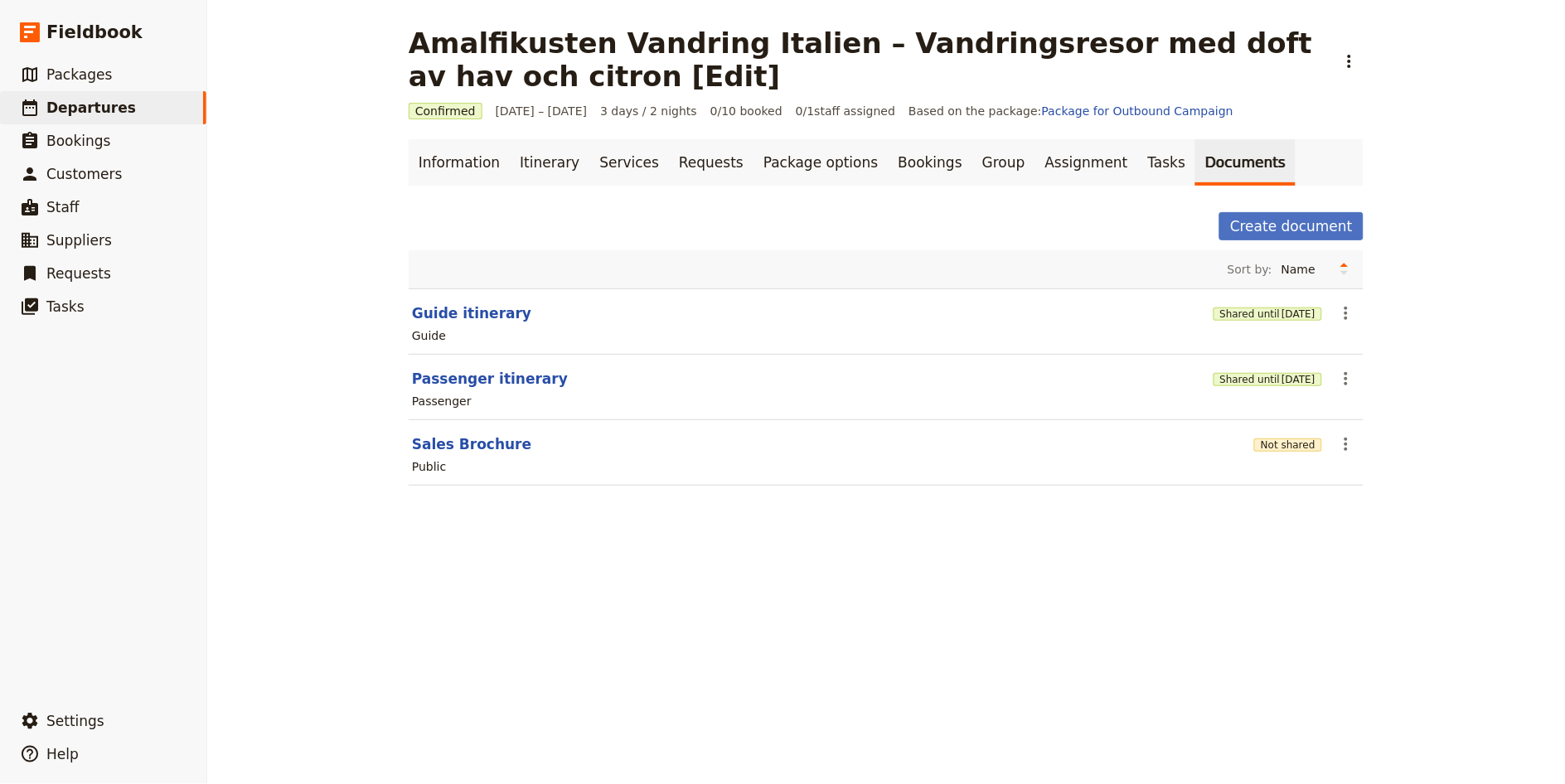
click at [463, 455] on section "Sales Brochure Not shared ​ Public" at bounding box center [886, 453] width 955 height 66
click at [468, 447] on button "Sales Brochure" at bounding box center [471, 444] width 119 height 20
select select "DEFAULT"
click at [1336, 378] on icon "Actions" at bounding box center [1346, 379] width 20 height 20
drag, startPoint x: 1345, startPoint y: 439, endPoint x: 1354, endPoint y: 419, distance: 21.9
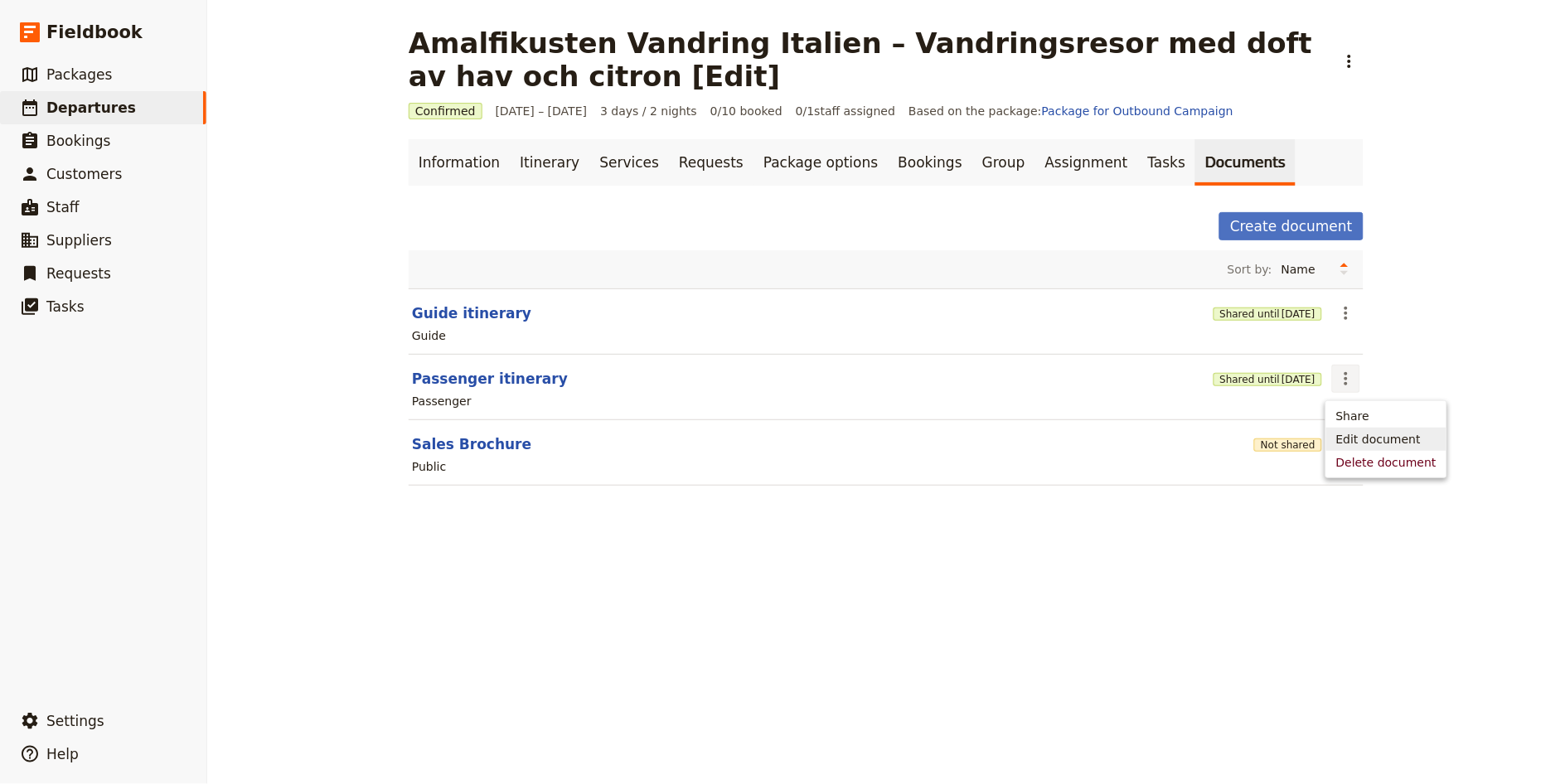
click at [1353, 420] on ul "Share Edit document Delete document" at bounding box center [1385, 439] width 122 height 78
click at [1355, 419] on span "Share" at bounding box center [1352, 416] width 33 height 16
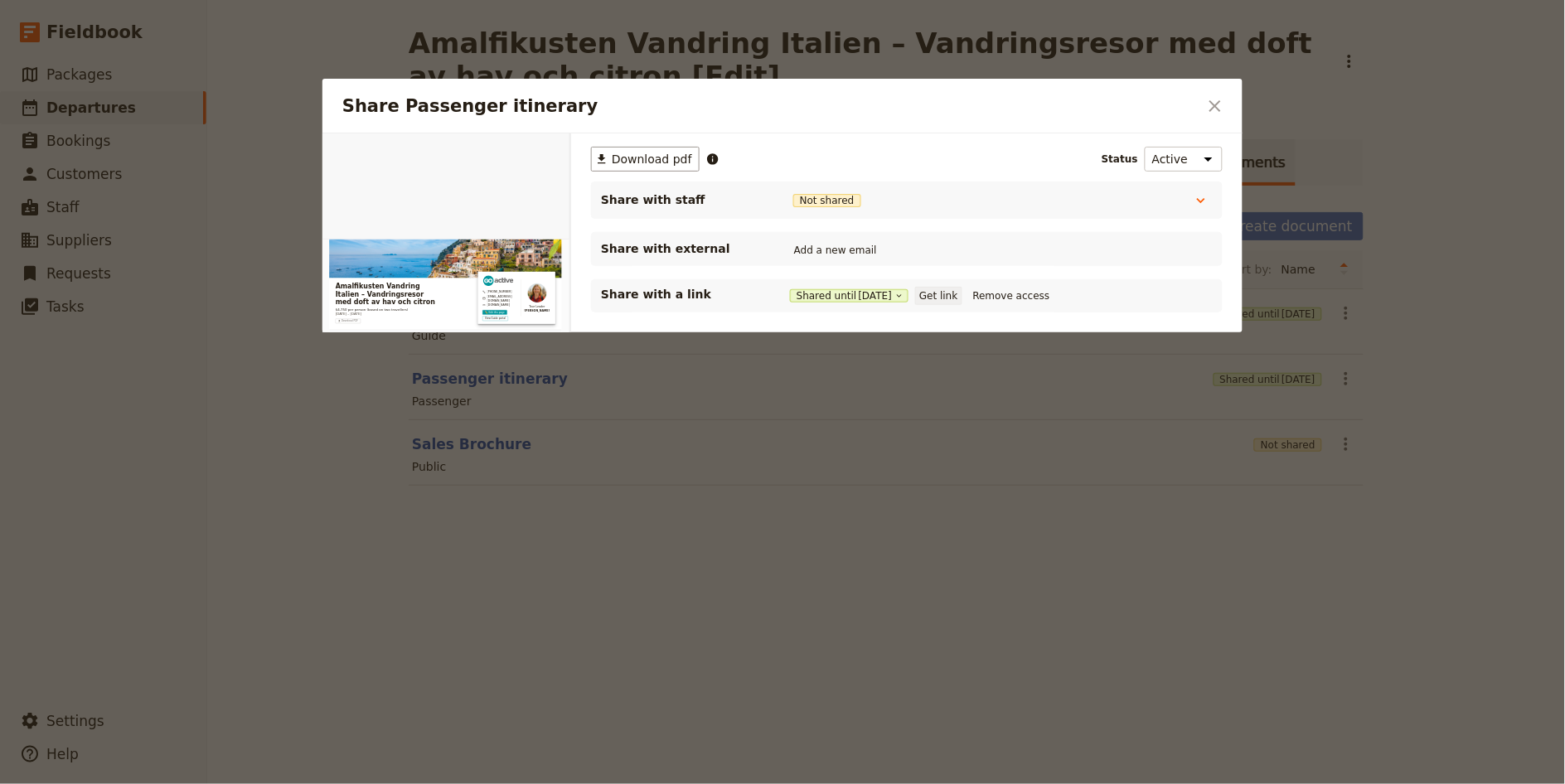
click at [940, 300] on button "Get link" at bounding box center [938, 296] width 46 height 18
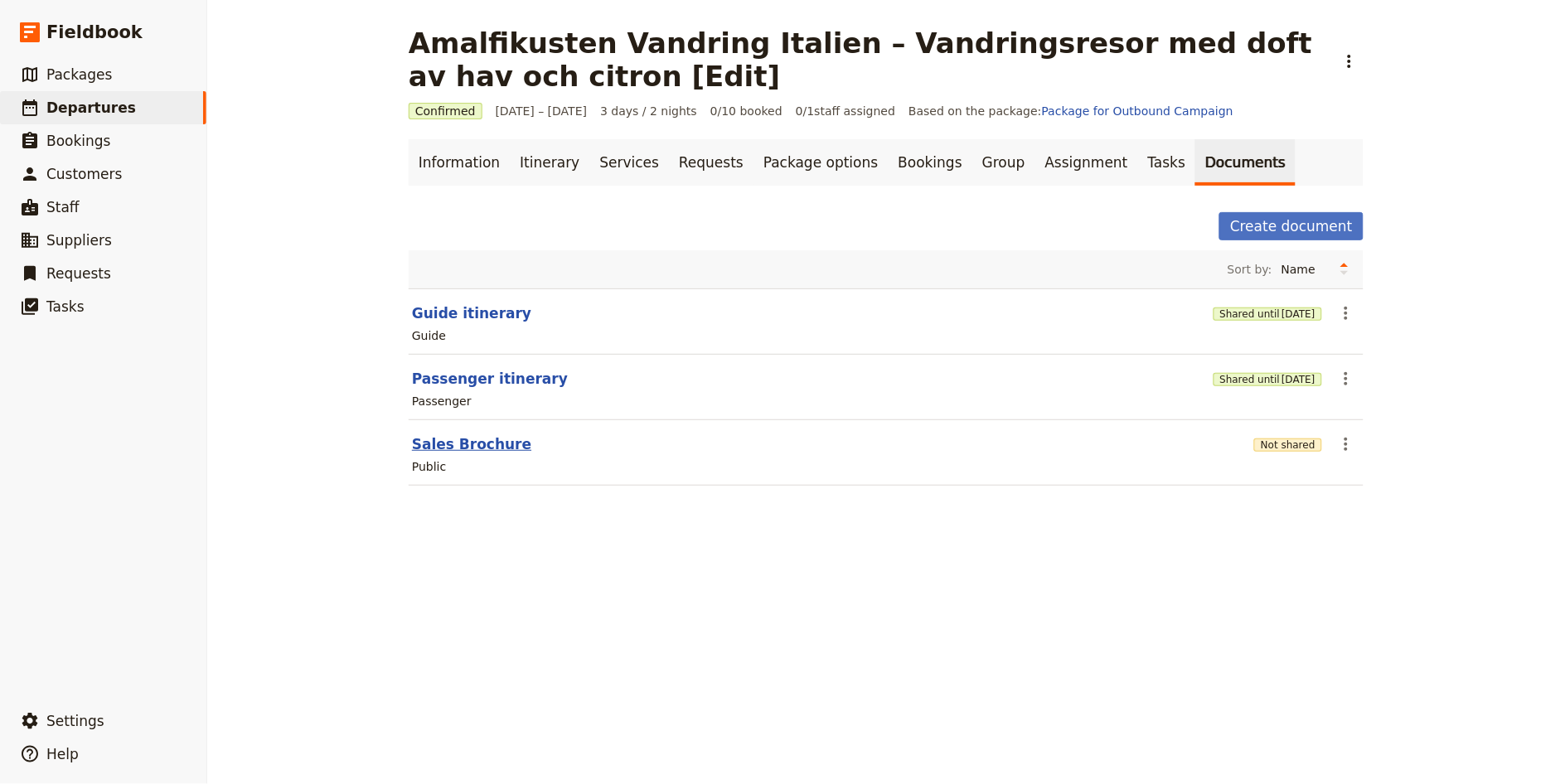
click at [491, 444] on button "Sales Brochure" at bounding box center [471, 444] width 119 height 20
select select "DEFAULT"
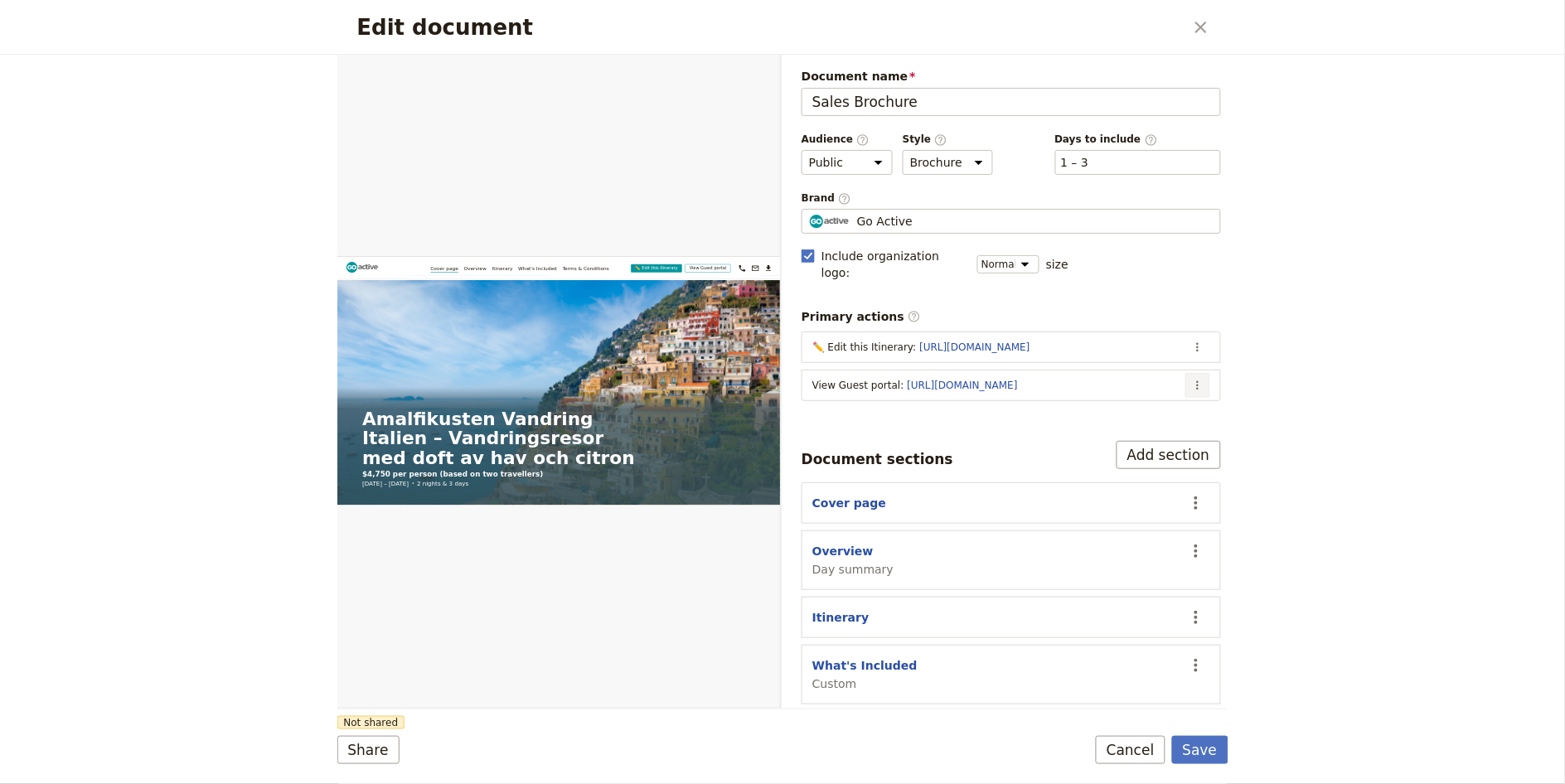
click at [1191, 379] on icon "Actions" at bounding box center [1198, 385] width 14 height 14
click at [1177, 394] on button "Edit action" at bounding box center [1117, 405] width 154 height 23
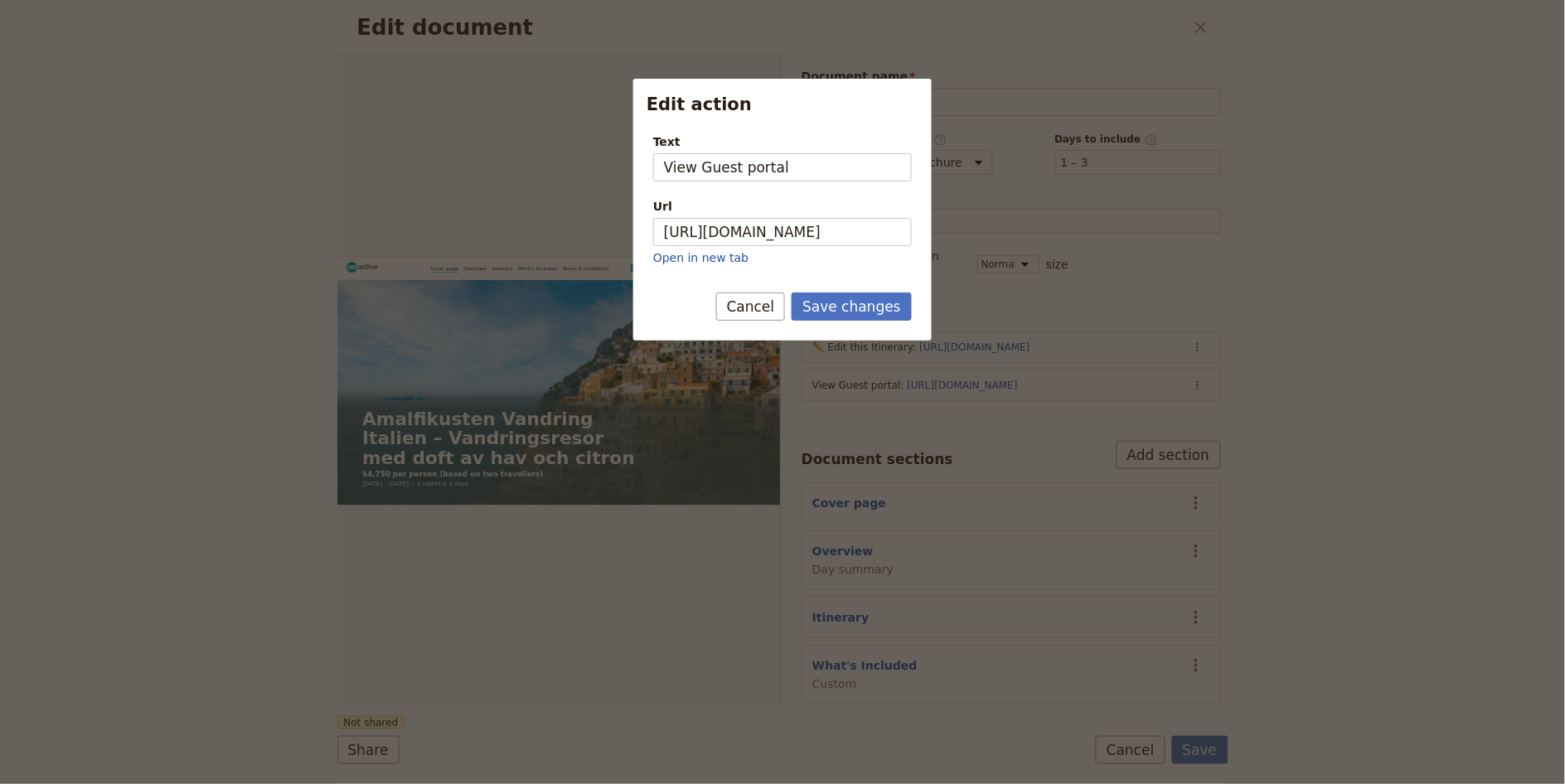
click at [851, 249] on p "Open in new tab" at bounding box center [782, 257] width 258 height 16
click at [859, 235] on input "[URL][DOMAIN_NAME]" at bounding box center [782, 232] width 258 height 28
paste input "2jaEuDAcUJ1CVWCL75lgO"
type input "[URL][DOMAIN_NAME]"
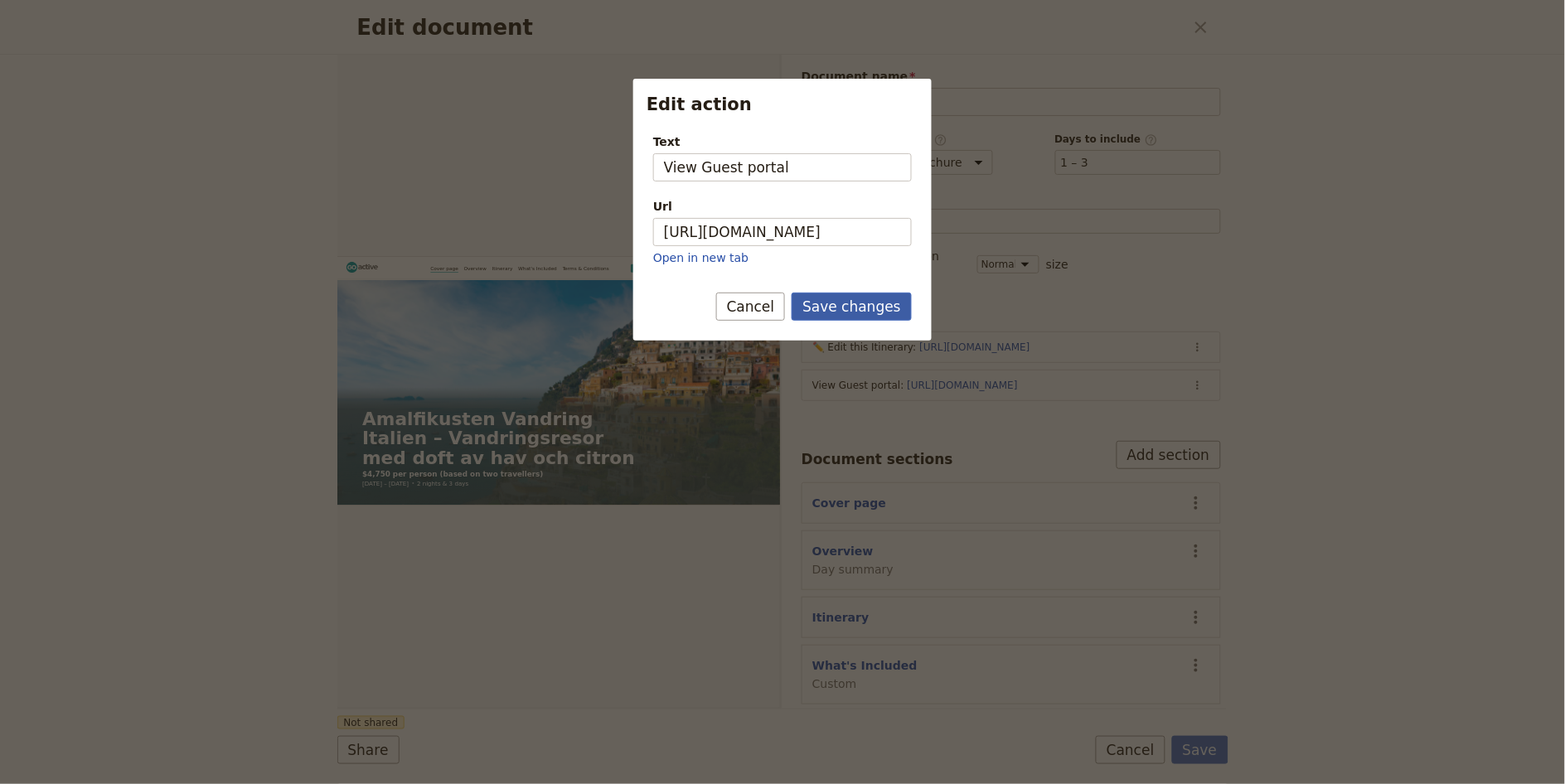
click at [903, 309] on button "Save changes" at bounding box center [851, 306] width 120 height 28
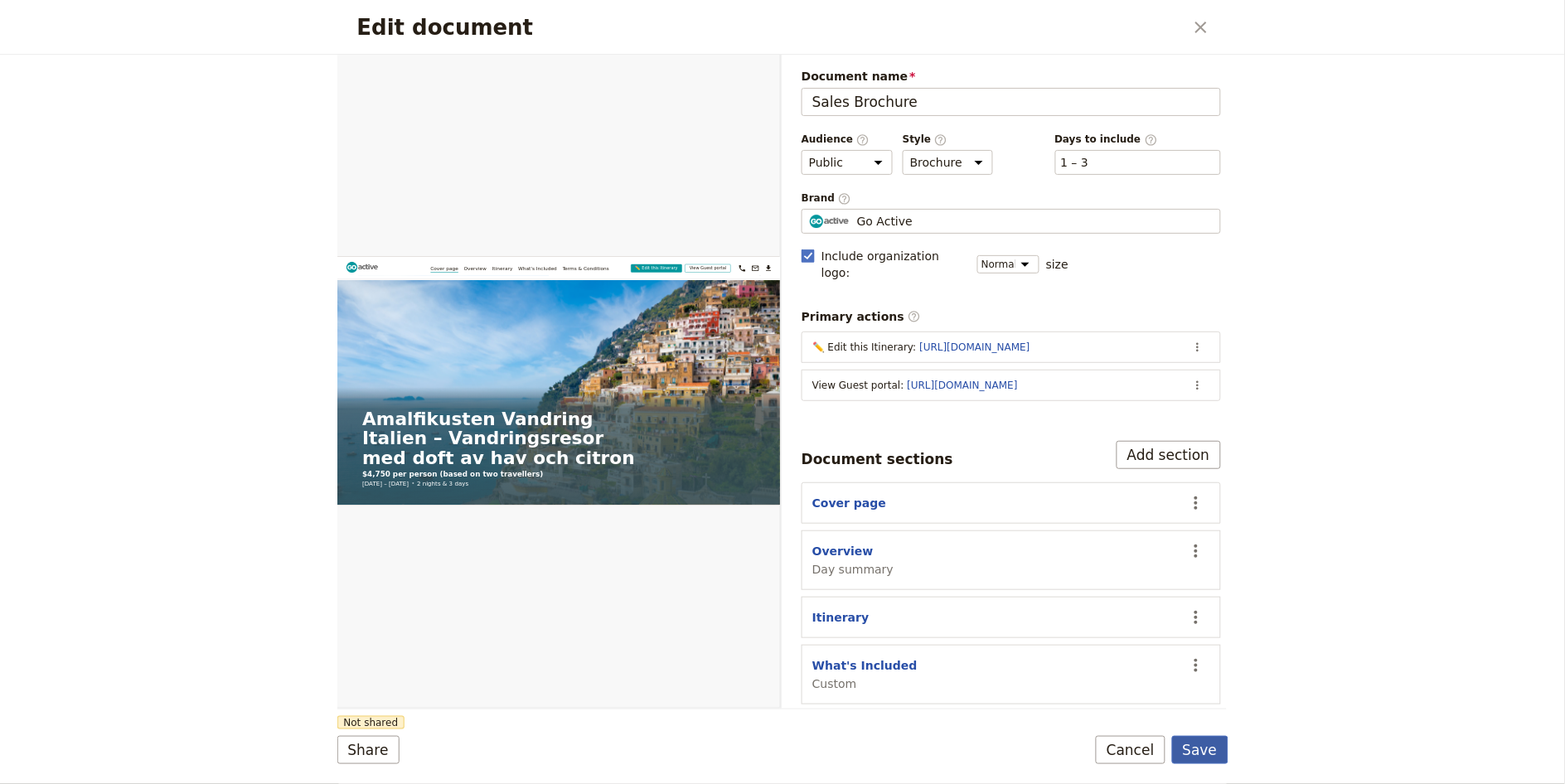
click at [1211, 752] on button "Save" at bounding box center [1199, 749] width 56 height 28
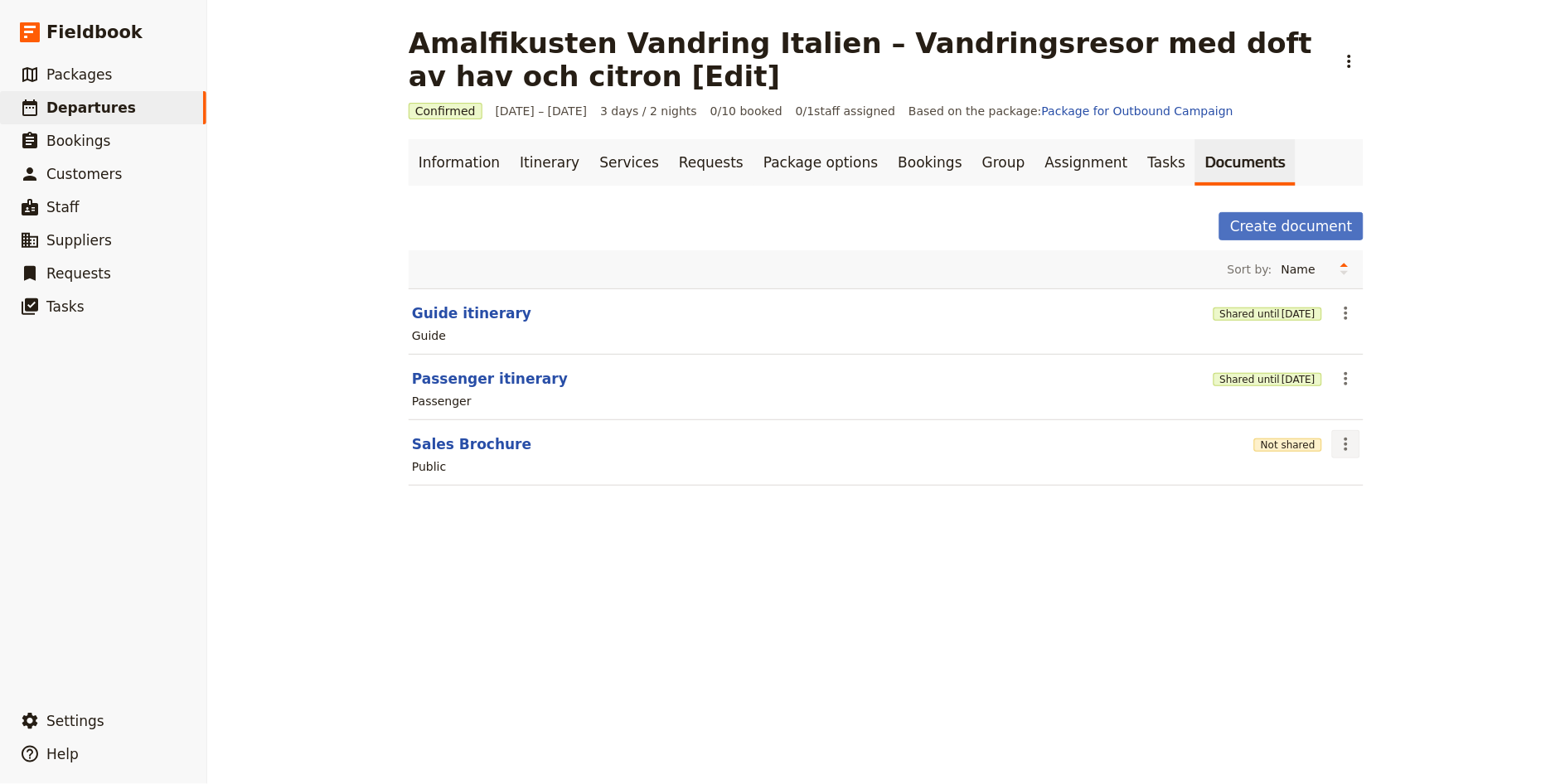
click at [1349, 457] on section "Sales Brochure Not shared ​ Public" at bounding box center [886, 453] width 955 height 66
click at [1337, 450] on icon "Actions" at bounding box center [1346, 444] width 20 height 20
click at [1340, 476] on span "Share" at bounding box center [1352, 481] width 33 height 16
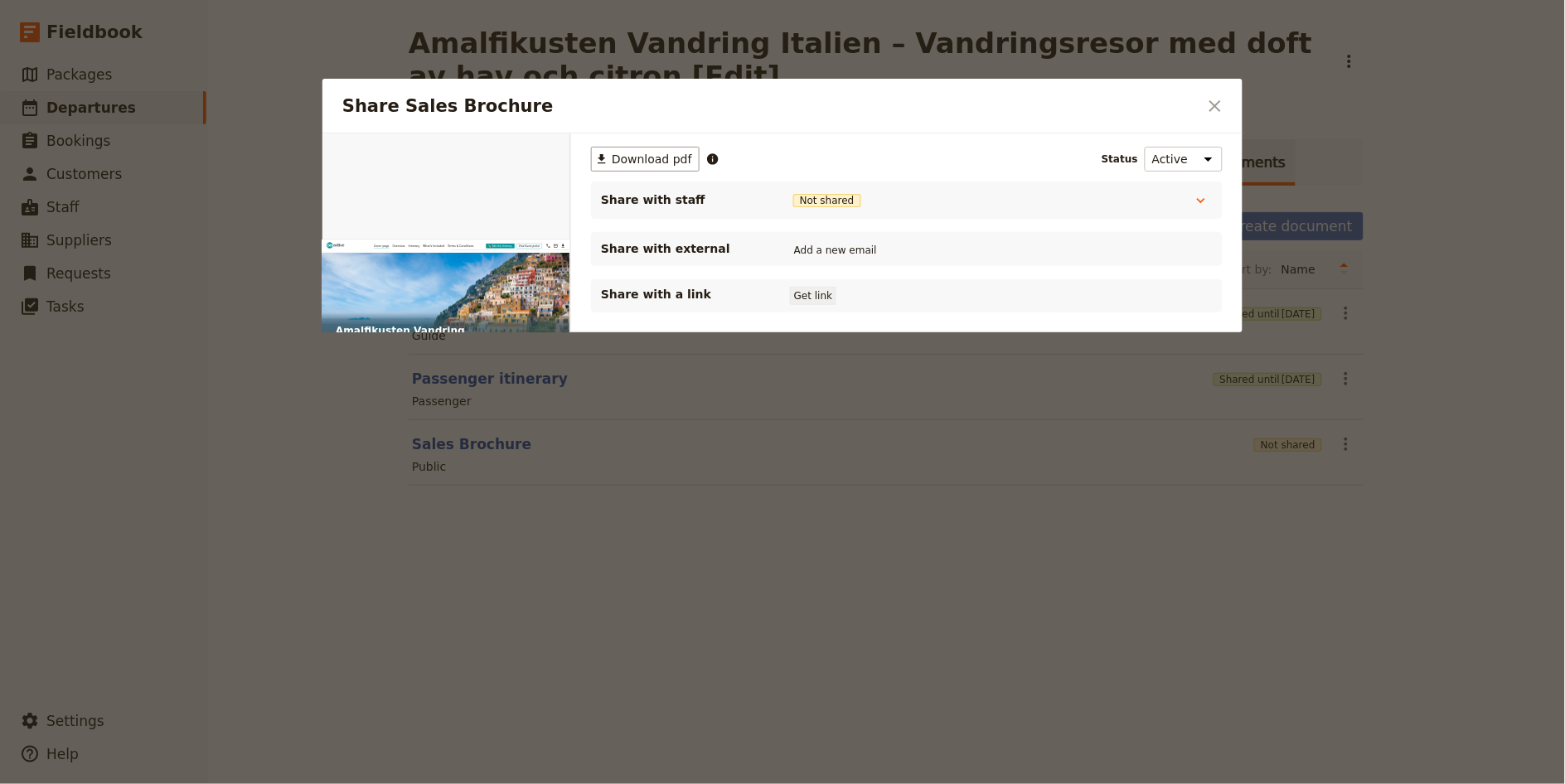
click at [817, 290] on button "Get link" at bounding box center [812, 296] width 46 height 18
click at [1210, 106] on icon "Close dialog" at bounding box center [1215, 106] width 20 height 20
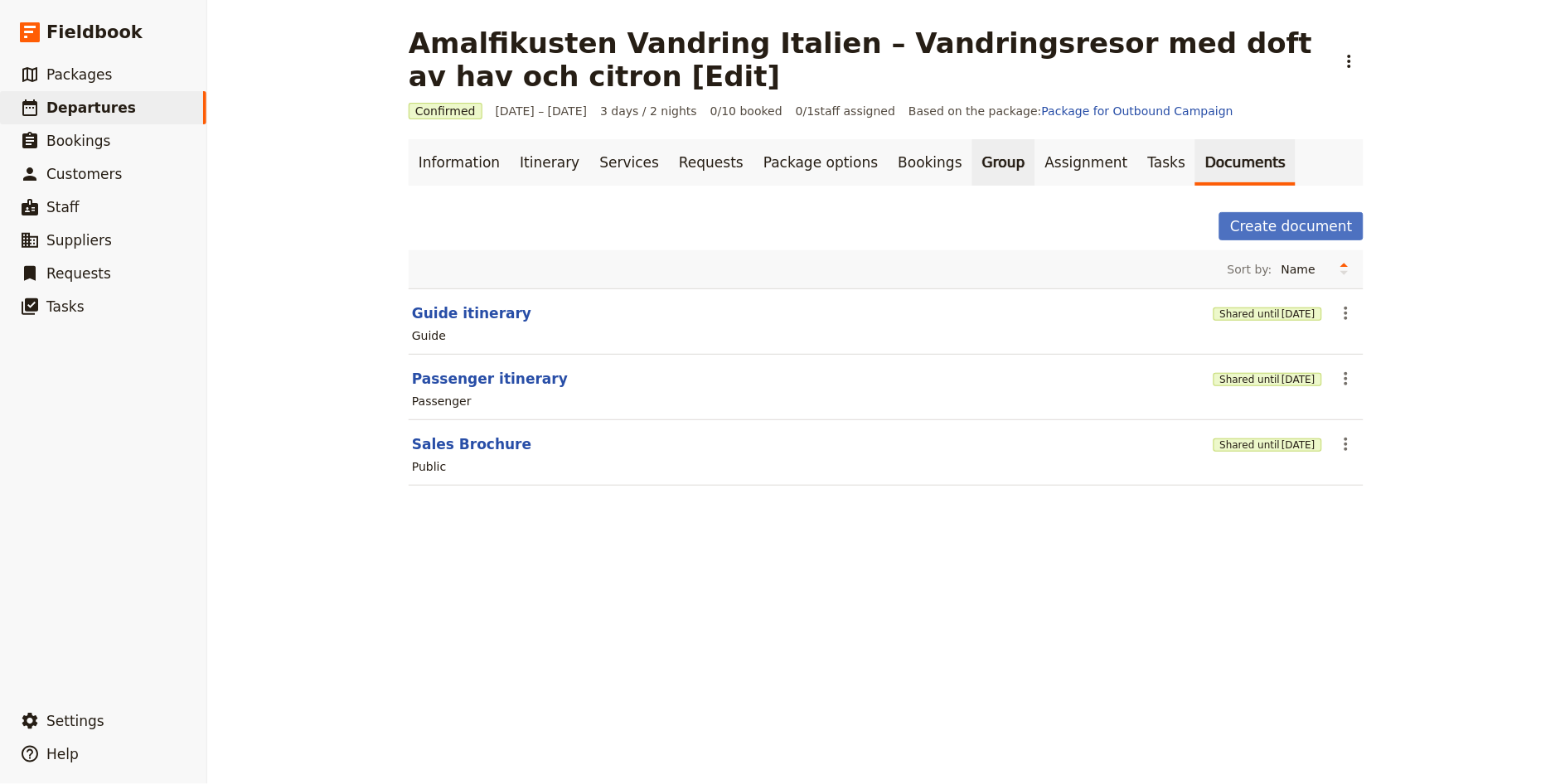
click at [972, 158] on link "Group" at bounding box center [1004, 161] width 63 height 46
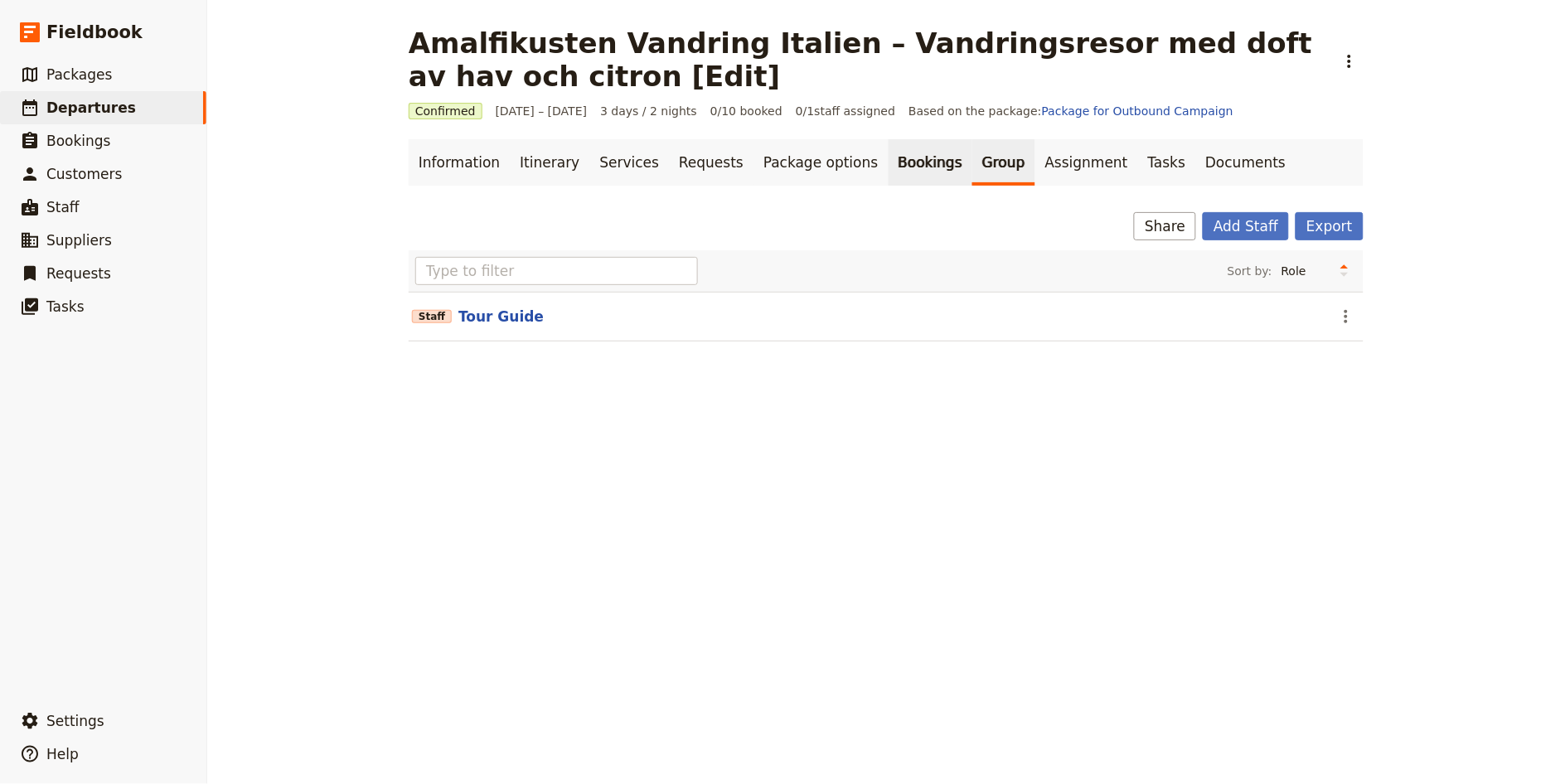
drag, startPoint x: 871, startPoint y: 160, endPoint x: 883, endPoint y: 162, distance: 12.2
click at [888, 159] on link "Bookings" at bounding box center [930, 161] width 84 height 46
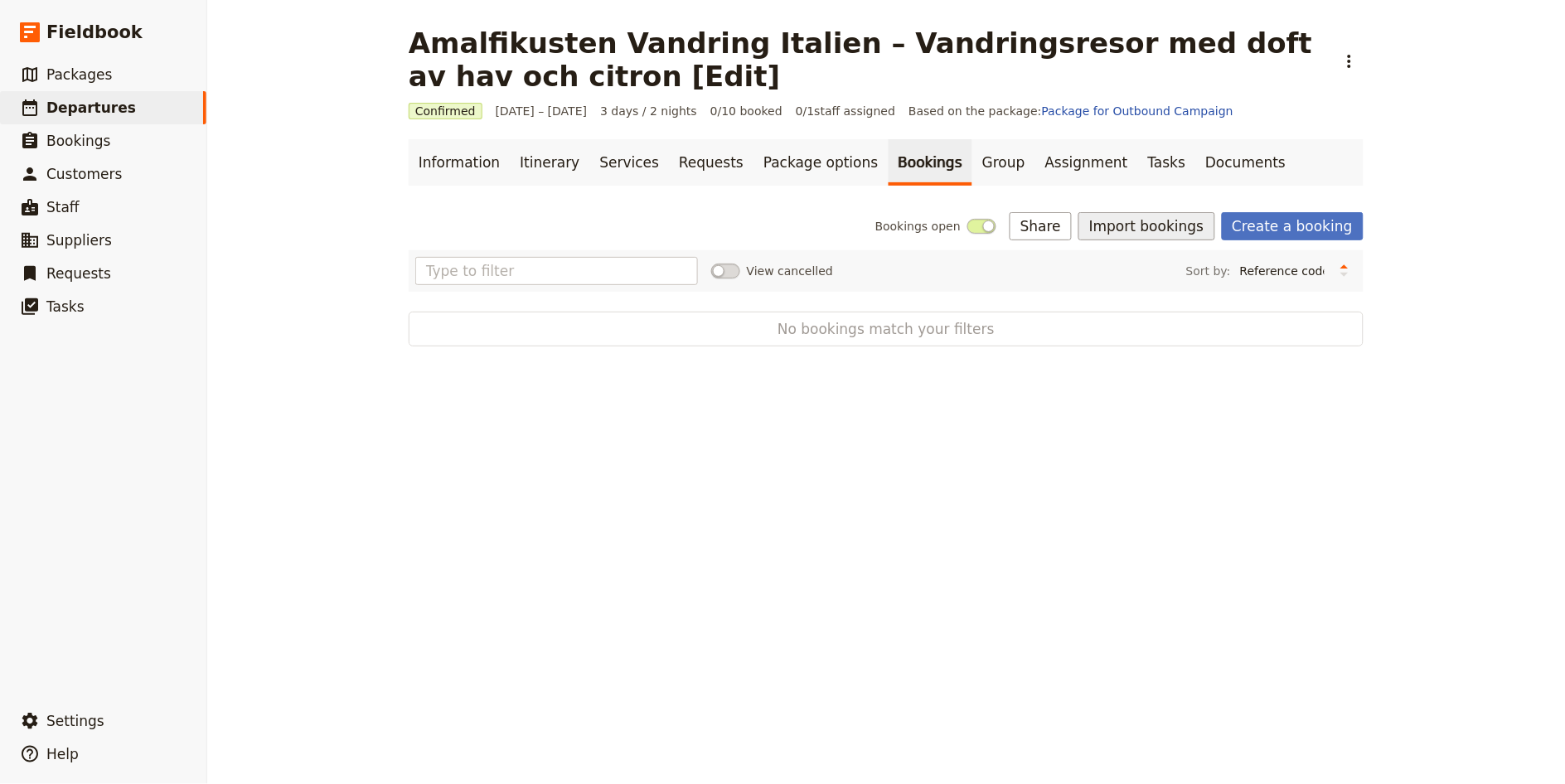
drag, startPoint x: 1198, startPoint y: 218, endPoint x: 1185, endPoint y: 217, distance: 13.0
click at [1196, 217] on button "Import bookings" at bounding box center [1146, 226] width 136 height 28
click at [1128, 252] on button "Import Bookings" at bounding box center [1205, 263] width 226 height 23
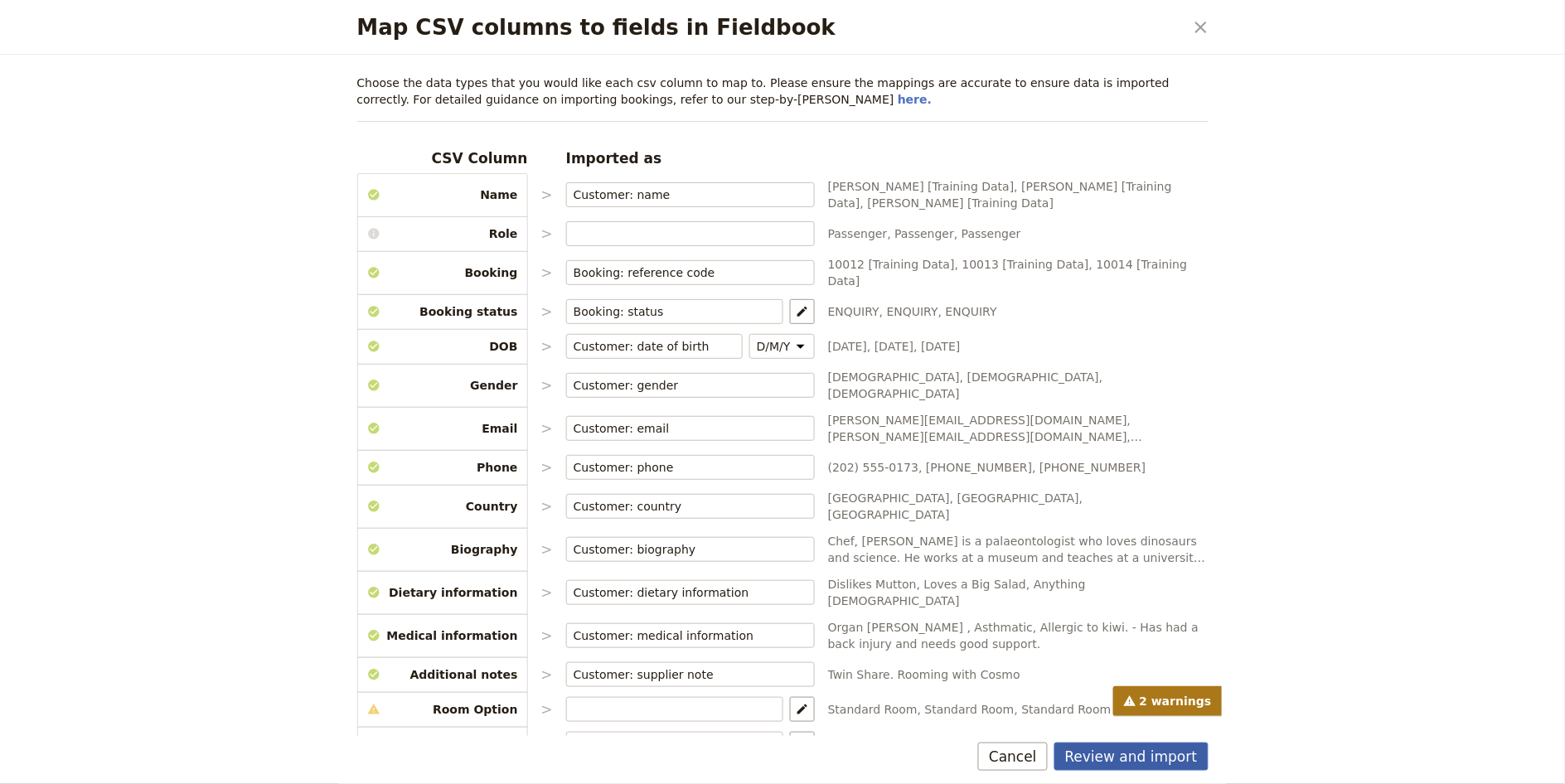
click at [1153, 756] on button "Review and import" at bounding box center [1131, 756] width 154 height 28
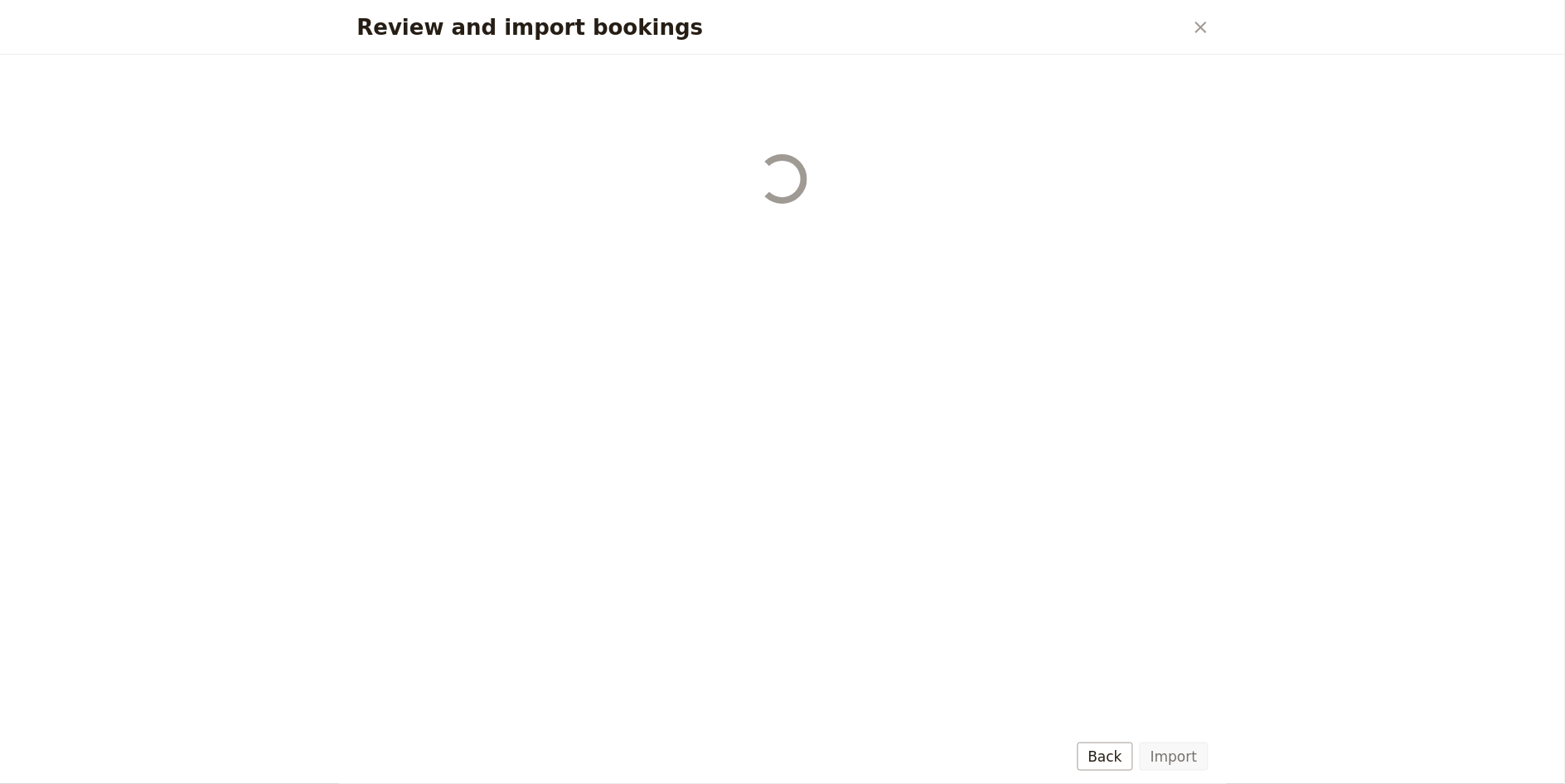
select select "68b002b7cac3c784cf00db27"
select select "68b002b7cac3c784cf00db28"
select select "68b002b7cac3c784cf00db29"
select select "68b002b7cac3c784cf00db2a"
select select "650e1b8d408bbede5b0c6045"
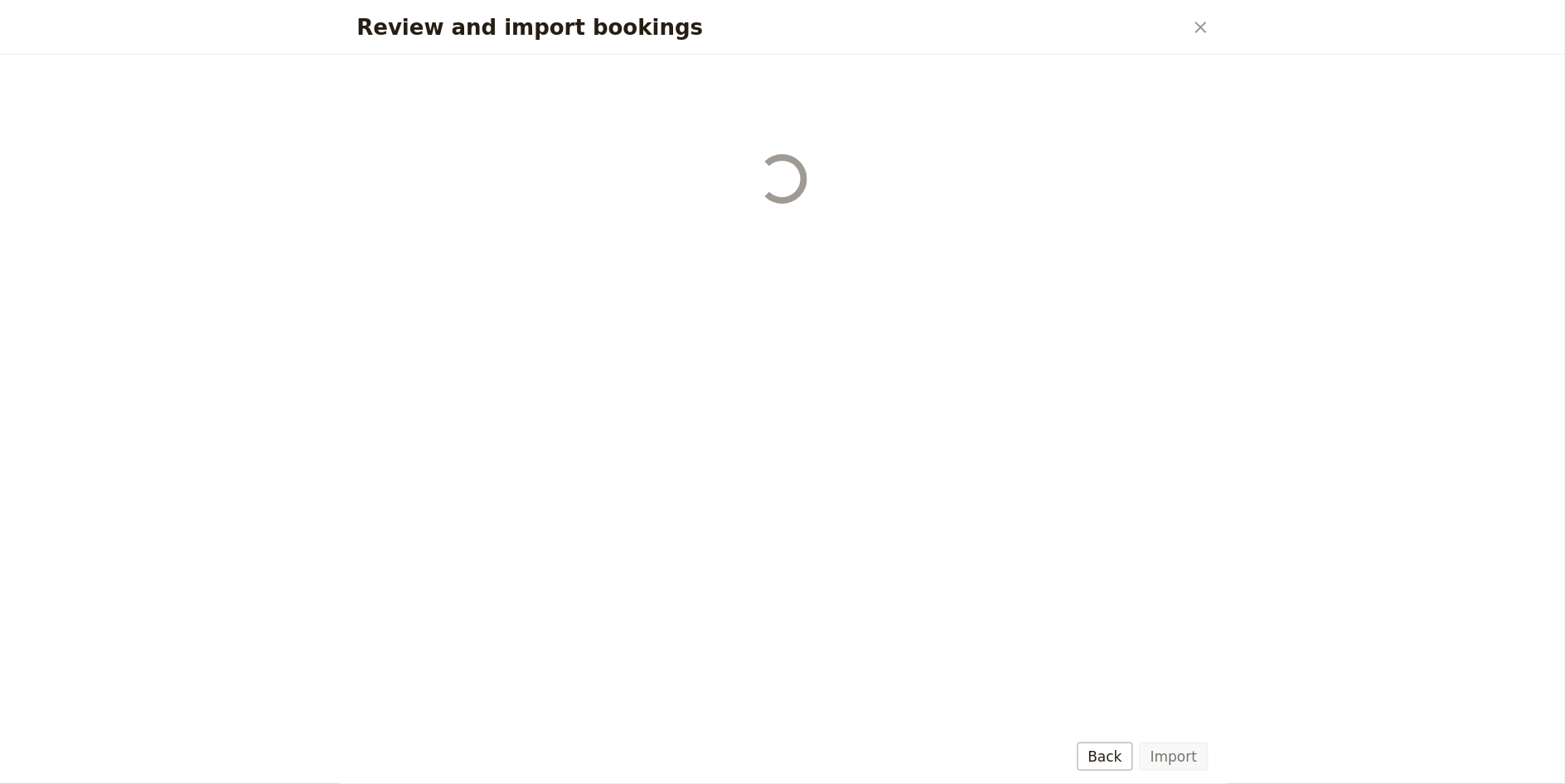
select select "68b002b7cac3c784cf00db2c"
select select "68b002b7cac3c784cf00db2d"
select select "68b002b7cac3c784cf00db2e"
select select "68b002b7cac3c784cf00db2f"
select select "68b002b7cac3c784cf00db30"
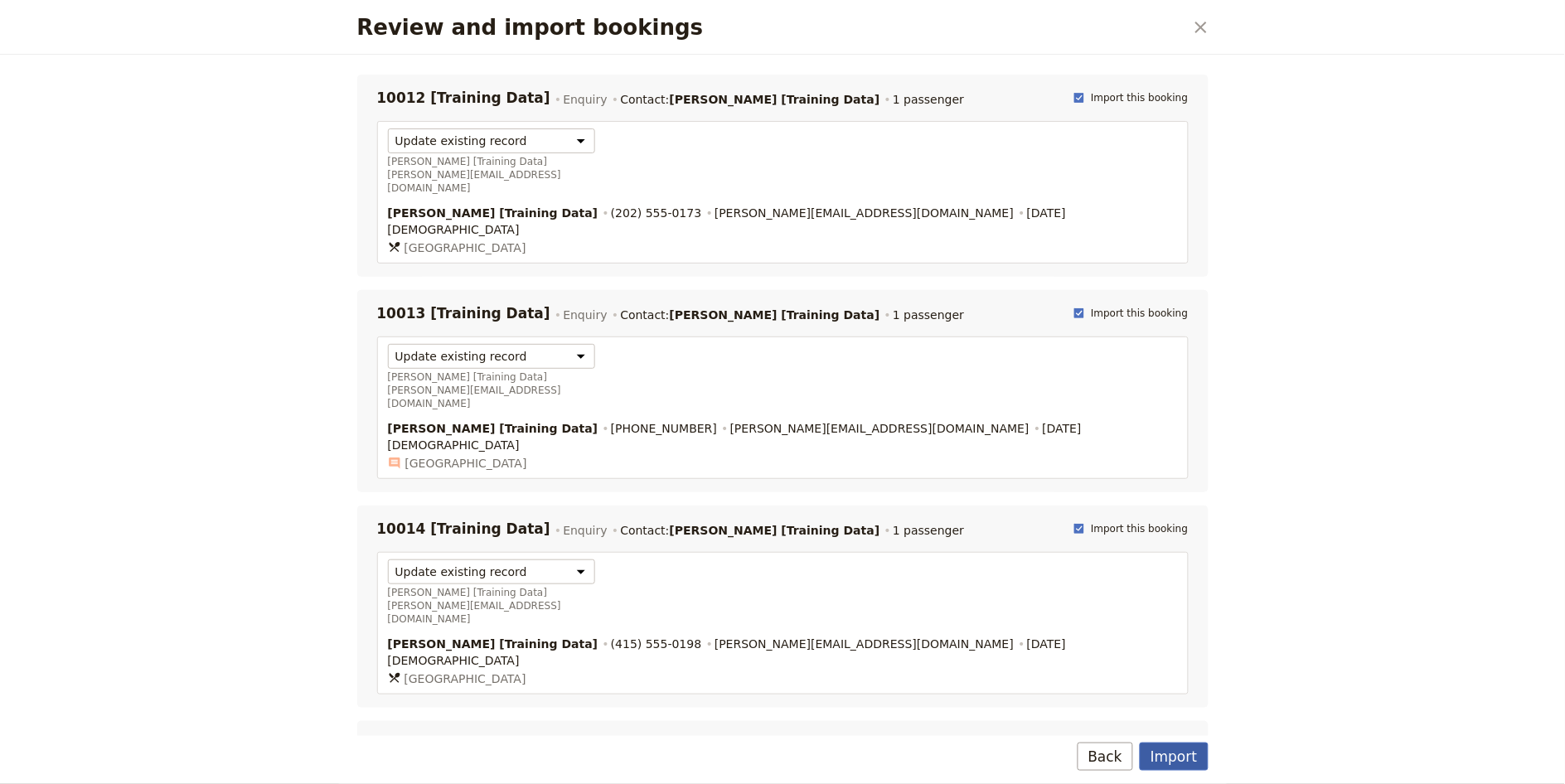
click at [1163, 755] on button "Import" at bounding box center [1173, 756] width 68 height 28
